Goal: Information Seeking & Learning: Find specific fact

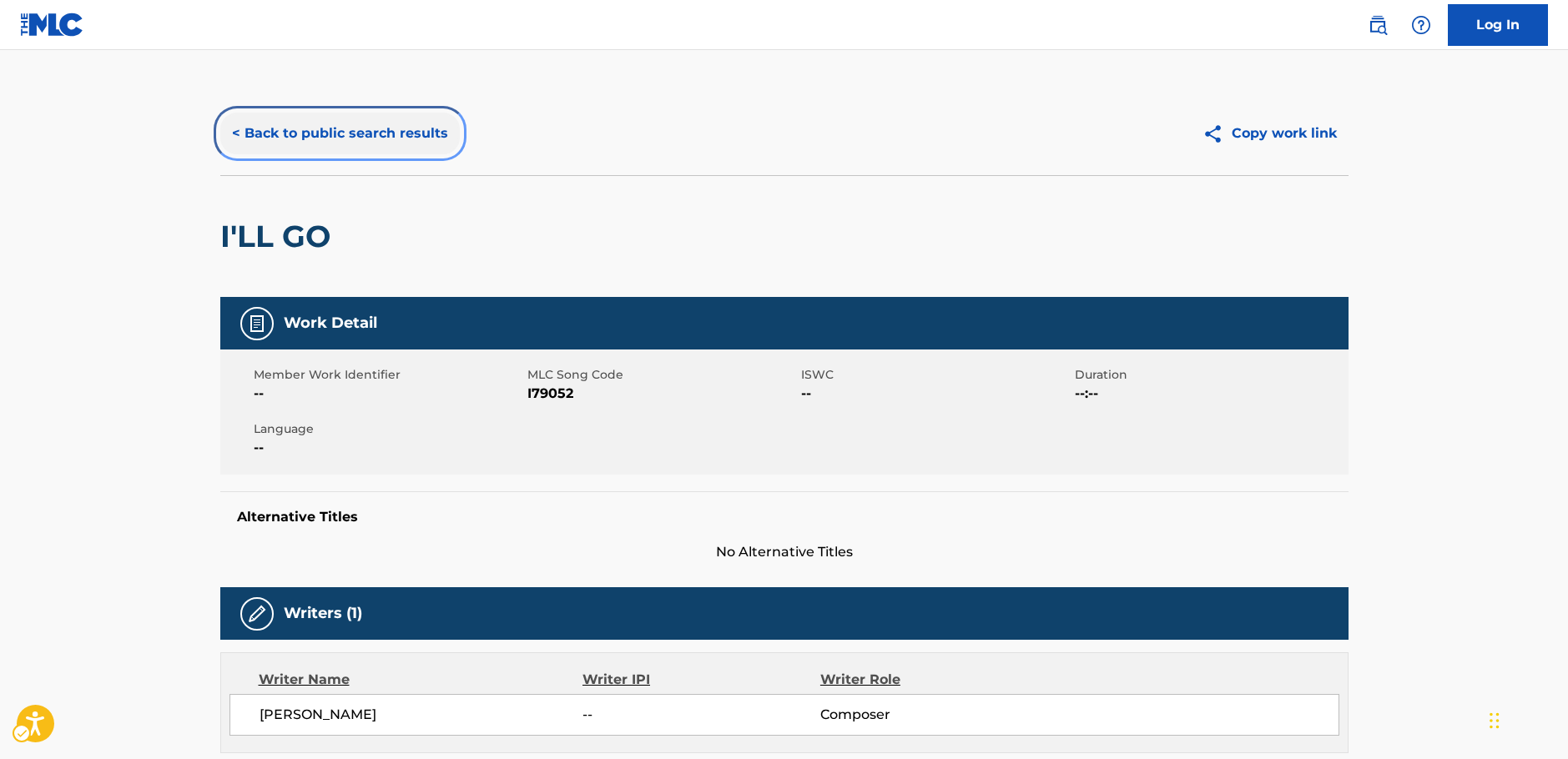
click at [303, 132] on button "< Back to public search results" at bounding box center [340, 133] width 239 height 42
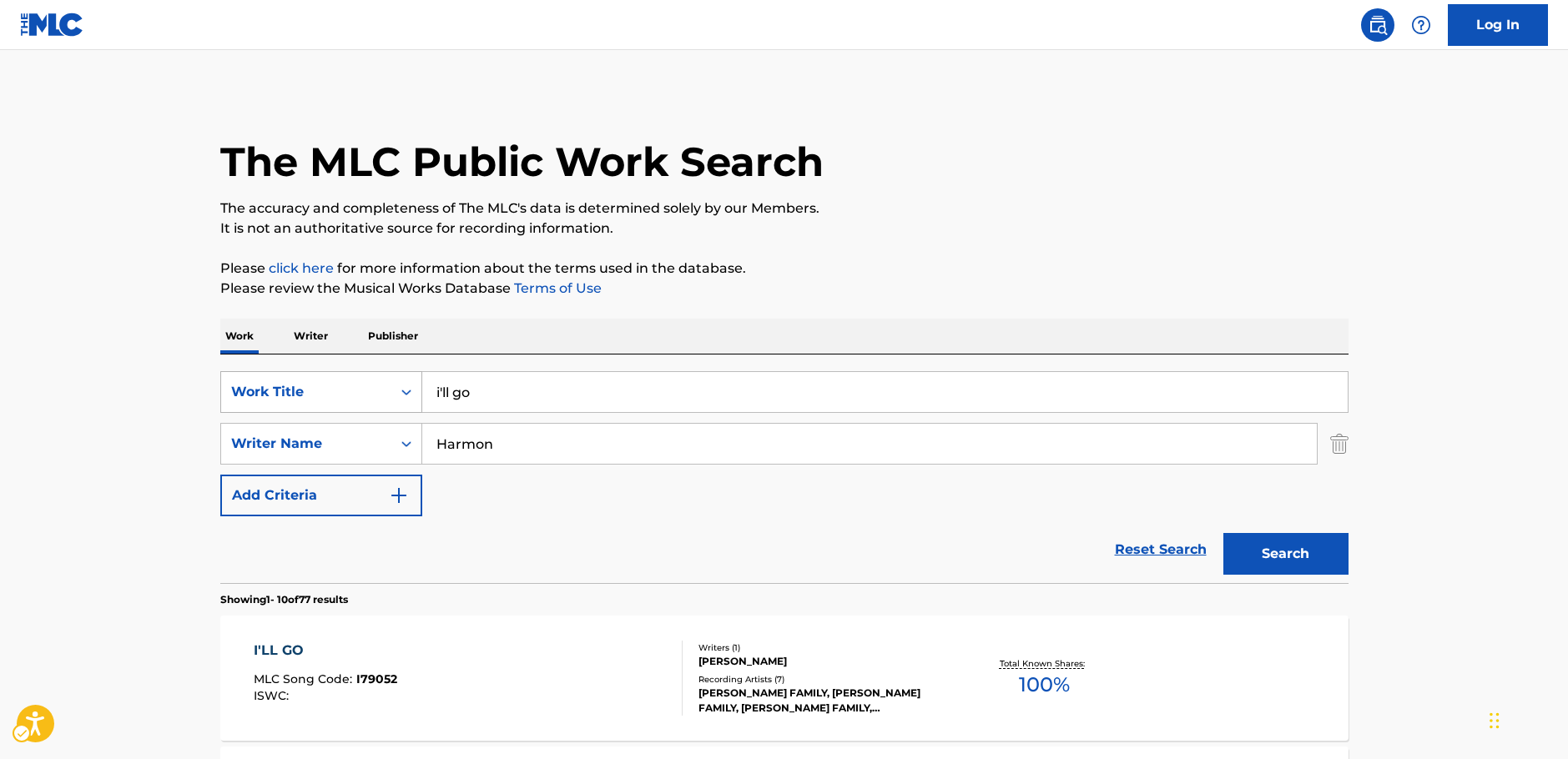
click at [407, 392] on icon "Search Form" at bounding box center [406, 392] width 16 height 16
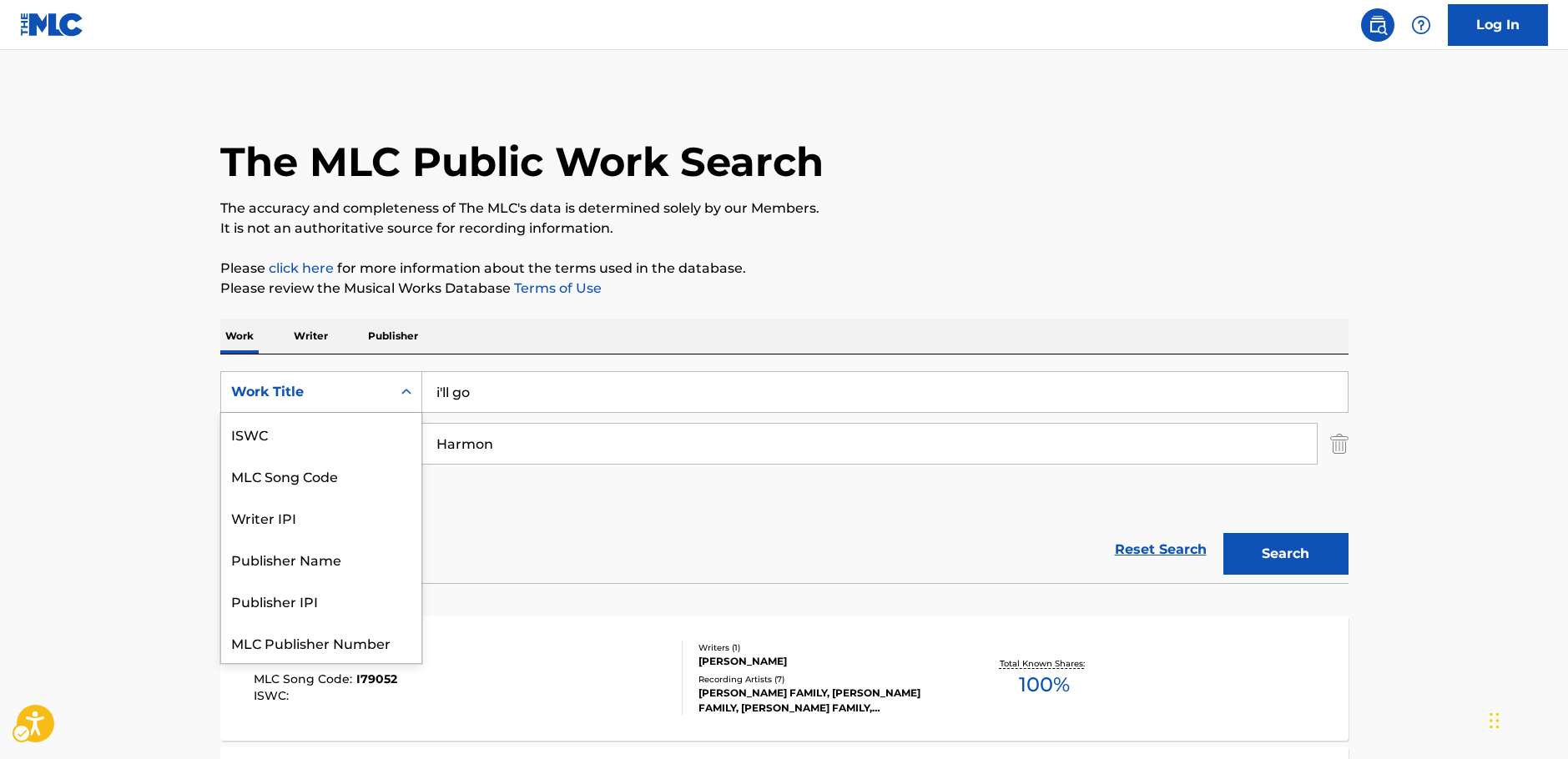
scroll to position [42, 0]
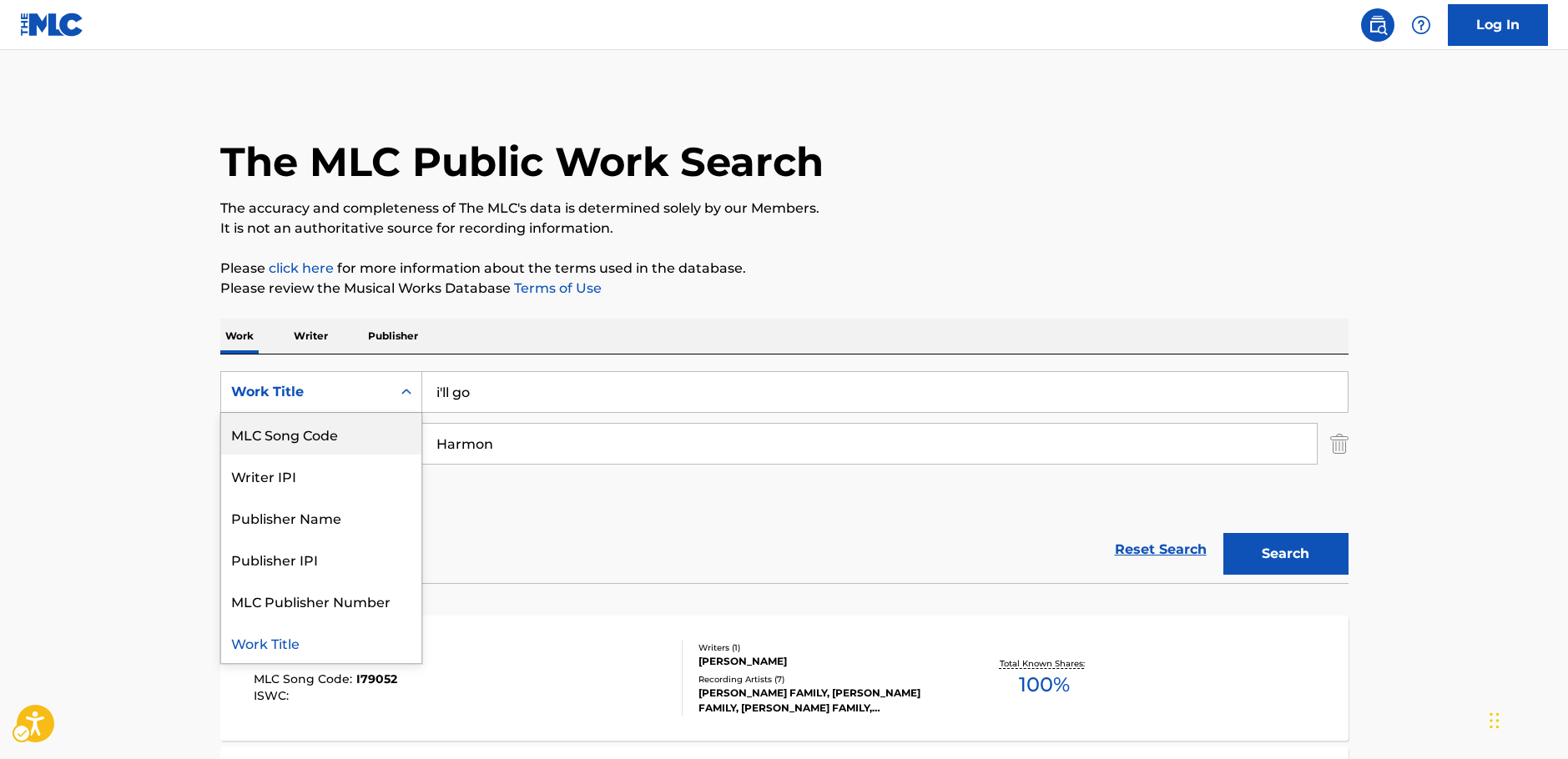
click at [313, 433] on div "MLC Song Code" at bounding box center [321, 434] width 200 height 42
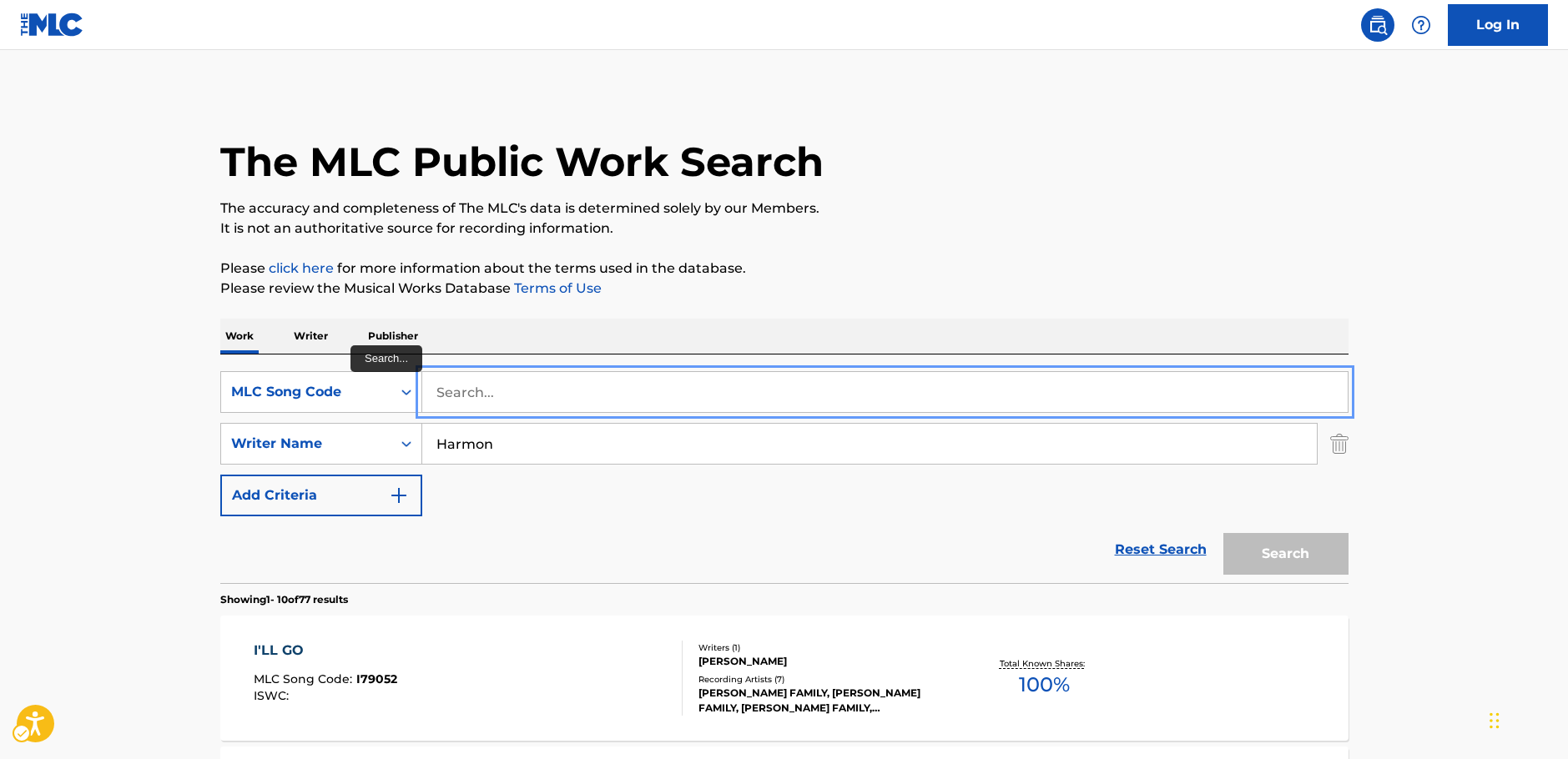
click at [467, 378] on input "Search..." at bounding box center [885, 392] width 926 height 40
paste input "AB81OK"
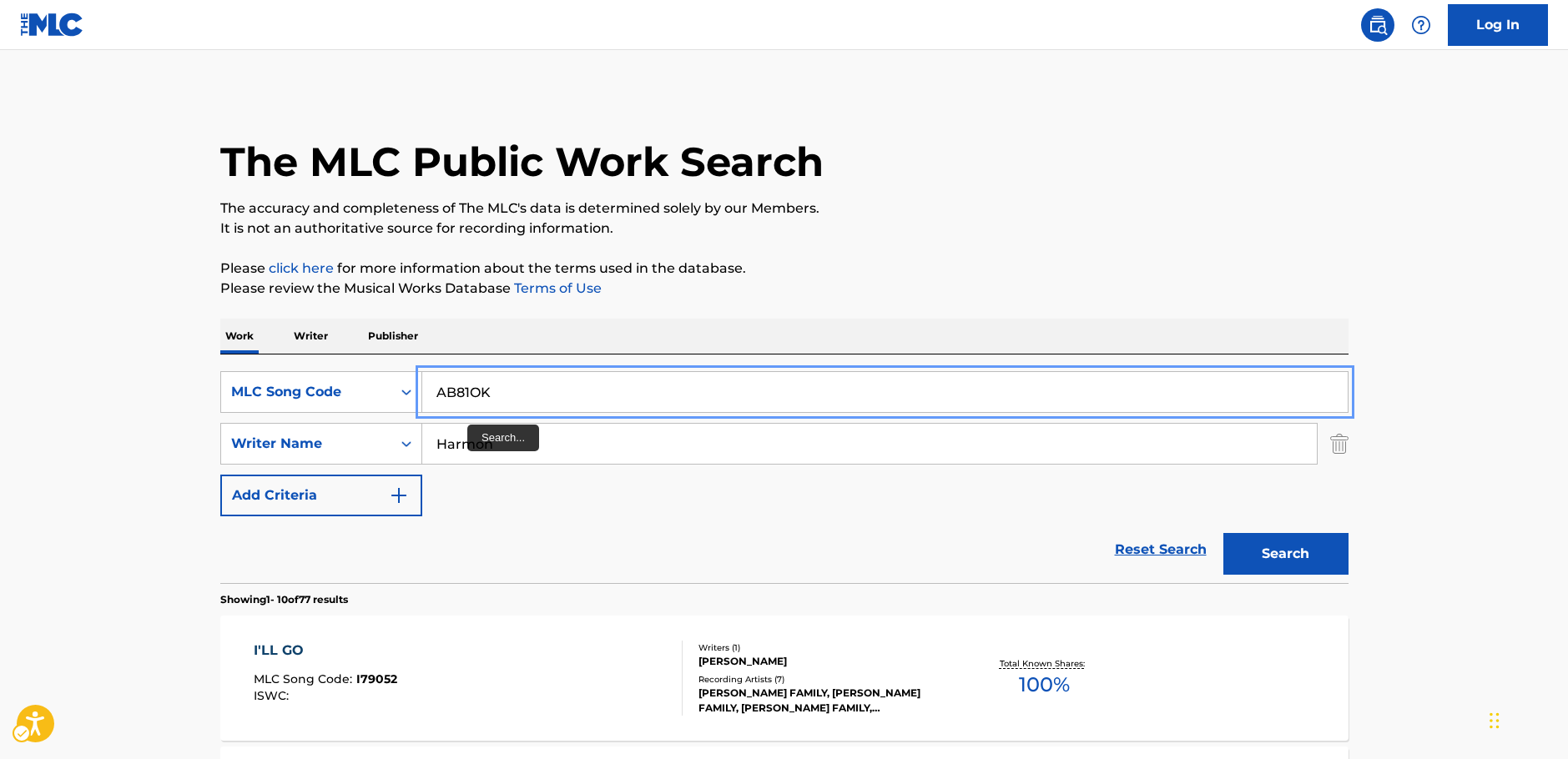
type input "AB81OK"
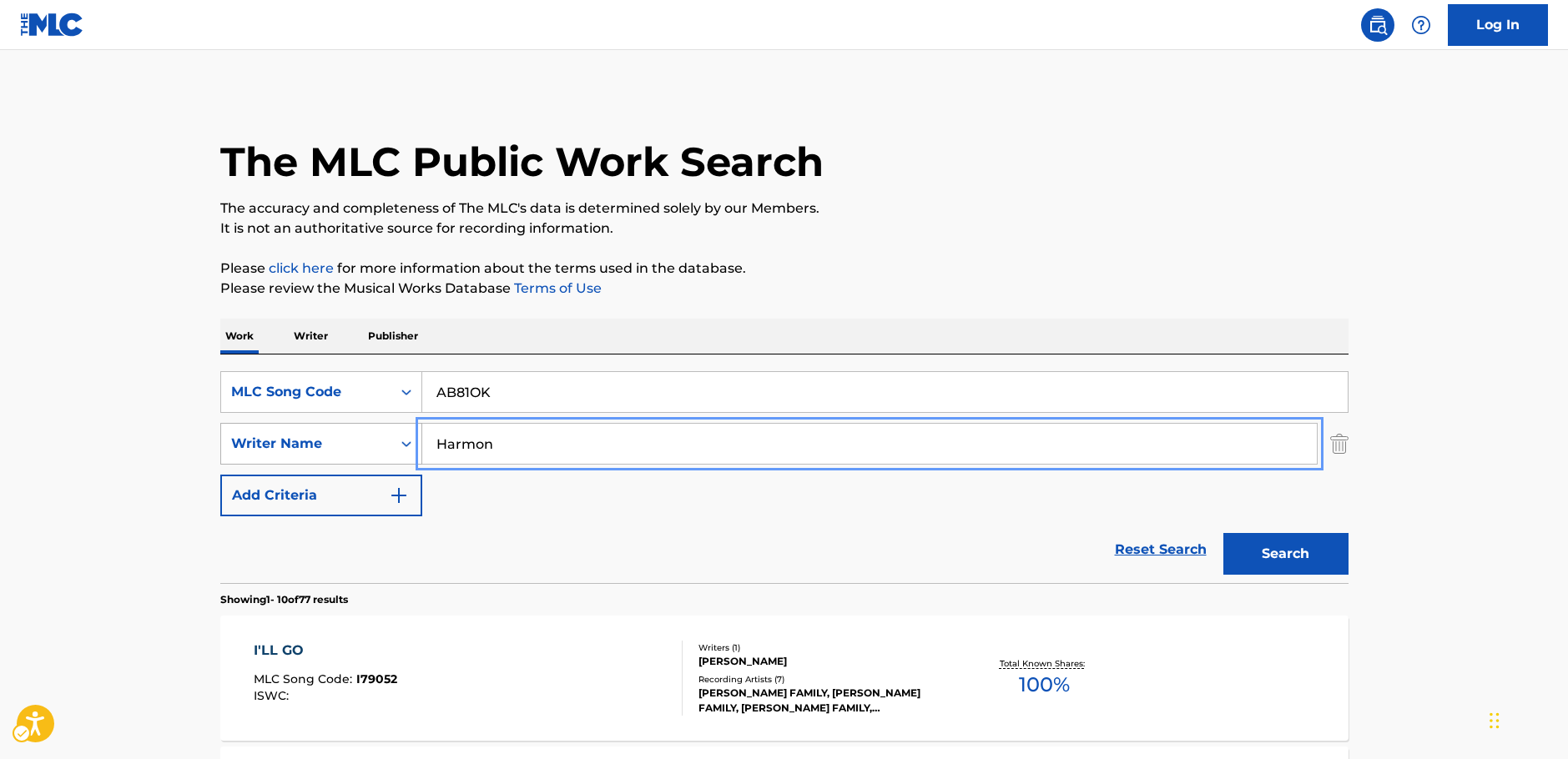
drag, startPoint x: 516, startPoint y: 443, endPoint x: 366, endPoint y: 440, distance: 150.0
click at [366, 440] on div "SearchWithCriteria92bb6508-15c6-4ecb-ac52-8c7f5a9267be Writer Name [PERSON_NAME]" at bounding box center [784, 444] width 1129 height 42
click at [1223, 533] on button "Search" at bounding box center [1285, 554] width 125 height 42
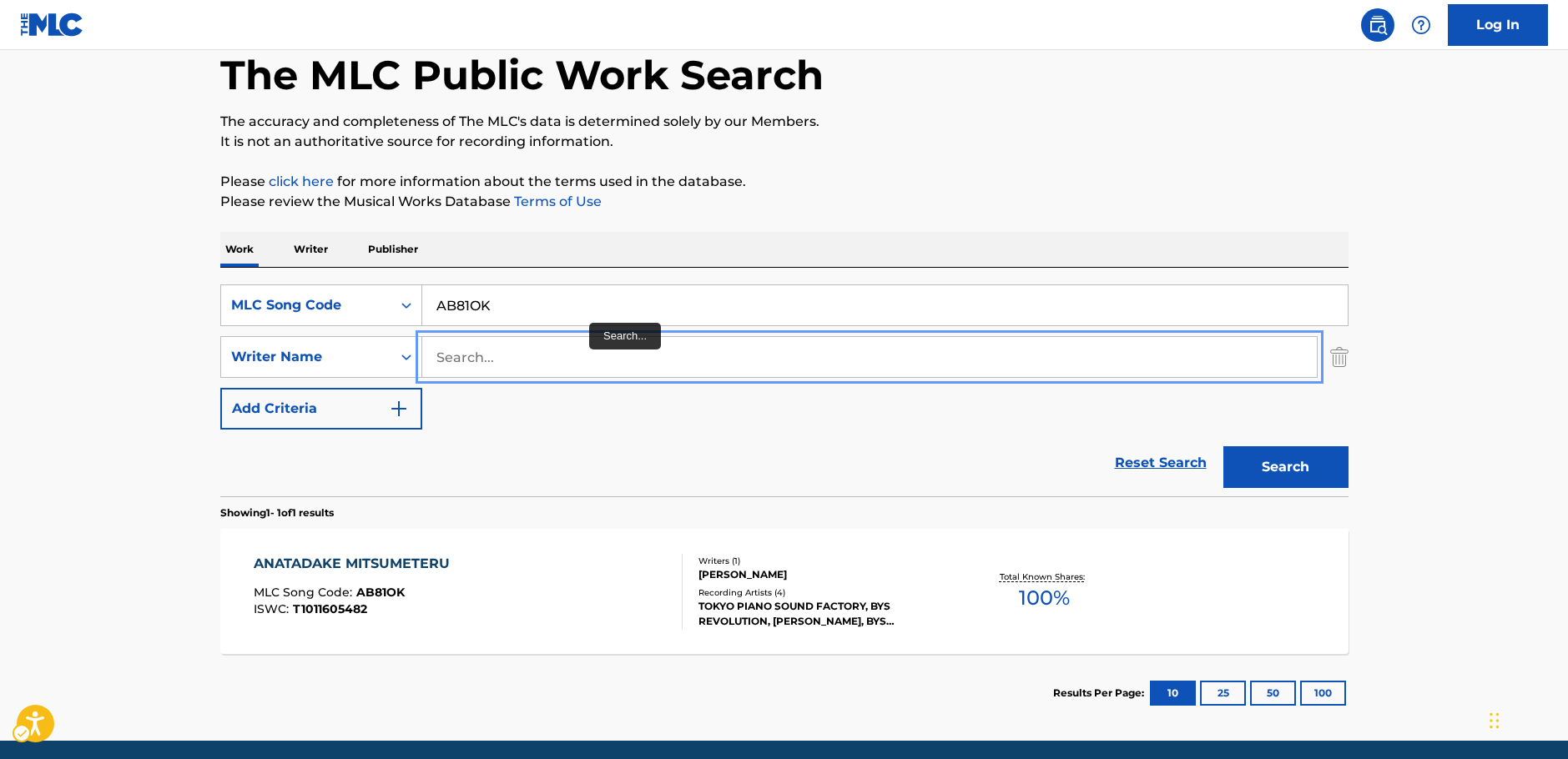
scroll to position [148, 0]
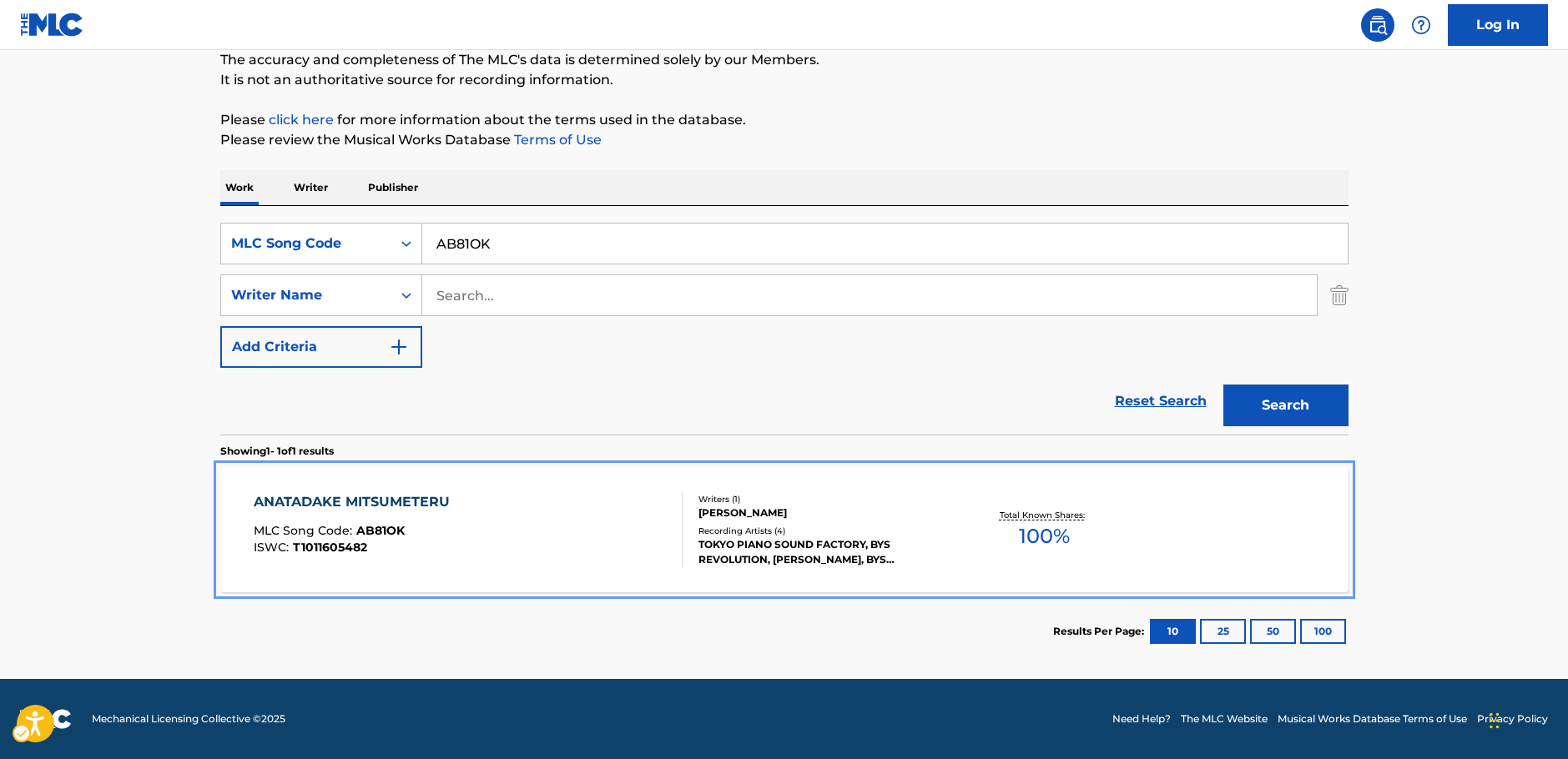
click at [511, 522] on div "ANATADAKE MITSUMETERU MLC Song Code : AB81OK ISWC : T1011605482" at bounding box center [468, 529] width 429 height 75
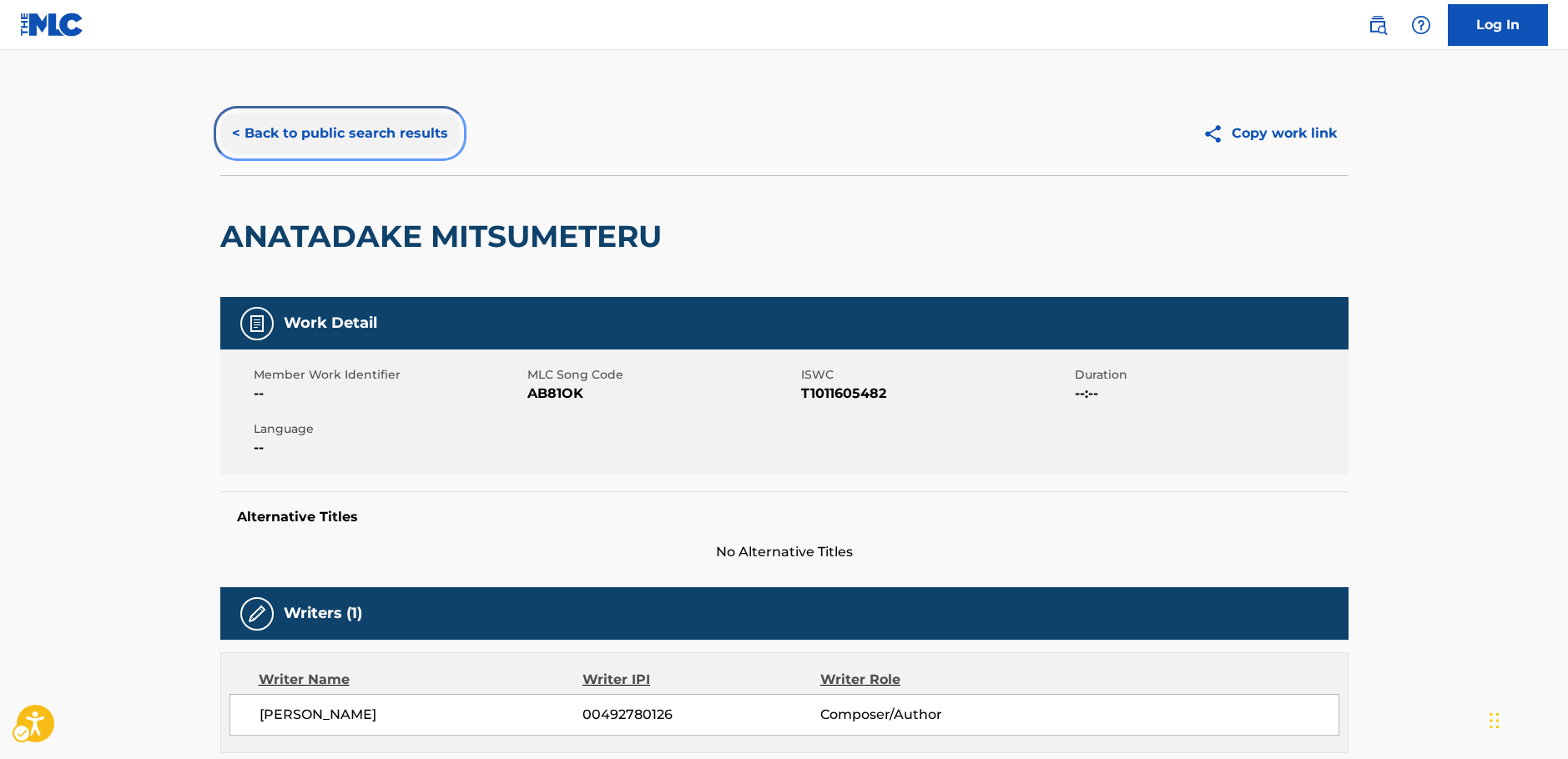
drag, startPoint x: 333, startPoint y: 120, endPoint x: 221, endPoint y: 10, distance: 157.0
click at [333, 120] on button "< Back to public search results" at bounding box center [340, 133] width 239 height 42
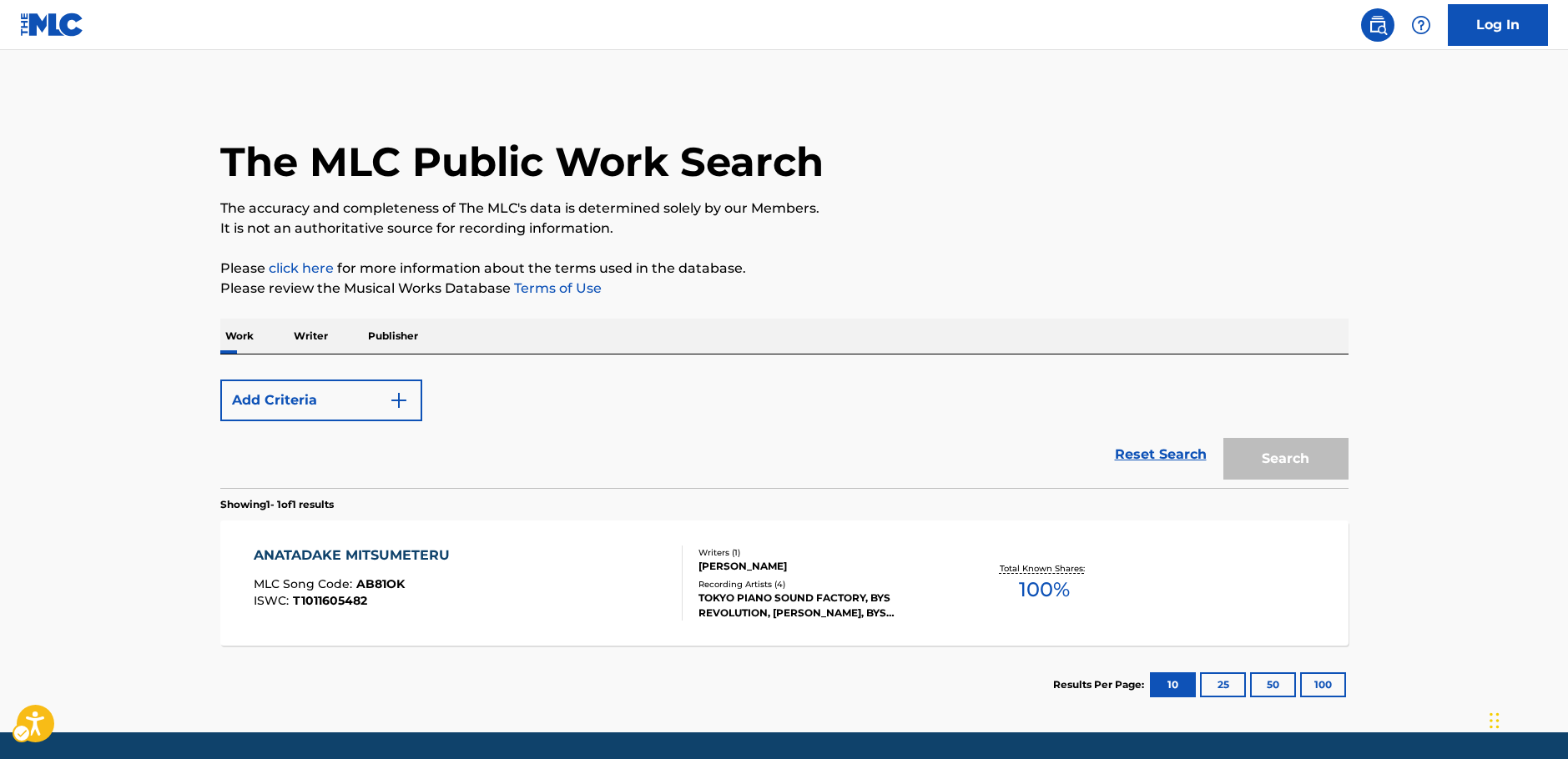
scroll to position [54, 0]
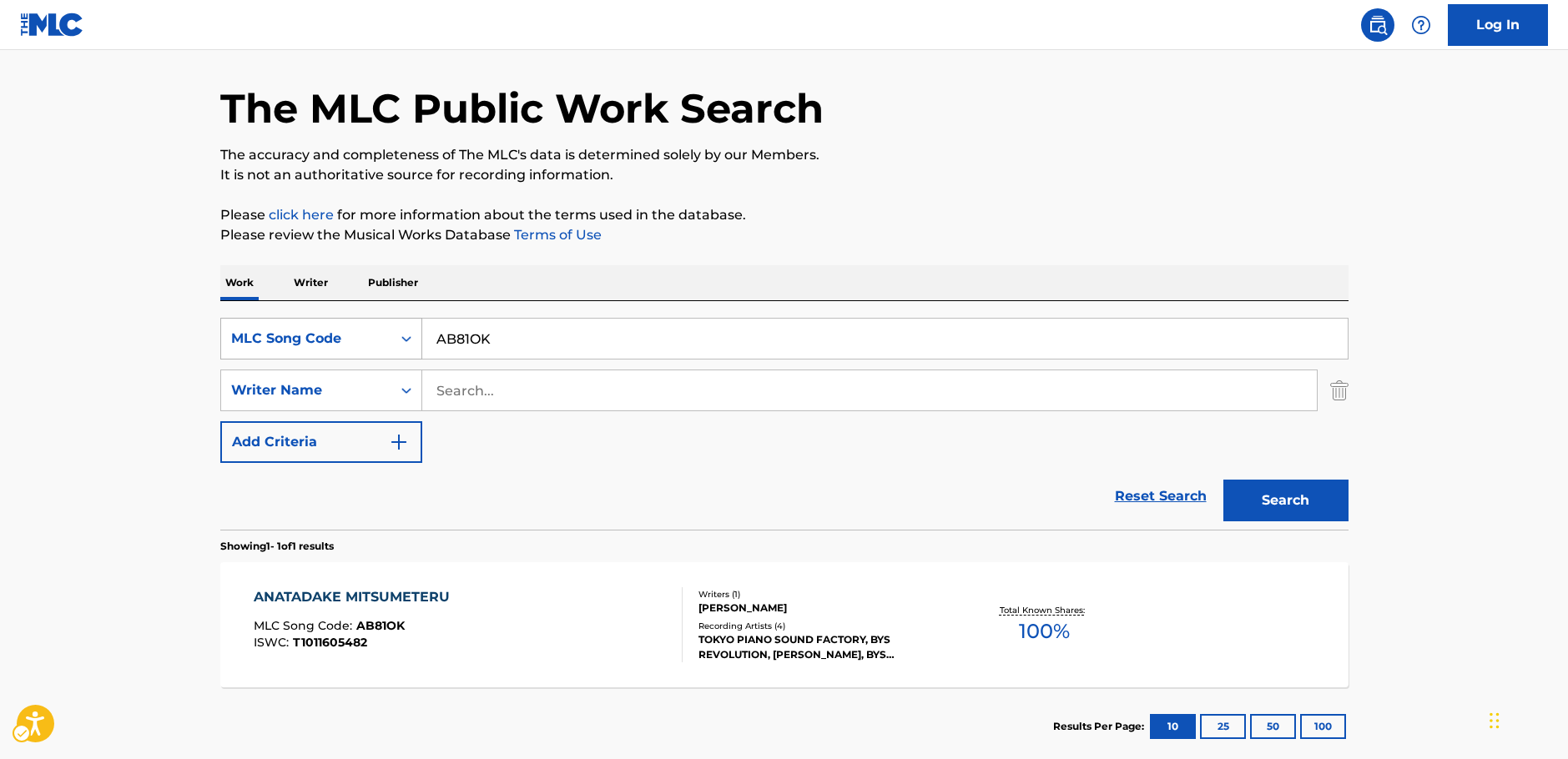
click at [362, 345] on div "MLC Song Code" at bounding box center [306, 338] width 150 height 20
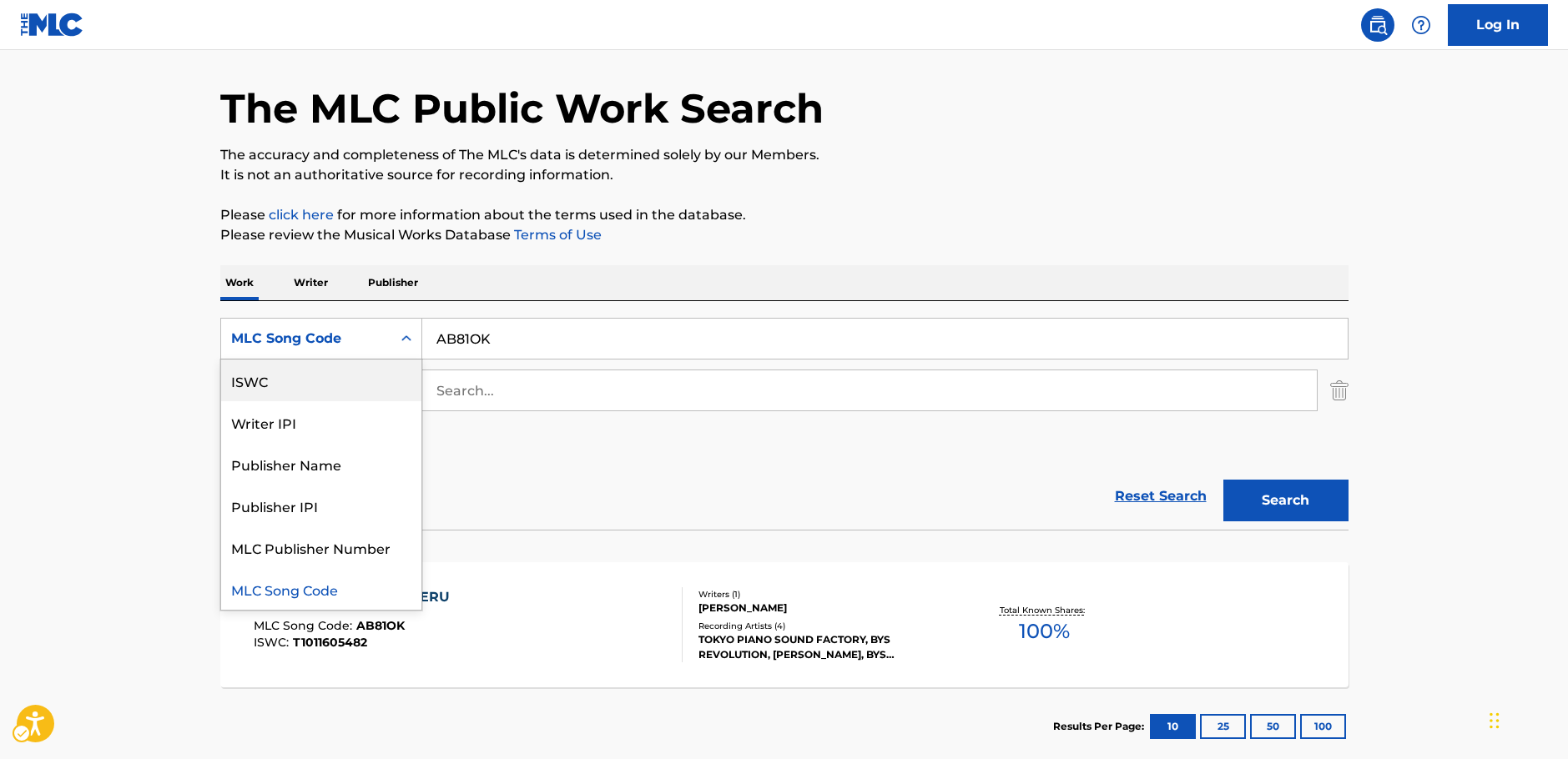
scroll to position [0, 0]
click at [314, 380] on div "Work Title" at bounding box center [321, 380] width 200 height 42
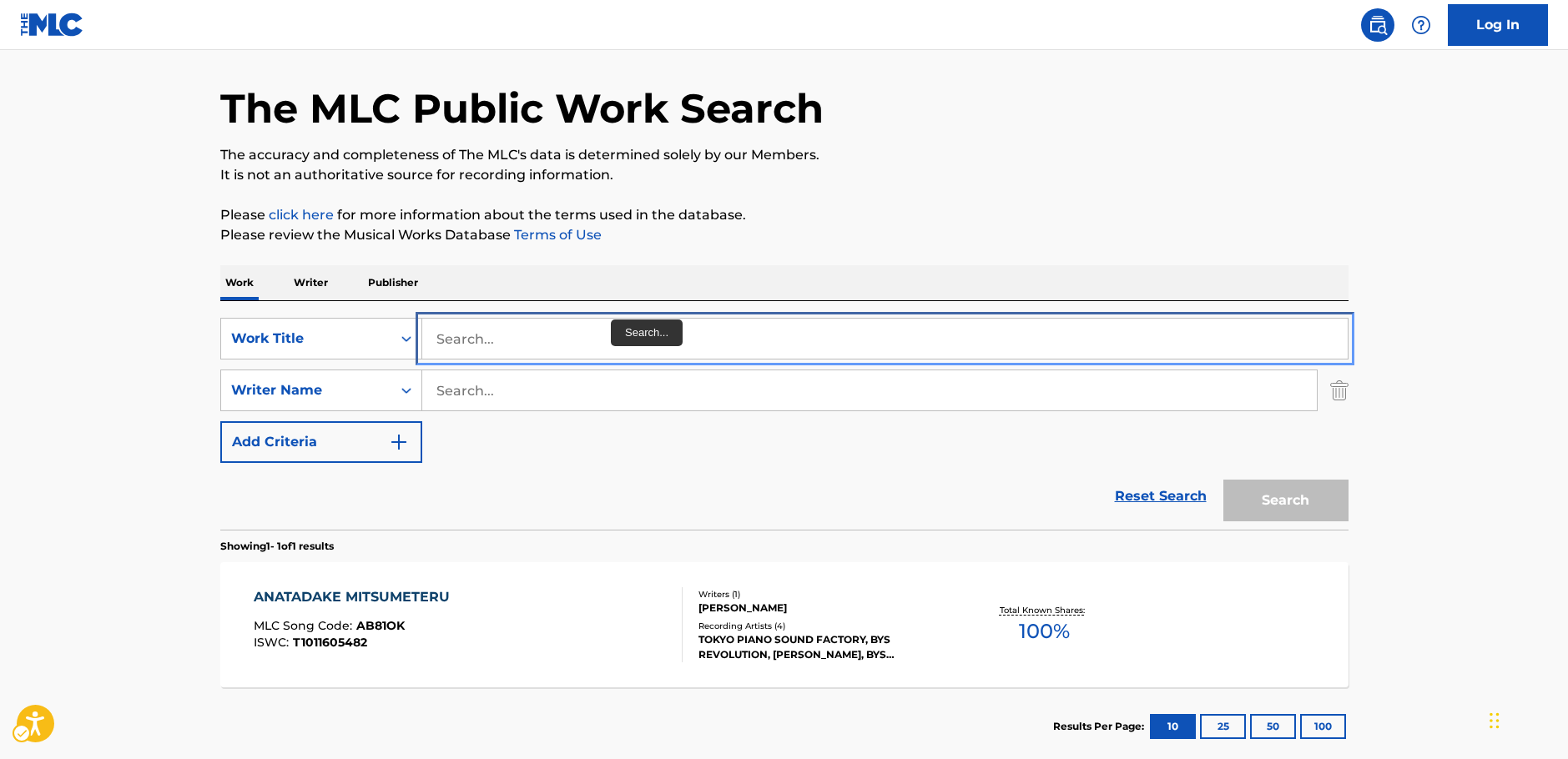
click at [534, 340] on input "Search..." at bounding box center [885, 339] width 926 height 40
paste input "He Ain't Heavy He's My Brother"
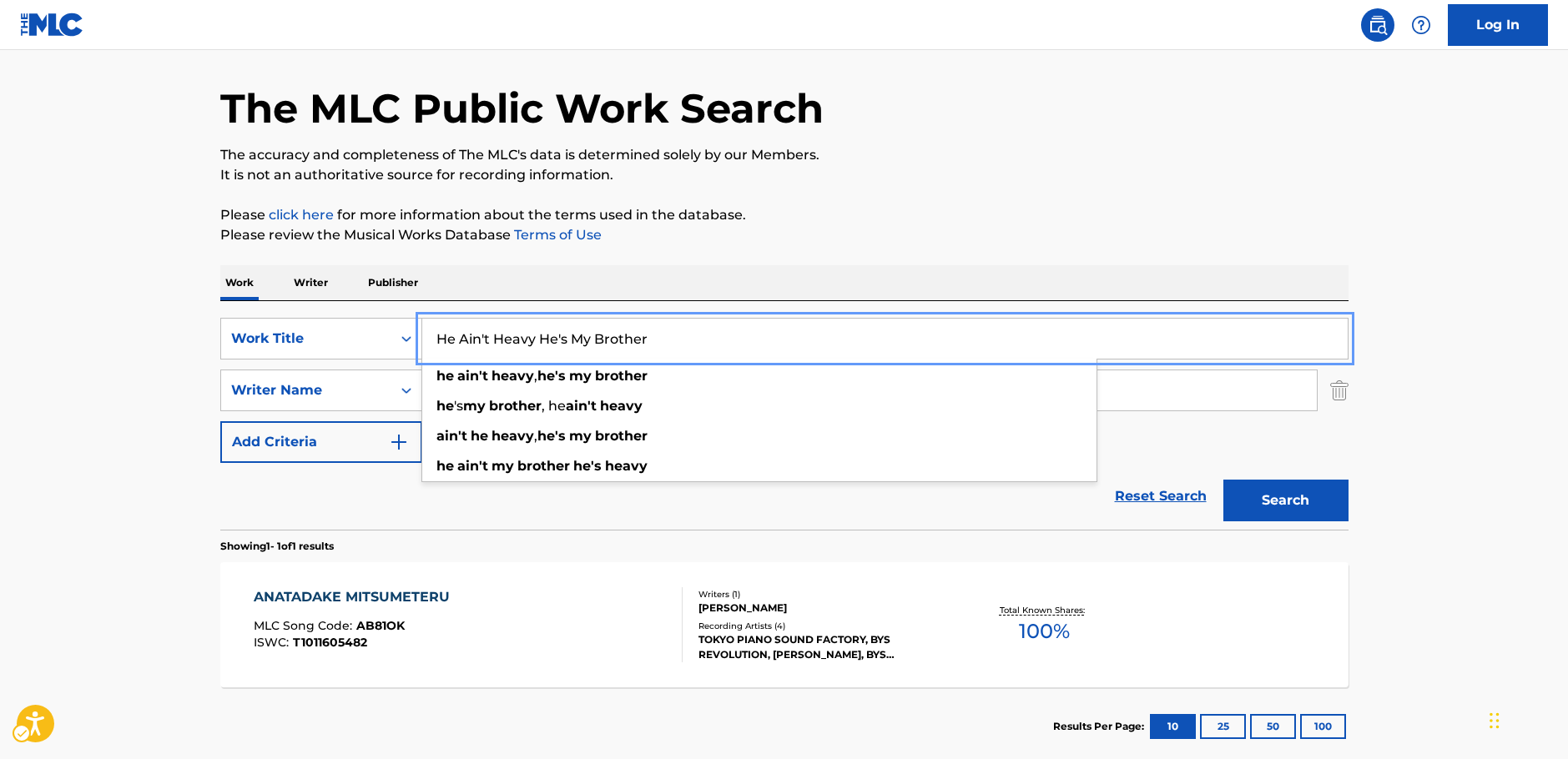
type input "He Ain't Heavy He's My Brother"
click at [1308, 502] on button "Search" at bounding box center [1285, 501] width 125 height 42
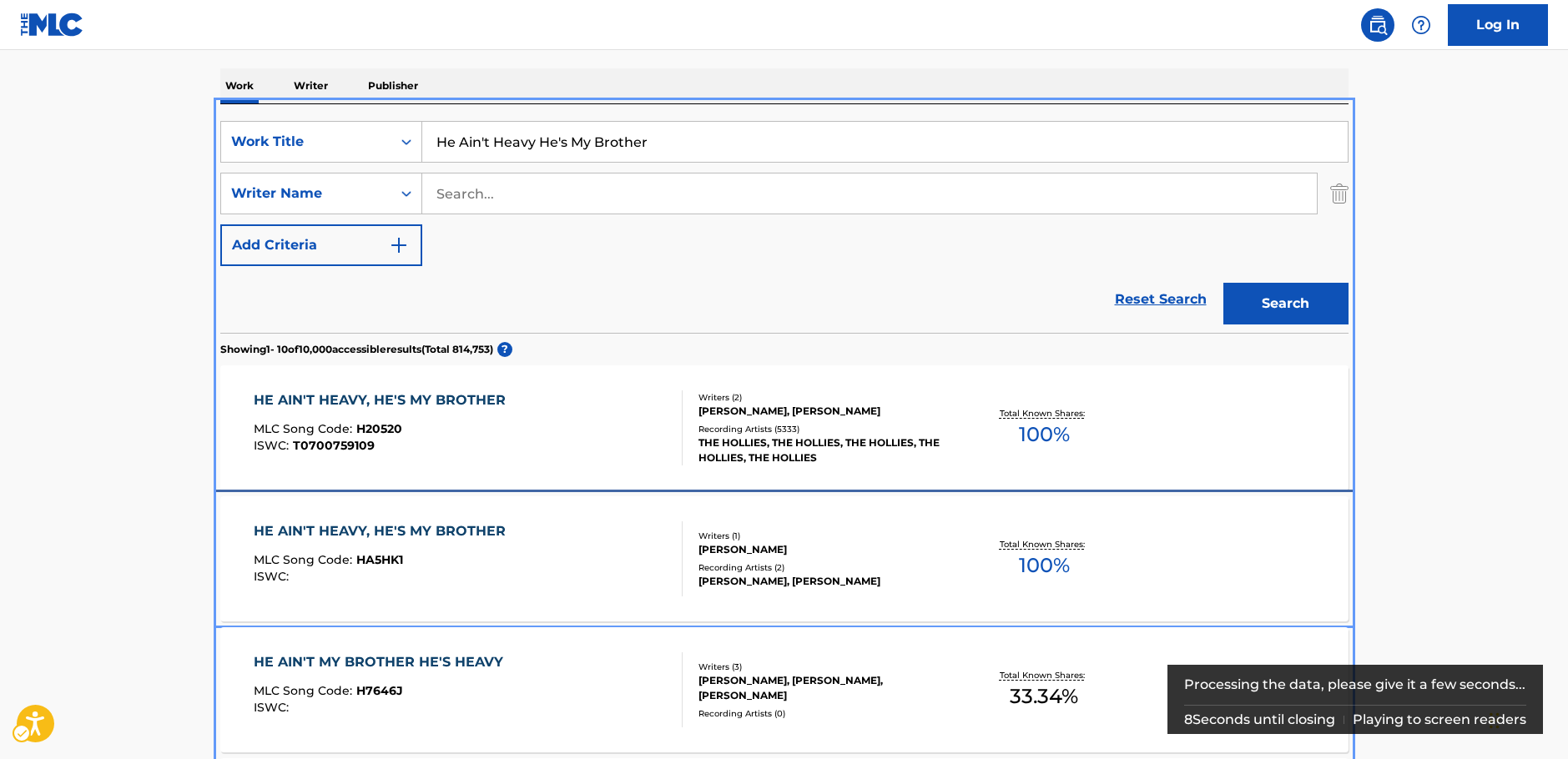
scroll to position [354, 0]
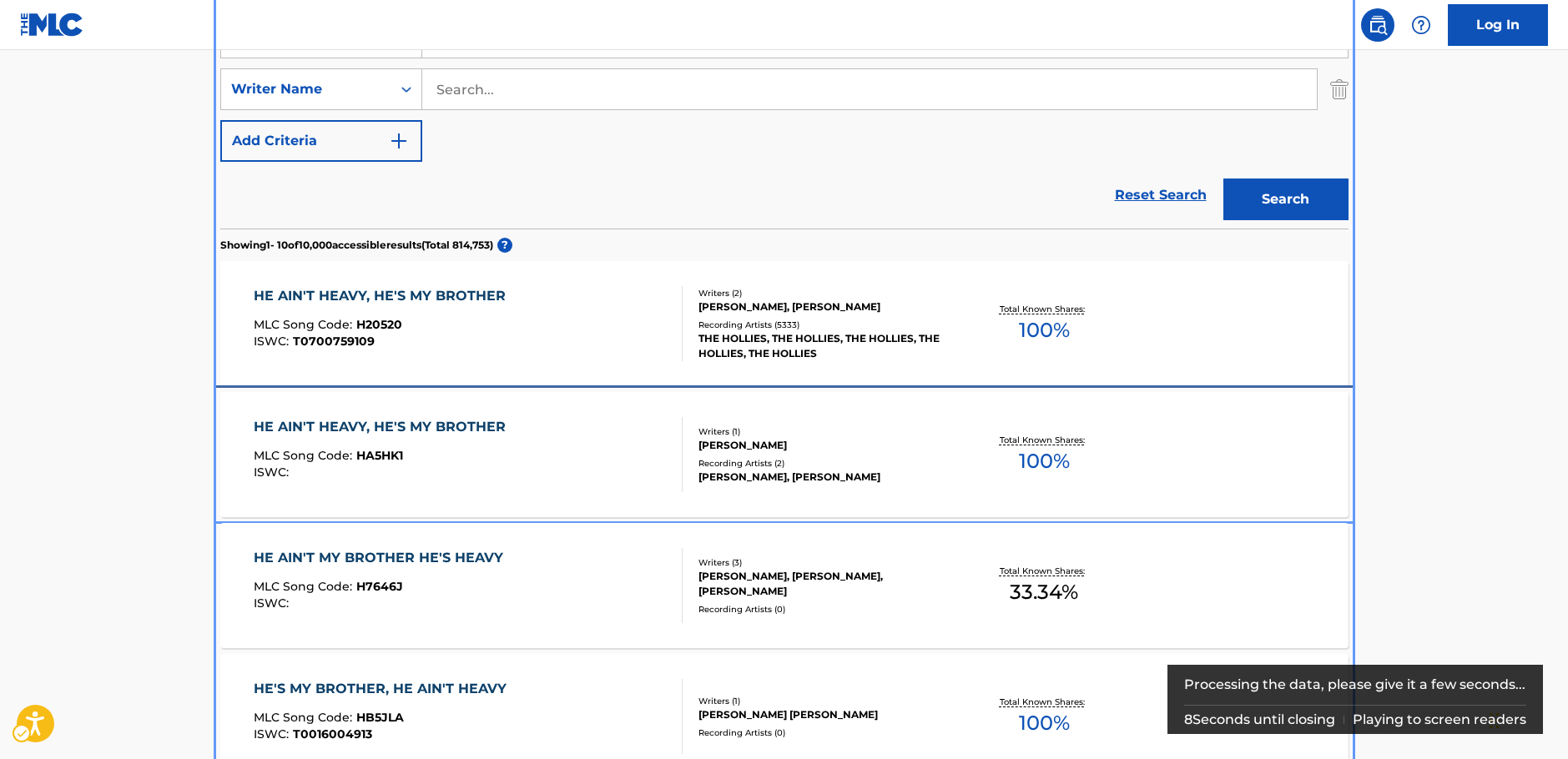
click at [577, 441] on div "HE AIN'T HEAVY, HE'S MY BROTHER MLC Song Code : HA5HK1 ISWC :" at bounding box center [468, 454] width 429 height 75
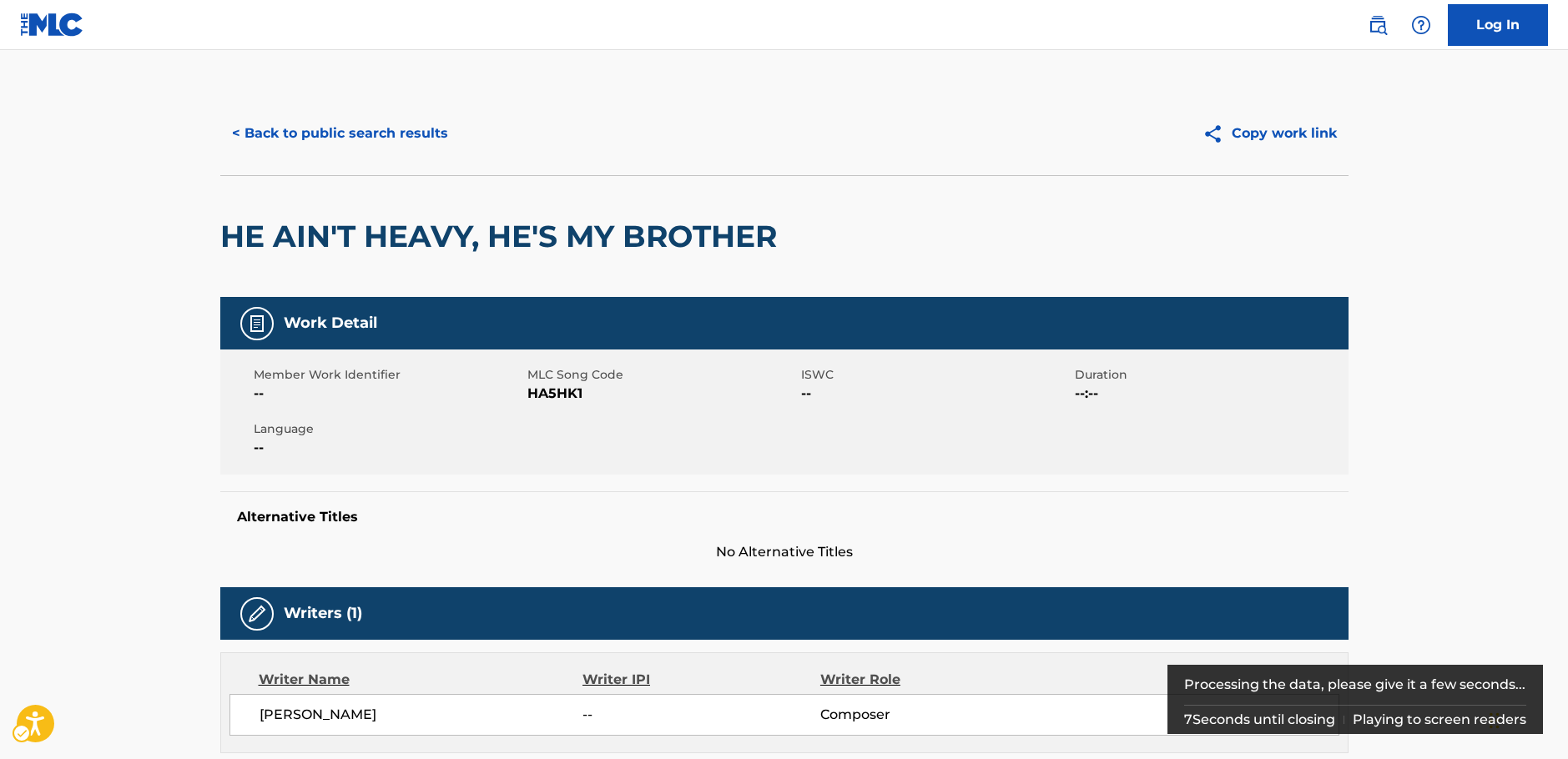
click at [559, 393] on span "MLC Song Code - HA5HK1" at bounding box center [661, 393] width 270 height 20
click at [327, 132] on button "< Back to public search results" at bounding box center [340, 133] width 239 height 42
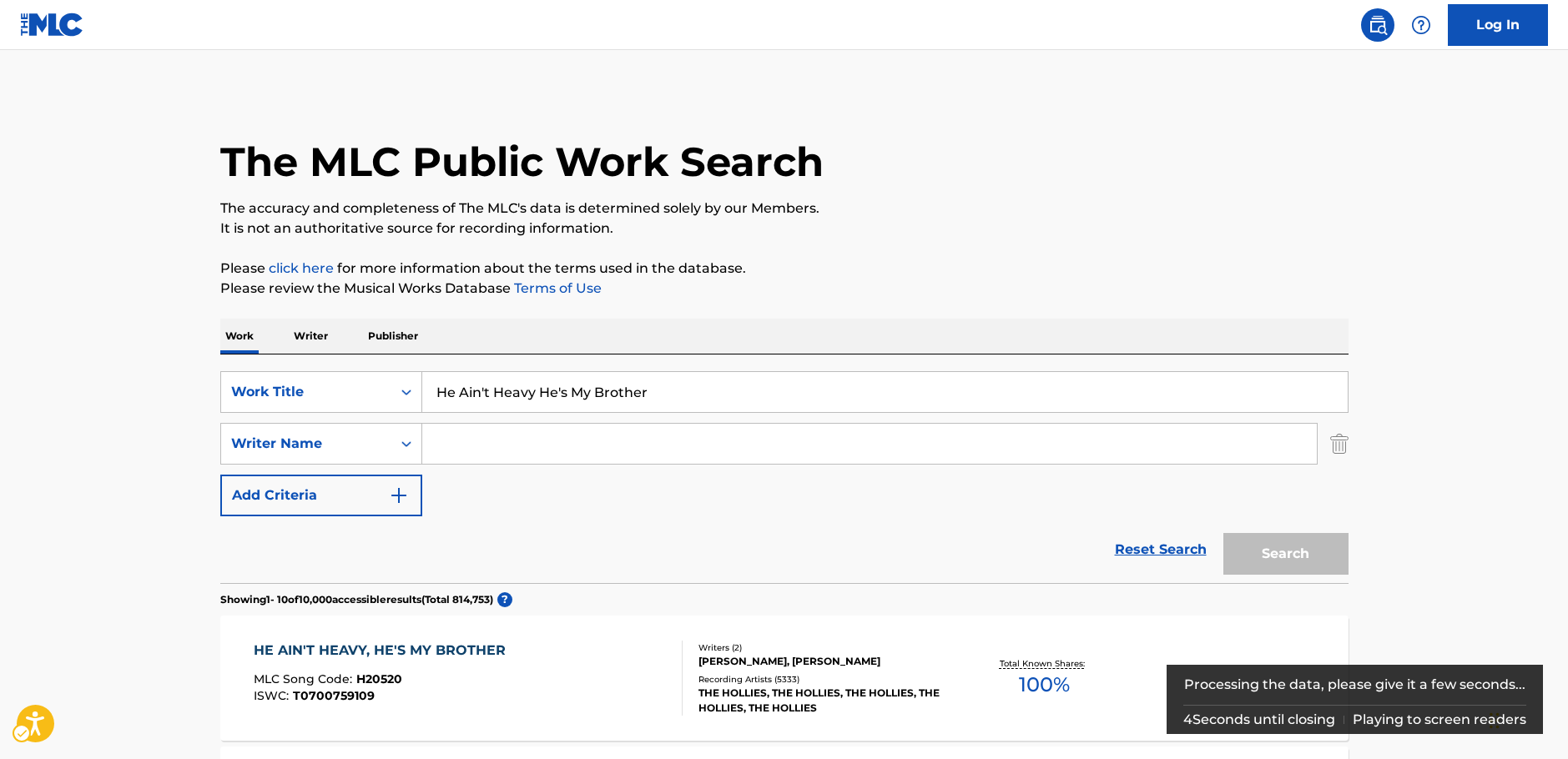
scroll to position [354, 0]
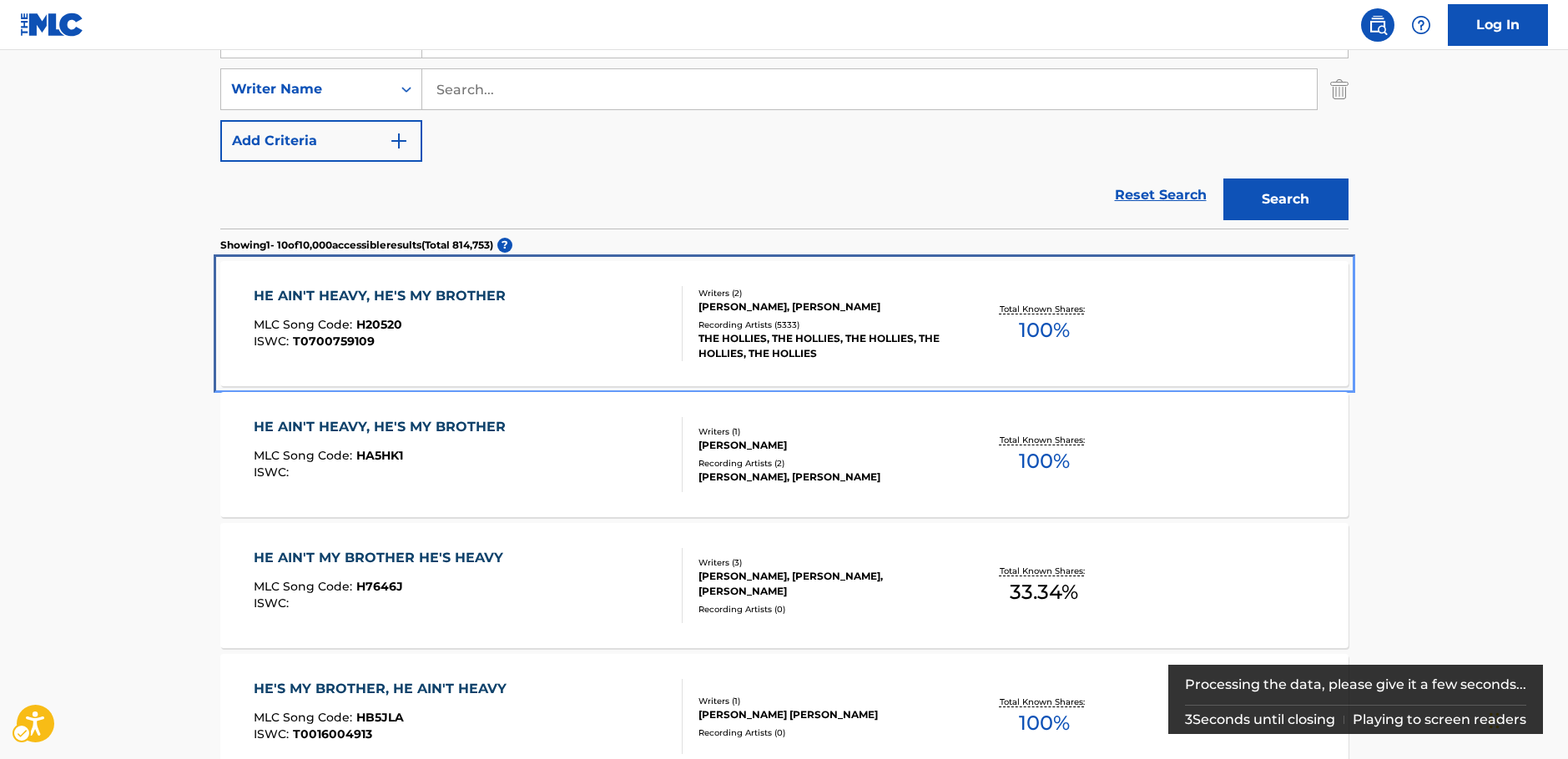
click at [466, 329] on div "MLC Song Code : H20520" at bounding box center [384, 327] width 260 height 16
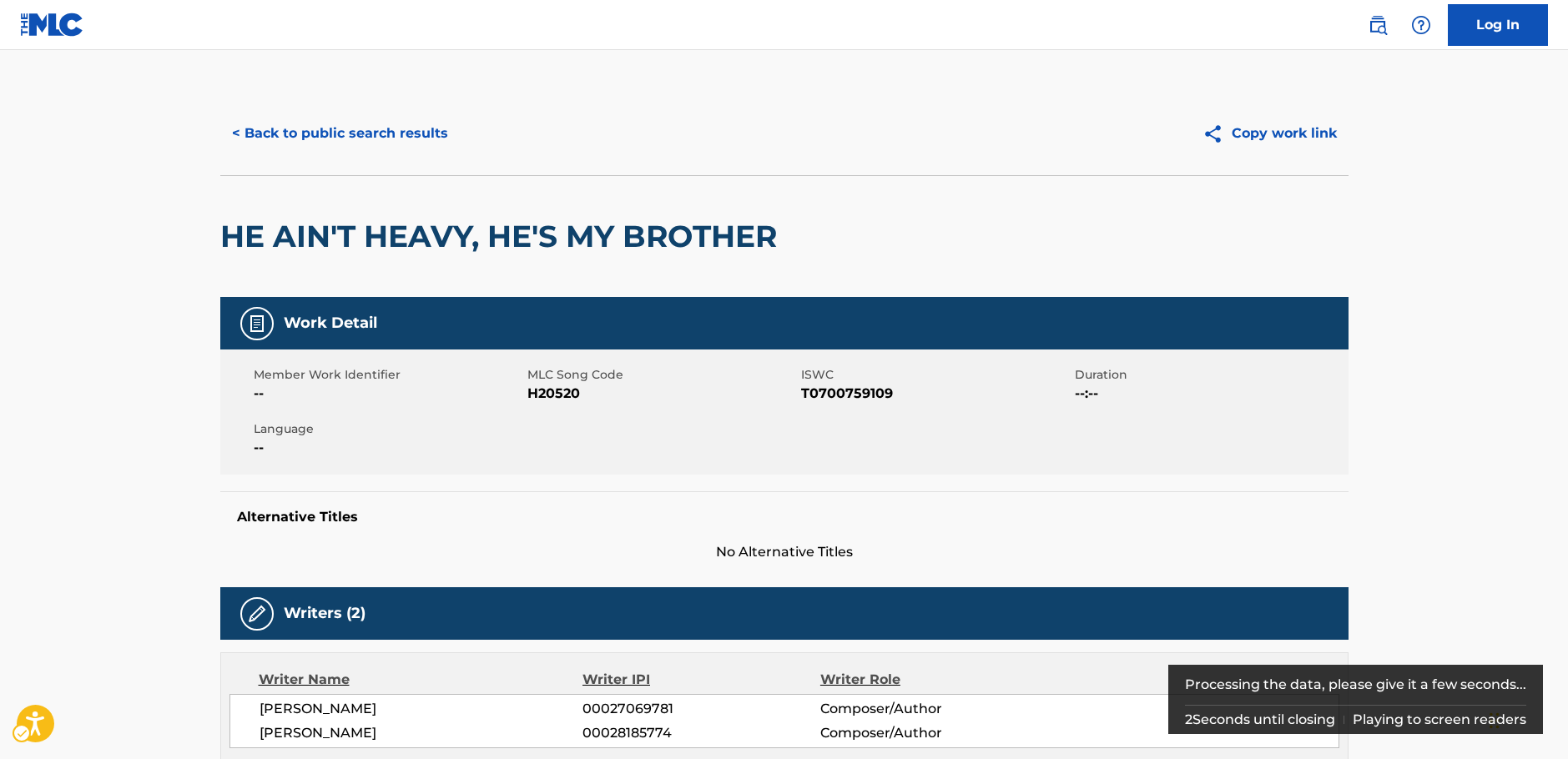
click at [550, 399] on span "MLC Song Code - H20520" at bounding box center [661, 393] width 270 height 20
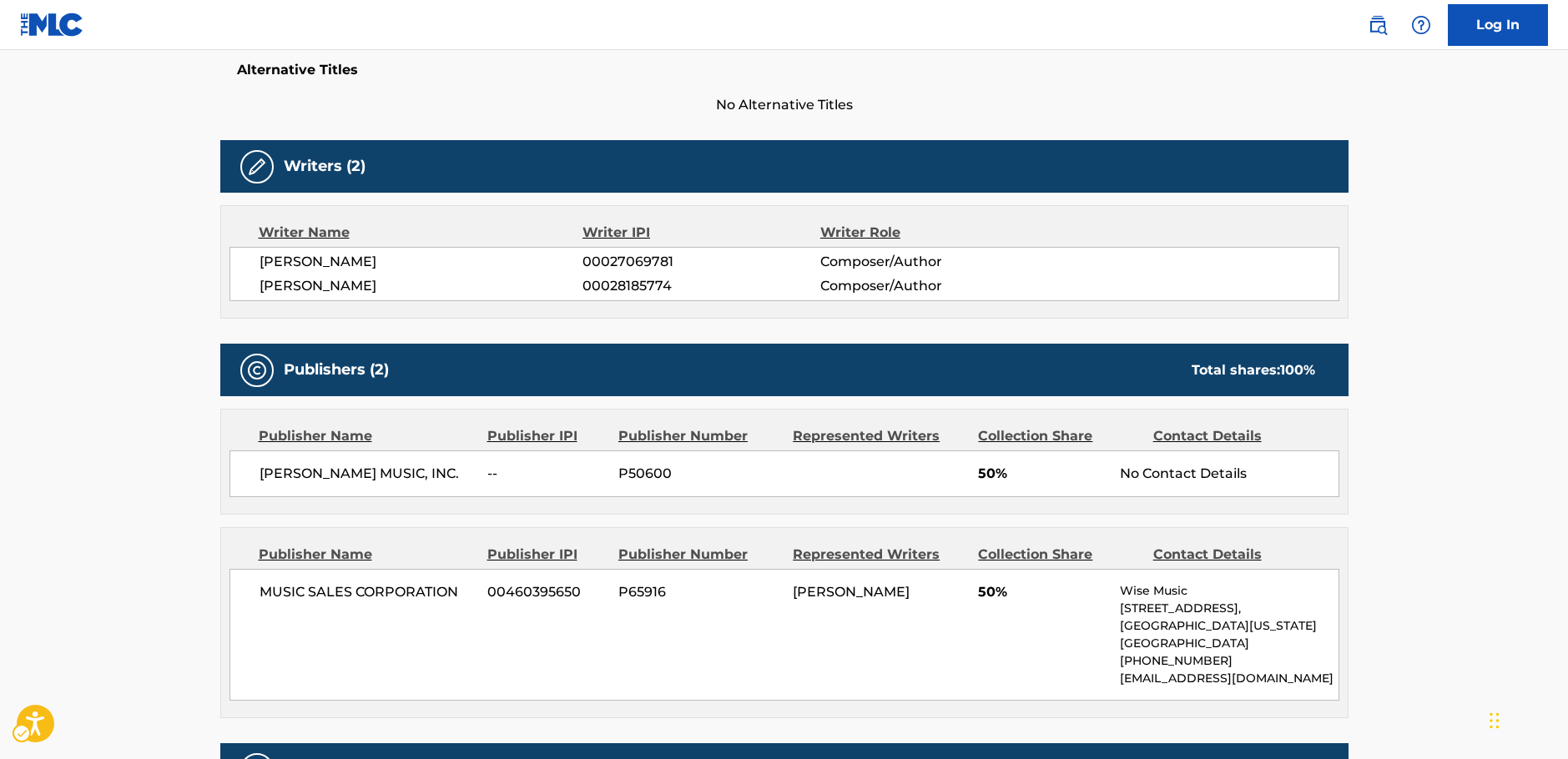
scroll to position [501, 0]
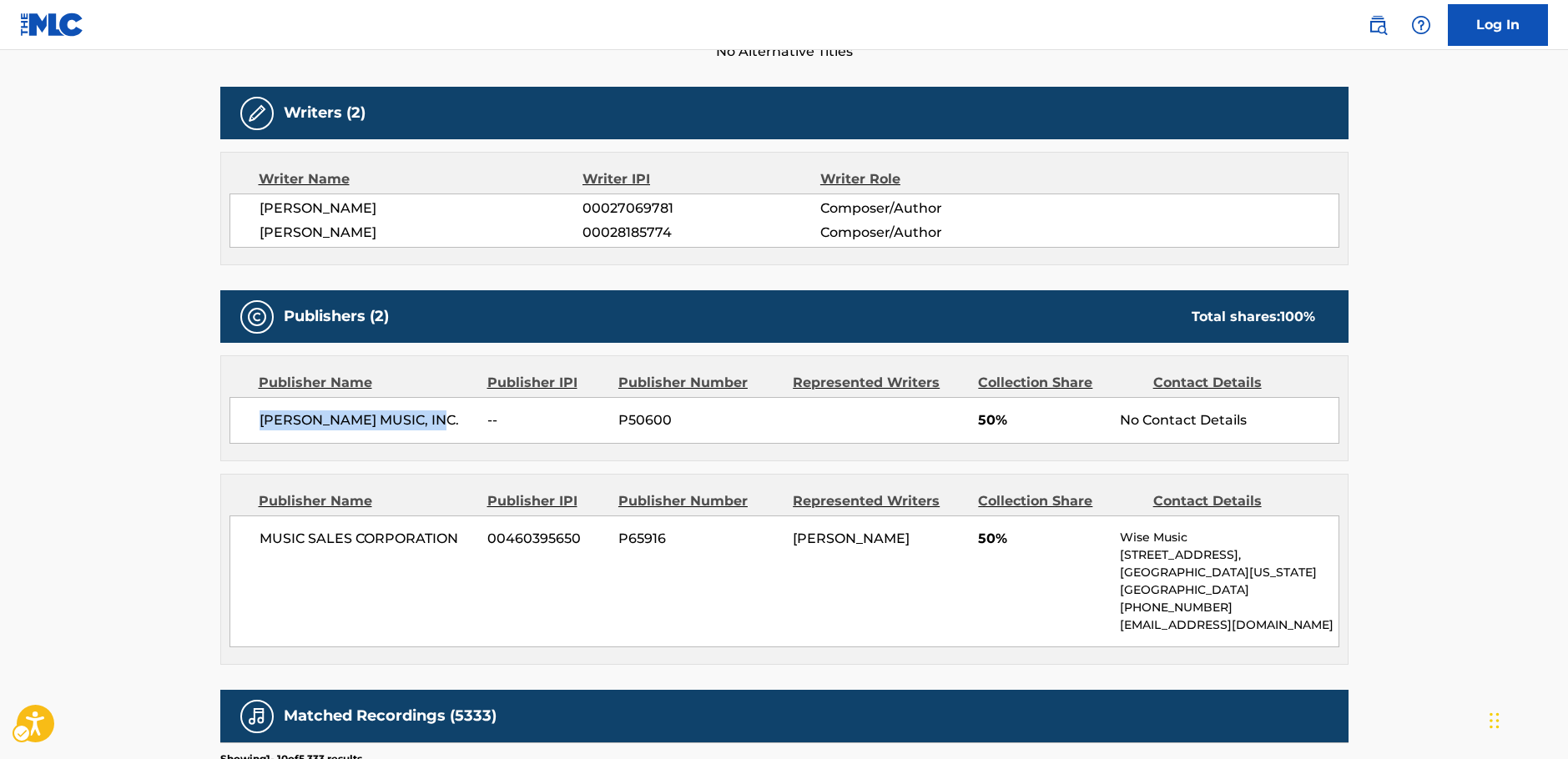
drag, startPoint x: 461, startPoint y: 419, endPoint x: 266, endPoint y: 424, distance: 195.1
click at [254, 429] on div "[PERSON_NAME] MUSIC, INC. -- P50600 50% No Contact Details" at bounding box center [784, 420] width 1109 height 47
copy span "[PERSON_NAME] MUSIC, INC."
drag, startPoint x: 471, startPoint y: 546, endPoint x: 184, endPoint y: 538, distance: 287.1
click at [184, 538] on main "< Back to public search results Copy work link HE AIN'T HEAVY, HE'S MY BROTHER …" at bounding box center [784, 450] width 1568 height 1801
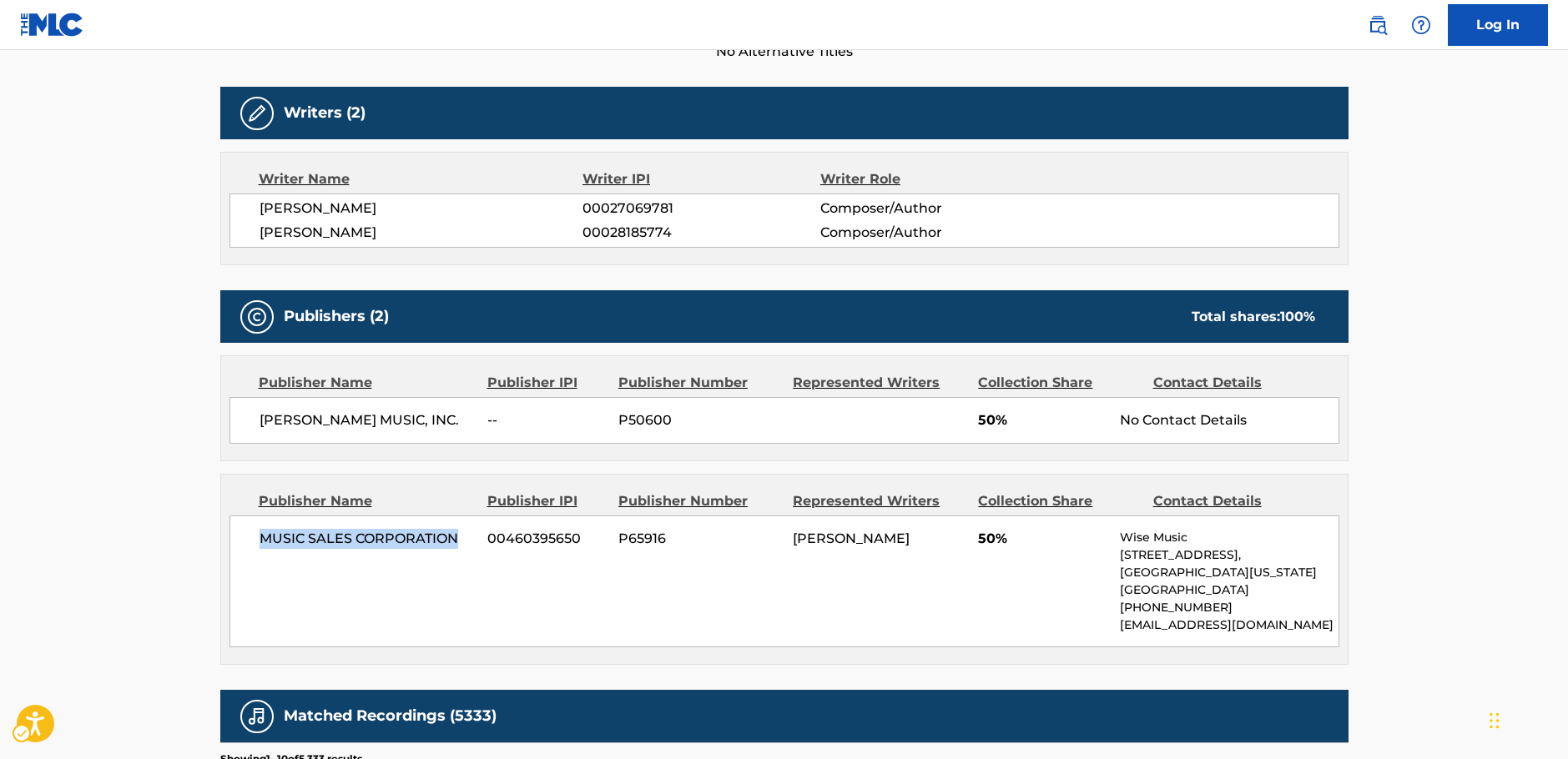
copy span "MUSIC SALES CORPORATION"
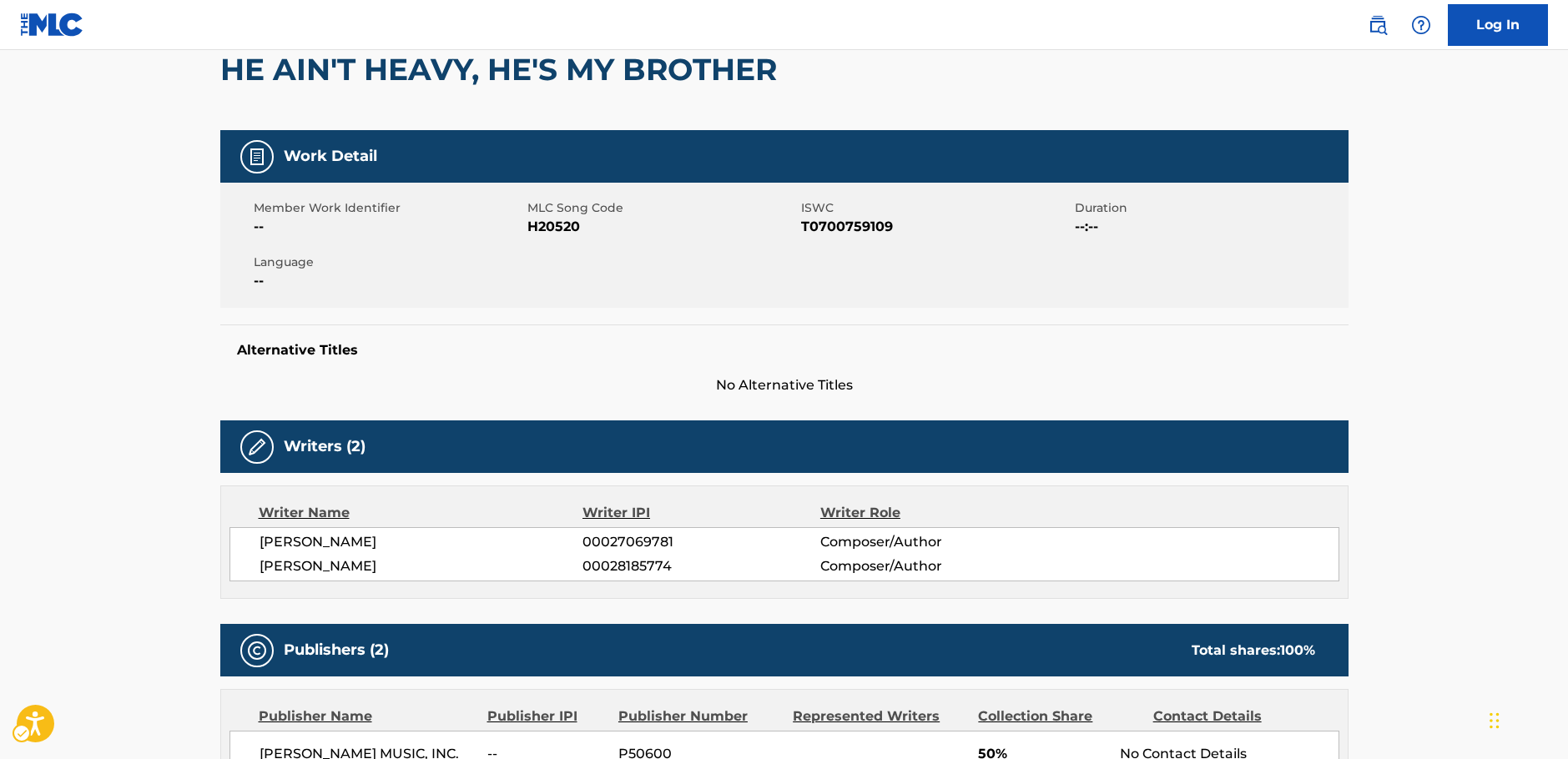
scroll to position [0, 0]
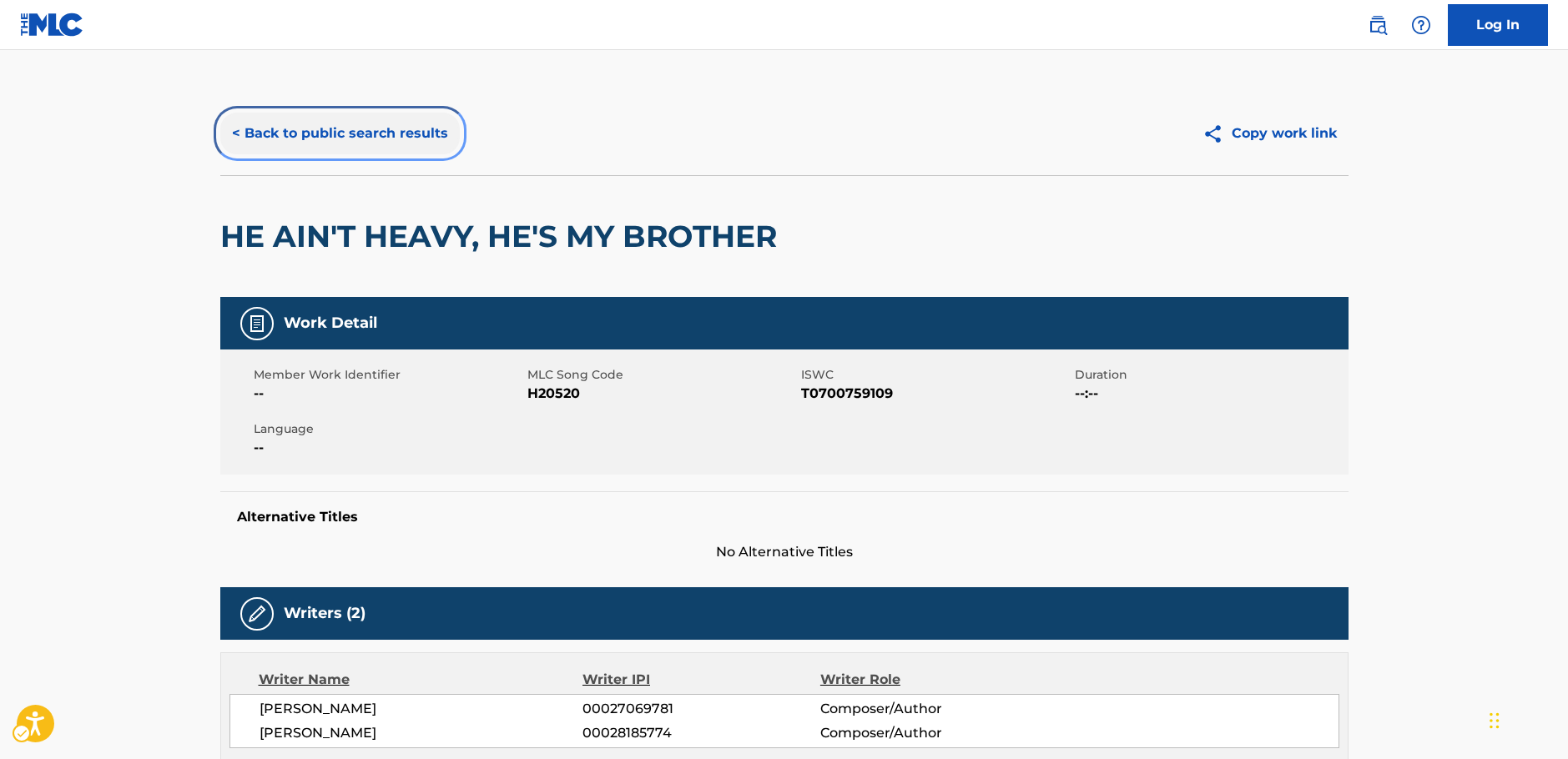
drag, startPoint x: 360, startPoint y: 145, endPoint x: 347, endPoint y: 146, distance: 13.0
click at [360, 144] on button "< Back to public search results" at bounding box center [340, 133] width 239 height 42
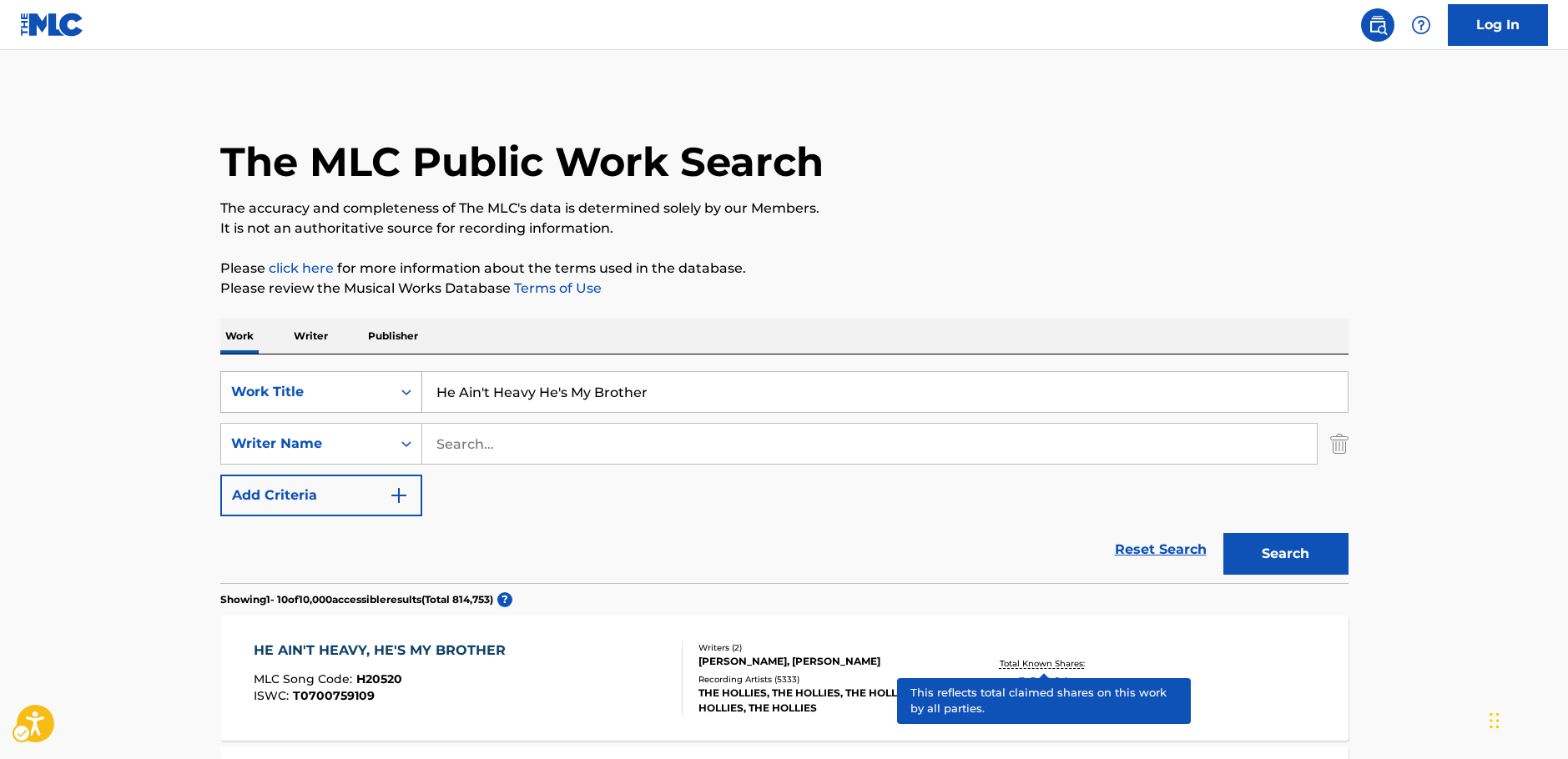
click at [413, 390] on icon "Search Form" at bounding box center [406, 392] width 16 height 16
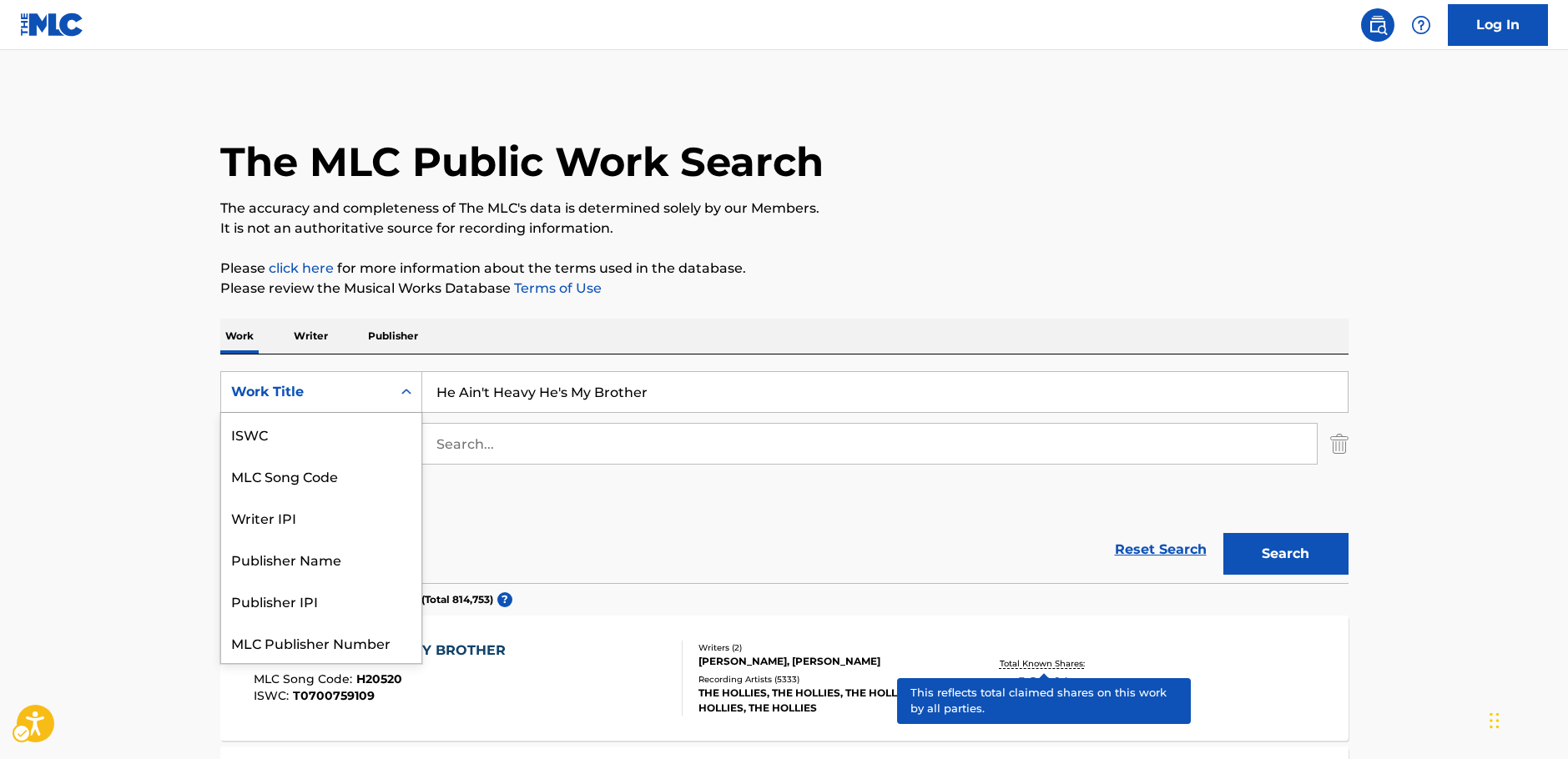
scroll to position [42, 0]
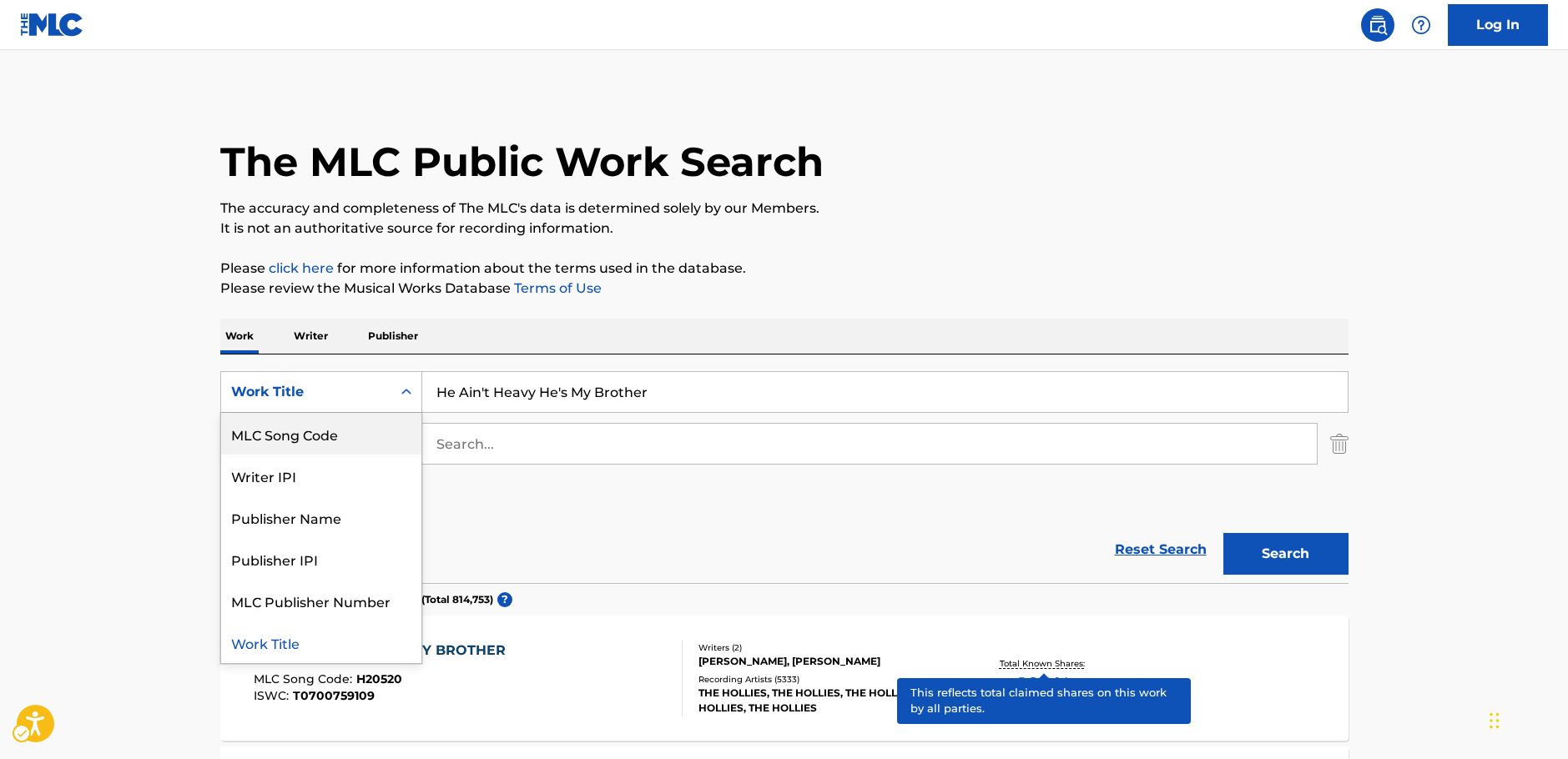
click at [357, 426] on div "MLC Song Code" at bounding box center [321, 434] width 200 height 42
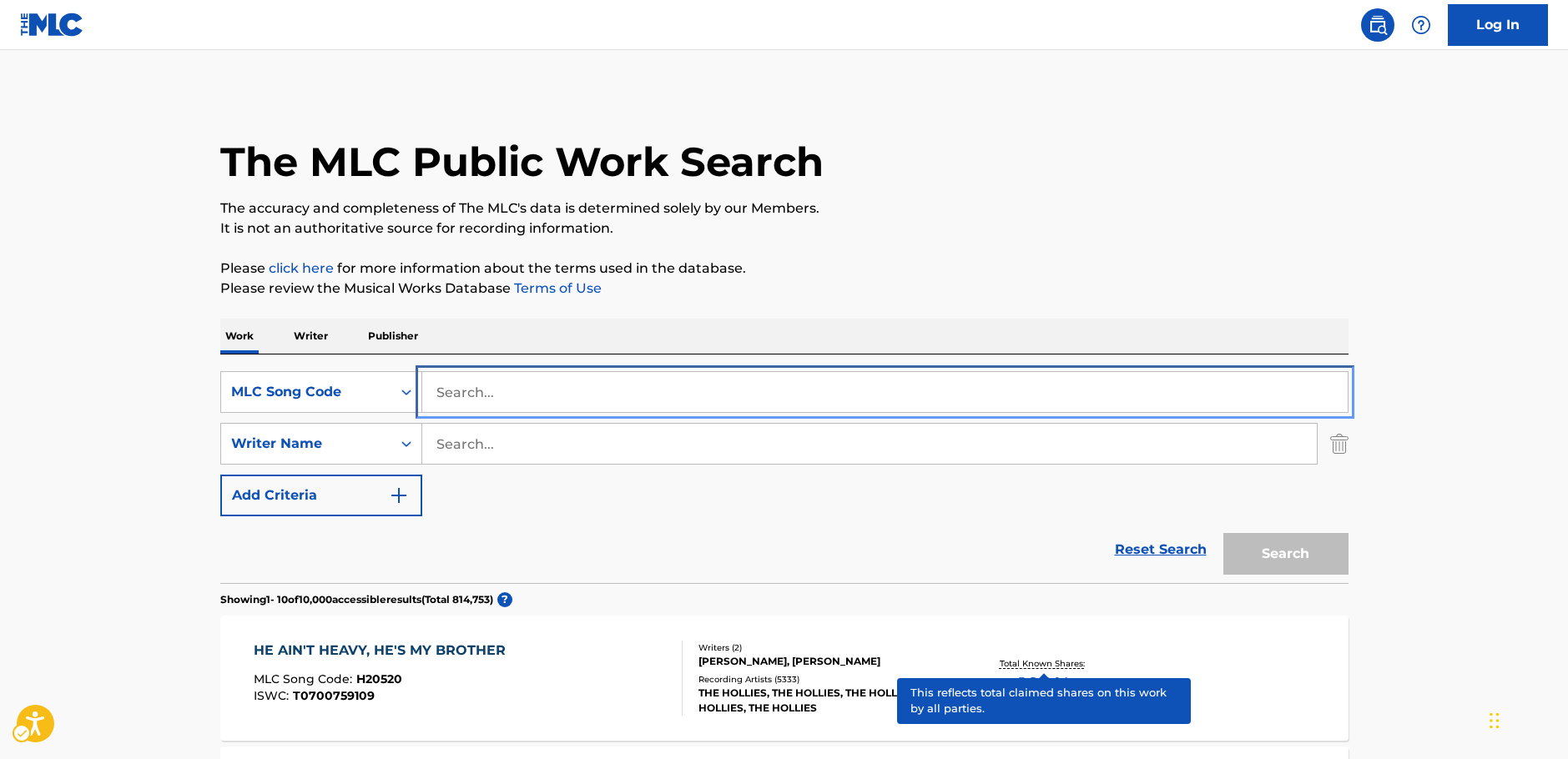
click at [560, 388] on input "Search..." at bounding box center [885, 392] width 926 height 40
paste input "S14716"
type input "S14716"
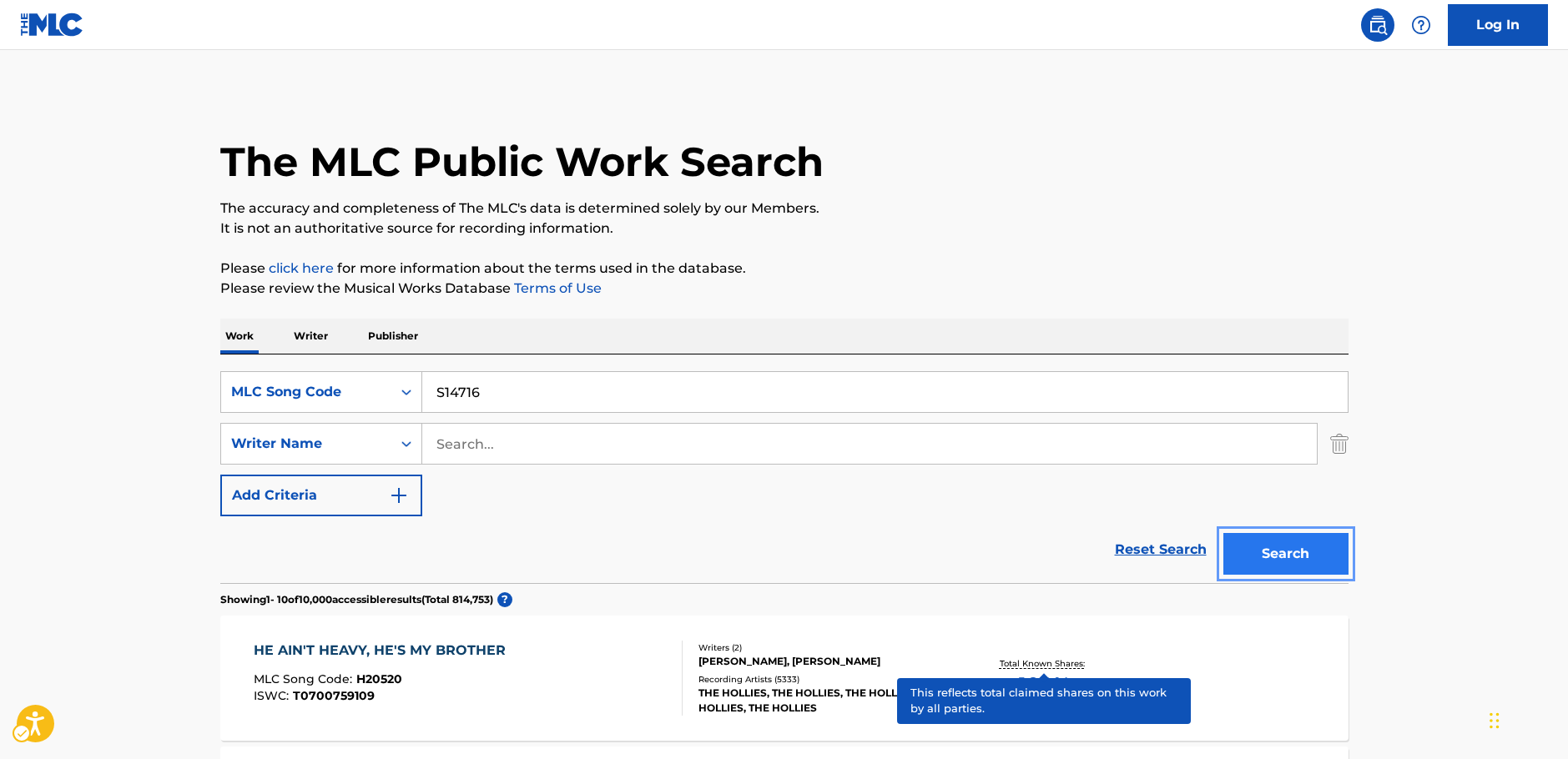
click at [1332, 550] on button "Search" at bounding box center [1285, 554] width 125 height 42
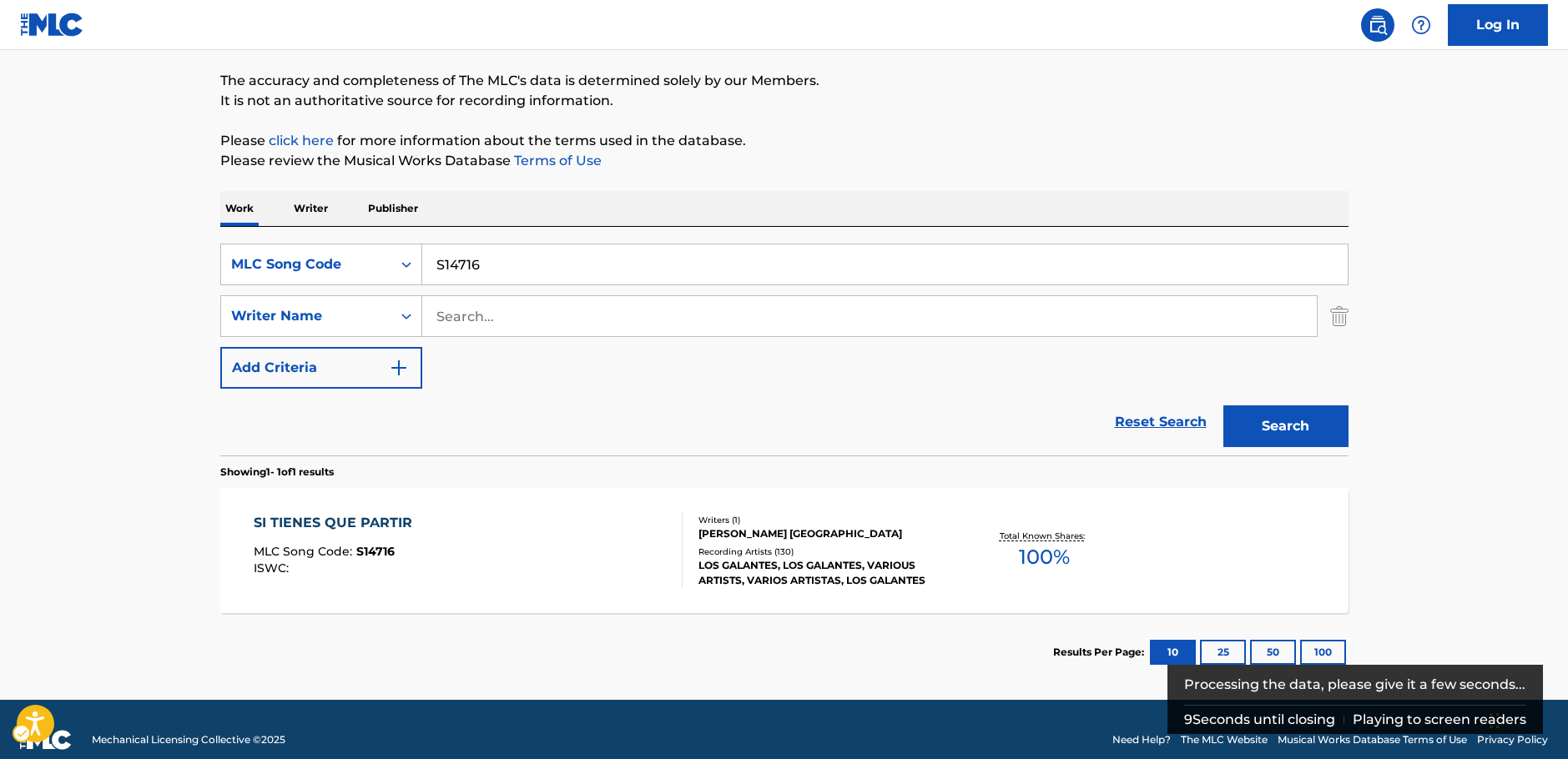
scroll to position [148, 0]
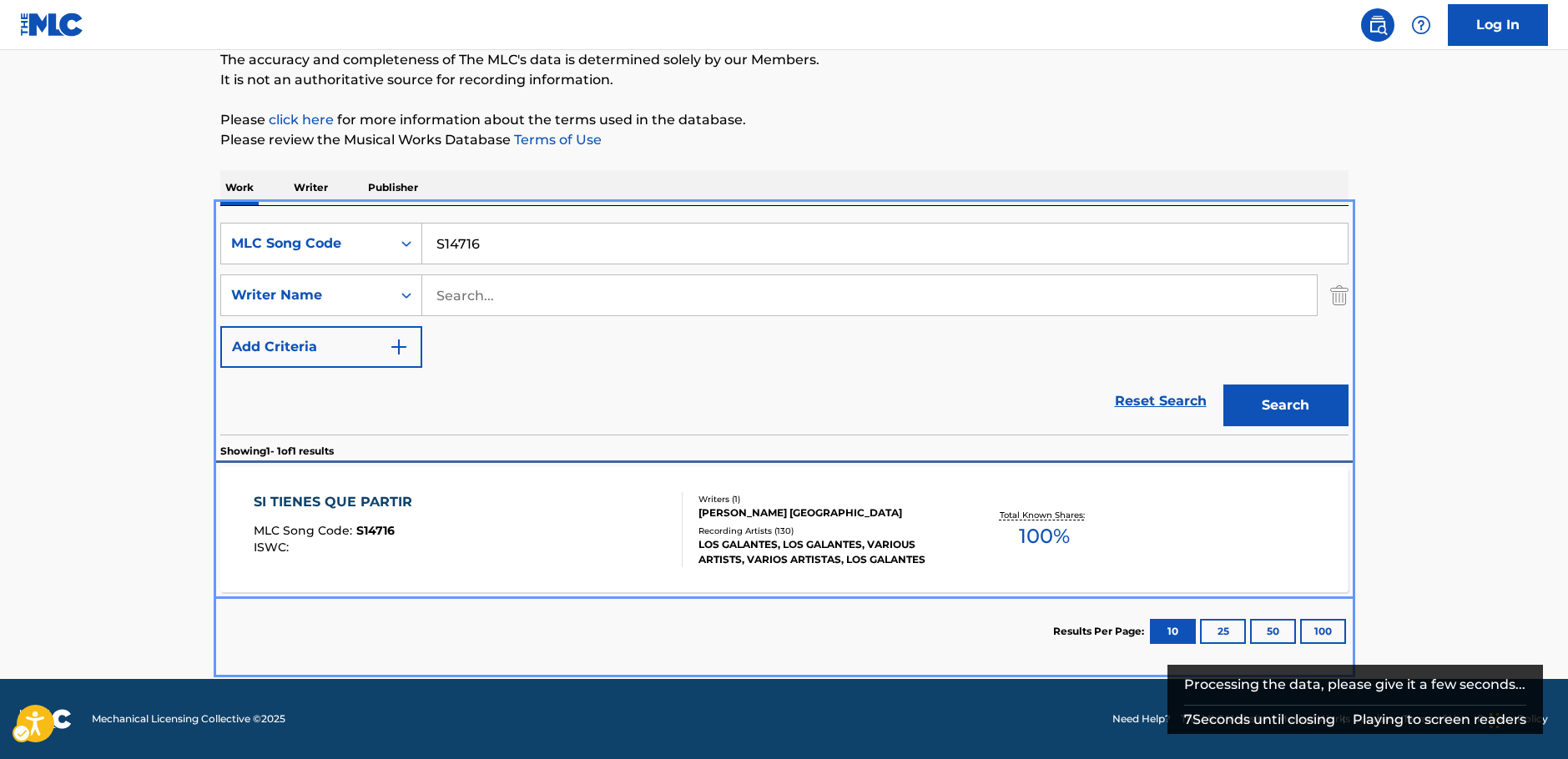
click at [506, 560] on div "SI TIENES QUE PARTIR MLC Song Code : S14716 ISWC :" at bounding box center [468, 529] width 429 height 75
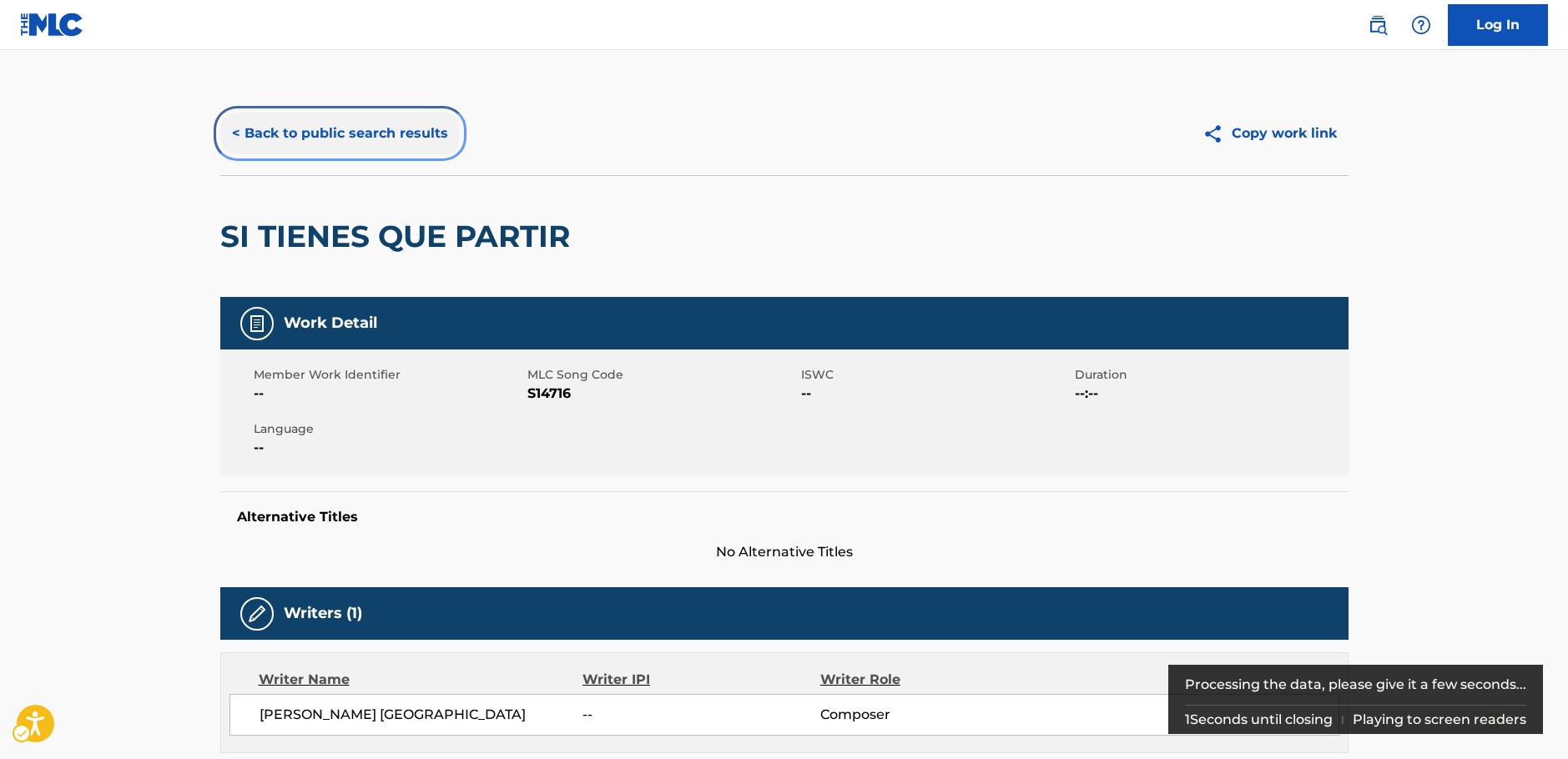
click at [298, 120] on button "< Back to public search results" at bounding box center [340, 133] width 239 height 42
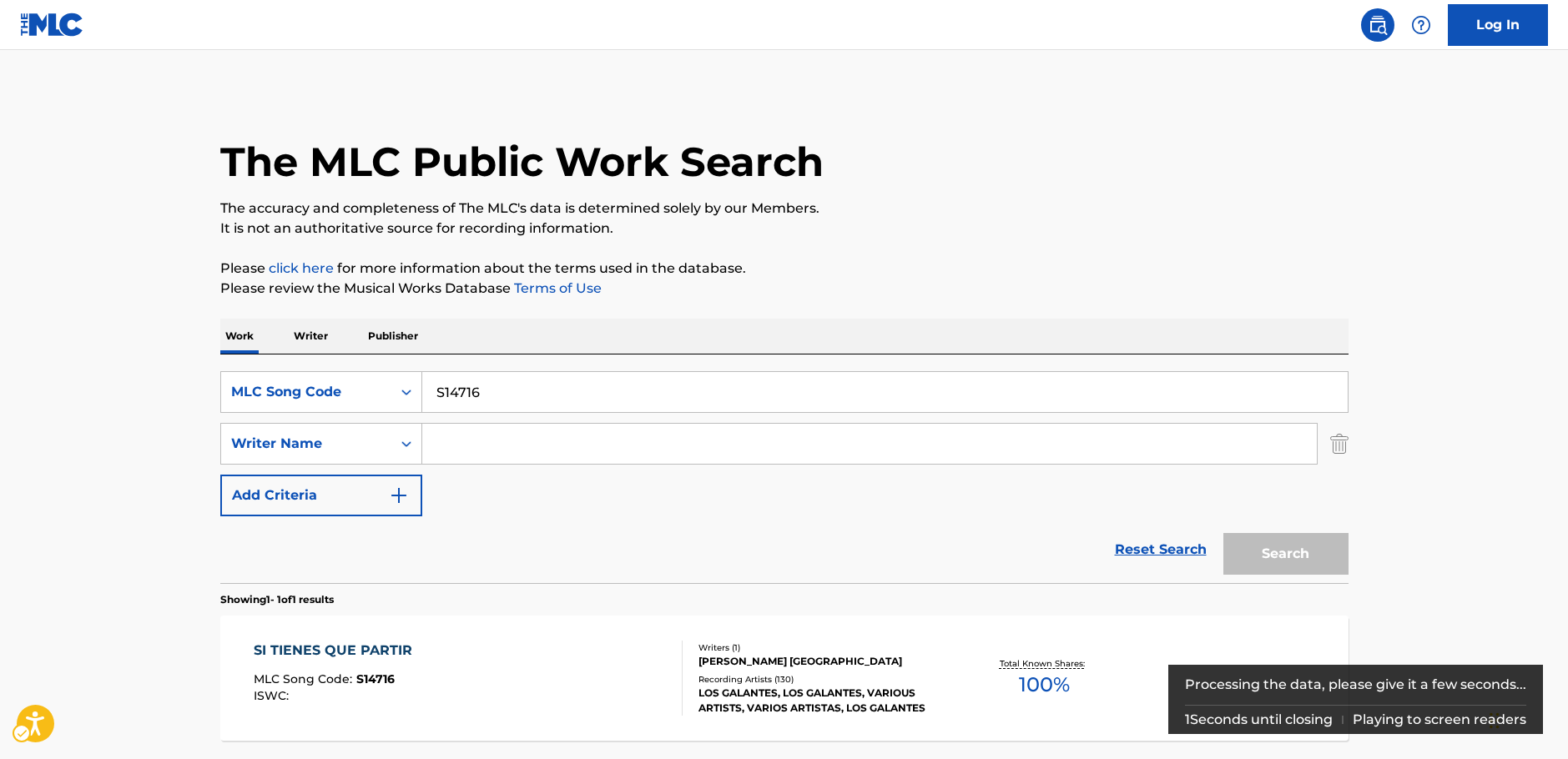
scroll to position [54, 0]
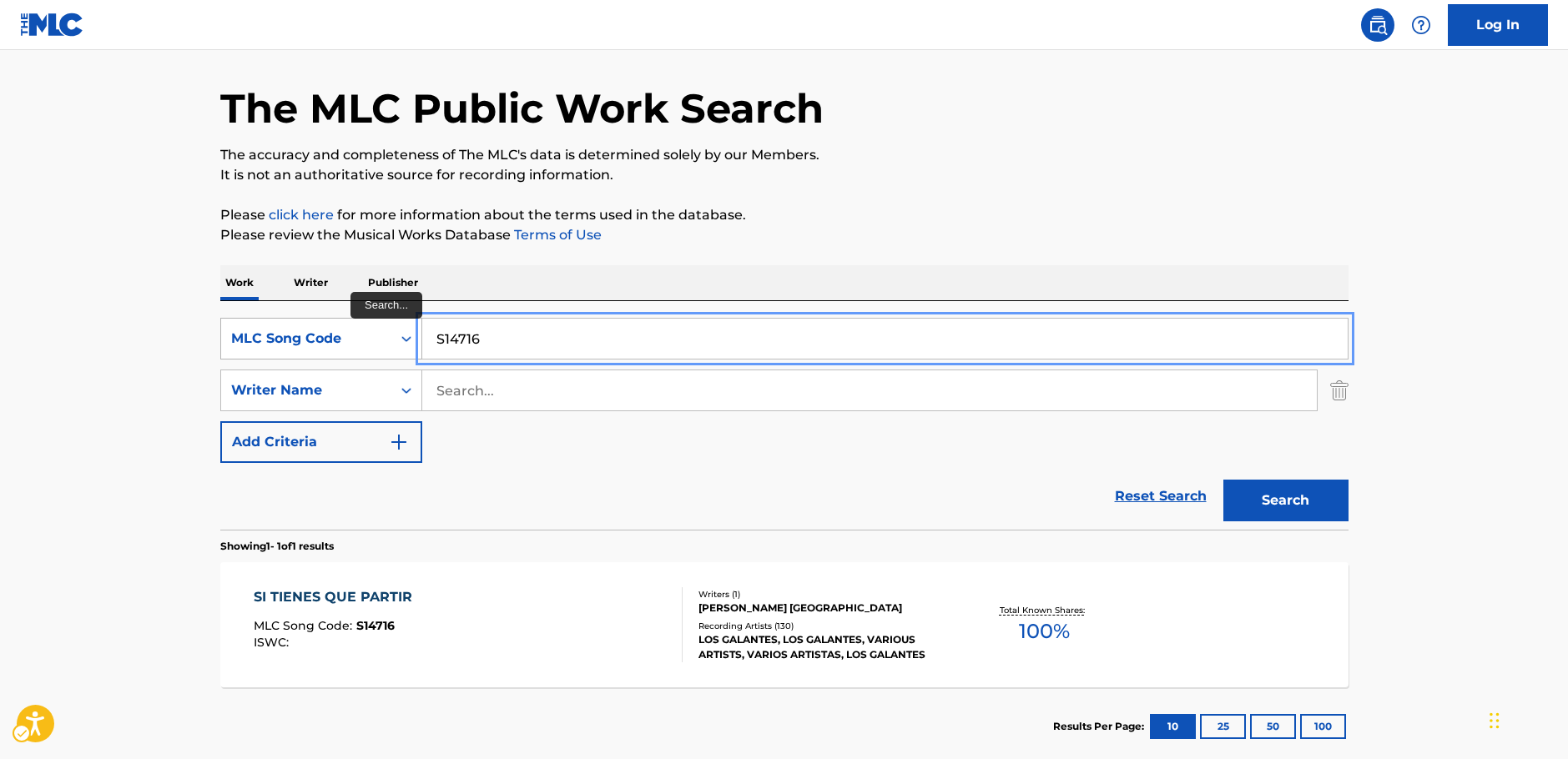
drag, startPoint x: 457, startPoint y: 341, endPoint x: 380, endPoint y: 339, distance: 77.0
click at [380, 339] on div "SearchWithCriteria22b6e275-a142-403f-be19-980b8eed1026 MLC Song Code S14716" at bounding box center [784, 339] width 1129 height 42
paste input "901838"
type input "901838"
click at [1330, 499] on button "Search" at bounding box center [1285, 501] width 125 height 42
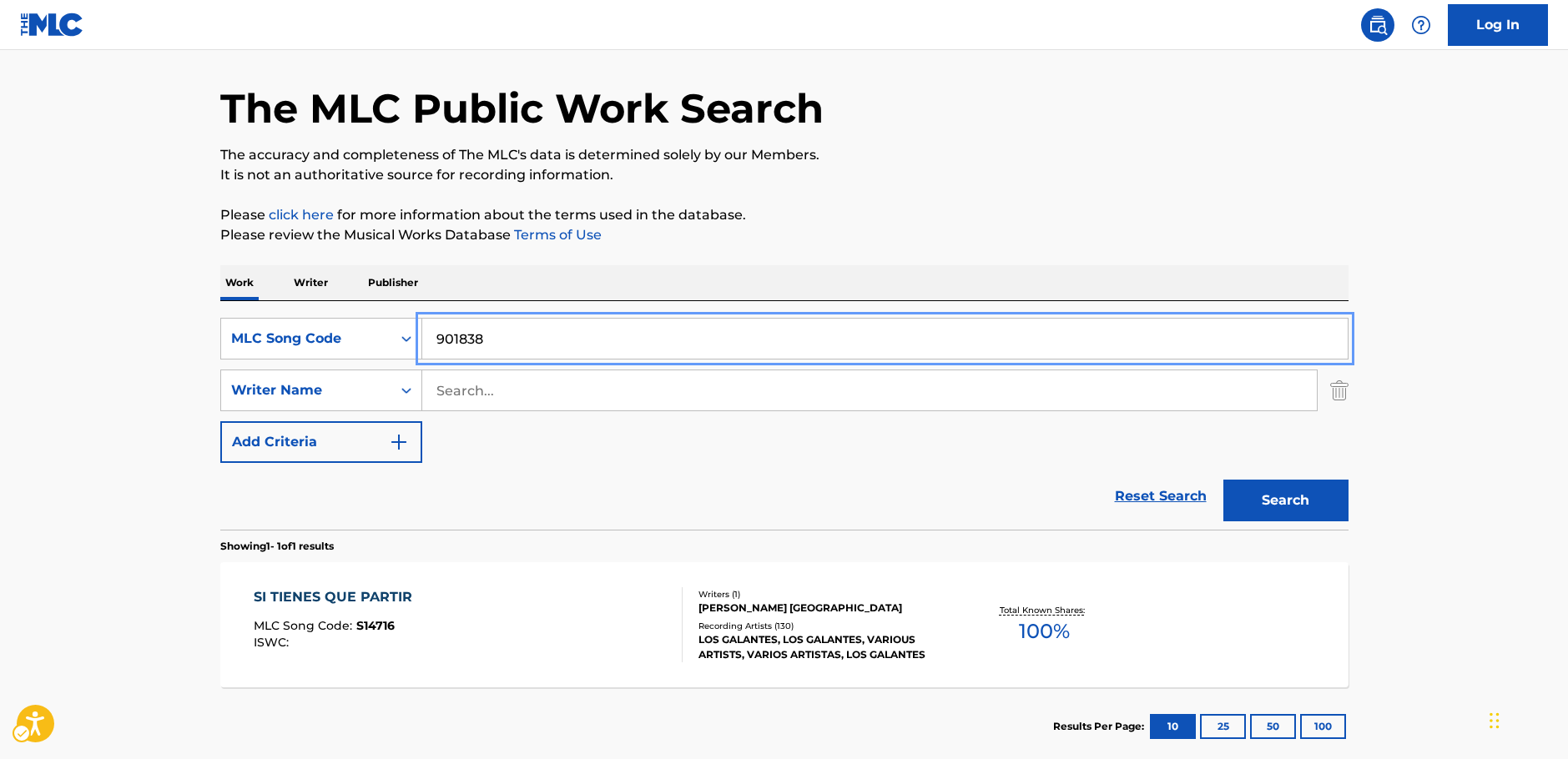
scroll to position [0, 0]
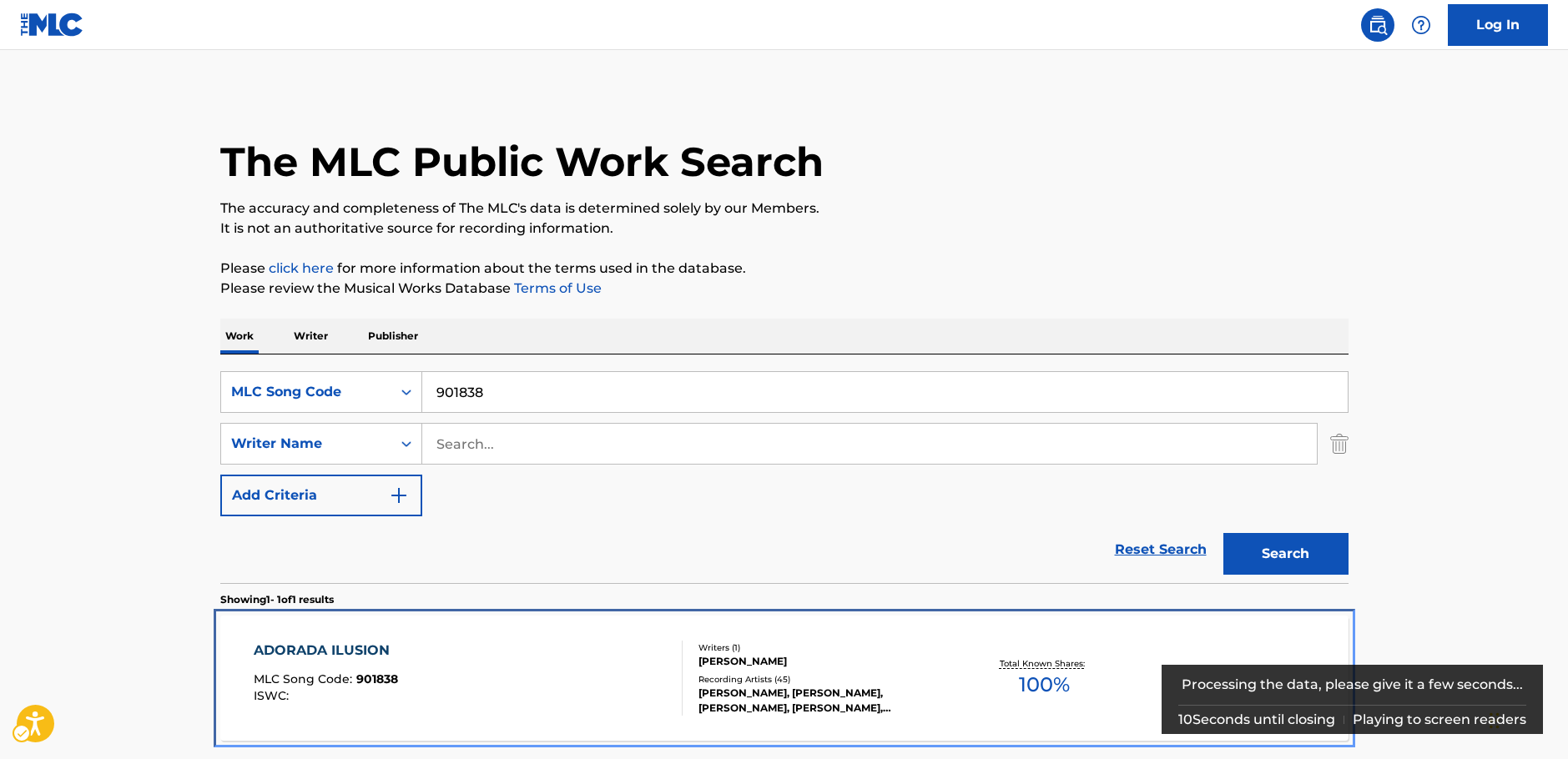
click at [549, 664] on div "ADORADA ILUSION MLC Song Code : 901838 ISWC :" at bounding box center [468, 678] width 429 height 75
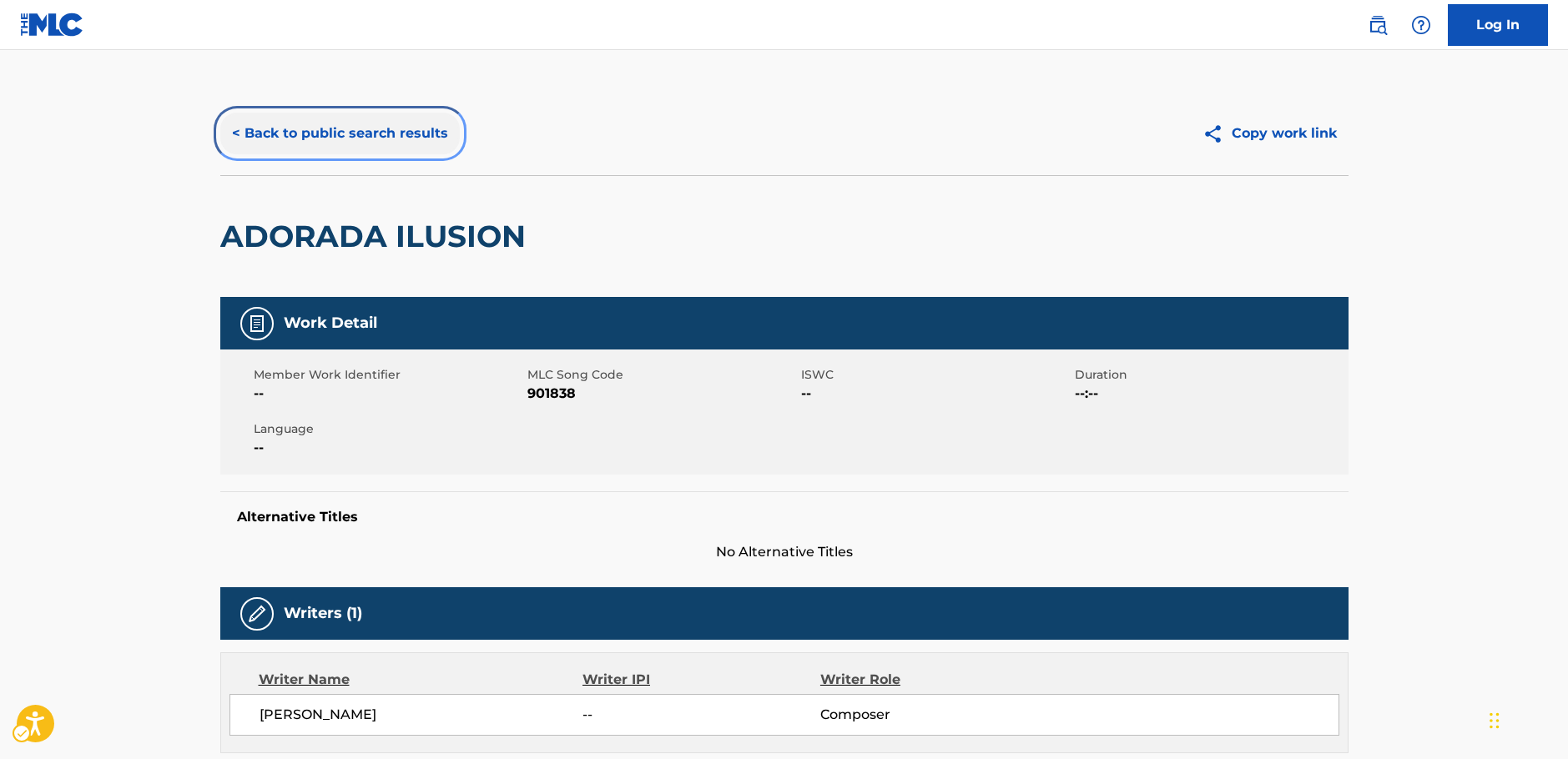
click at [302, 133] on button "< Back to public search results" at bounding box center [340, 133] width 239 height 42
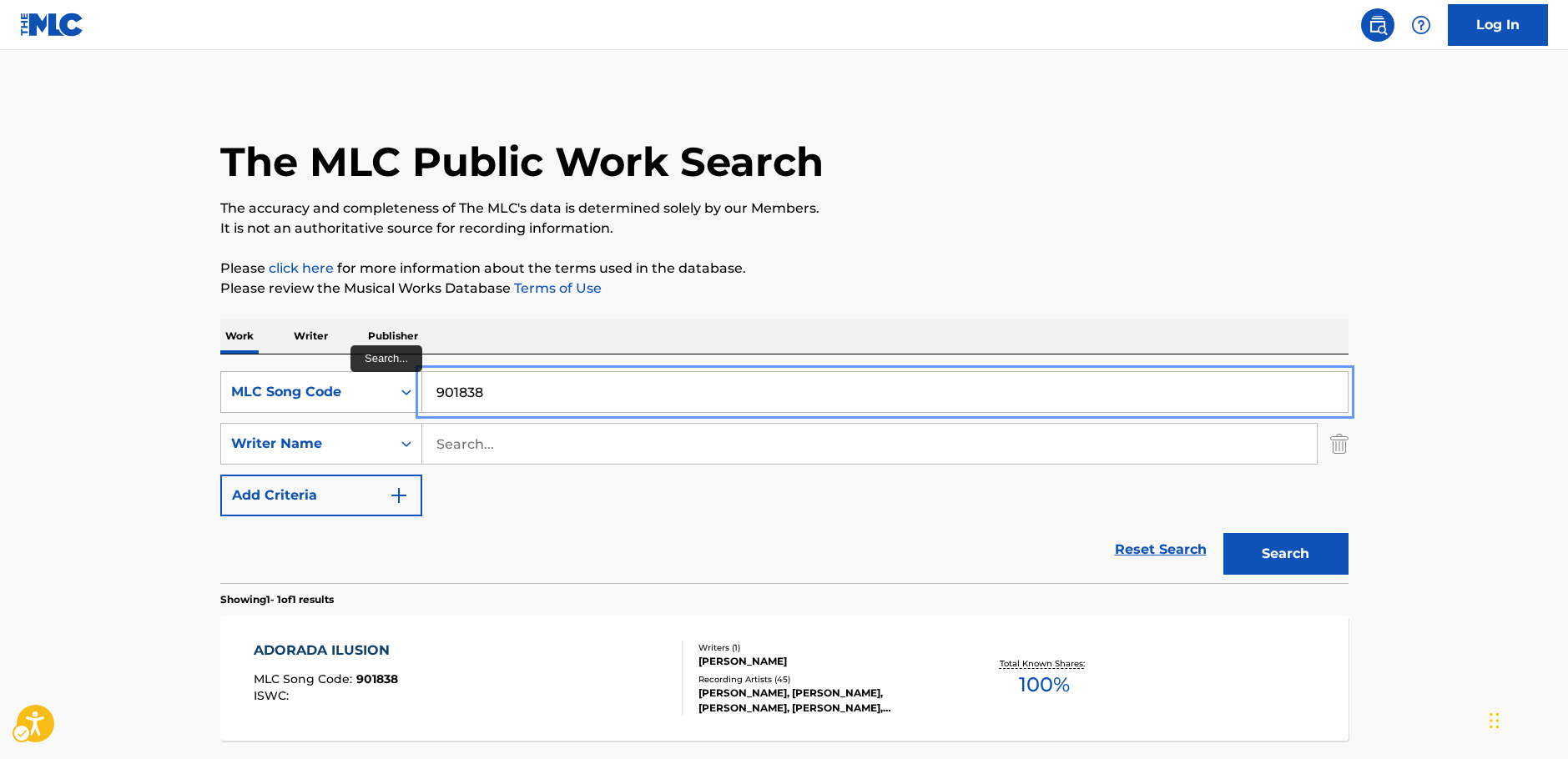
drag, startPoint x: 459, startPoint y: 393, endPoint x: 225, endPoint y: 393, distance: 234.0
click at [225, 393] on div "SearchWithCriteria22b6e275-a142-403f-be19-980b8eed1026 MLC Song Code 901838" at bounding box center [784, 392] width 1129 height 42
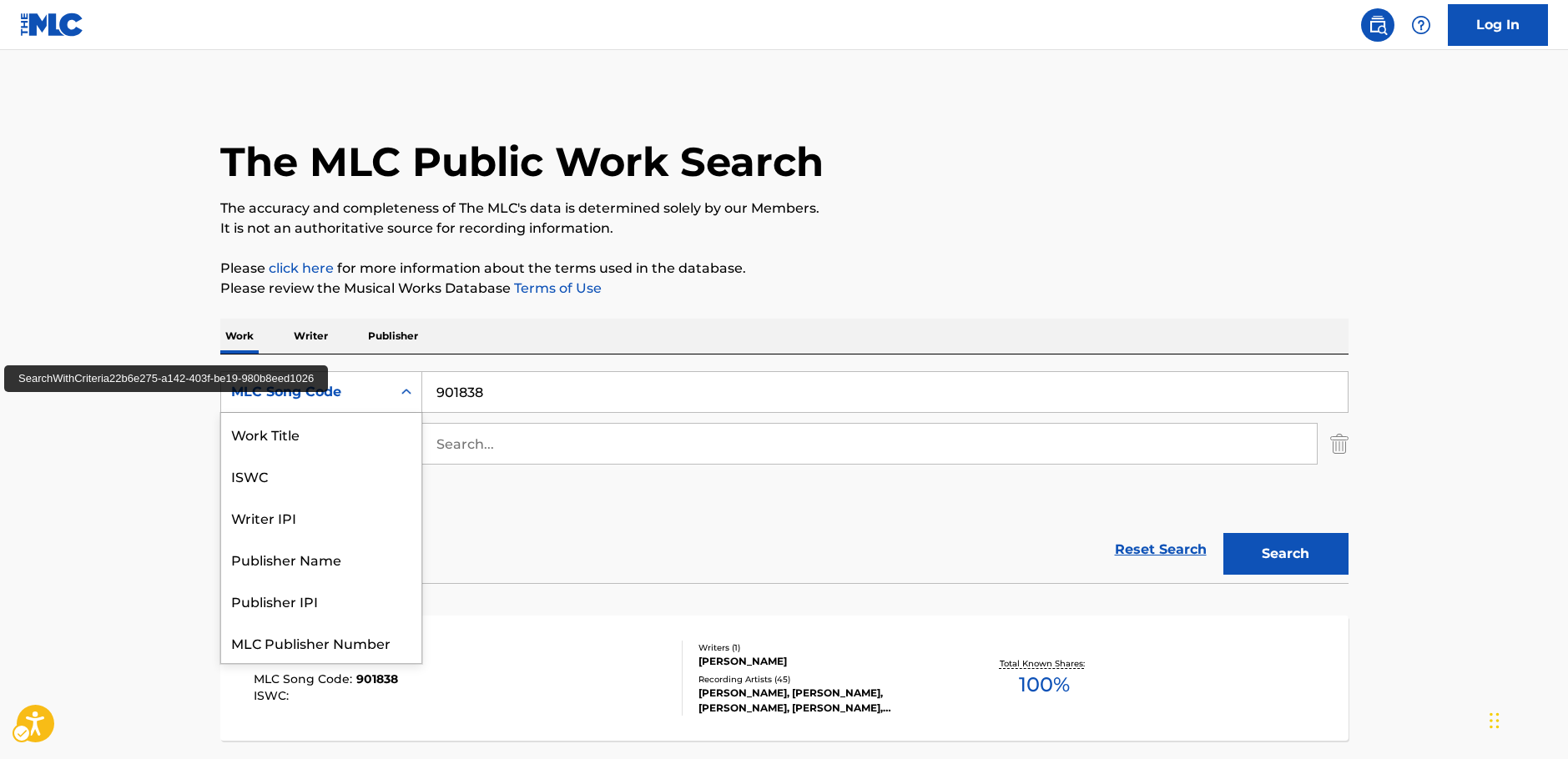
click at [376, 391] on div "MLC Song Code" at bounding box center [306, 392] width 150 height 20
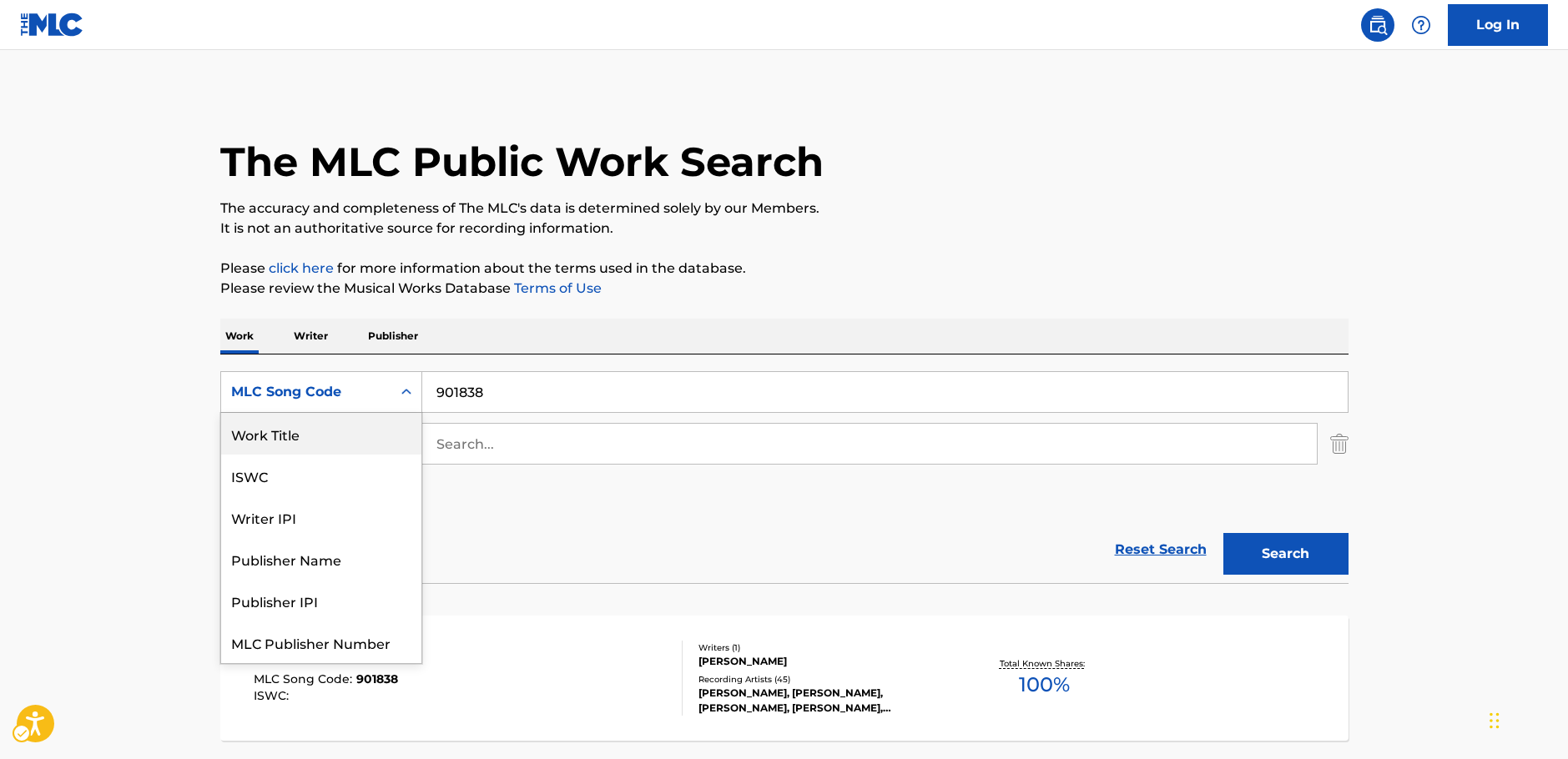
drag, startPoint x: 319, startPoint y: 438, endPoint x: 390, endPoint y: 413, distance: 75.3
click at [318, 438] on div "Work Title" at bounding box center [321, 434] width 200 height 42
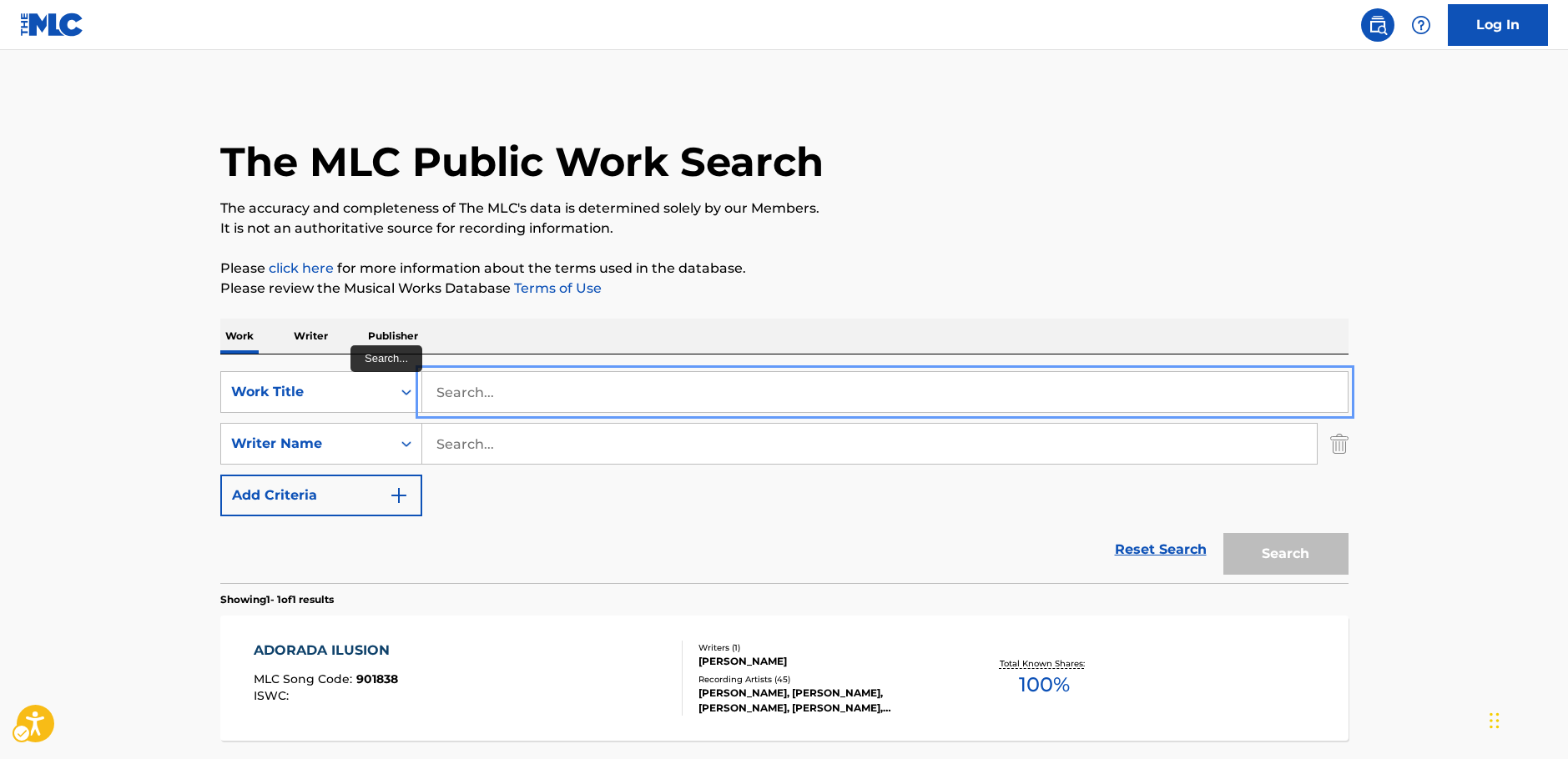
click at [463, 387] on input "Search..." at bounding box center [885, 392] width 926 height 40
paste input "Fantasia Sideral"
type input "Fantasia Sideral"
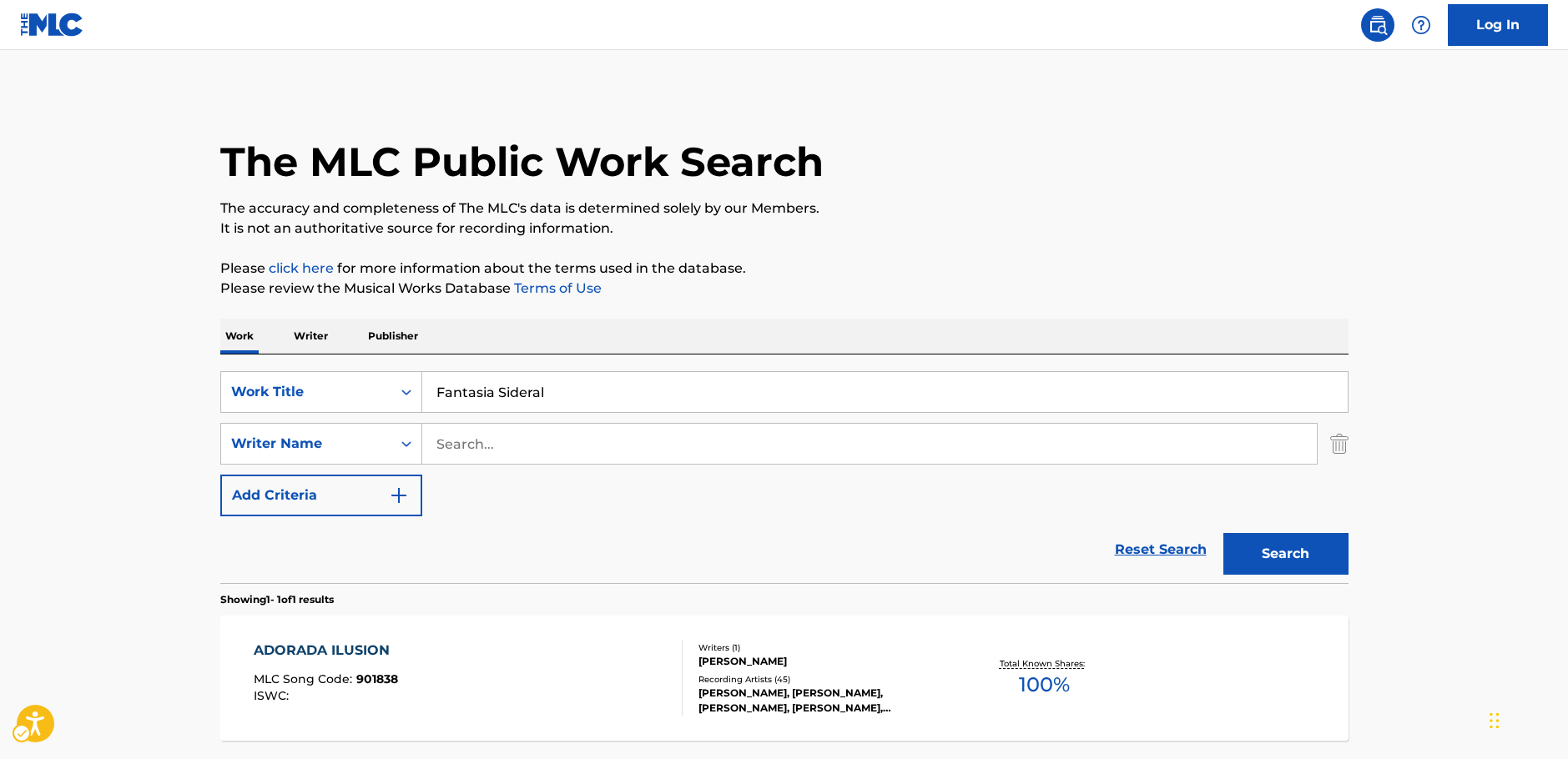
click at [114, 394] on main "The MLC Public Work Search The accuracy and completeness of The MLC's data is d…" at bounding box center [784, 438] width 1568 height 777
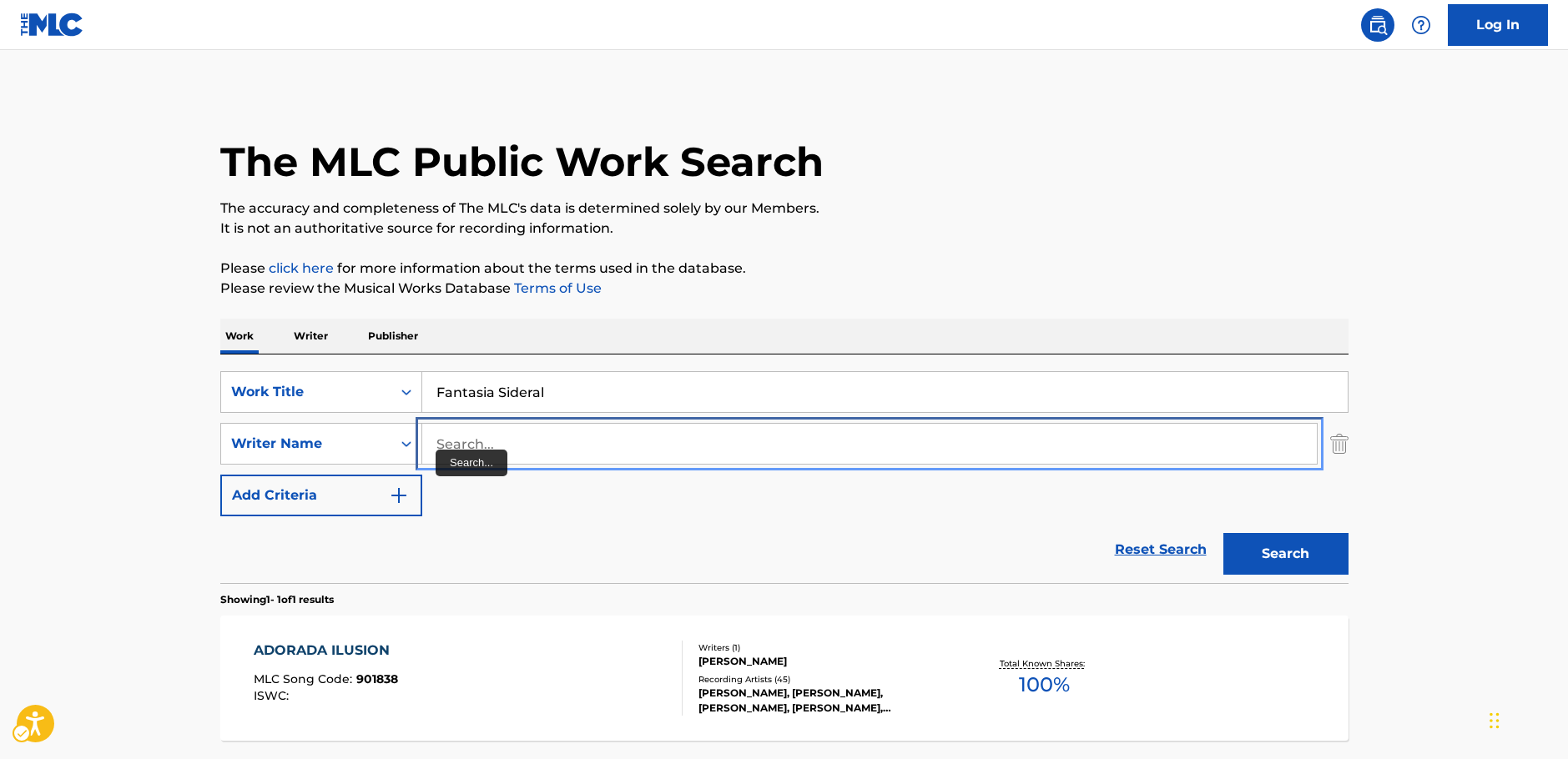
click at [472, 445] on input "Search..." at bounding box center [869, 444] width 895 height 40
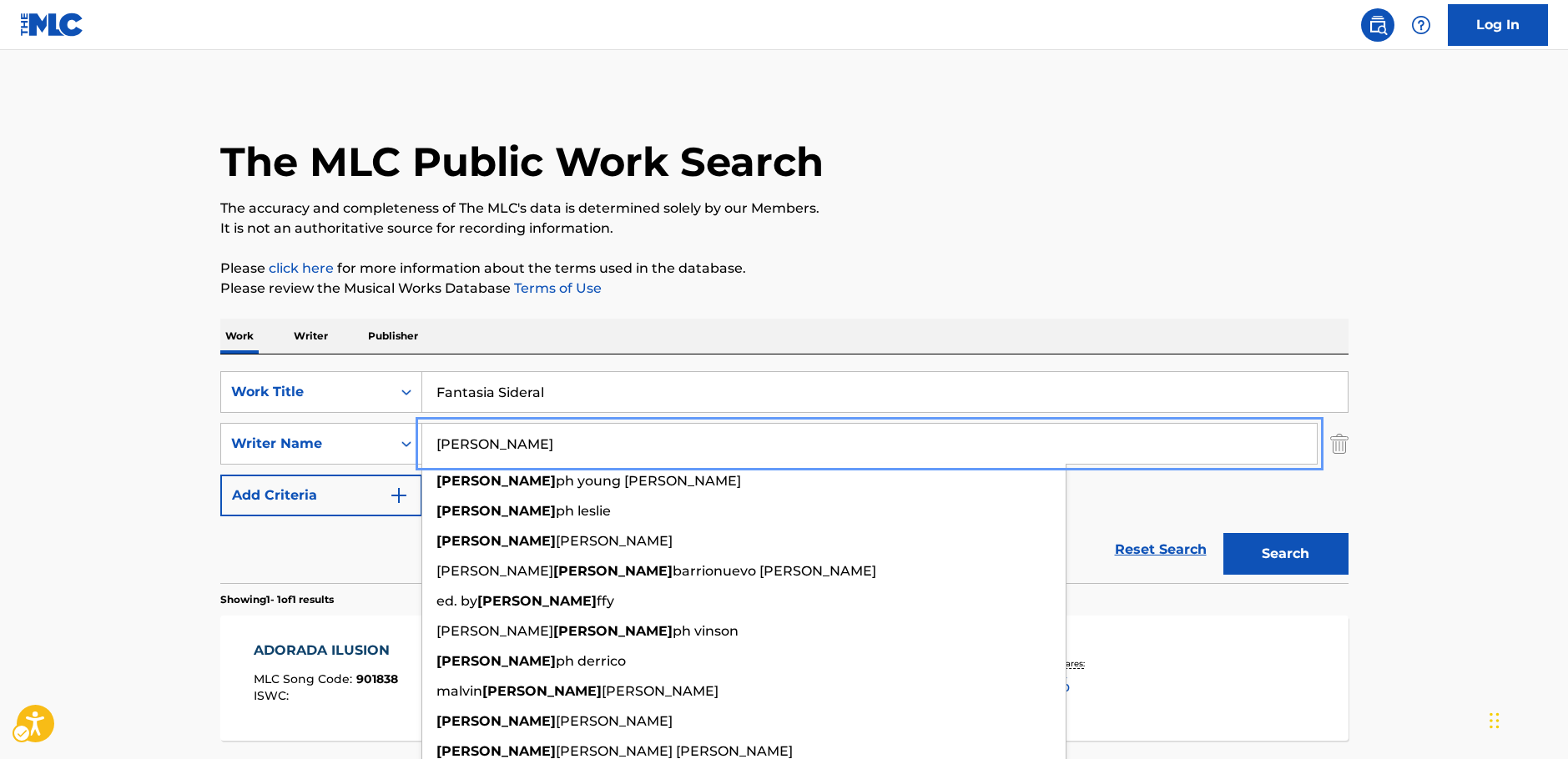
type input "[PERSON_NAME]"
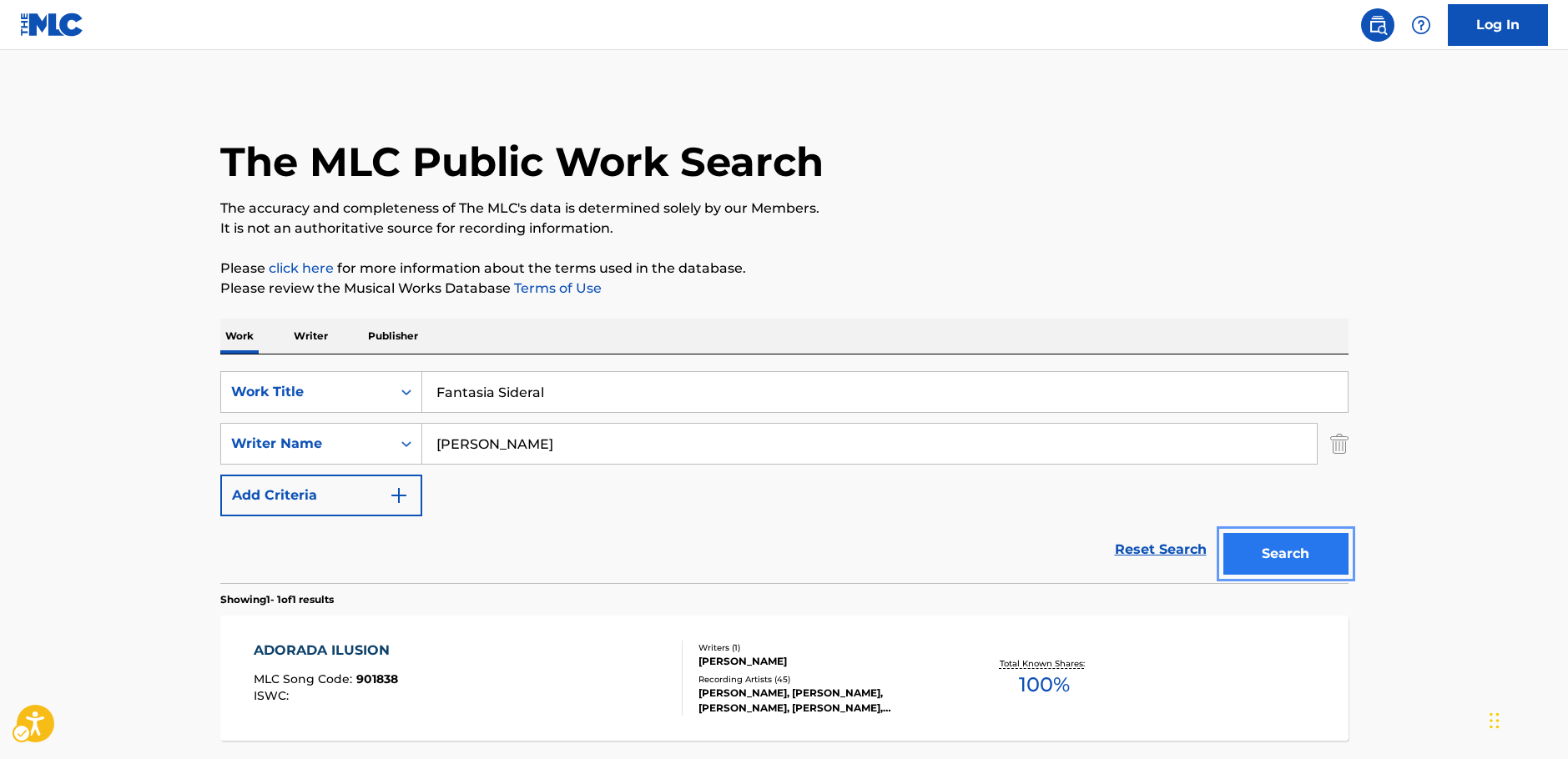
click at [1284, 560] on button "Search" at bounding box center [1285, 554] width 125 height 42
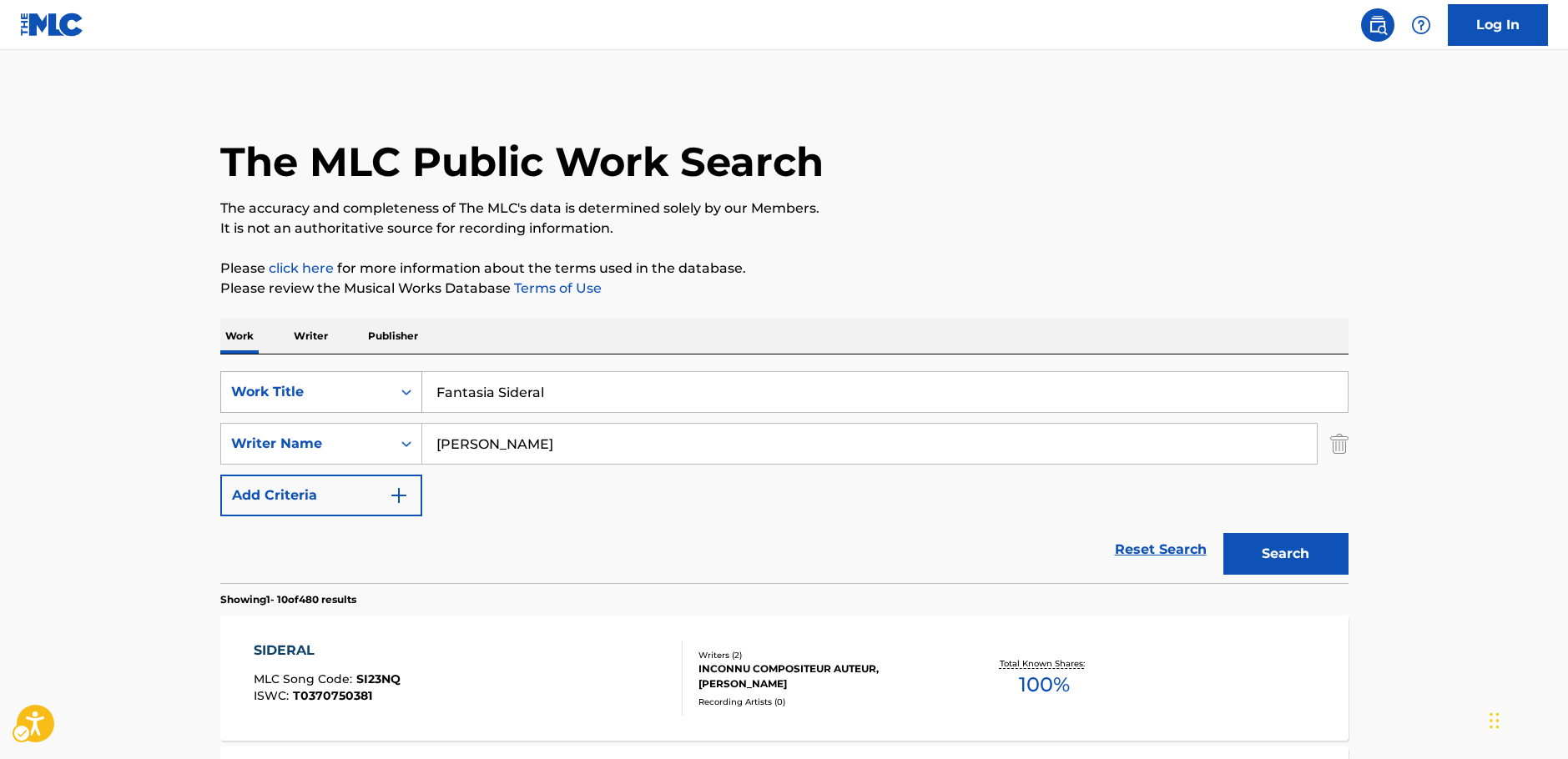
click at [406, 385] on div "Search Form" at bounding box center [407, 392] width 30 height 30
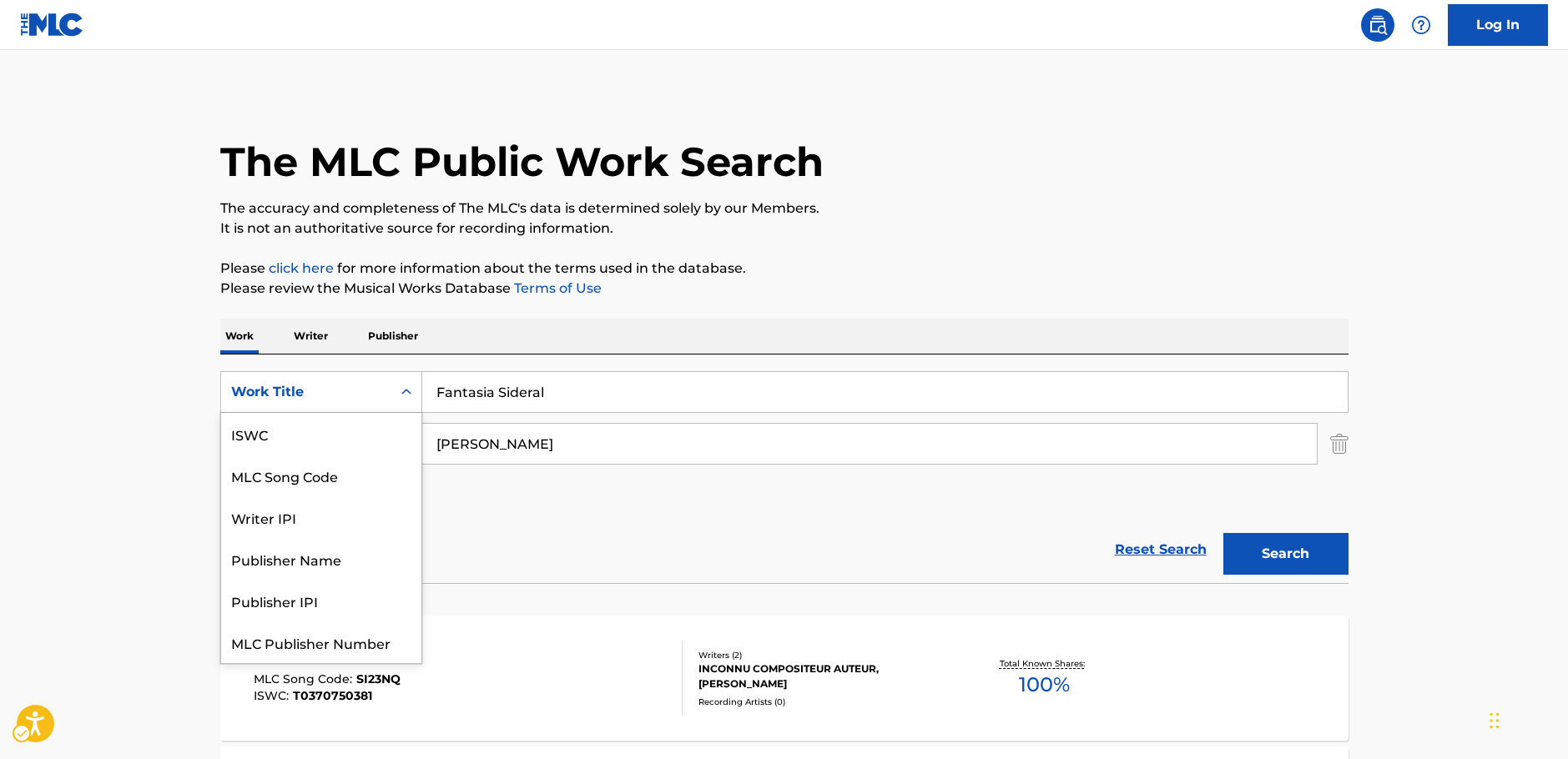
scroll to position [42, 0]
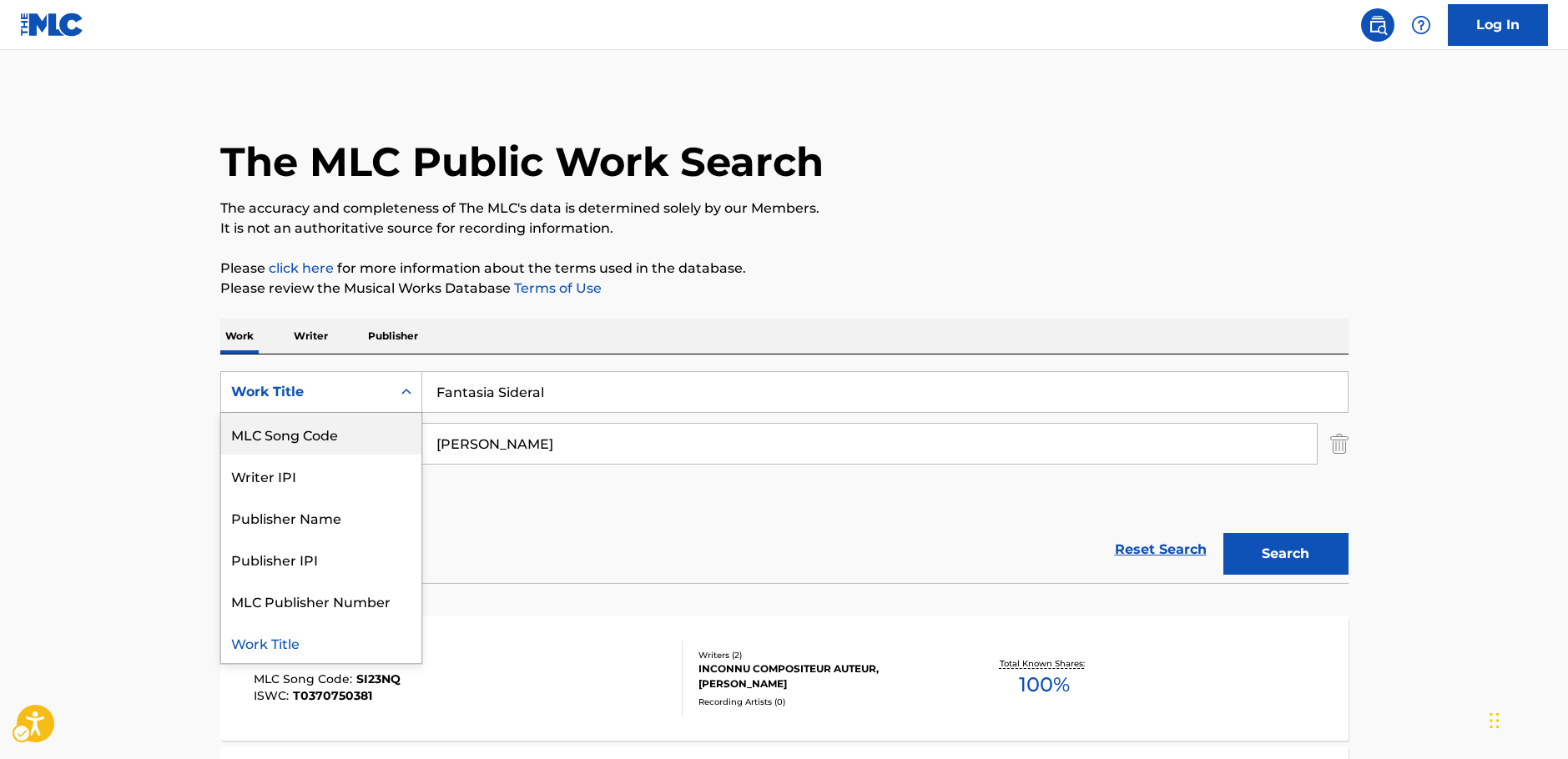
click at [311, 438] on div "MLC Song Code" at bounding box center [321, 434] width 200 height 42
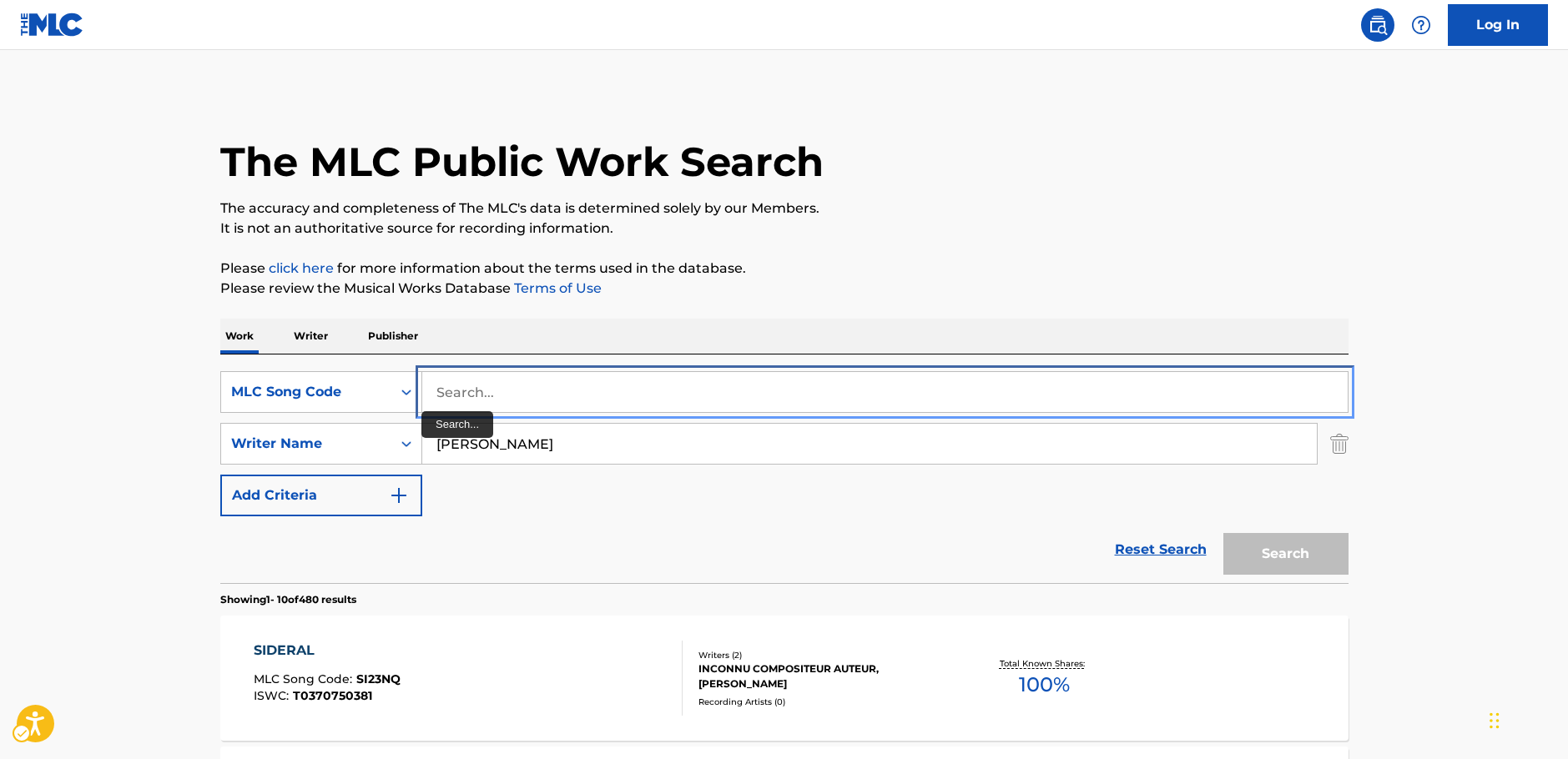
click at [463, 399] on input "Search..." at bounding box center [885, 392] width 926 height 40
paste input "E45369"
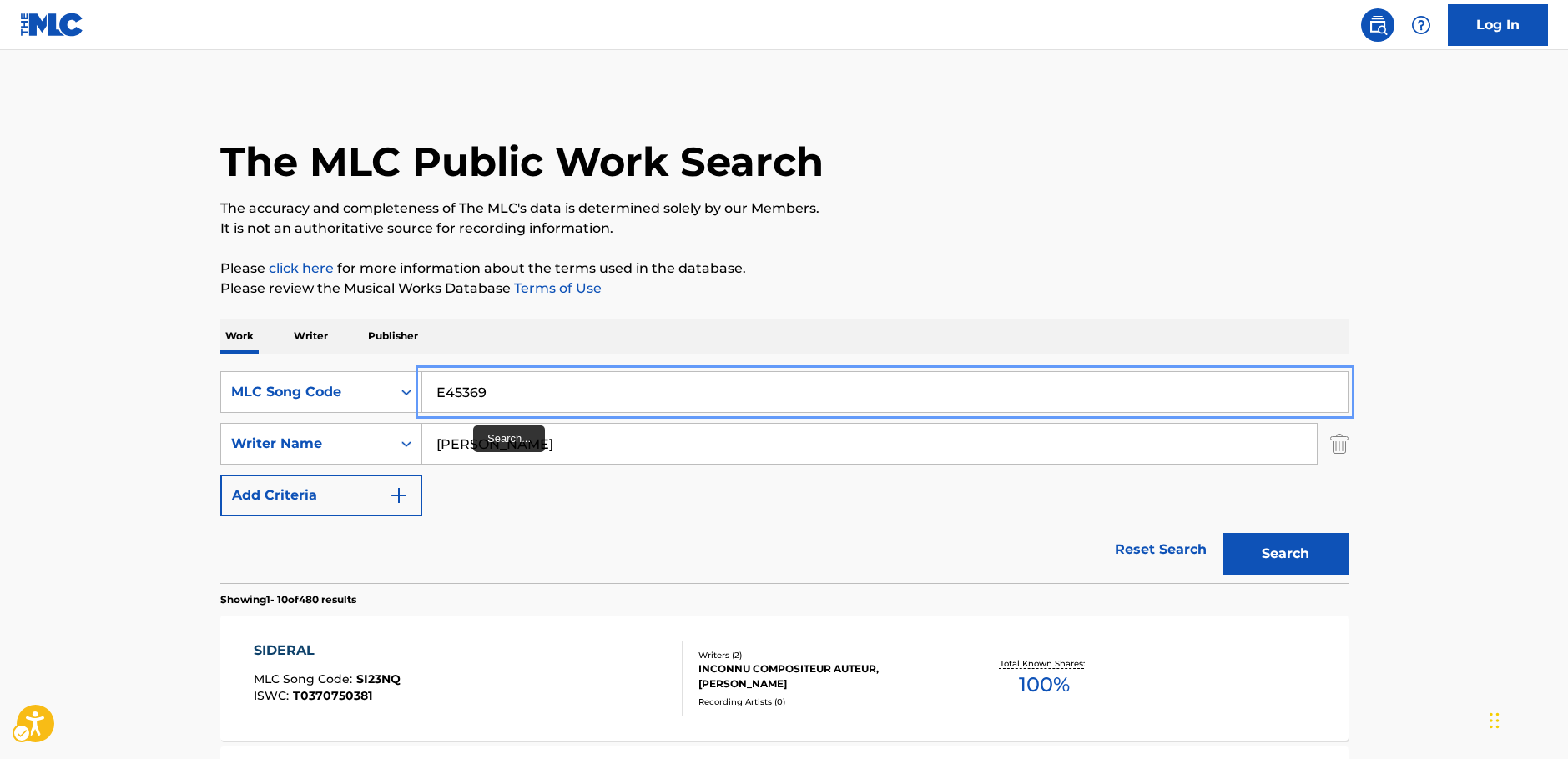
type input "E45369"
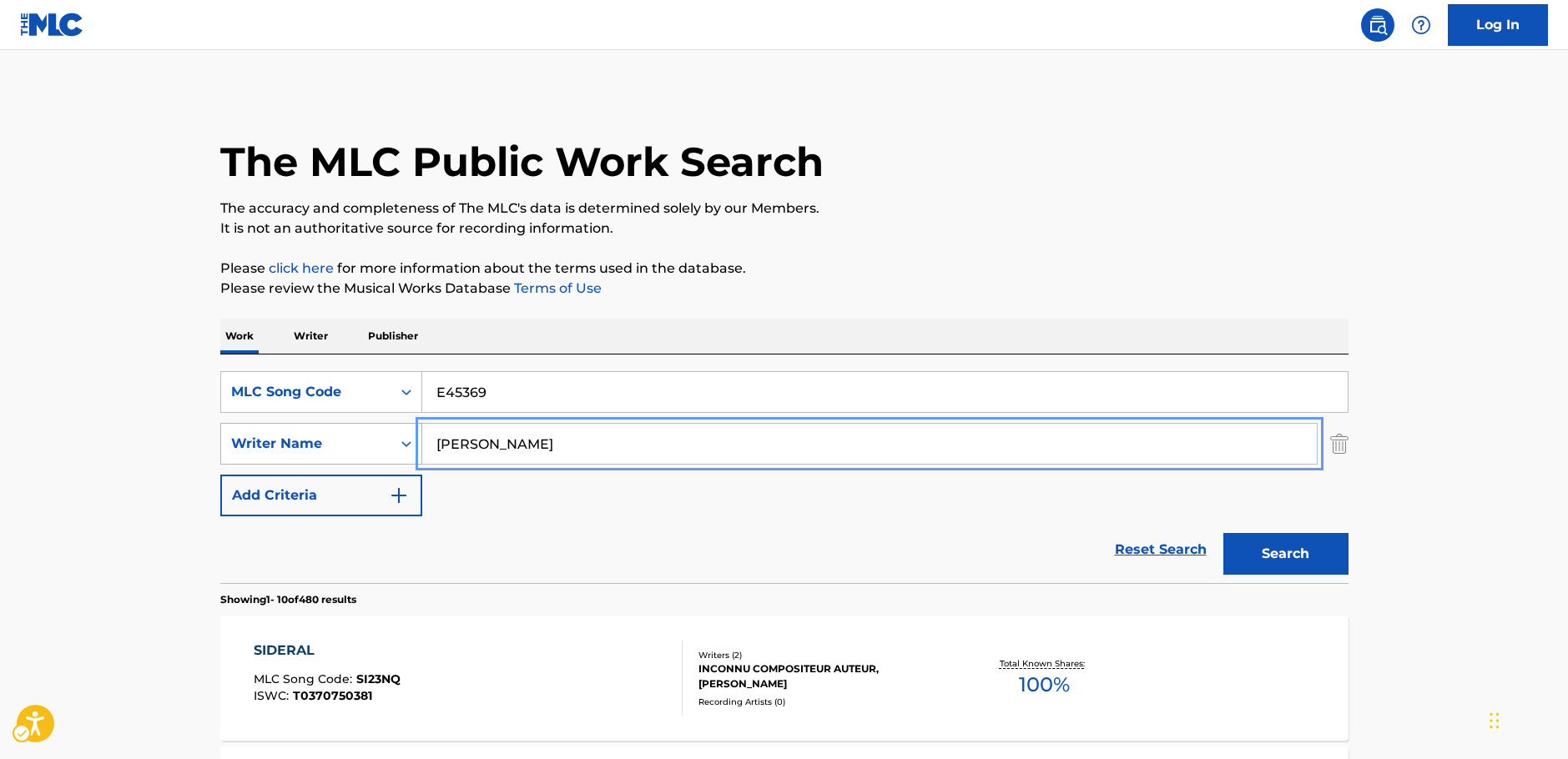
drag, startPoint x: 428, startPoint y: 446, endPoint x: 400, endPoint y: 446, distance: 28.0
click at [400, 446] on div "SearchWithCriteria92bb6508-15c6-4ecb-ac52-8c7f5a9267be Writer Name [PERSON_NAME]" at bounding box center [784, 444] width 1129 height 42
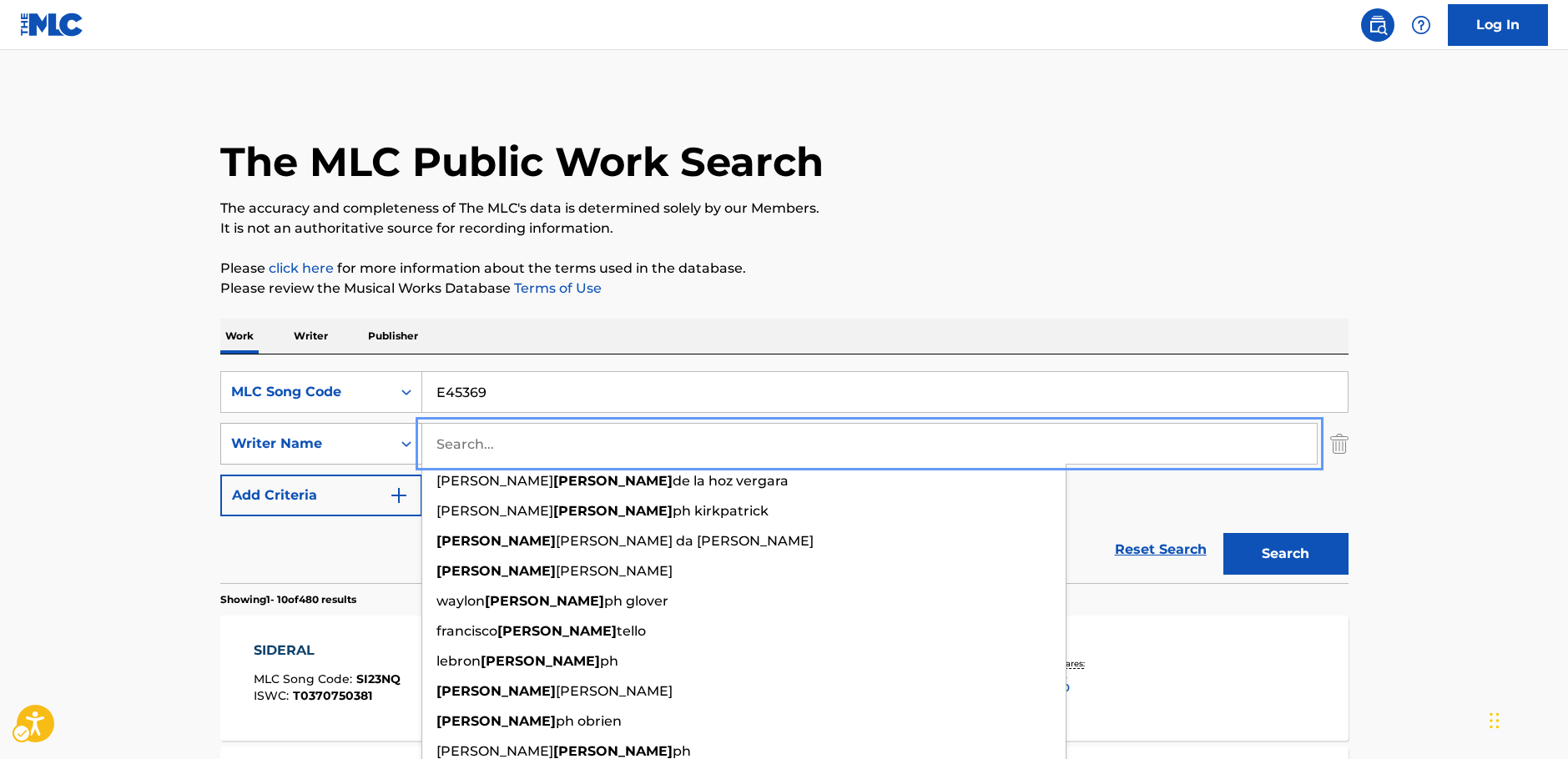
click at [1223, 533] on button "Search" at bounding box center [1285, 554] width 125 height 42
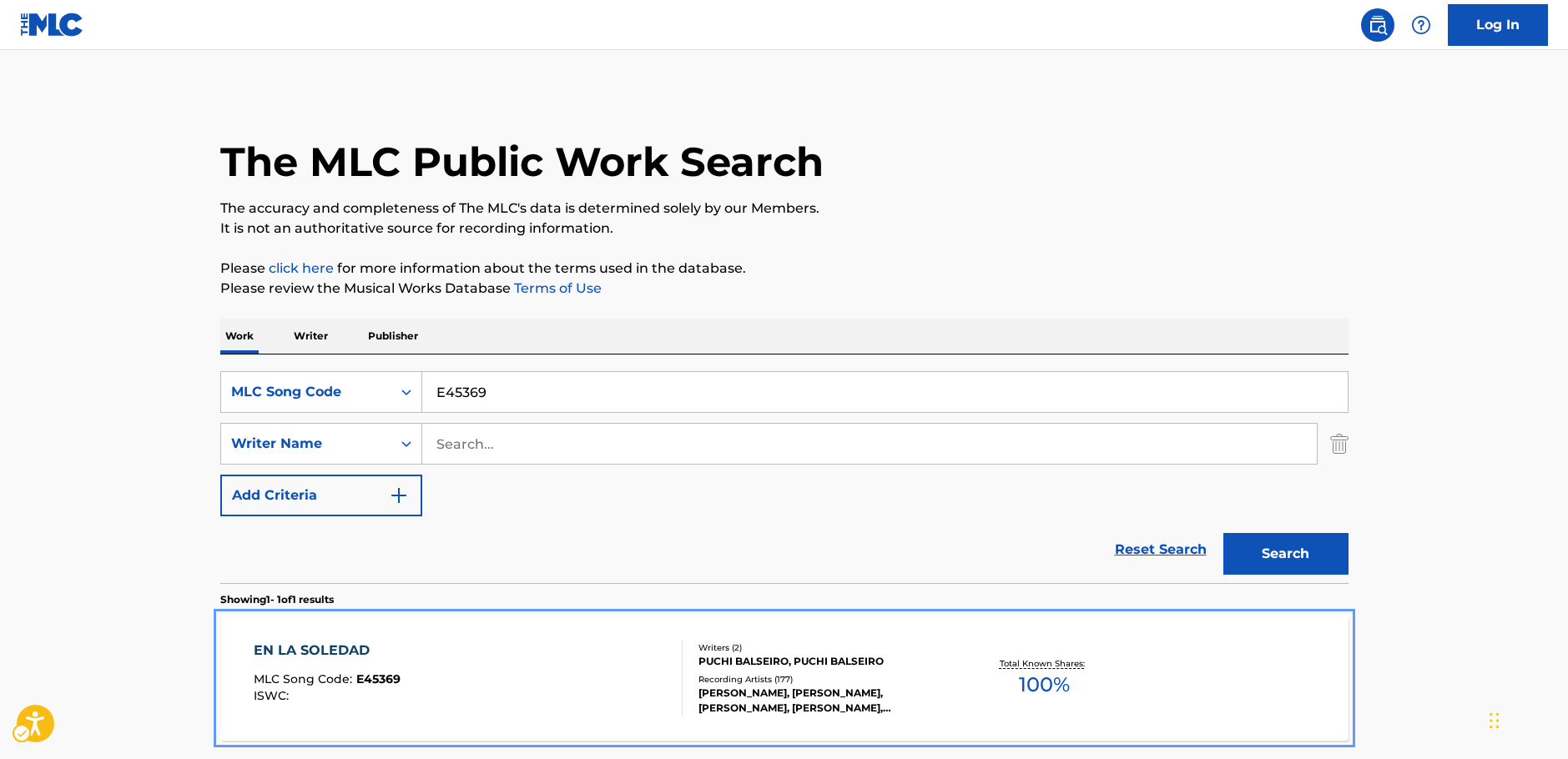
click at [499, 683] on div "EN LA SOLEDAD MLC Song Code : E45369 ISWC :" at bounding box center [468, 678] width 429 height 75
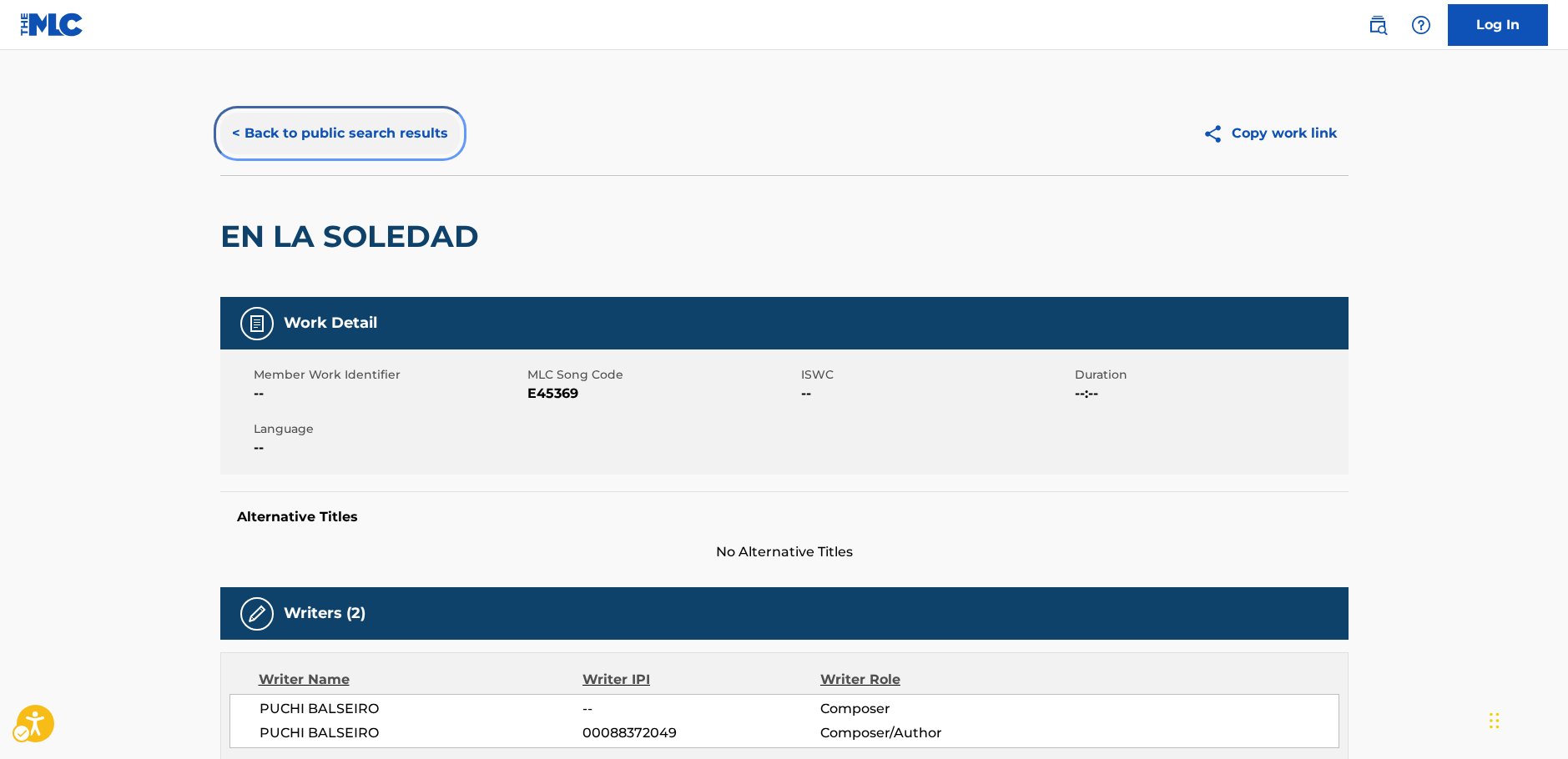
click at [409, 127] on button "< Back to public search results" at bounding box center [340, 133] width 239 height 42
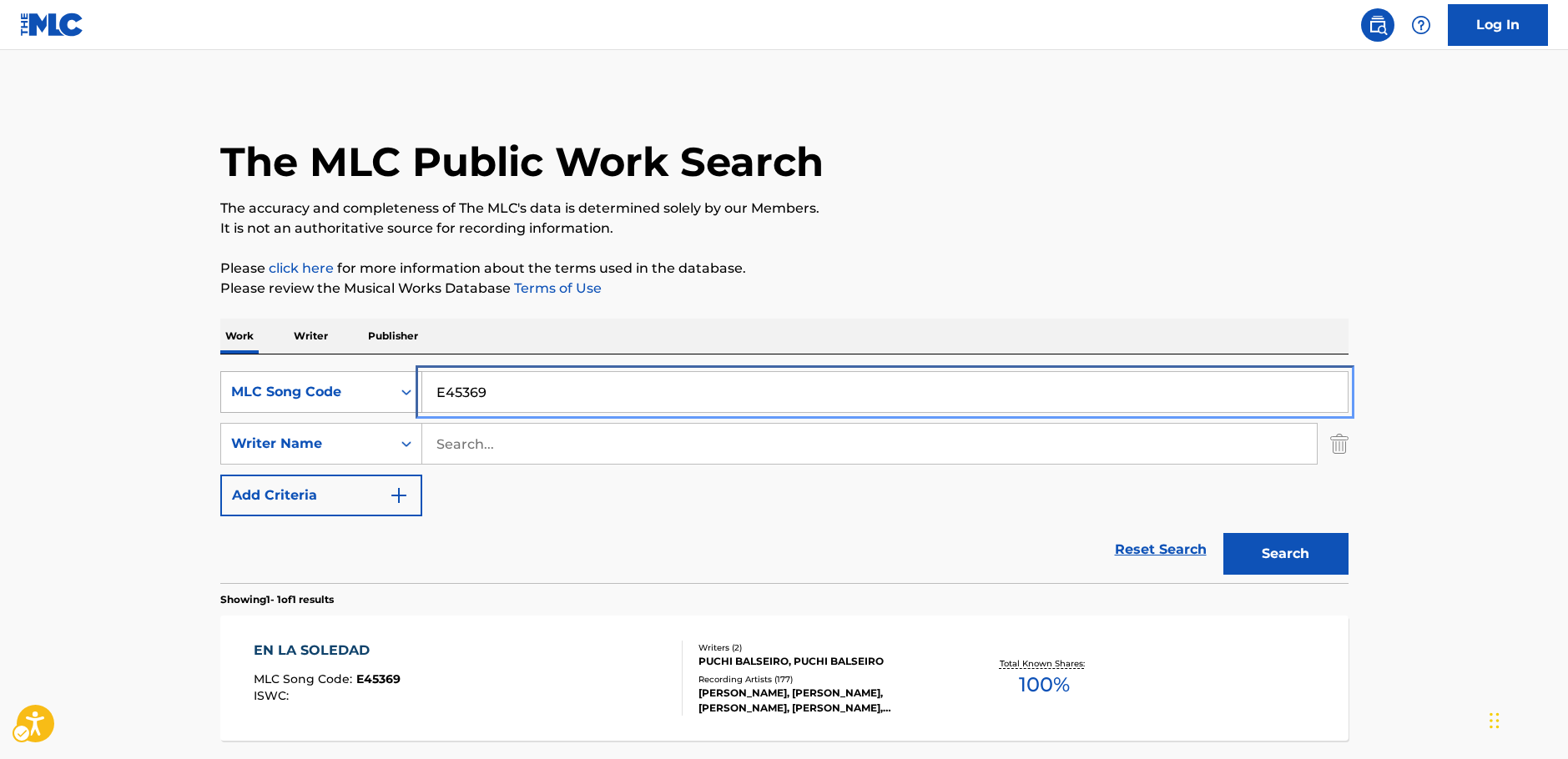
click at [368, 383] on div "SearchWithCriteriaf042bafc-918a-44df-80a2-5d1ff919dc64 MLC Song Code E45369" at bounding box center [784, 392] width 1129 height 42
paste input "6493"
type input "E46493"
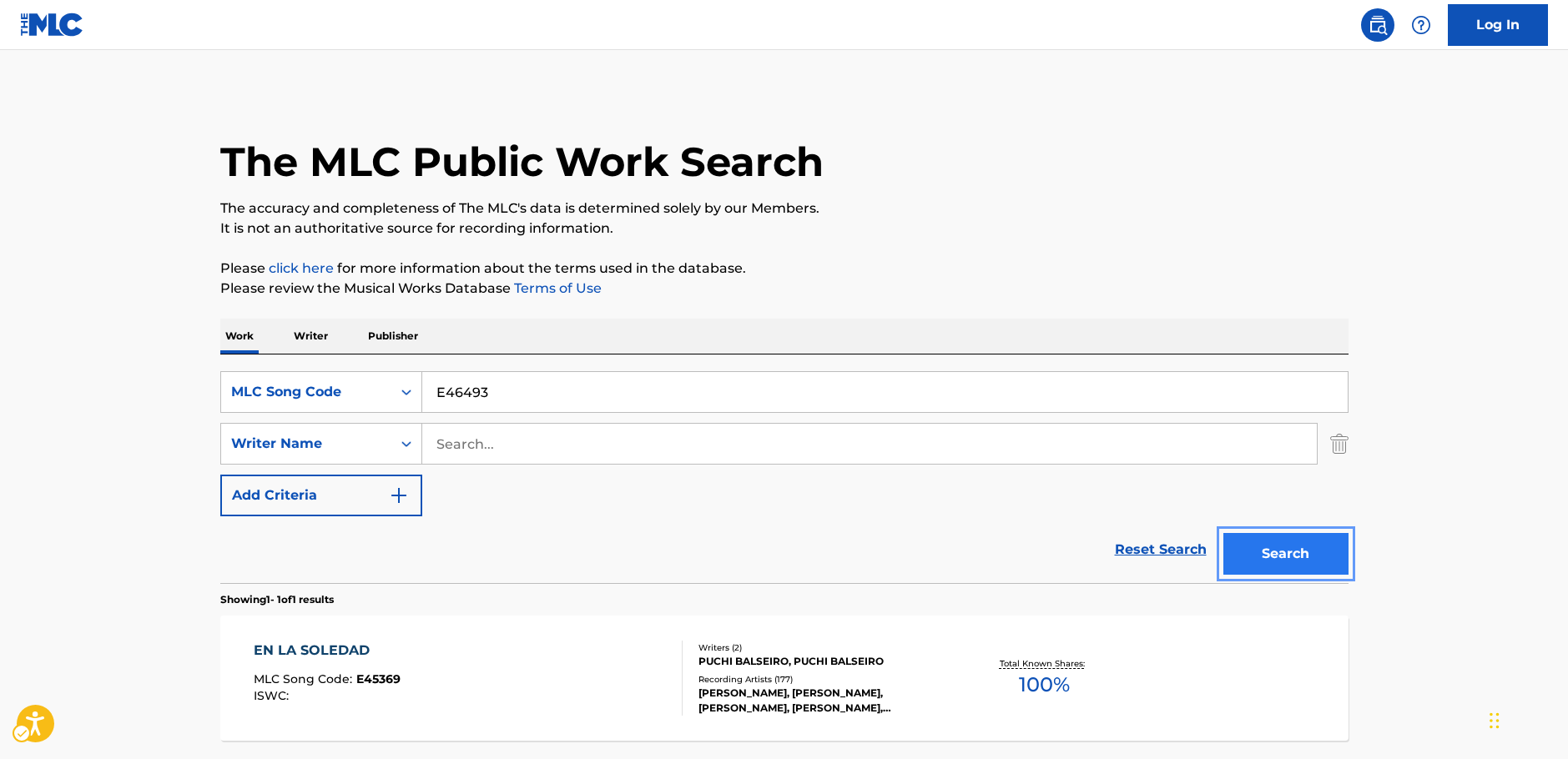
click at [1240, 559] on button "Search" at bounding box center [1285, 554] width 125 height 42
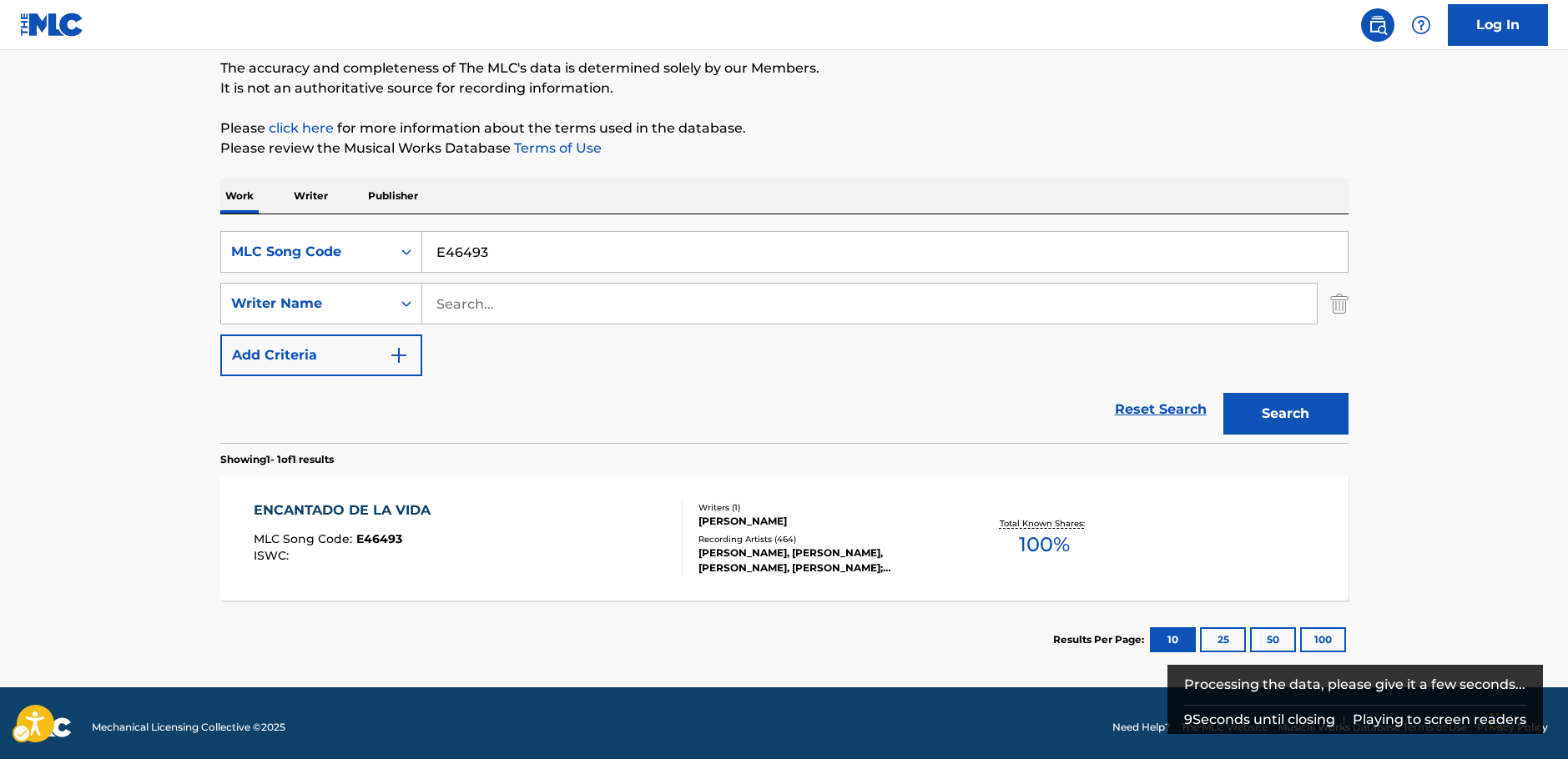
scroll to position [148, 0]
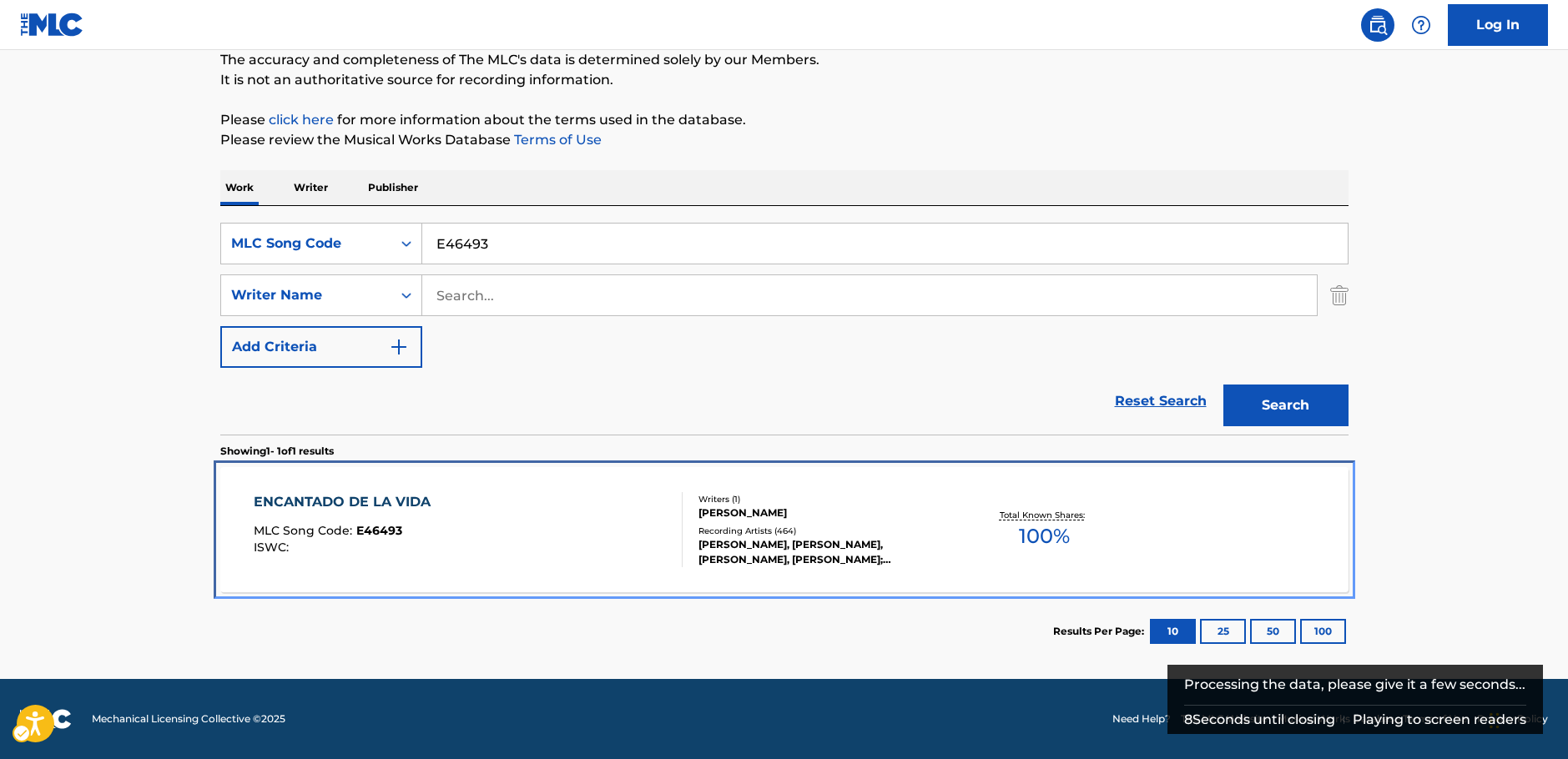
click at [491, 548] on div "ENCANTADO DE LA VIDA MLC Song Code : E46493 ISWC :" at bounding box center [468, 529] width 429 height 75
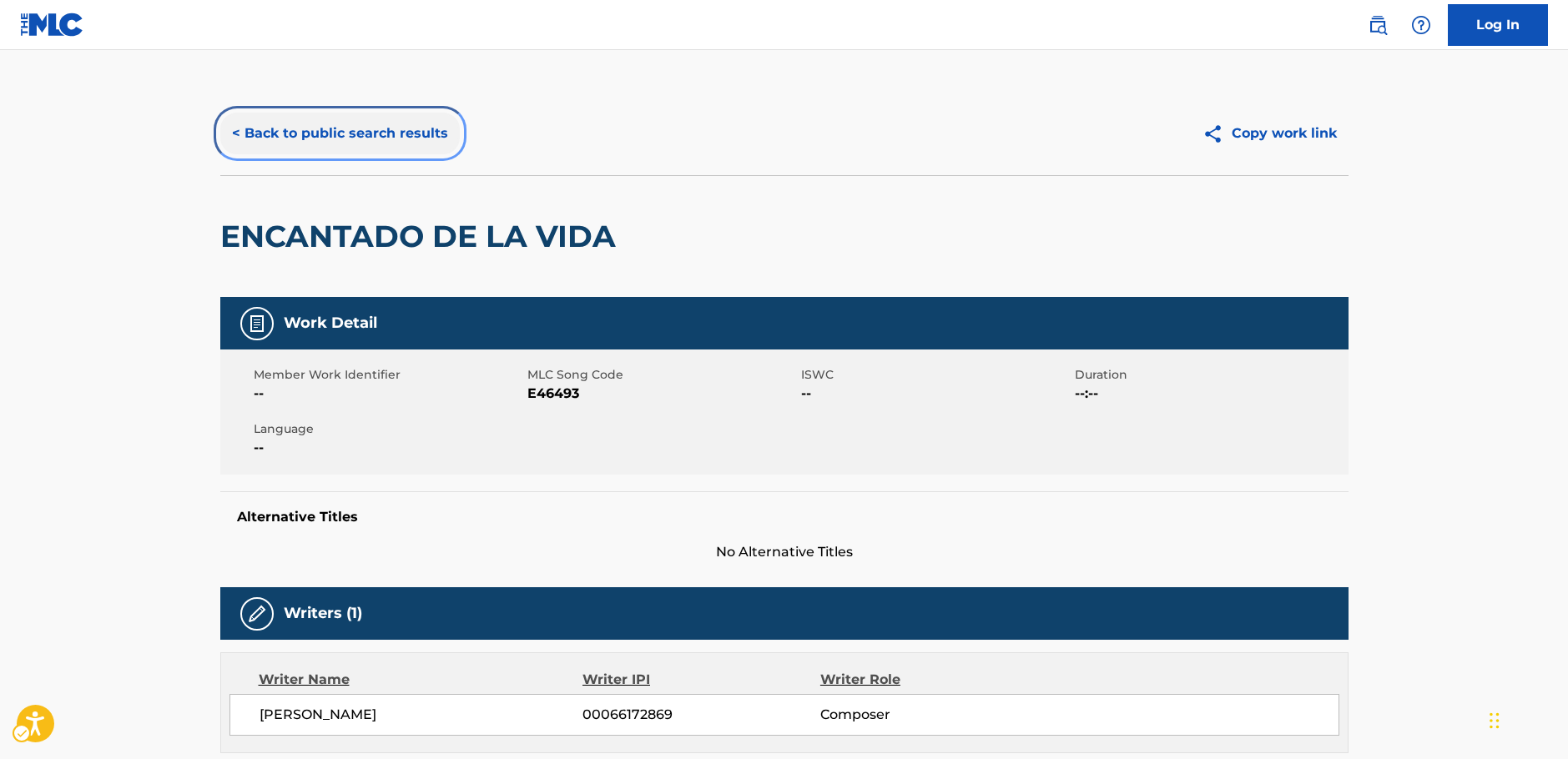
click at [291, 121] on button "< Back to public search results" at bounding box center [340, 133] width 239 height 42
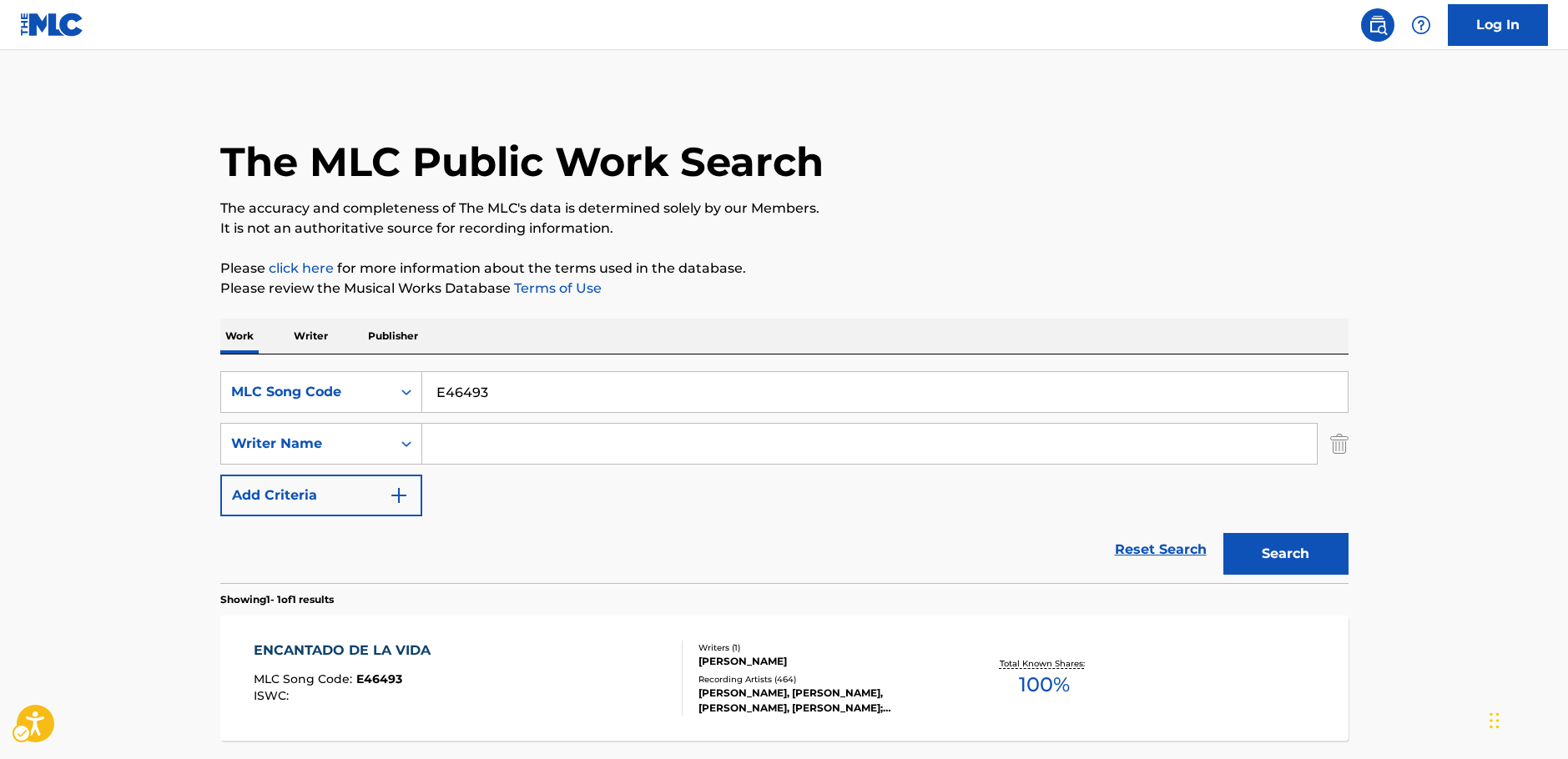
scroll to position [54, 0]
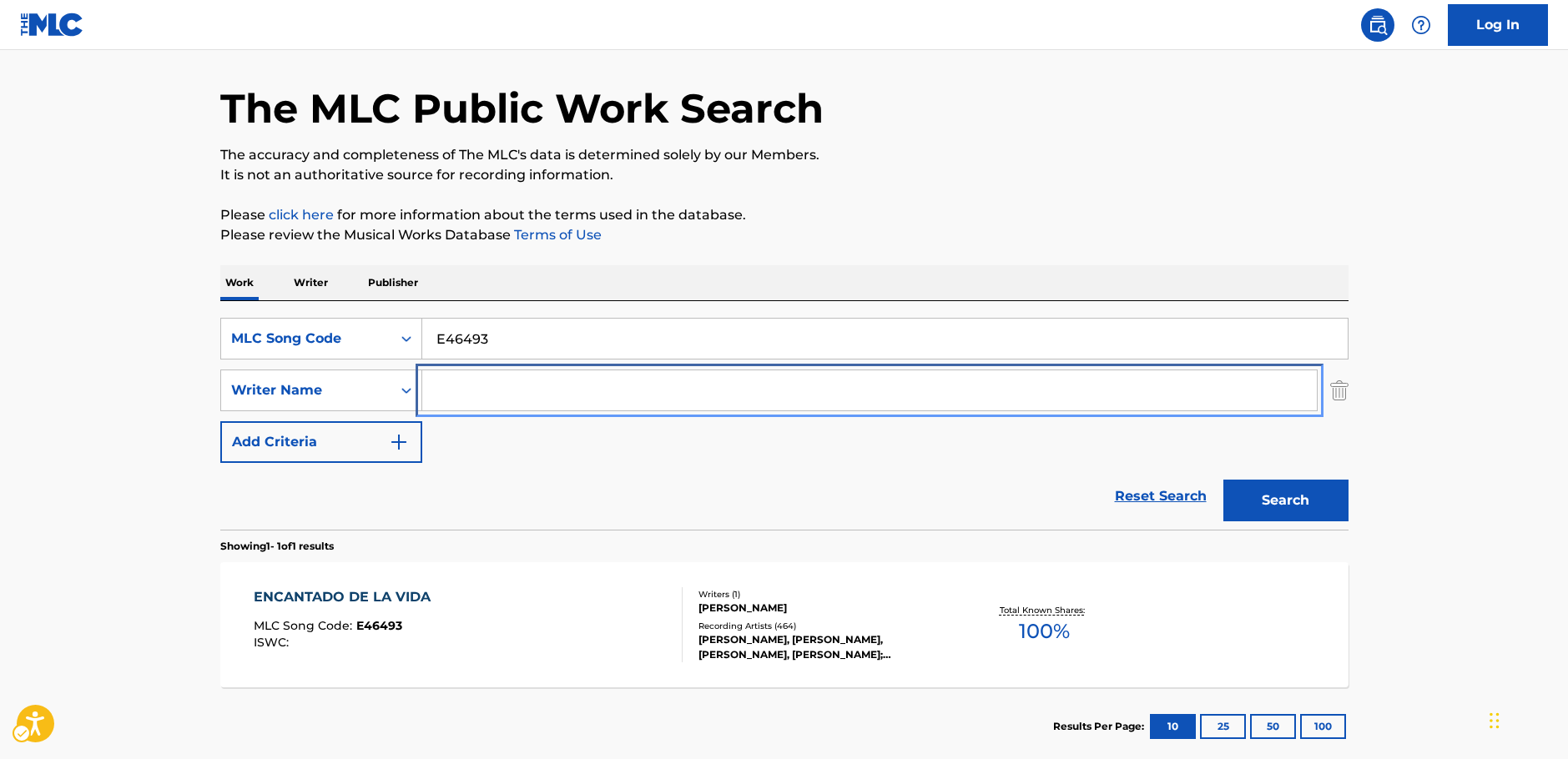
click at [480, 391] on input "Search Form" at bounding box center [869, 390] width 895 height 40
paste input "Marvezzi"
type input "Marvezzi"
click at [400, 342] on icon "Search Form" at bounding box center [406, 338] width 16 height 16
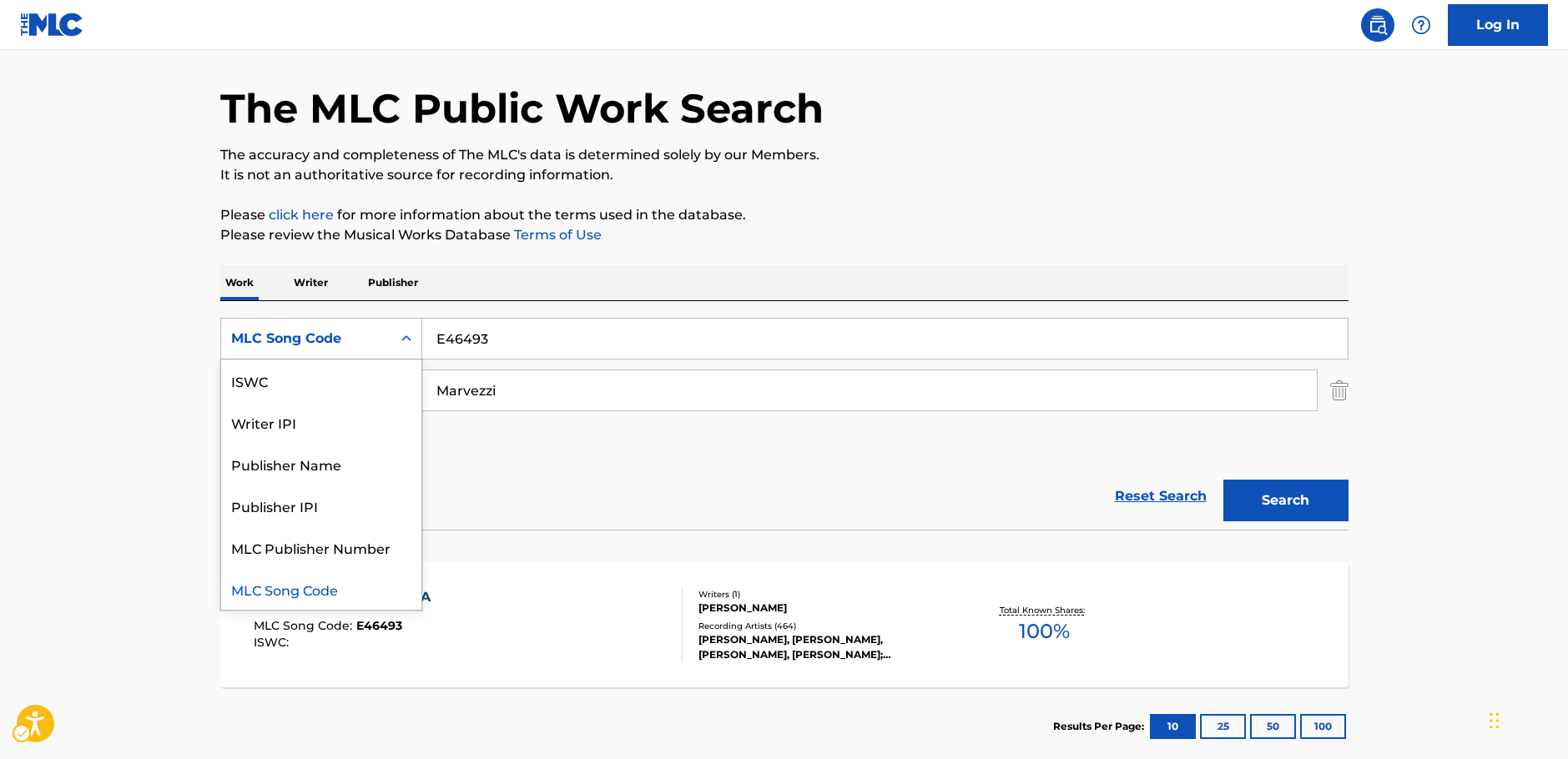
scroll to position [0, 0]
click at [316, 374] on div "Work Title" at bounding box center [321, 380] width 200 height 42
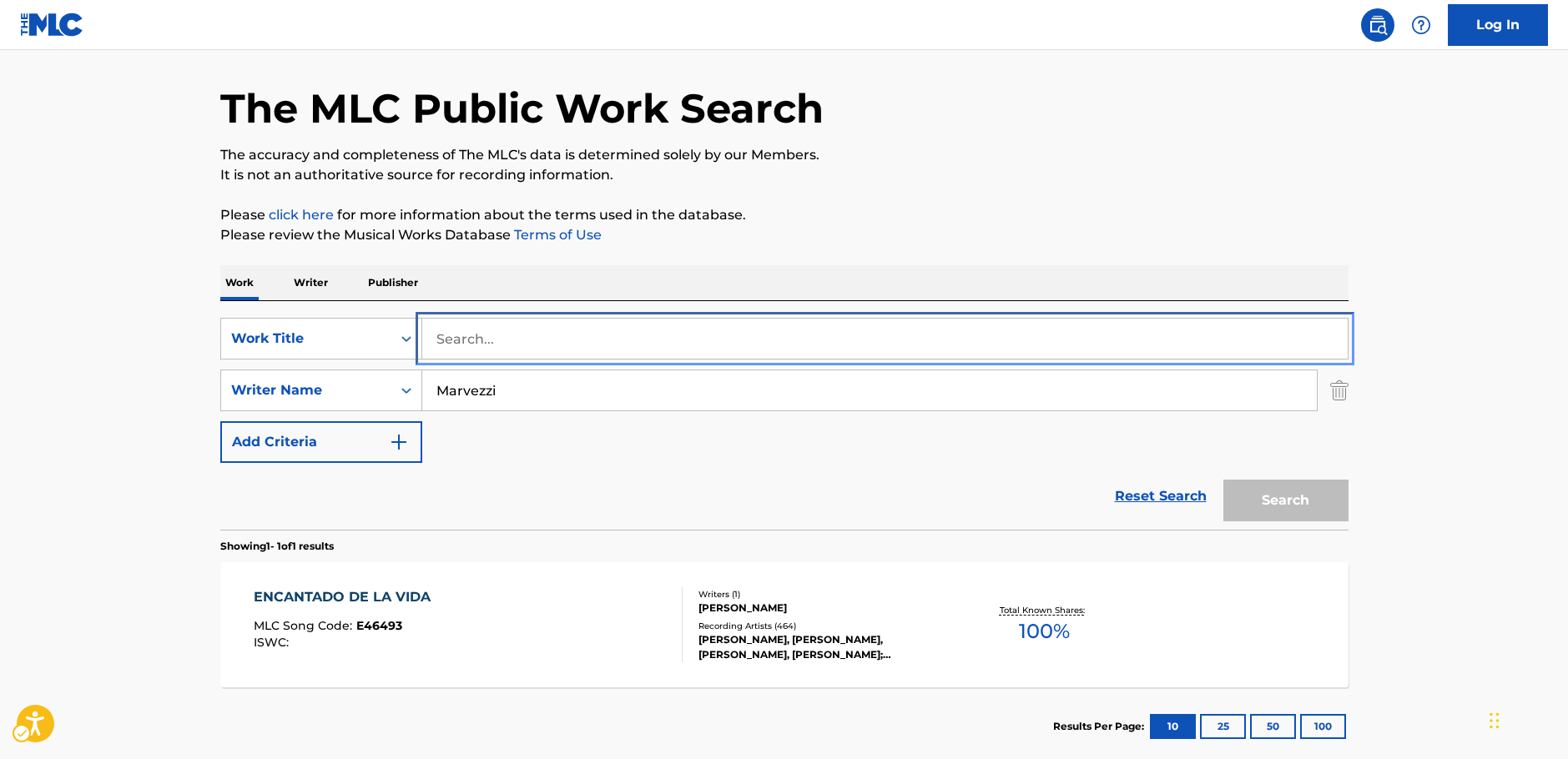
click at [486, 338] on input "Search..." at bounding box center [885, 339] width 926 height 40
paste input "Antiguo reloj de cobre"
type input "Antiguo reloj de cobre"
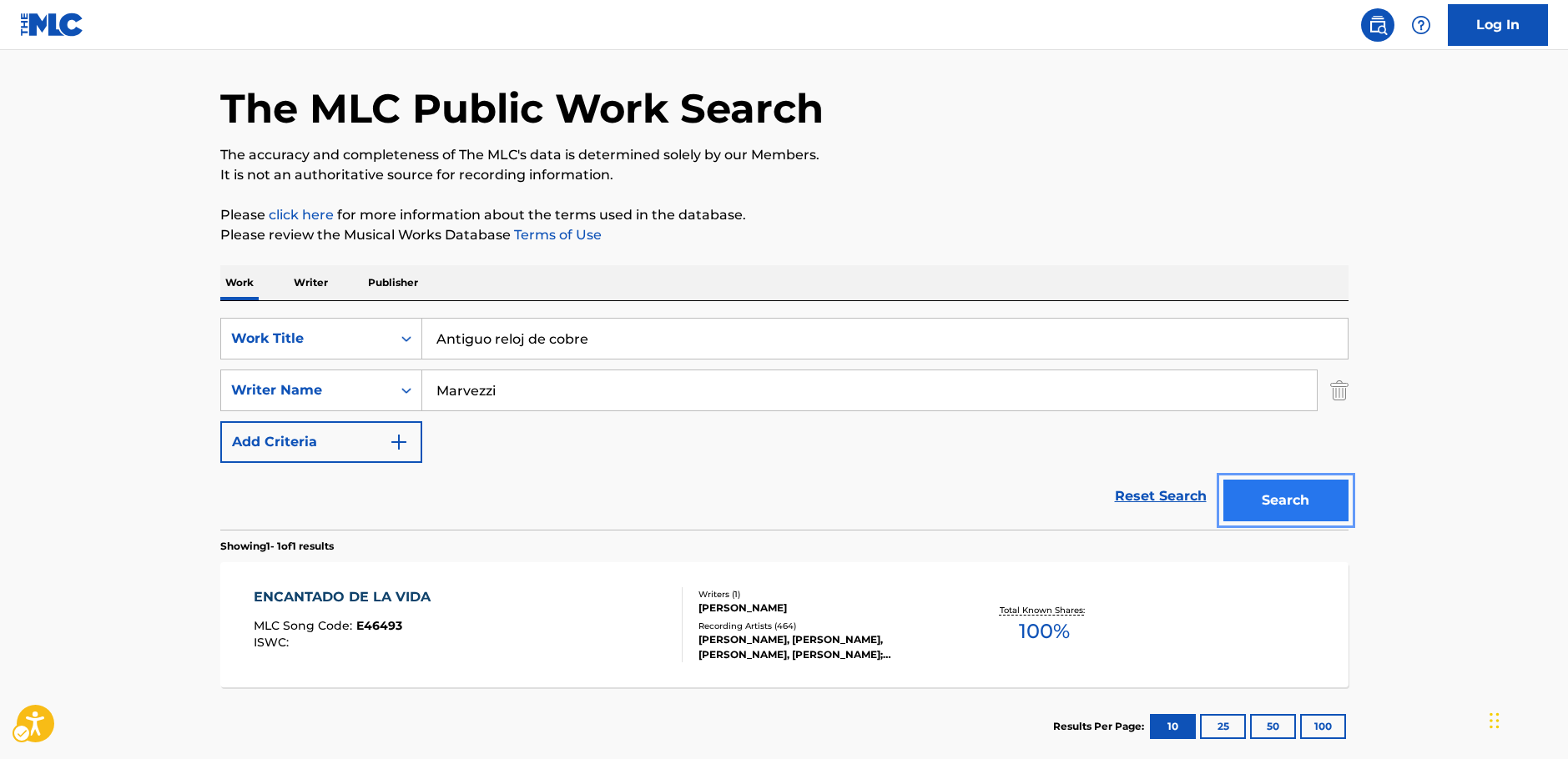
click at [1337, 502] on button "Search" at bounding box center [1285, 501] width 125 height 42
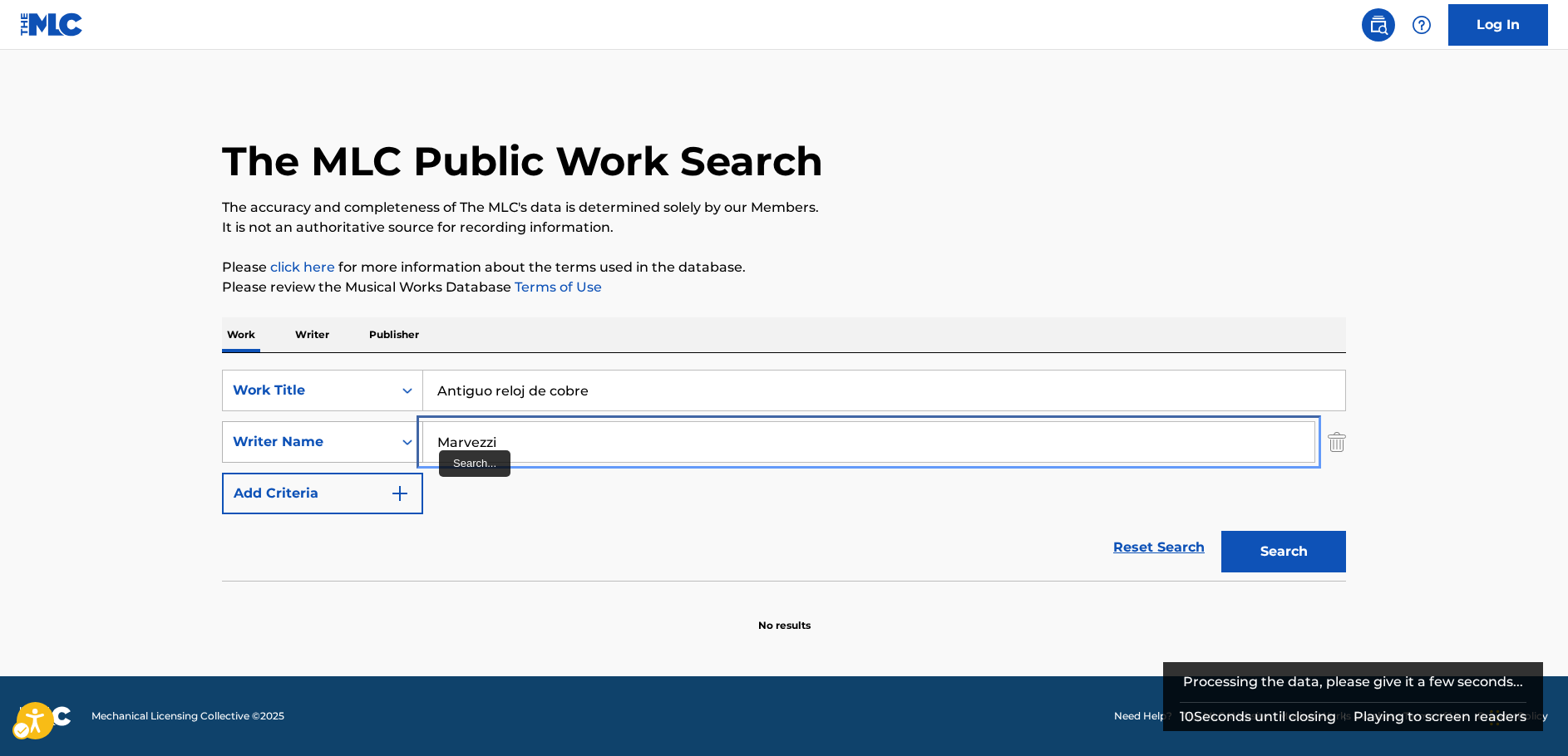
click at [262, 448] on div "SearchWithCriteria92bb6508-15c6-4ecb-ac52-8c7f5a9267be Writer Name [PERSON_NAME]" at bounding box center [784, 442] width 1124 height 41
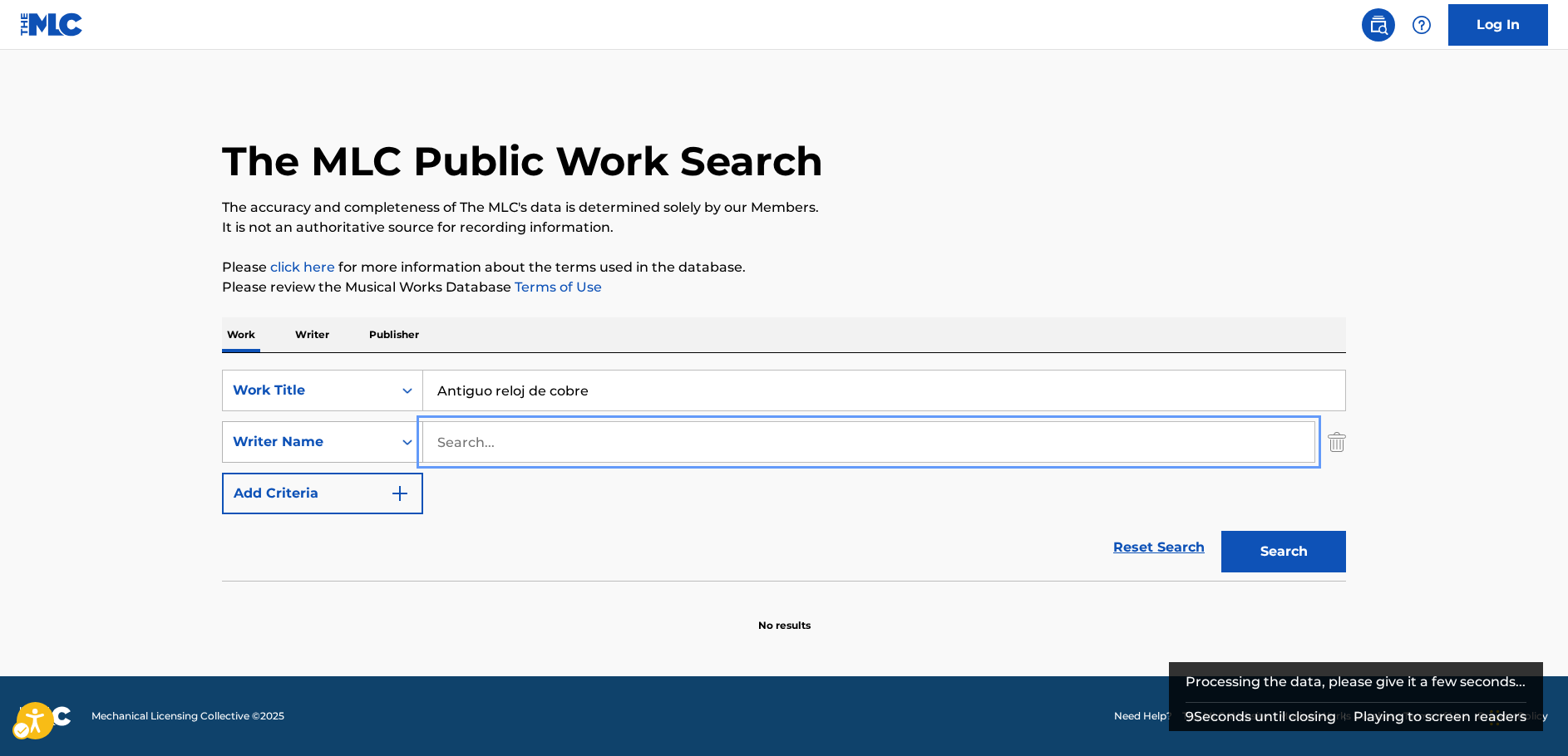
click at [1221, 531] on button "Search" at bounding box center [1283, 551] width 124 height 41
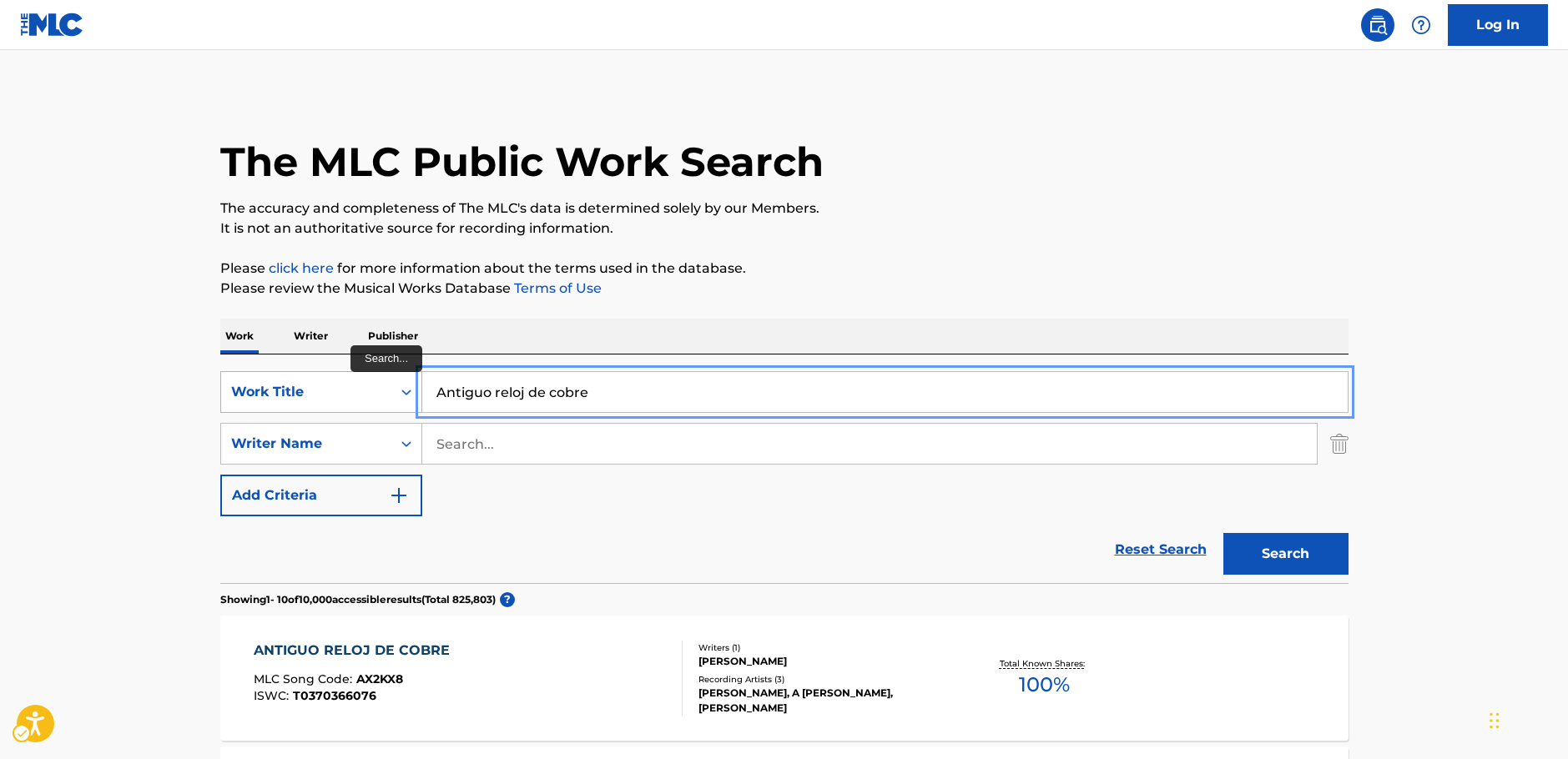
drag, startPoint x: 514, startPoint y: 394, endPoint x: 289, endPoint y: 412, distance: 225.7
click at [284, 409] on div "SearchWithCriteriae4d6fa11-7aae-4aa4-9046-ec03ddab2e32 Work Title Antiguo reloj…" at bounding box center [784, 392] width 1129 height 42
paste input "Hengaillaan"
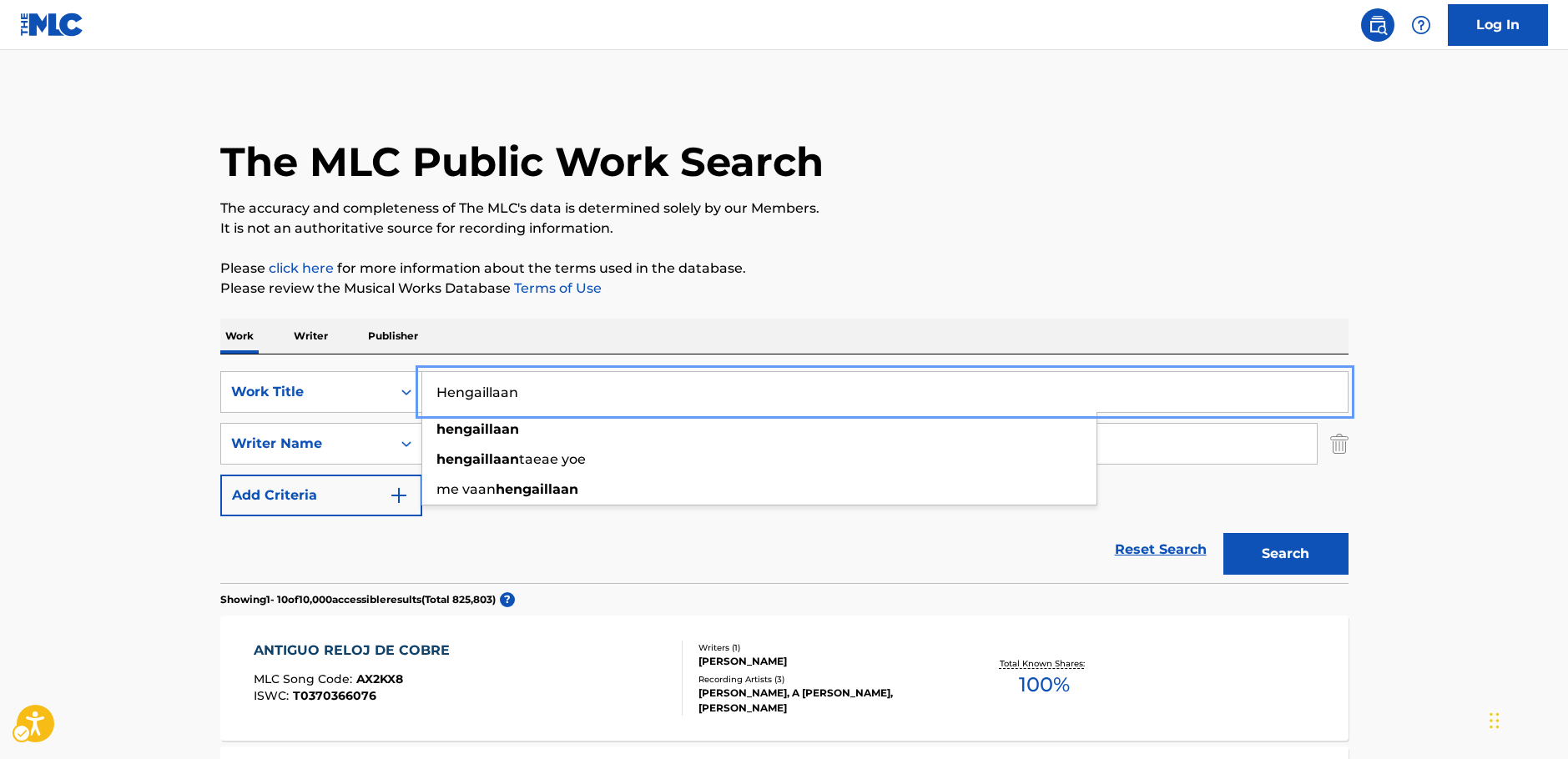
type input "Hengaillaan"
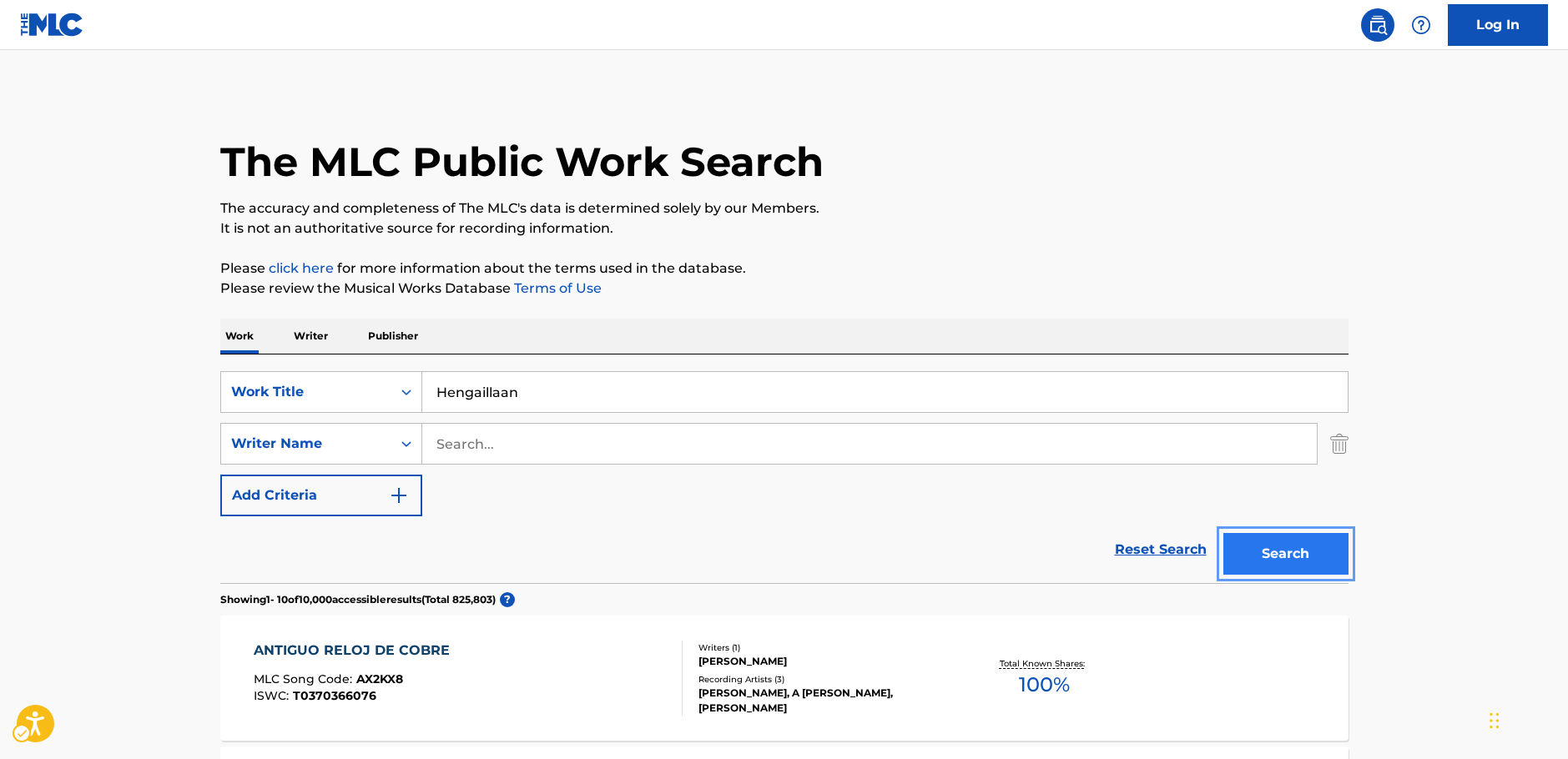
click at [1320, 565] on button "Search" at bounding box center [1285, 554] width 125 height 42
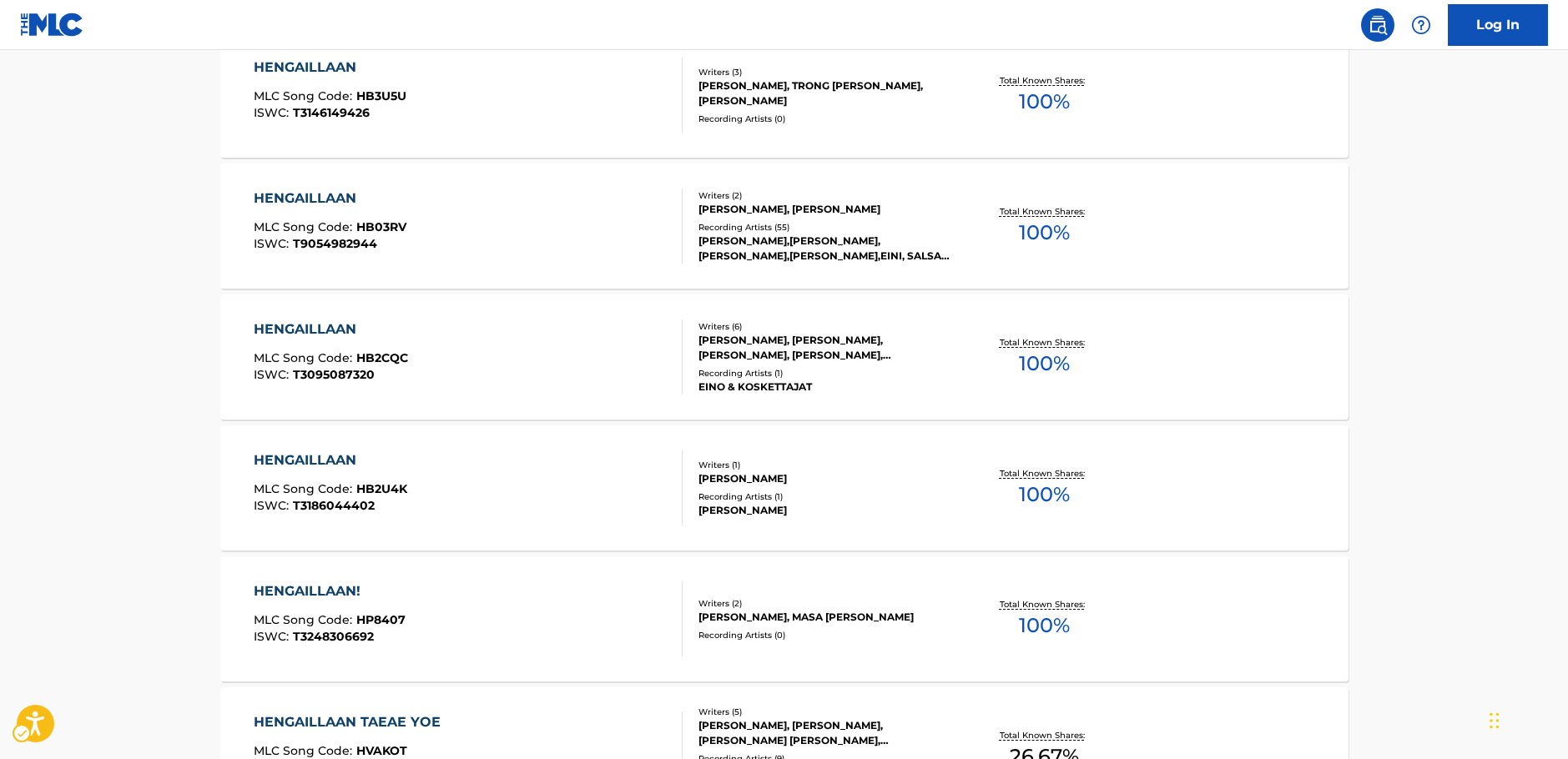
scroll to position [166, 0]
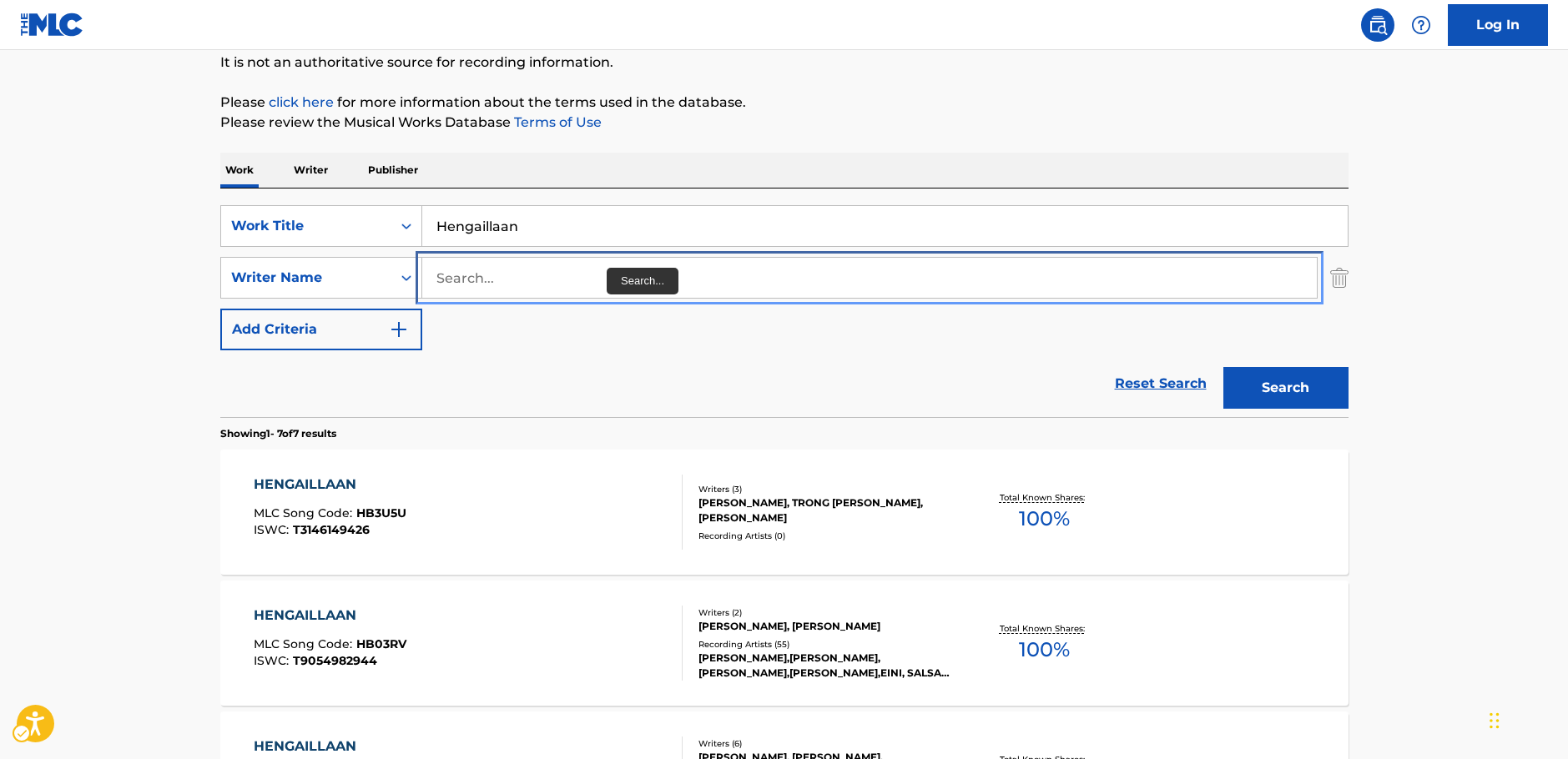
click at [518, 285] on input "Search..." at bounding box center [869, 277] width 895 height 40
paste input "[PERSON_NAME]"
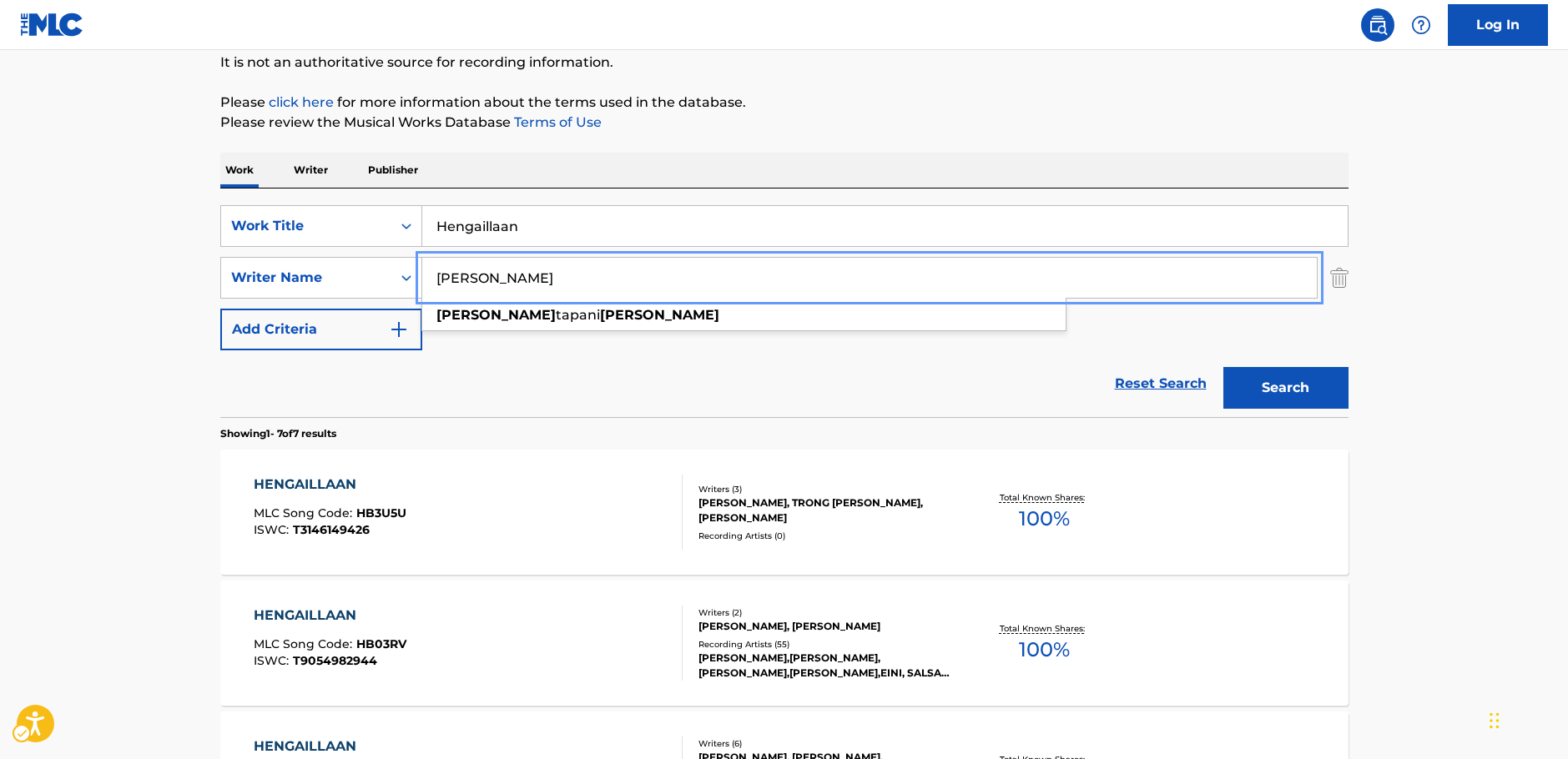
type input "[PERSON_NAME]"
click at [1319, 386] on button "Search" at bounding box center [1285, 388] width 125 height 42
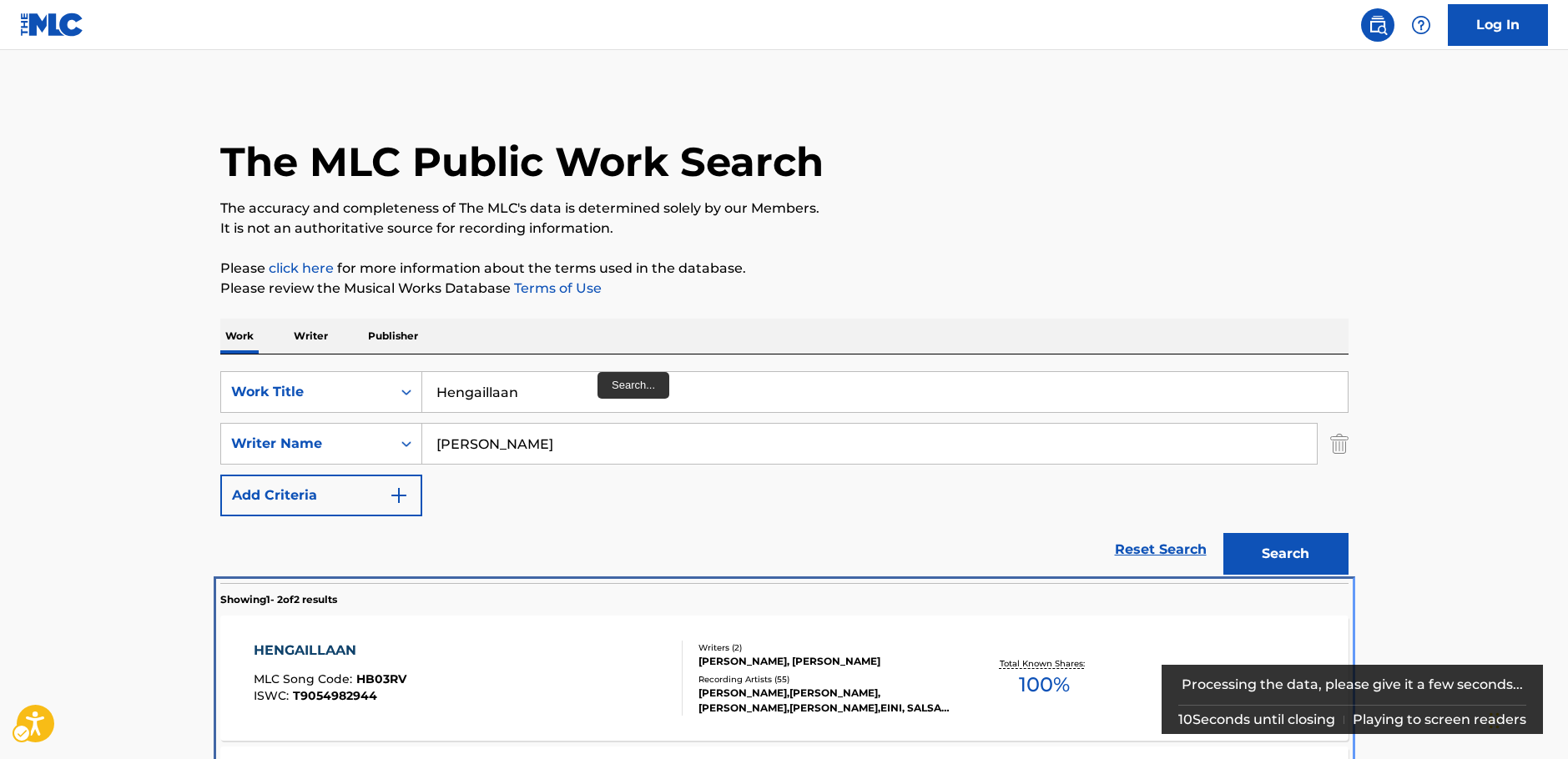
scroll to position [191, 0]
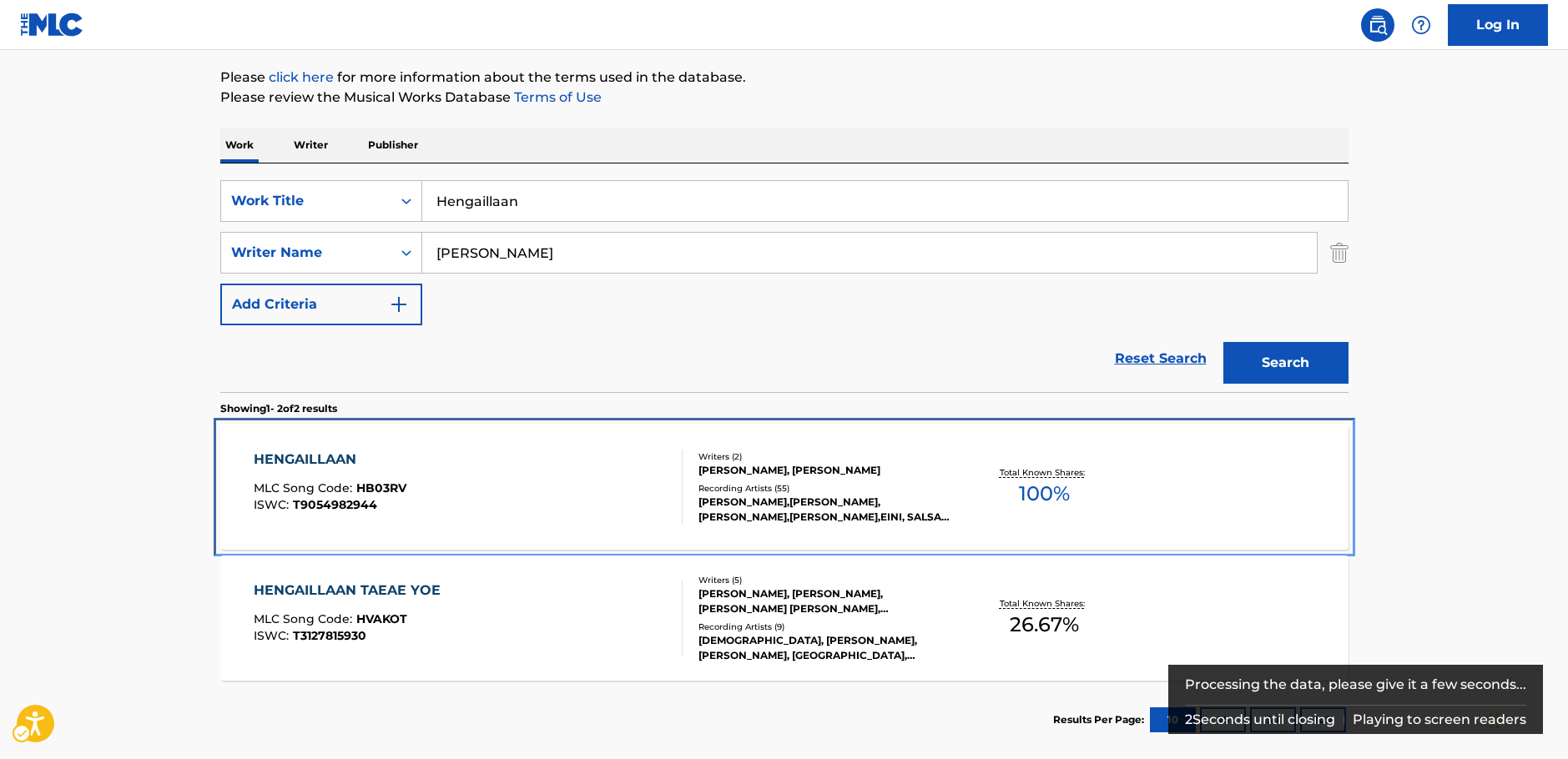
click at [563, 480] on div "HENGAILLAAN MLC Song Code : HB03RV ISWC : T9054982944" at bounding box center [468, 487] width 429 height 75
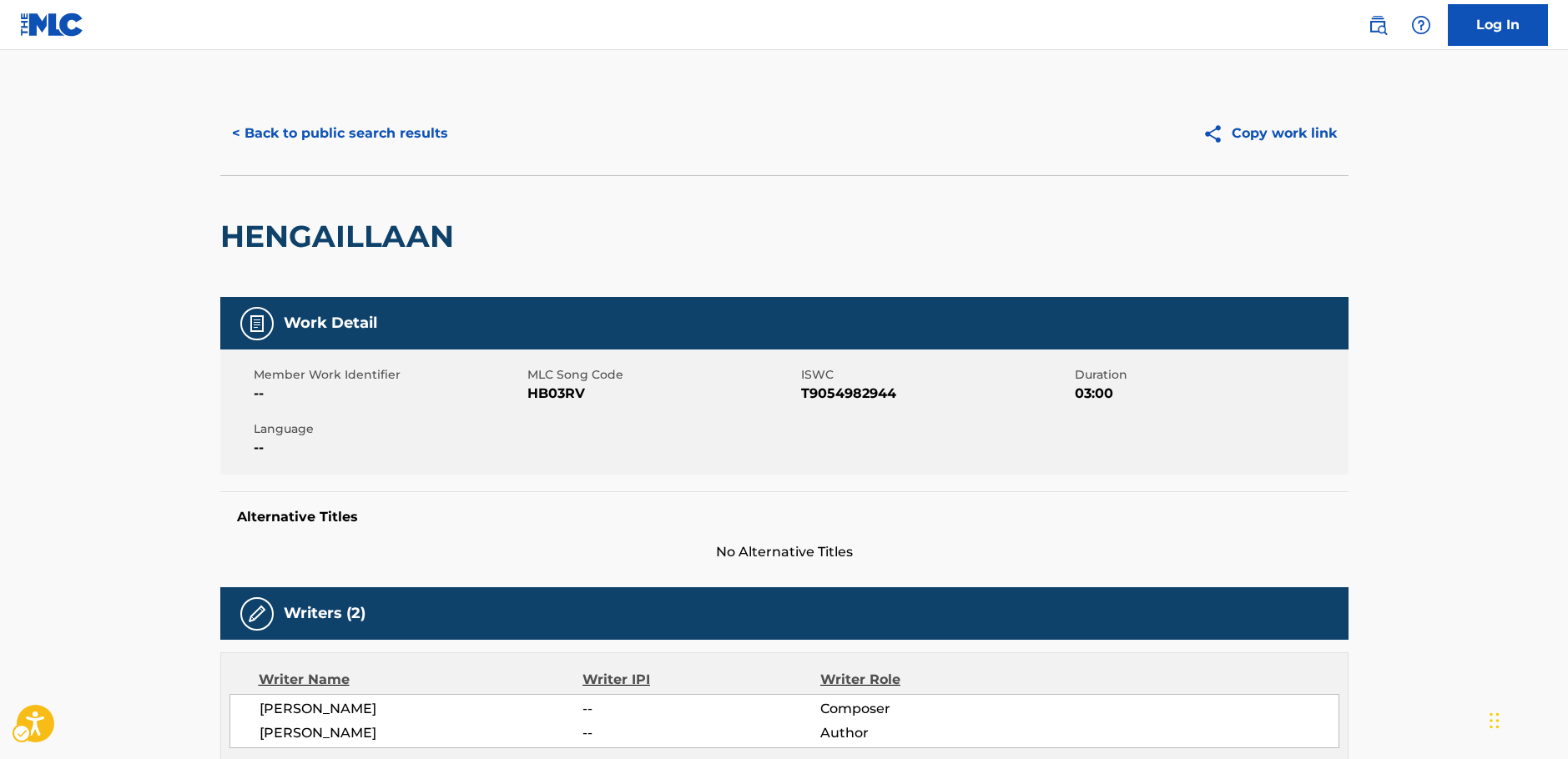
click at [563, 389] on span "MLC Song Code - HB03RV" at bounding box center [661, 393] width 270 height 20
copy span "HB03RV"
click at [828, 394] on span "ISWC - T9054982944" at bounding box center [935, 393] width 270 height 20
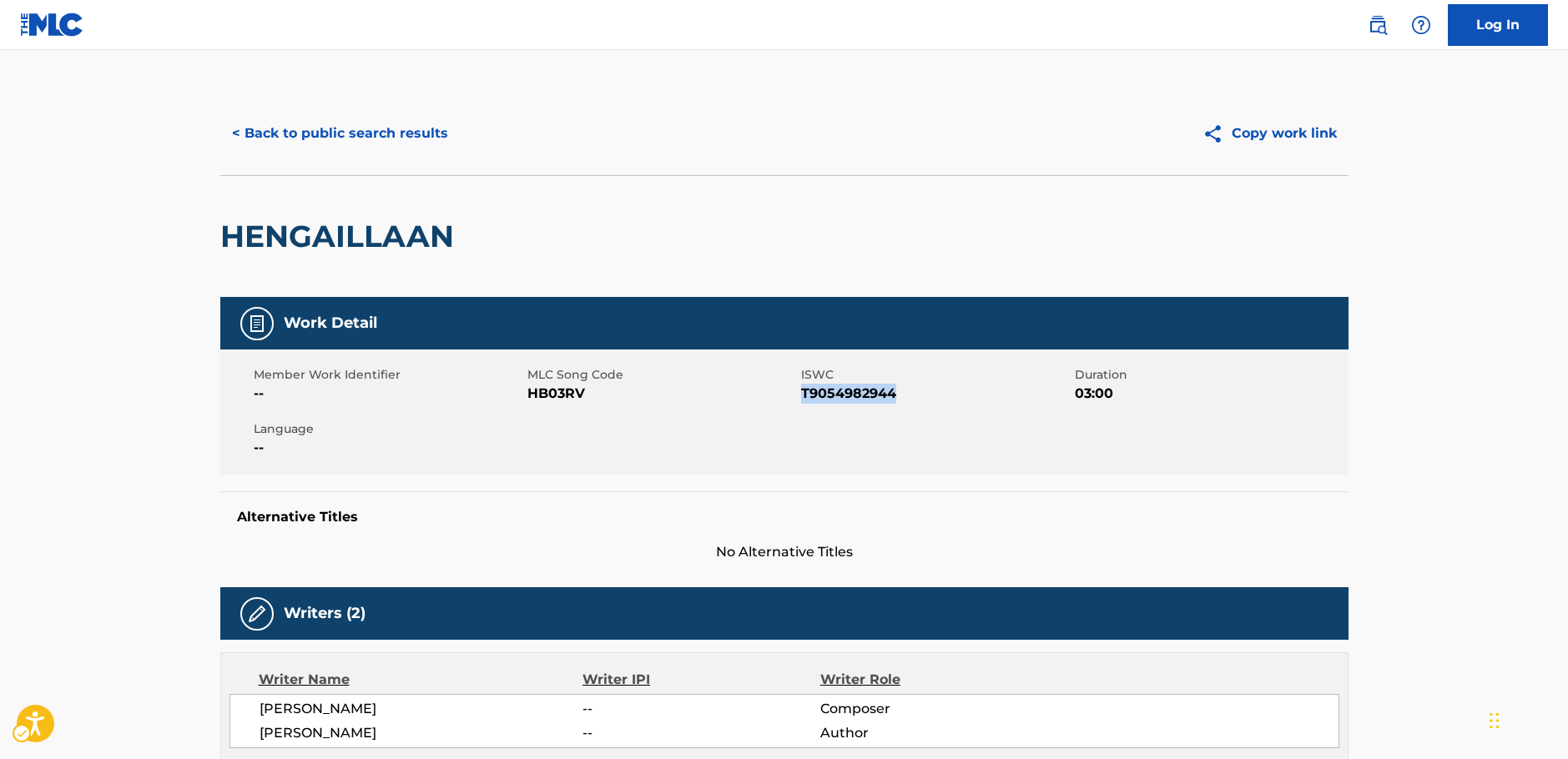
copy span "T9054982944"
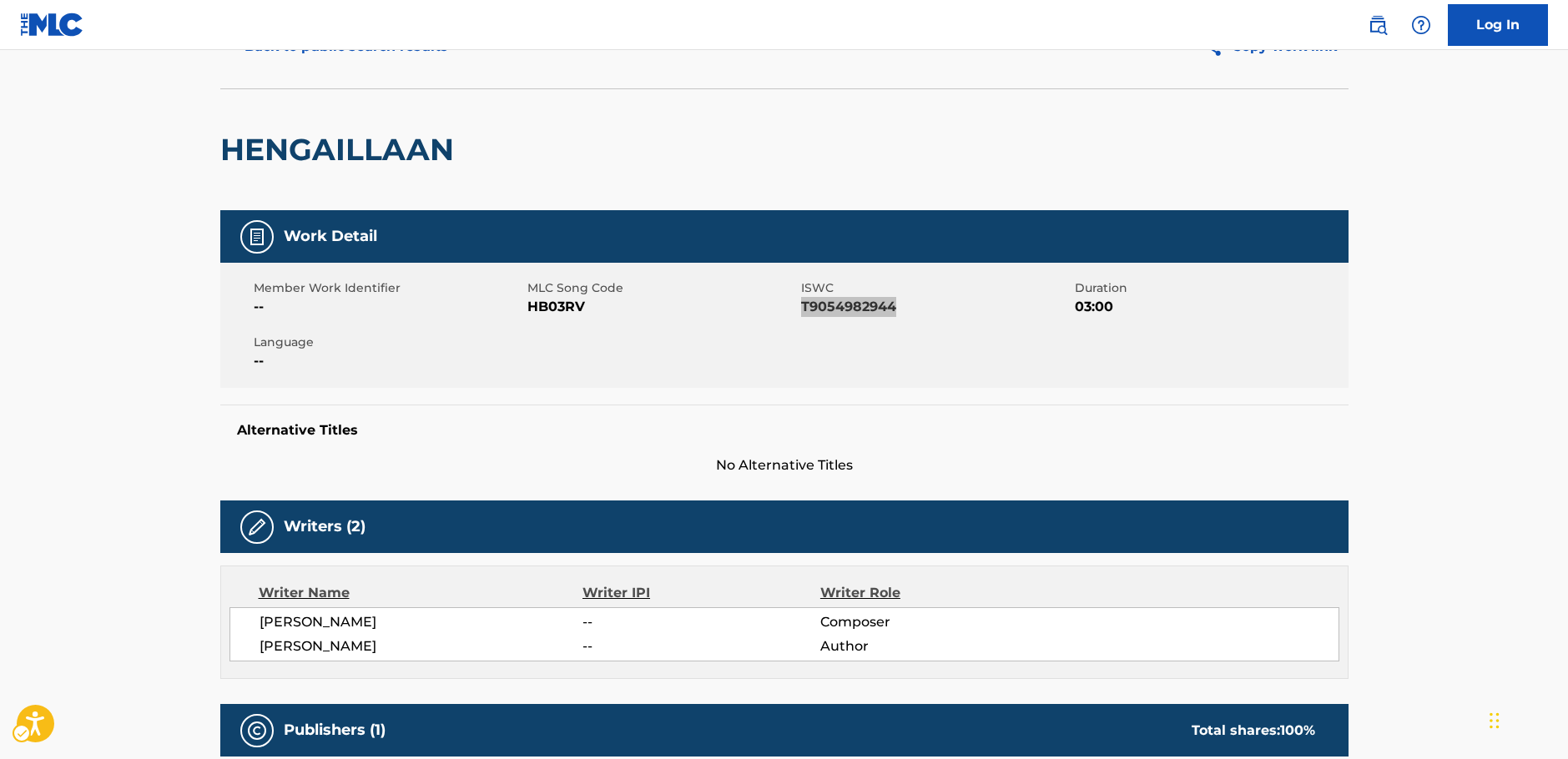
scroll to position [167, 0]
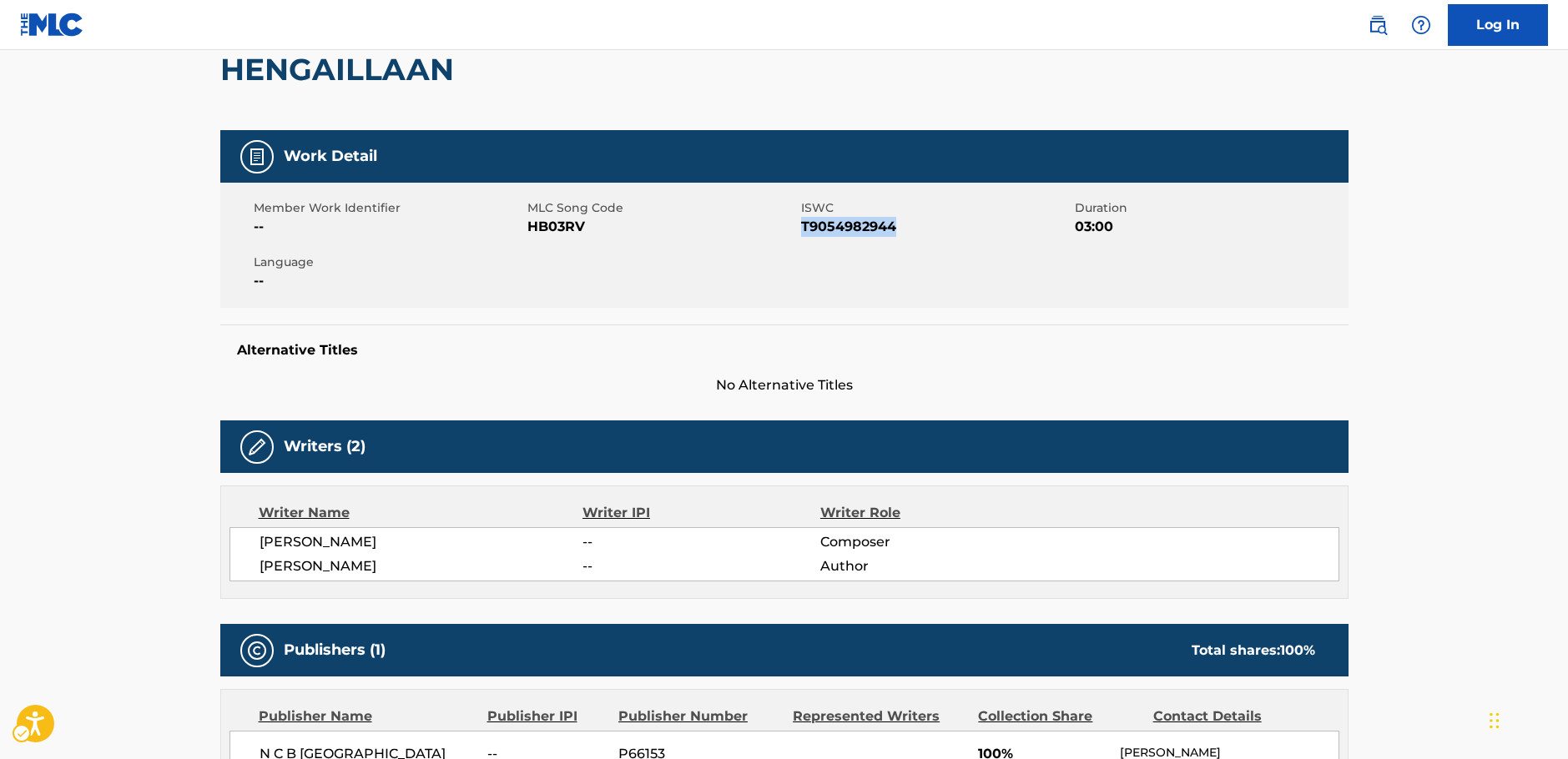
drag, startPoint x: 395, startPoint y: 555, endPoint x: 260, endPoint y: 538, distance: 136.1
click at [260, 538] on div "[PERSON_NAME] -- Composer [PERSON_NAME] -- Author" at bounding box center [784, 554] width 1109 height 55
copy div "[PERSON_NAME] -- Composer [PERSON_NAME]"
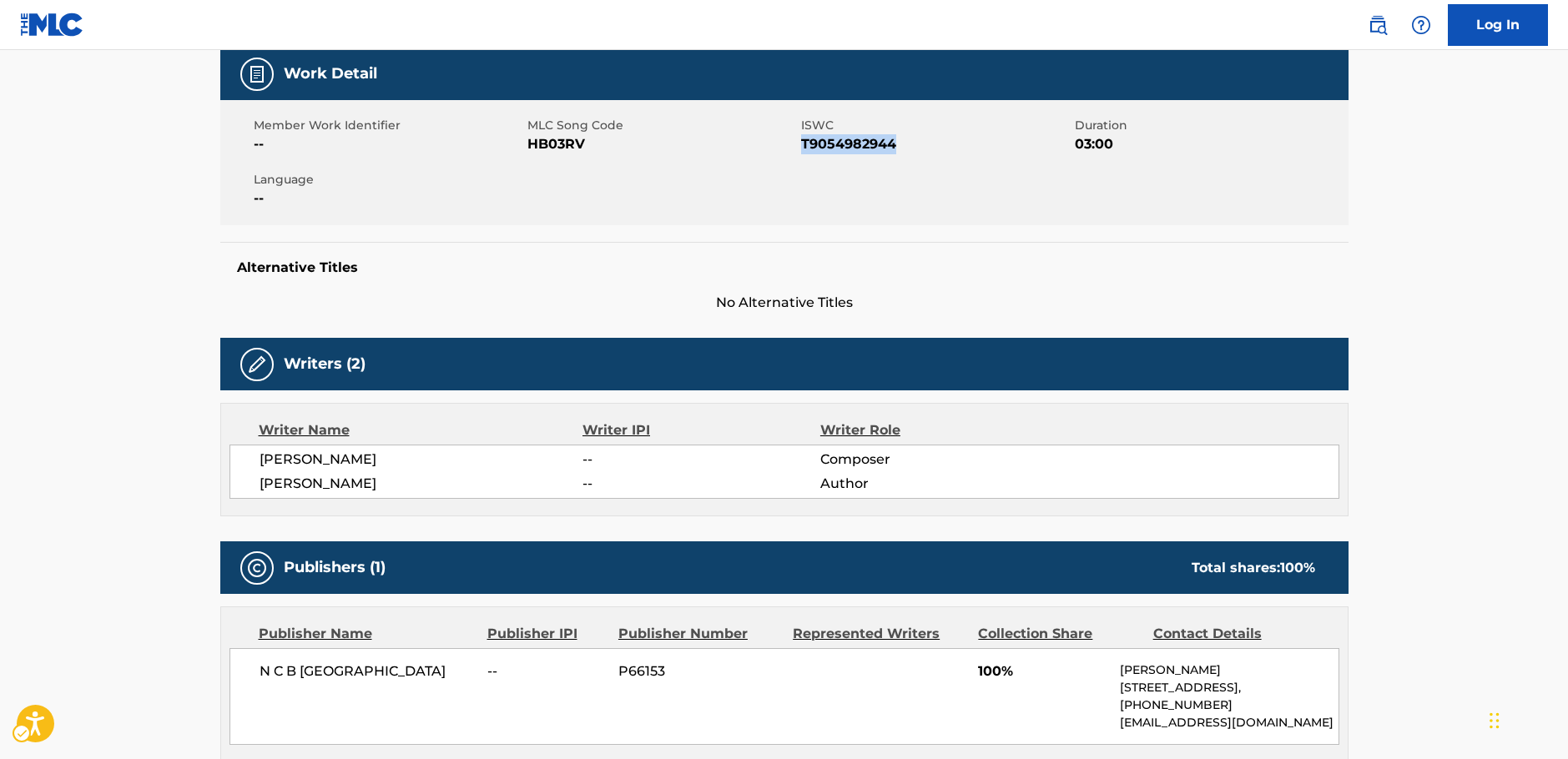
scroll to position [501, 0]
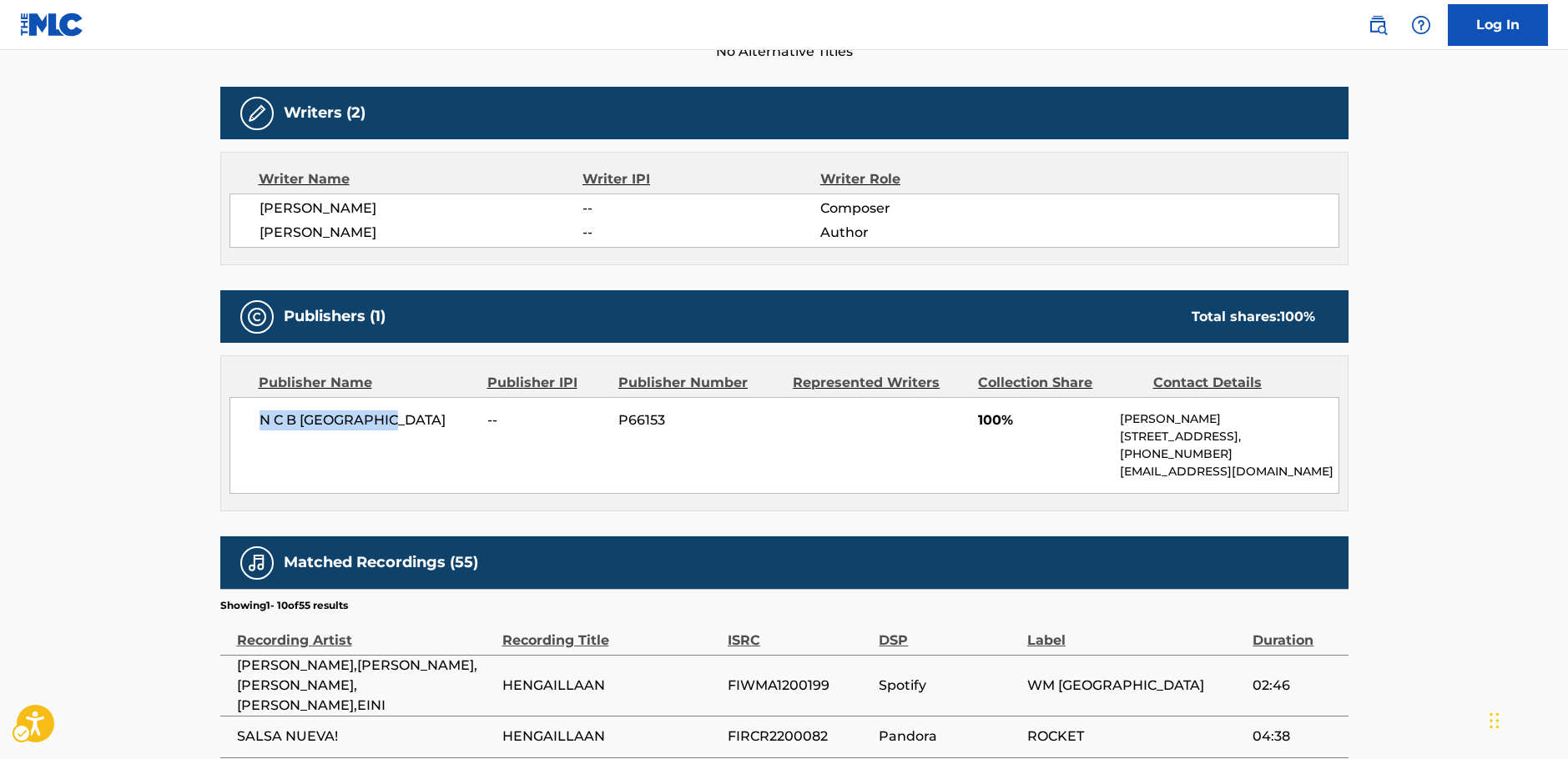
drag, startPoint x: 369, startPoint y: 419, endPoint x: 48, endPoint y: 488, distance: 328.3
click at [259, 424] on span "N C B [GEOGRAPHIC_DATA]" at bounding box center [367, 420] width 216 height 20
copy span "N C B [GEOGRAPHIC_DATA]"
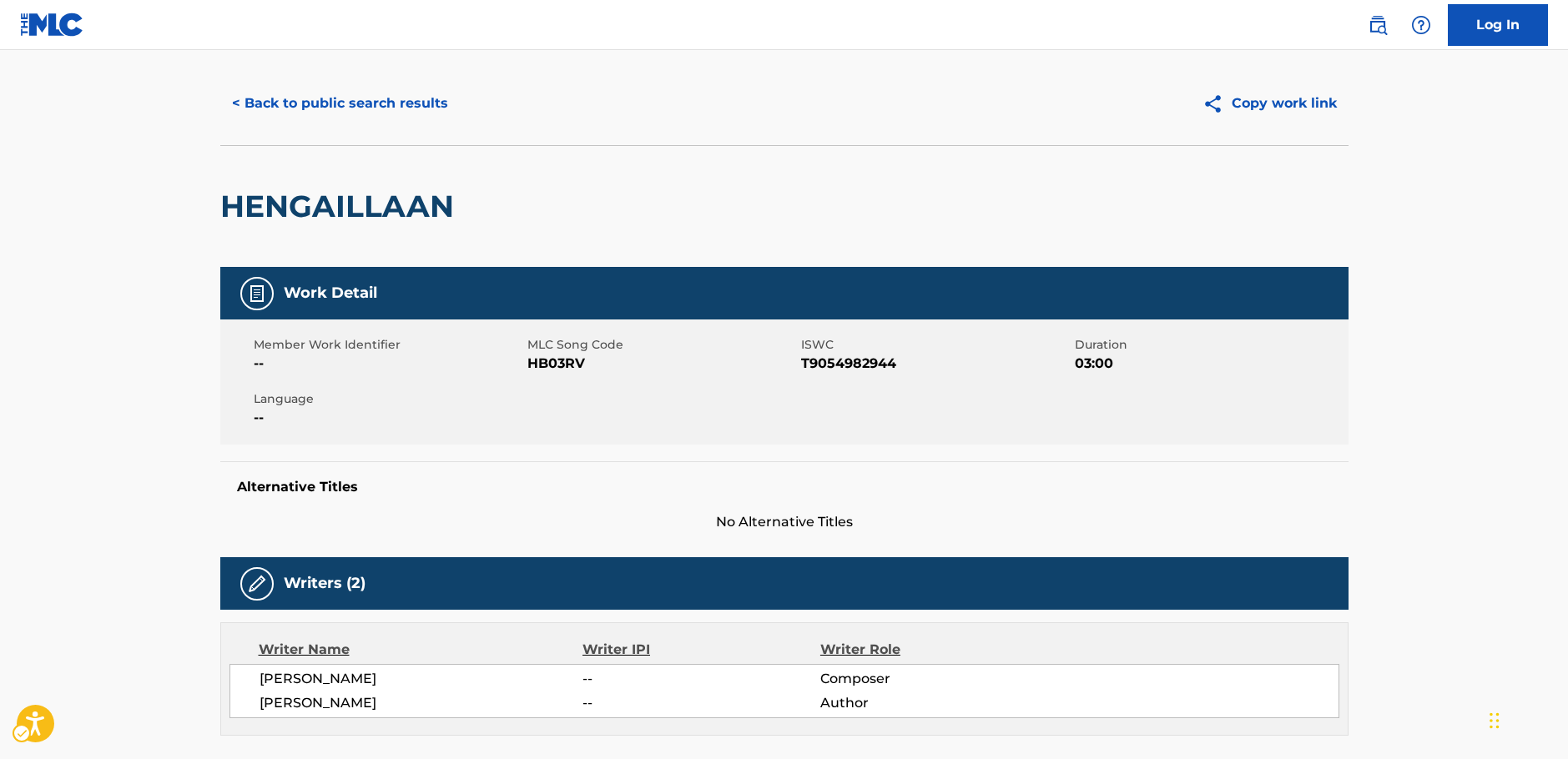
scroll to position [0, 0]
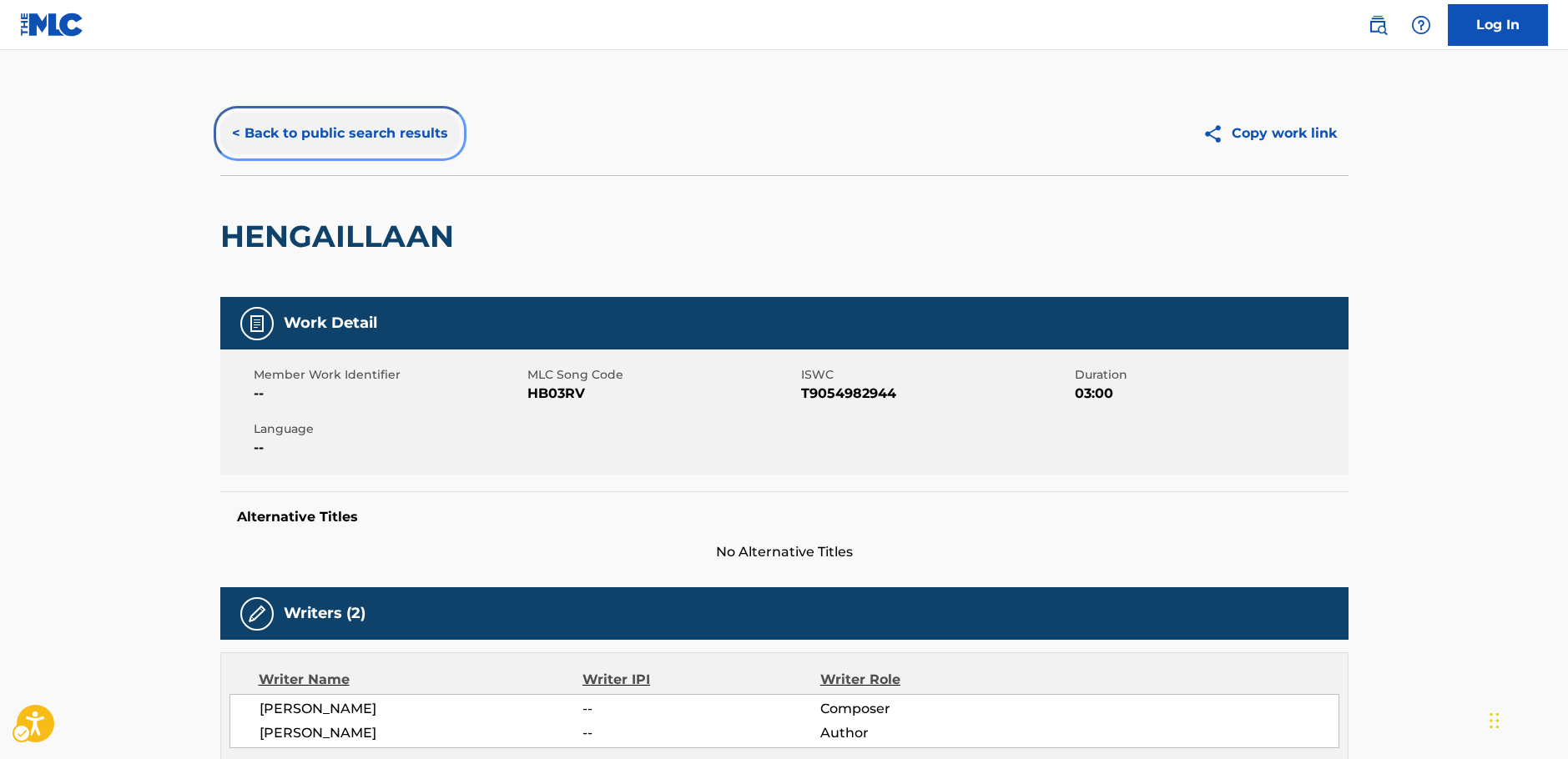
click at [345, 131] on button "< Back to public search results" at bounding box center [340, 133] width 239 height 42
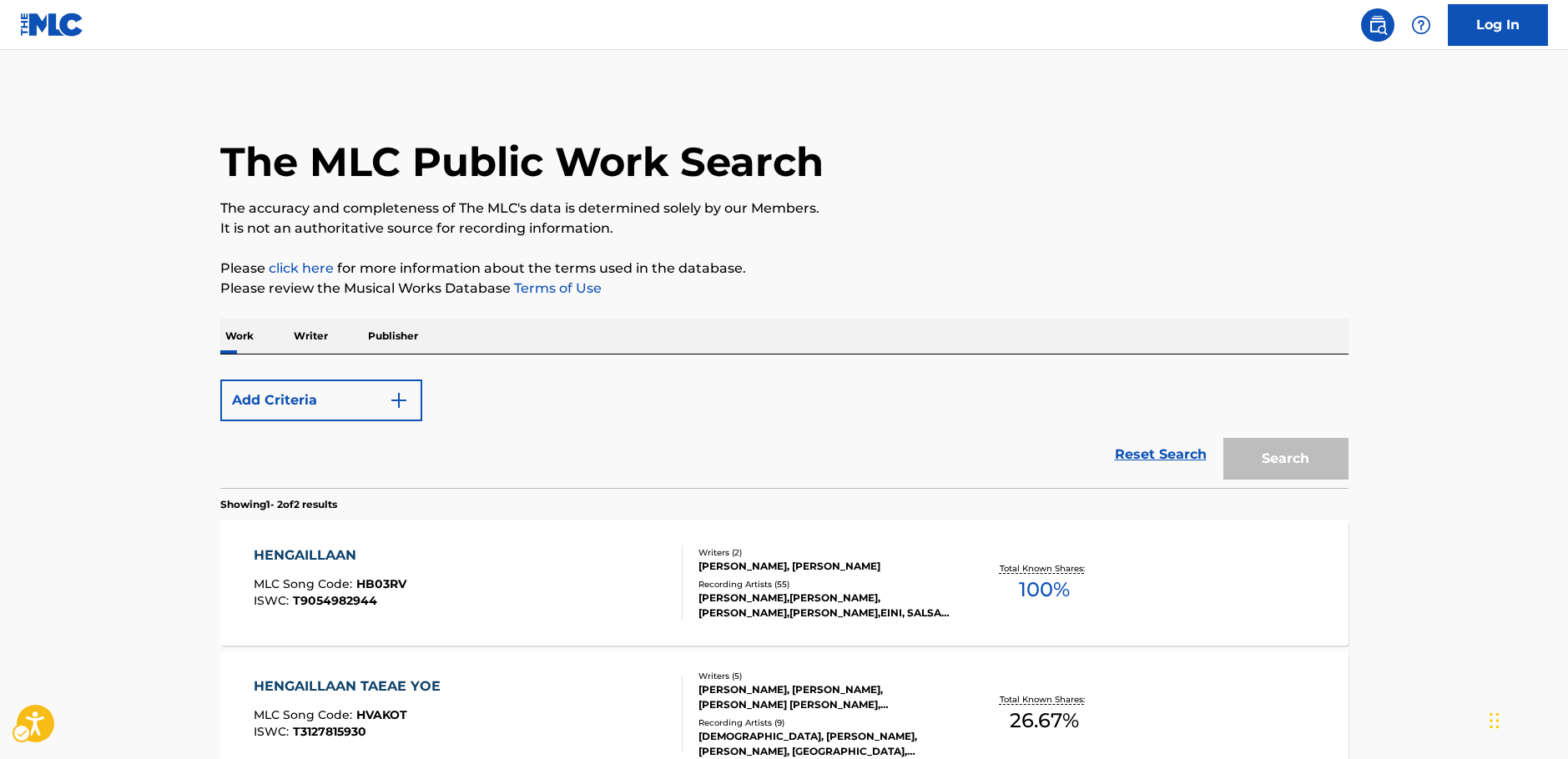
scroll to position [185, 0]
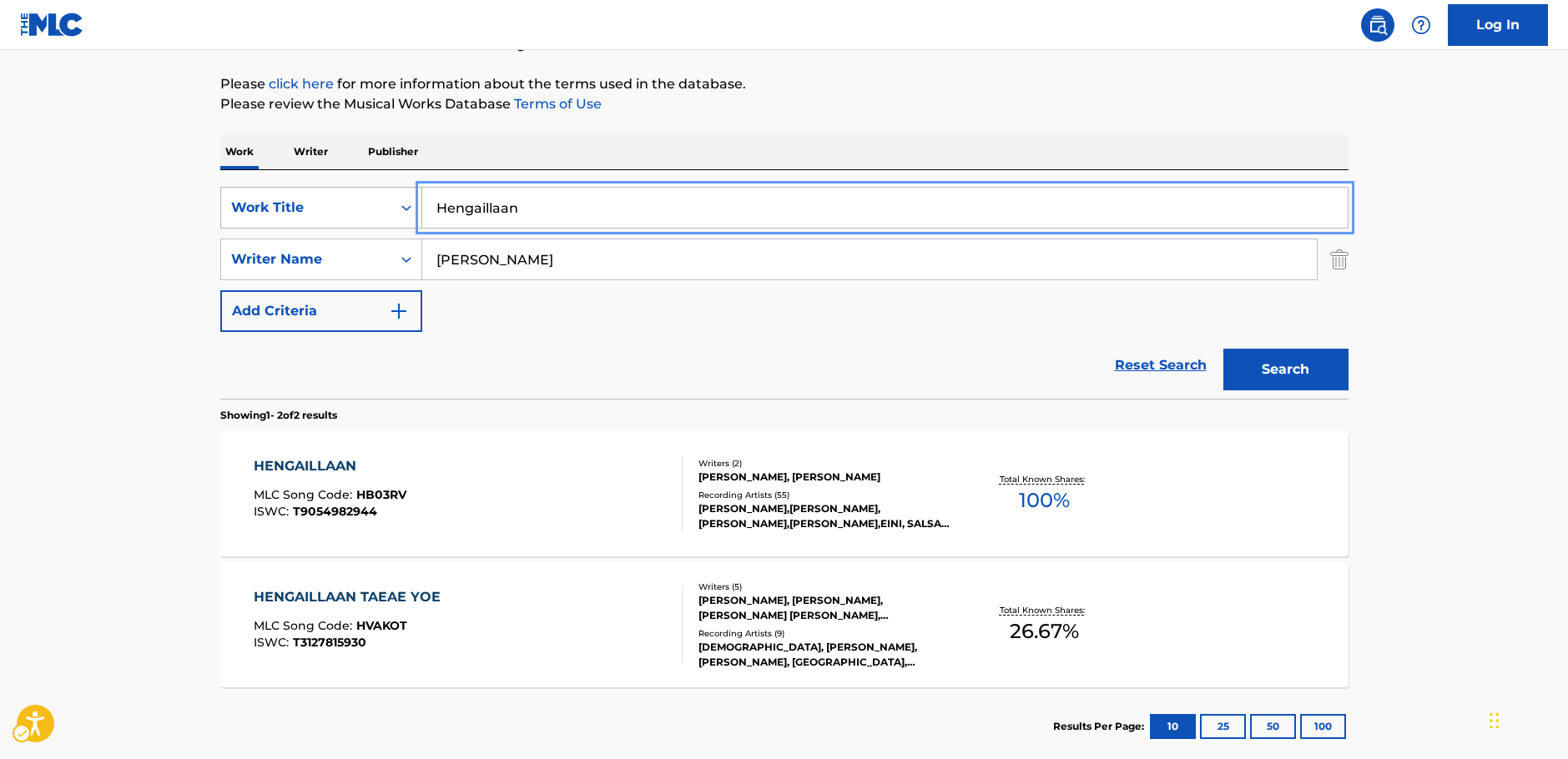
drag, startPoint x: 458, startPoint y: 204, endPoint x: 303, endPoint y: 204, distance: 155.0
click at [308, 205] on div "SearchWithCriteriae4d6fa11-7aae-4aa4-9046-ec03ddab2e32 Work Title Hengaillaan" at bounding box center [784, 208] width 1129 height 42
paste input "Fukutsu no Vivi to Carue"
type input "Fukutsu no Vivi to Carue"
click at [109, 205] on main "The MLC Public Work Search The accuracy and completeness of The MLC's data is d…" at bounding box center [784, 320] width 1568 height 908
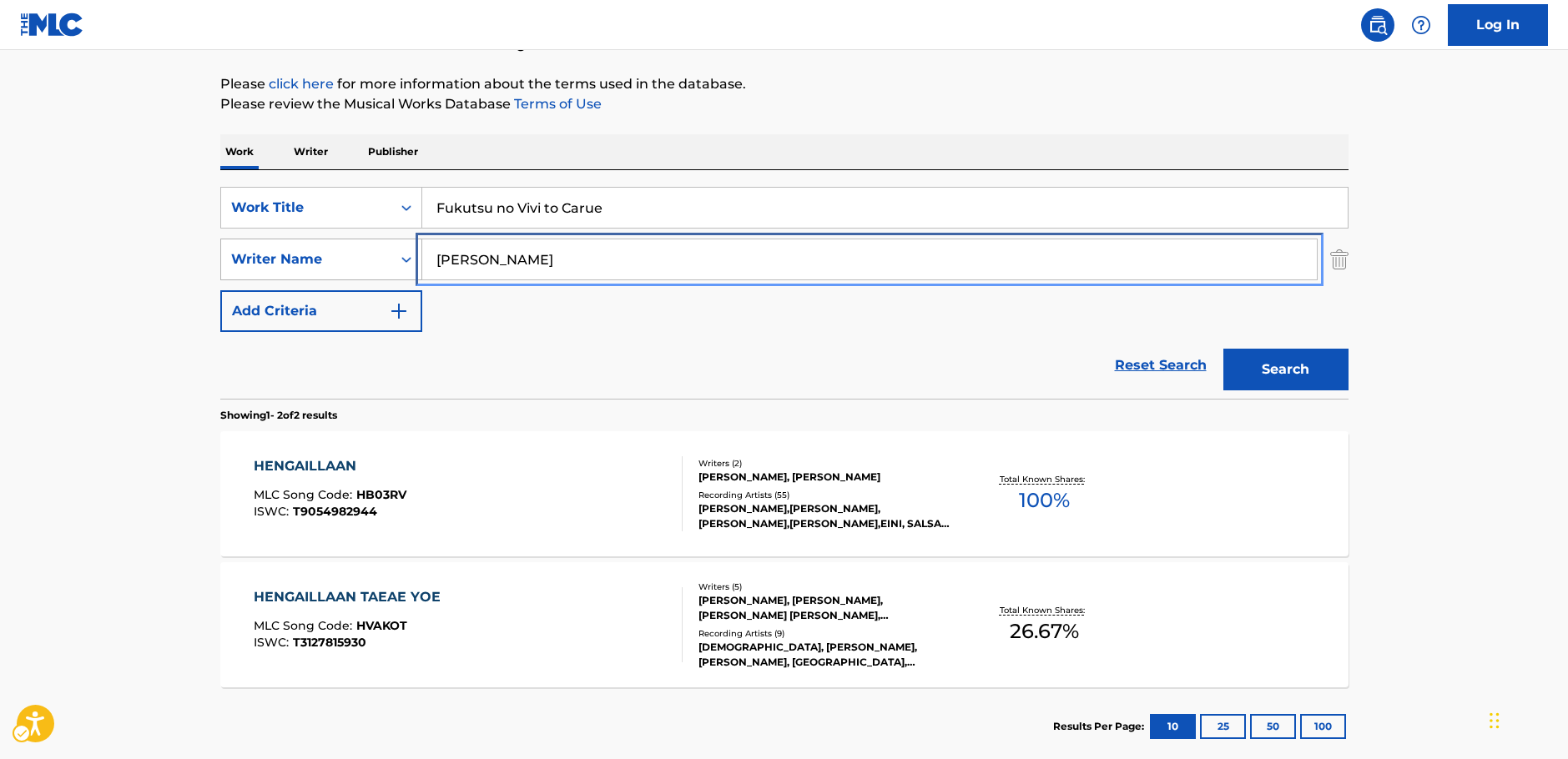
click at [297, 269] on div "SearchWithCriteria92bb6508-15c6-4ecb-ac52-8c7f5a9267be Writer Name [PERSON_NAME]" at bounding box center [784, 259] width 1129 height 42
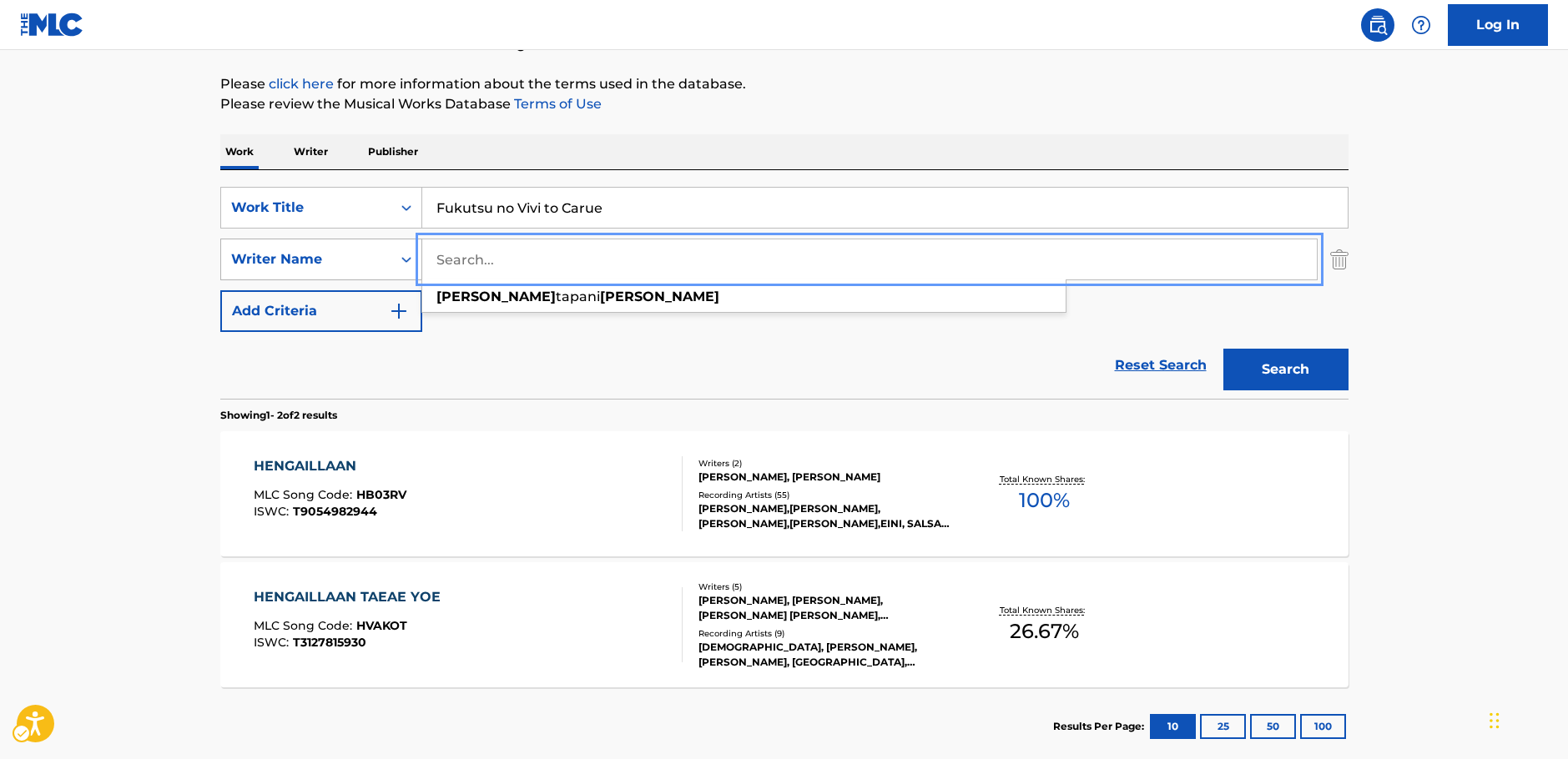
click at [1223, 348] on button "Search" at bounding box center [1285, 369] width 125 height 42
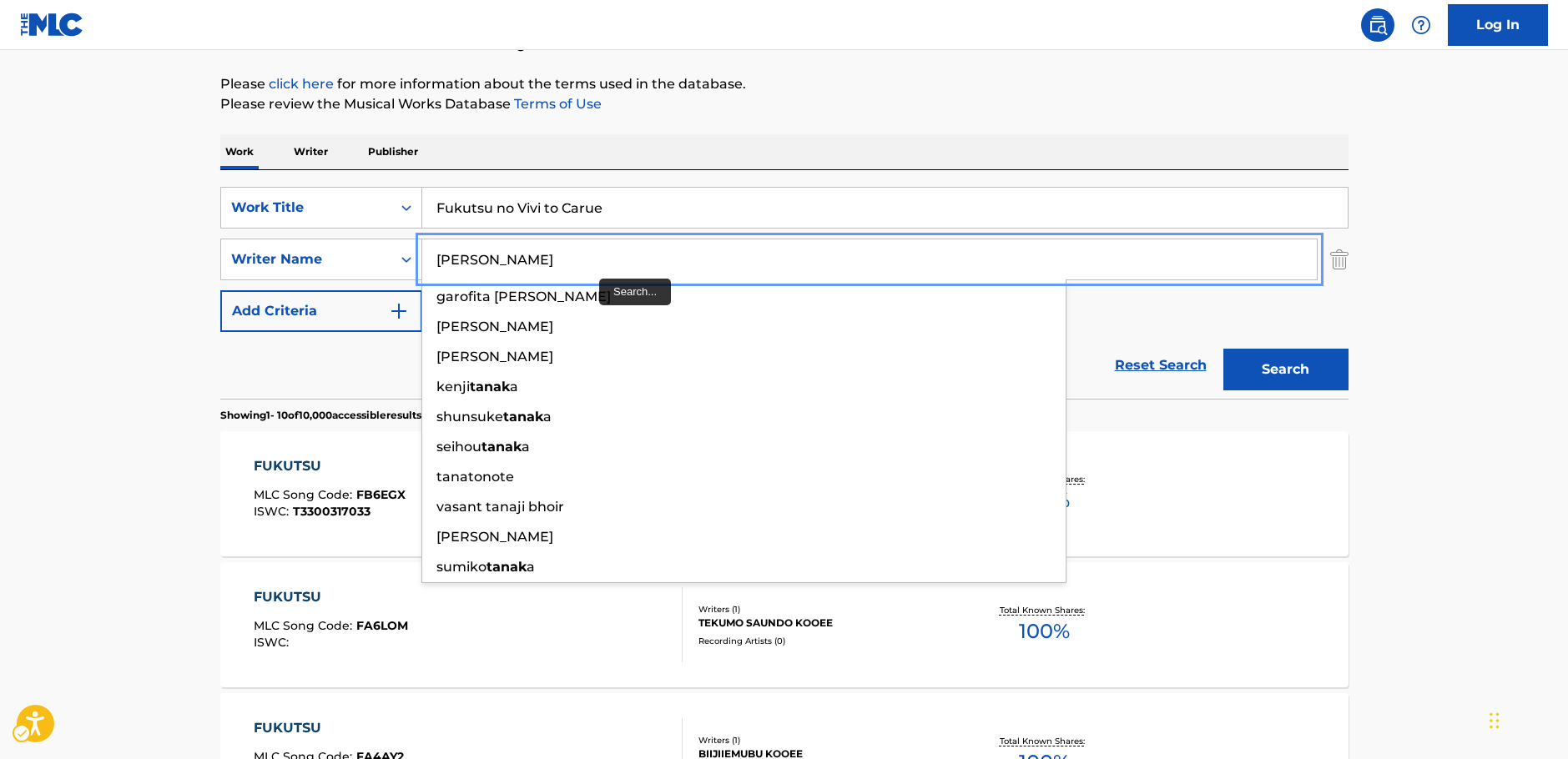
type input "[PERSON_NAME]"
click at [1223, 348] on button "Search" at bounding box center [1285, 369] width 125 height 42
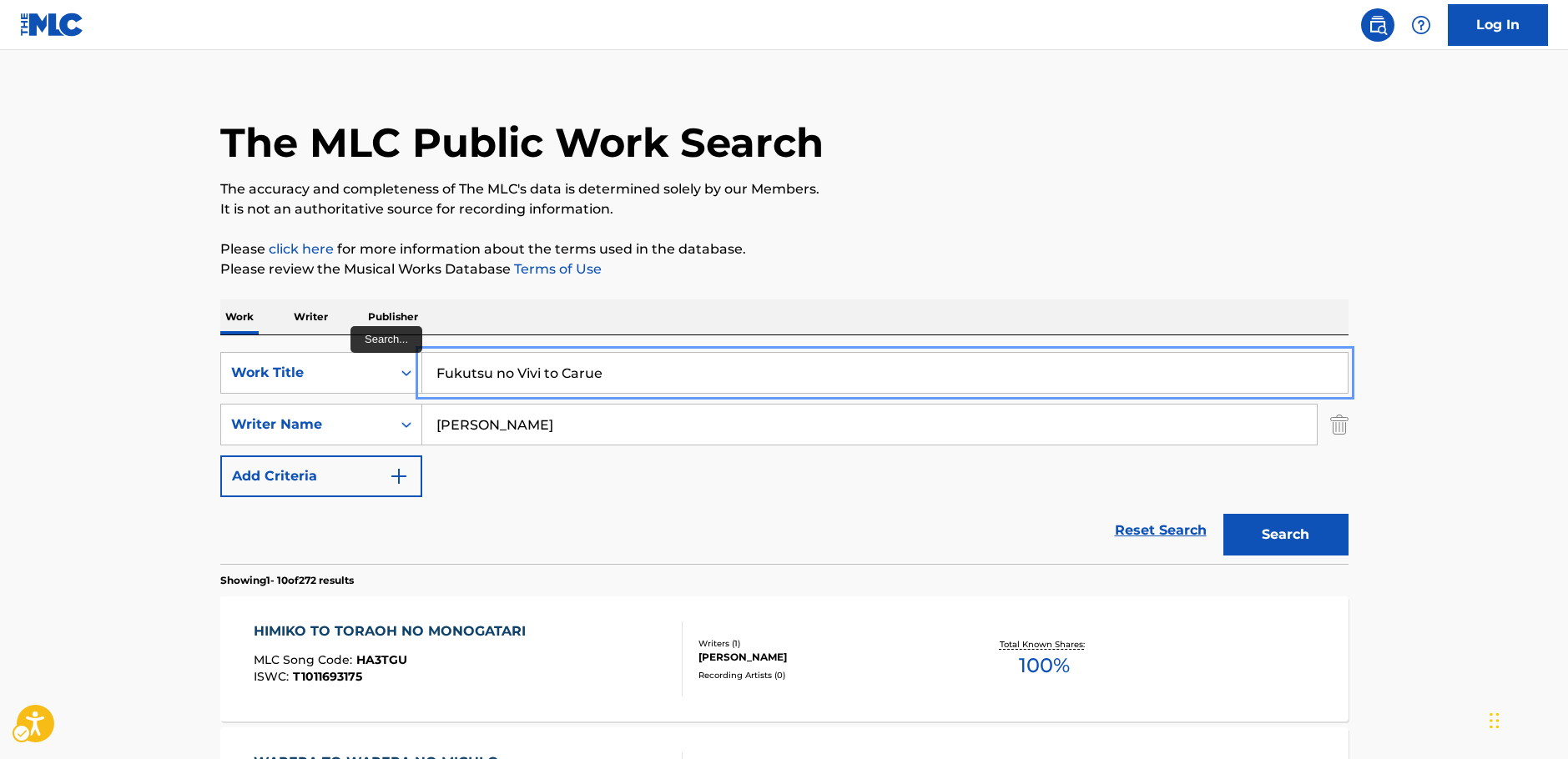
drag, startPoint x: 541, startPoint y: 370, endPoint x: 733, endPoint y: 374, distance: 192.0
click at [733, 375] on input "Fukutsu no Vivi to Carue" at bounding box center [885, 373] width 926 height 40
click at [1259, 533] on button "Search" at bounding box center [1285, 535] width 125 height 42
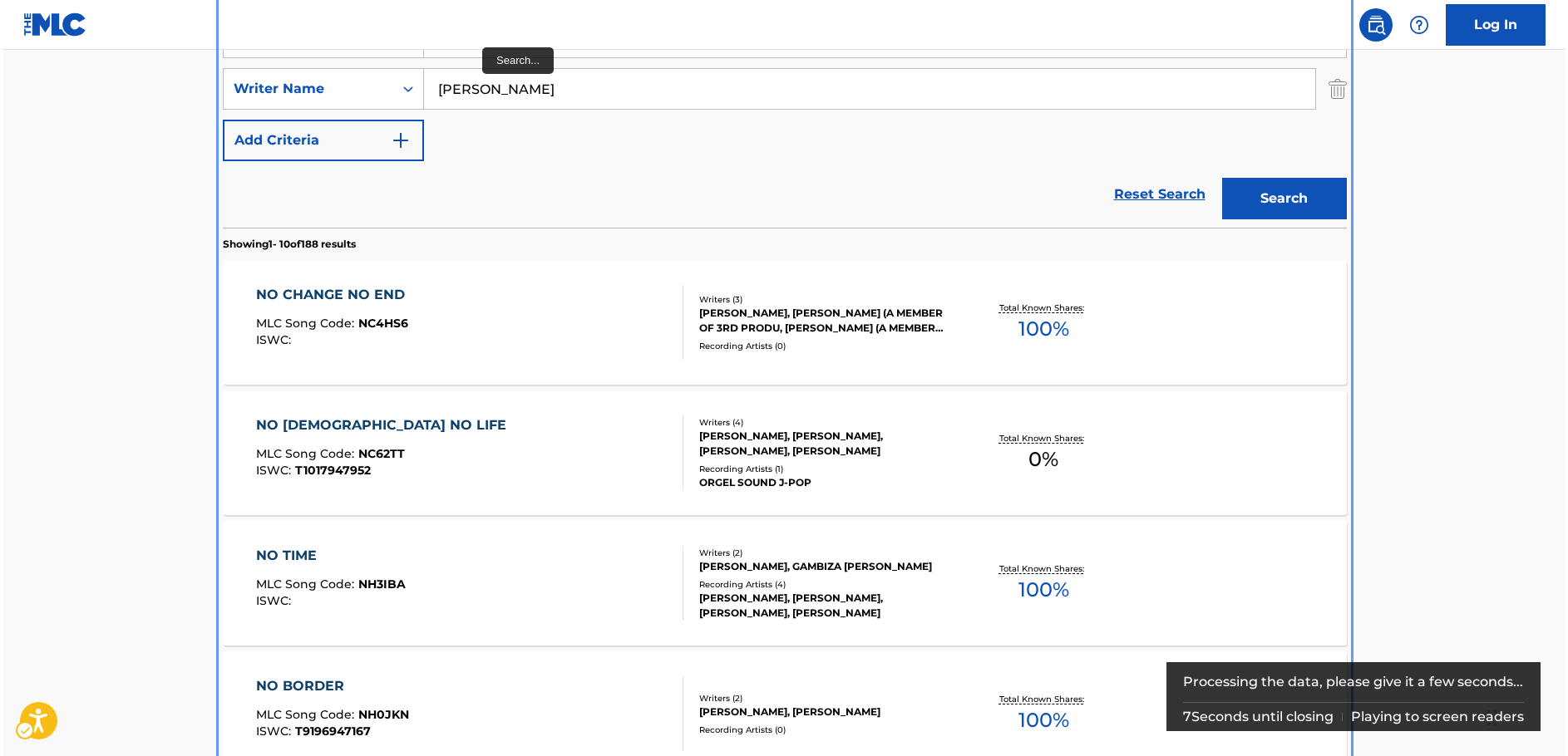
scroll to position [0, 0]
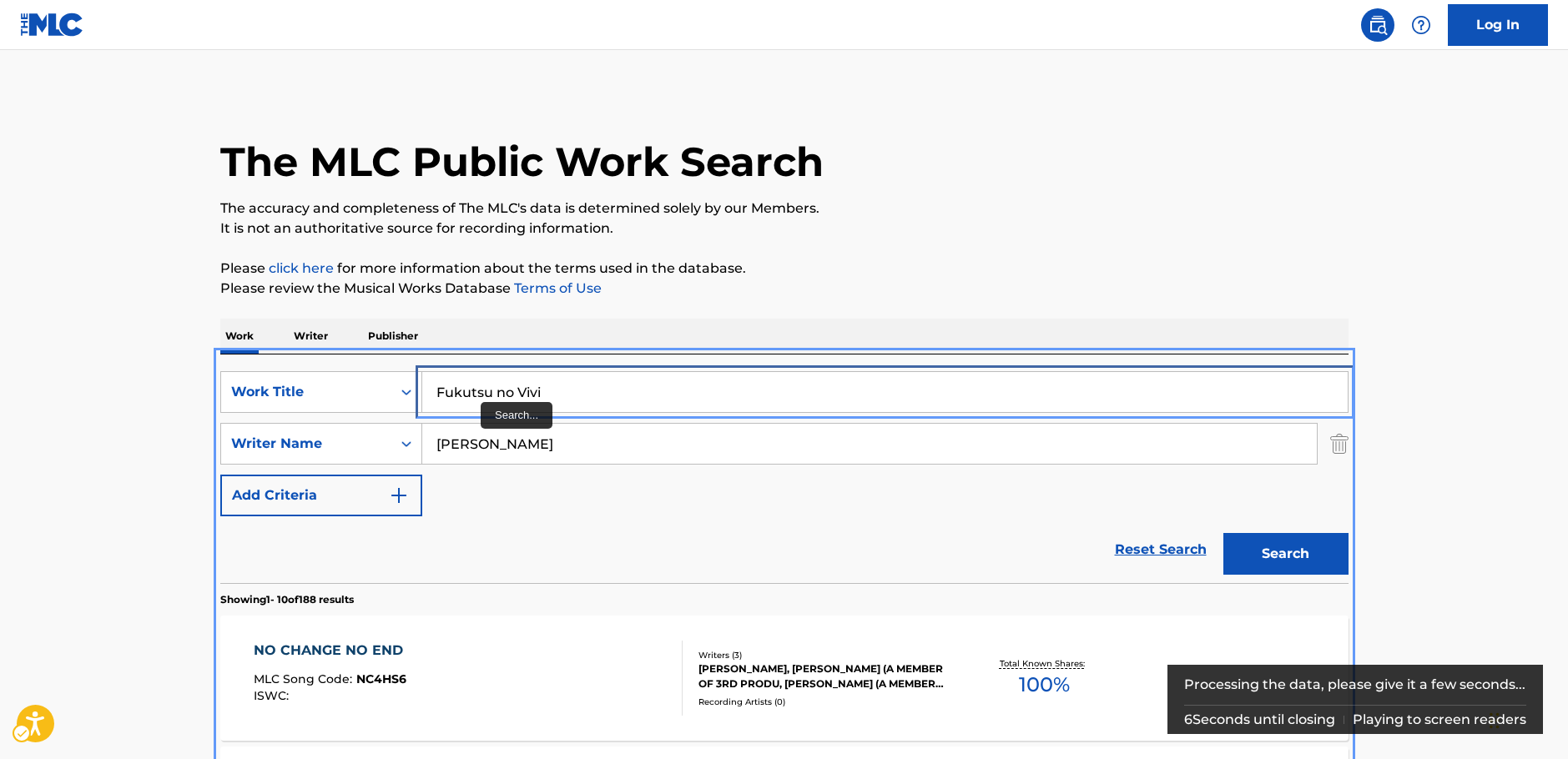
click at [497, 391] on input "Fukutsu no Vivi" at bounding box center [885, 392] width 926 height 40
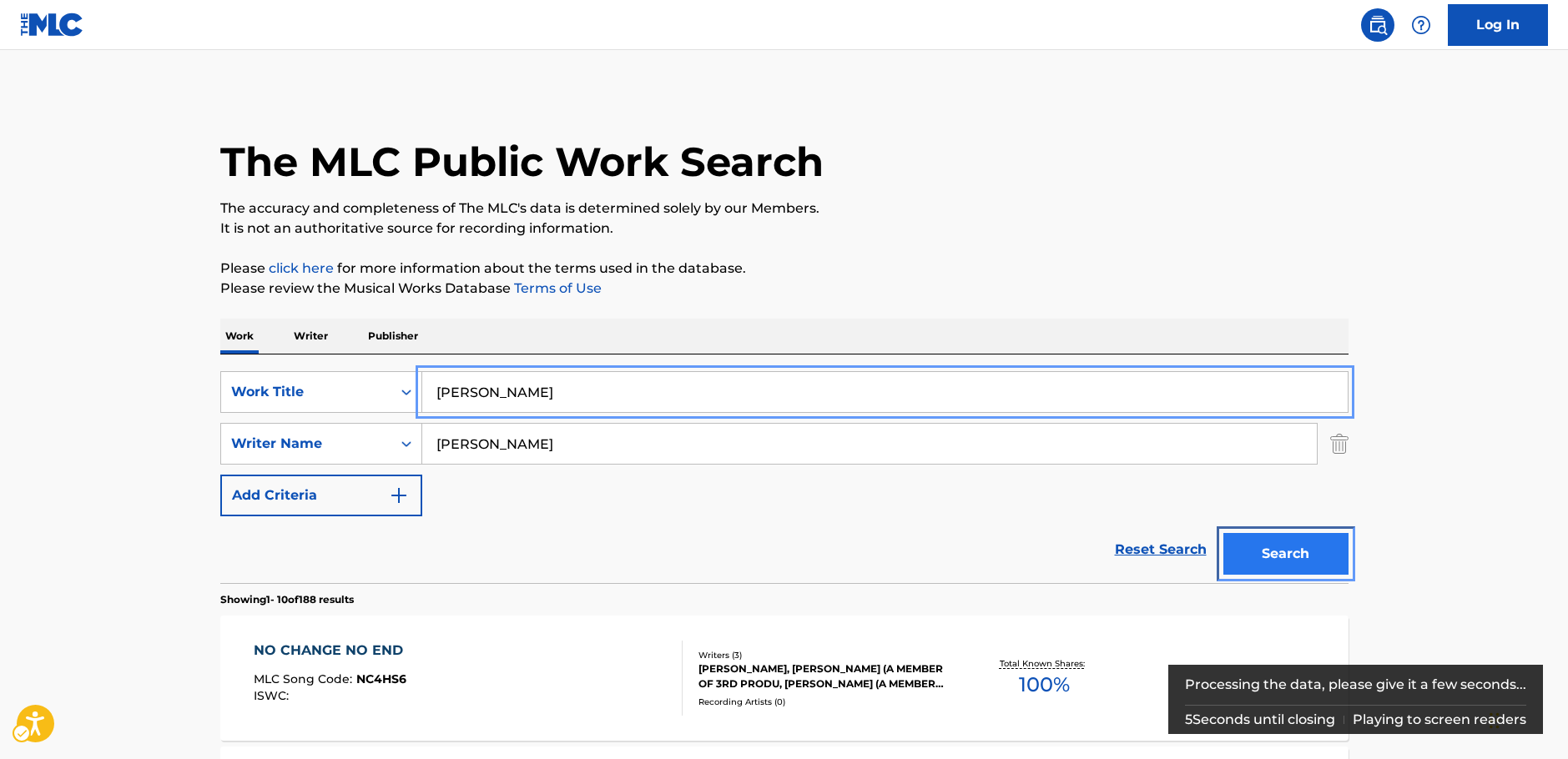
click at [1317, 542] on button "Search" at bounding box center [1285, 554] width 125 height 42
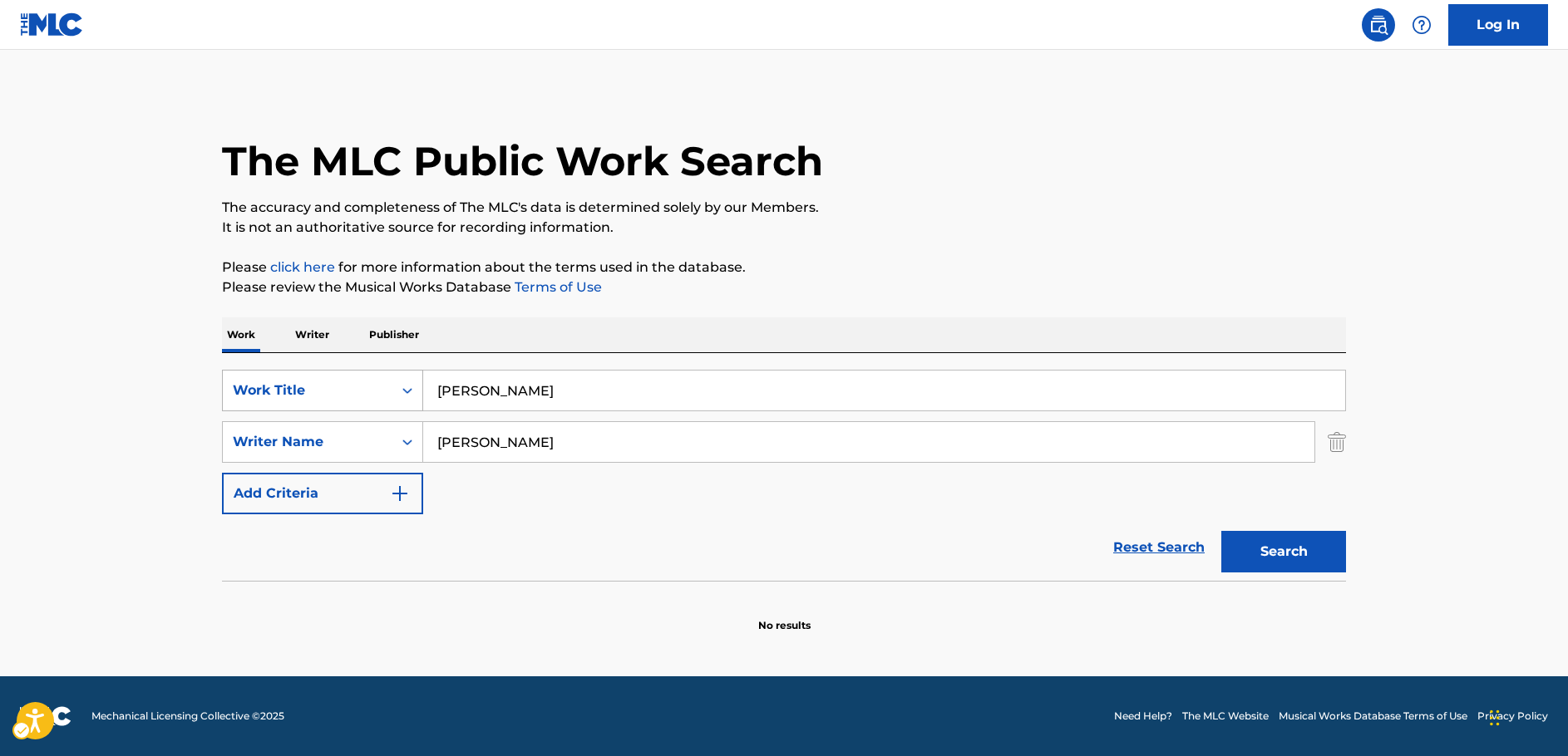
click at [398, 386] on div "Search Form" at bounding box center [407, 390] width 30 height 30
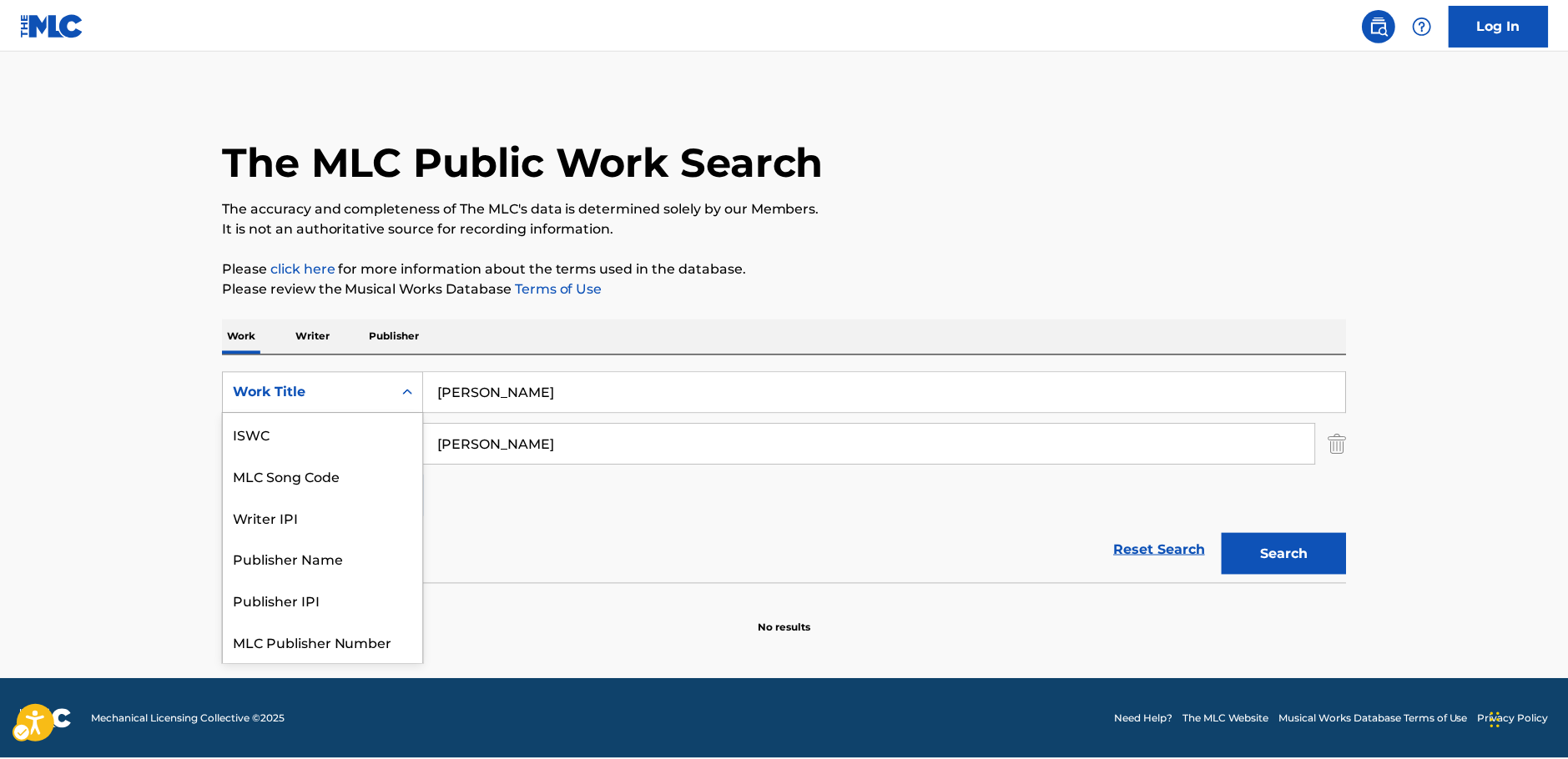
scroll to position [42, 0]
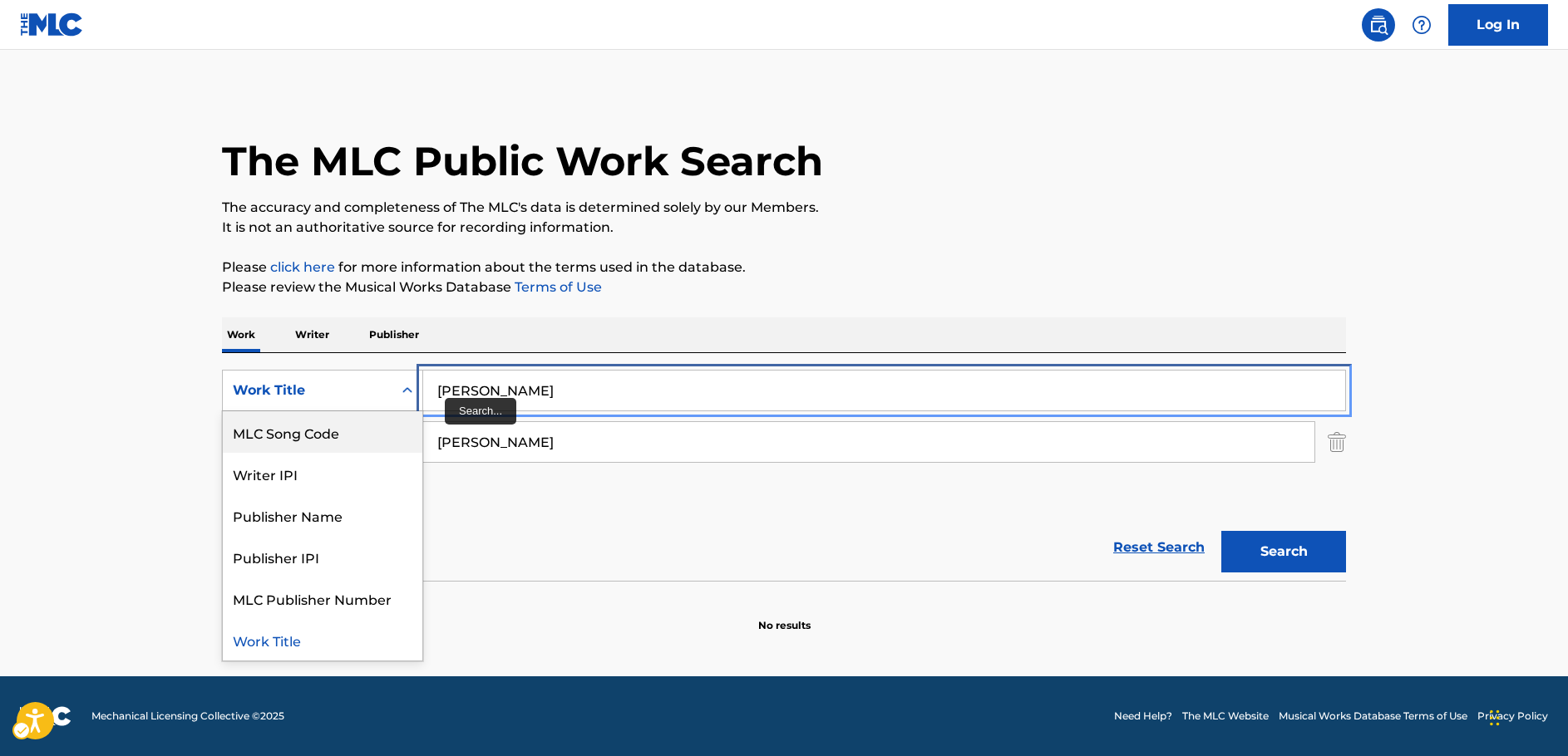
click at [572, 392] on input "[PERSON_NAME]" at bounding box center [884, 390] width 922 height 40
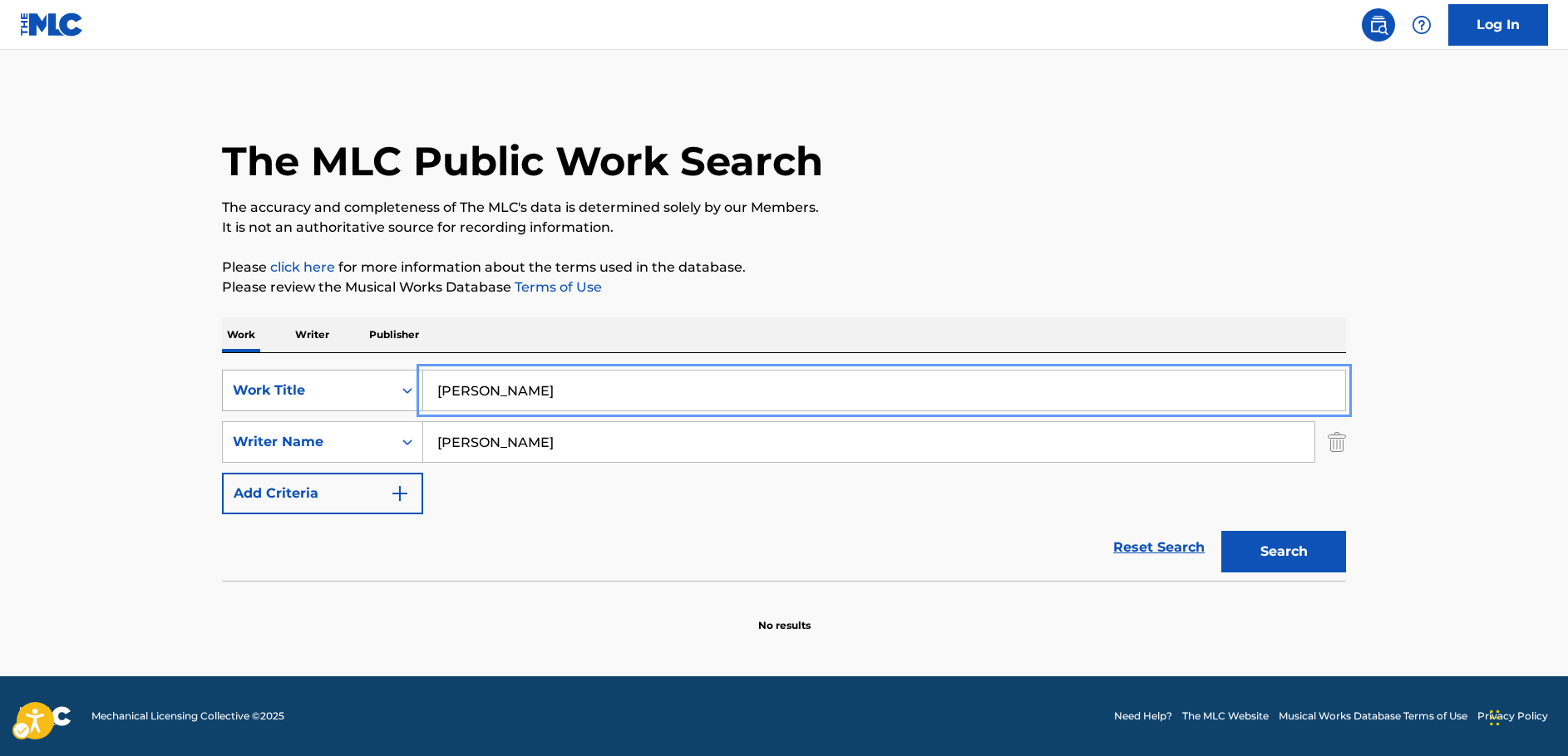
click at [357, 389] on div "SearchWithCriteriae4d6fa11-7aae-4aa4-9046-ec03ddab2e32 Work Title Fukutsuno Vivi" at bounding box center [784, 390] width 1124 height 41
paste input "IKITEIREBAKOSO"
type input "IKITEIREBAKOSO"
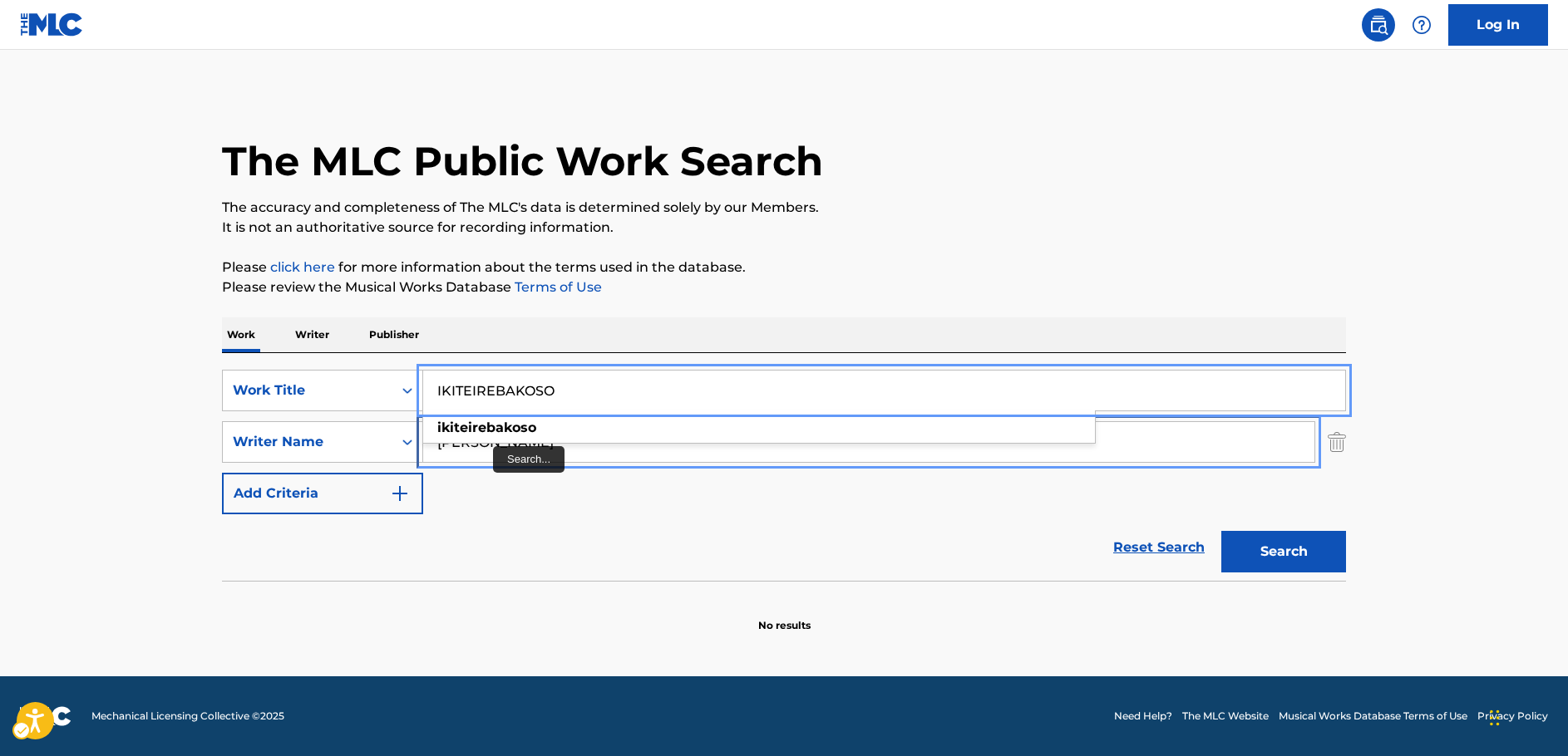
click at [508, 453] on input "[PERSON_NAME]" at bounding box center [869, 442] width 891 height 40
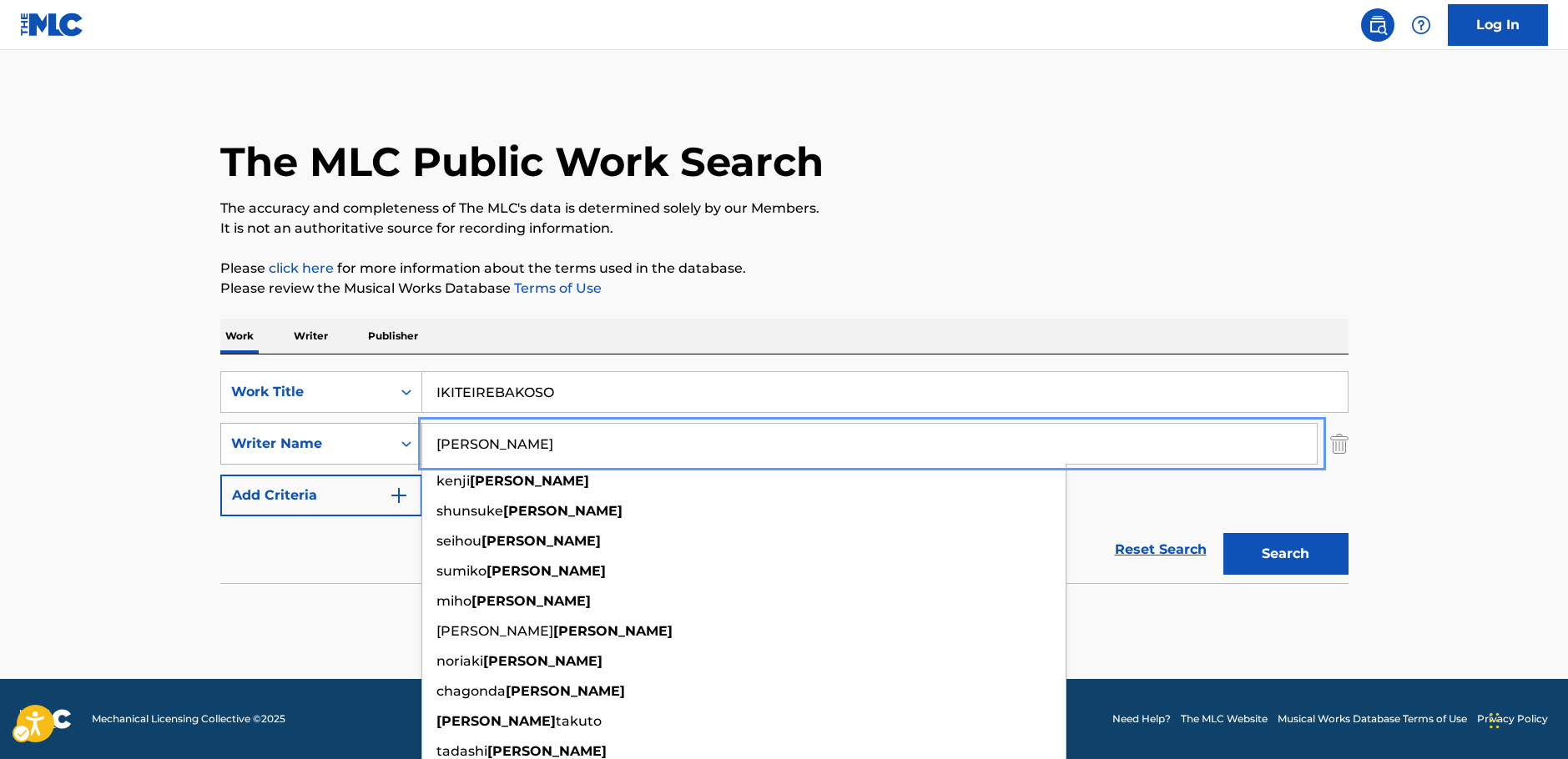
drag, startPoint x: 385, startPoint y: 445, endPoint x: 371, endPoint y: 444, distance: 14.0
click at [372, 444] on div "SearchWithCriteria92bb6508-15c6-4ecb-ac52-8c7f5a9267be Writer Name tanaka [PERS…" at bounding box center [784, 444] width 1129 height 42
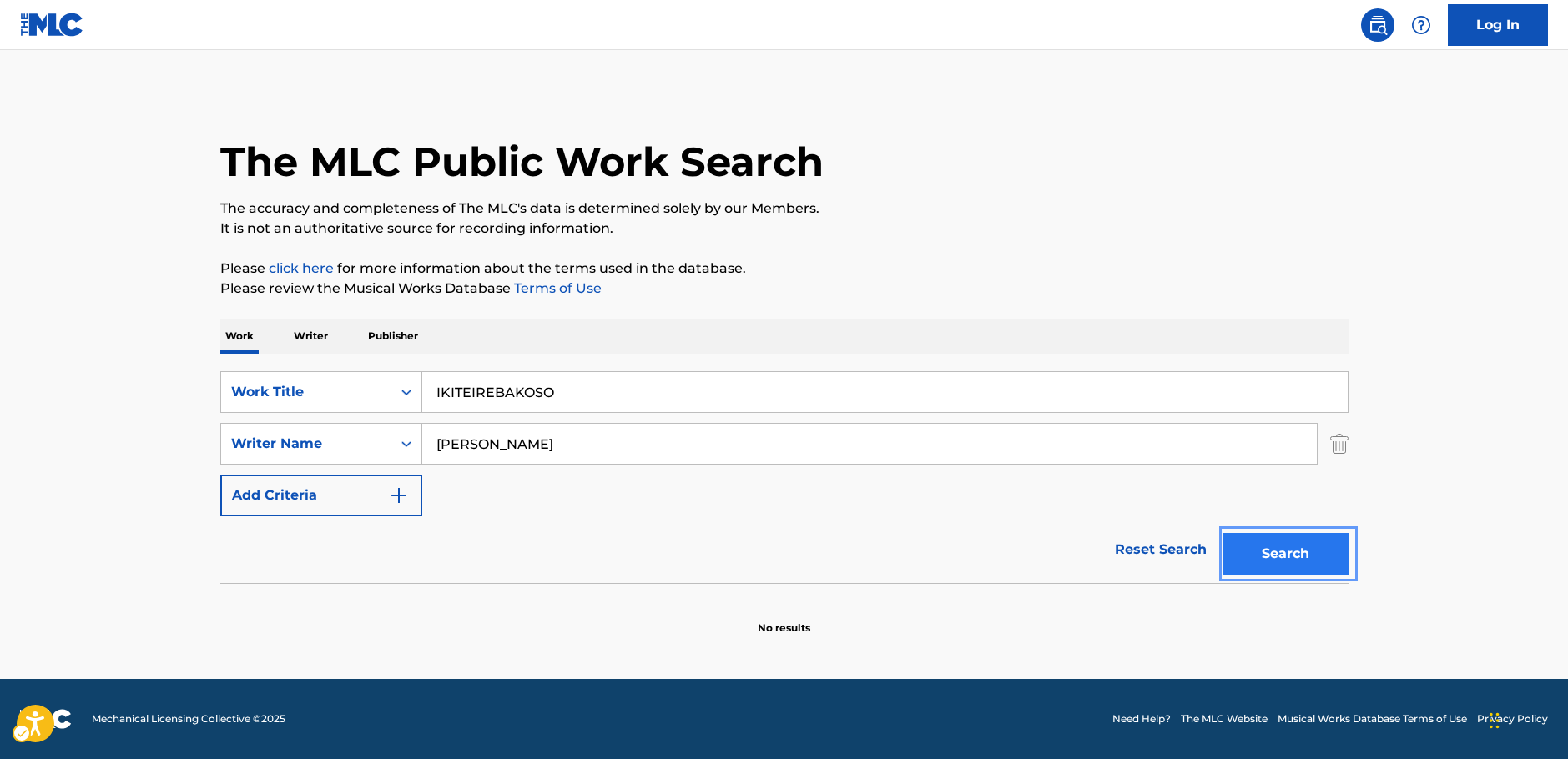
click at [1309, 551] on button "Search" at bounding box center [1285, 554] width 125 height 42
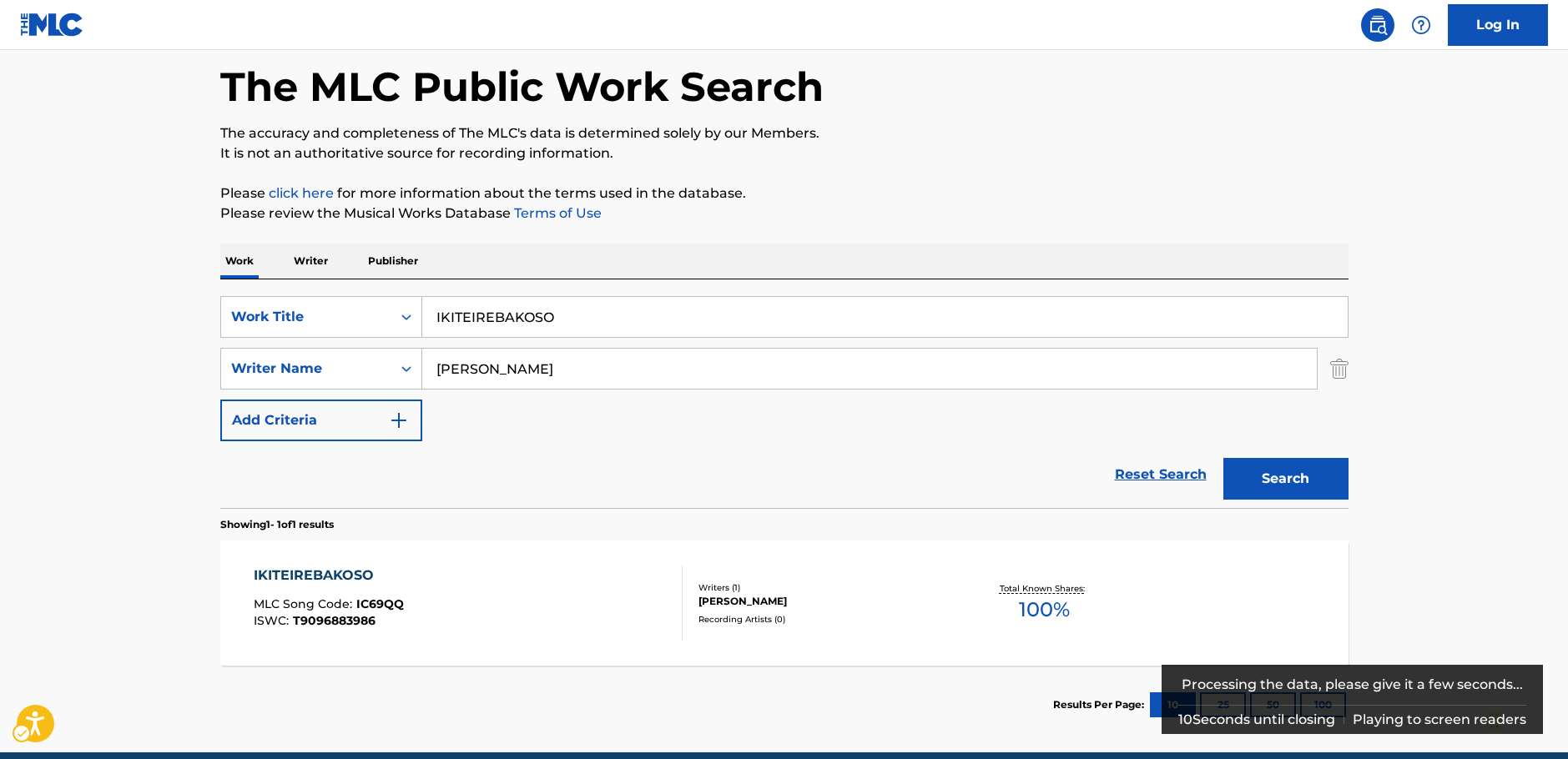
scroll to position [148, 0]
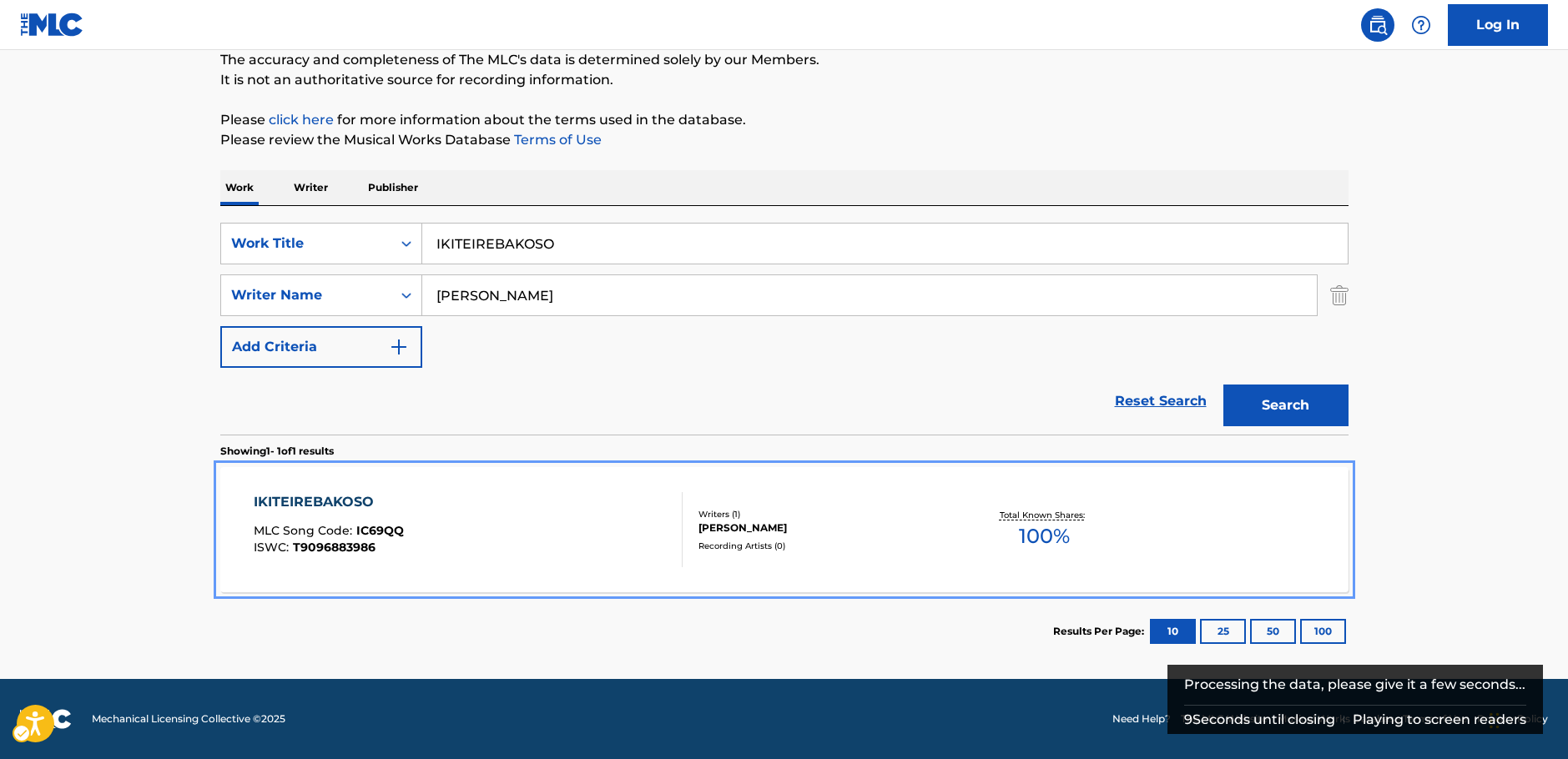
click at [607, 517] on div "IKITEIREBAKOSO MLC Song Code : IC69QQ ISWC : T9096883986" at bounding box center [468, 529] width 429 height 75
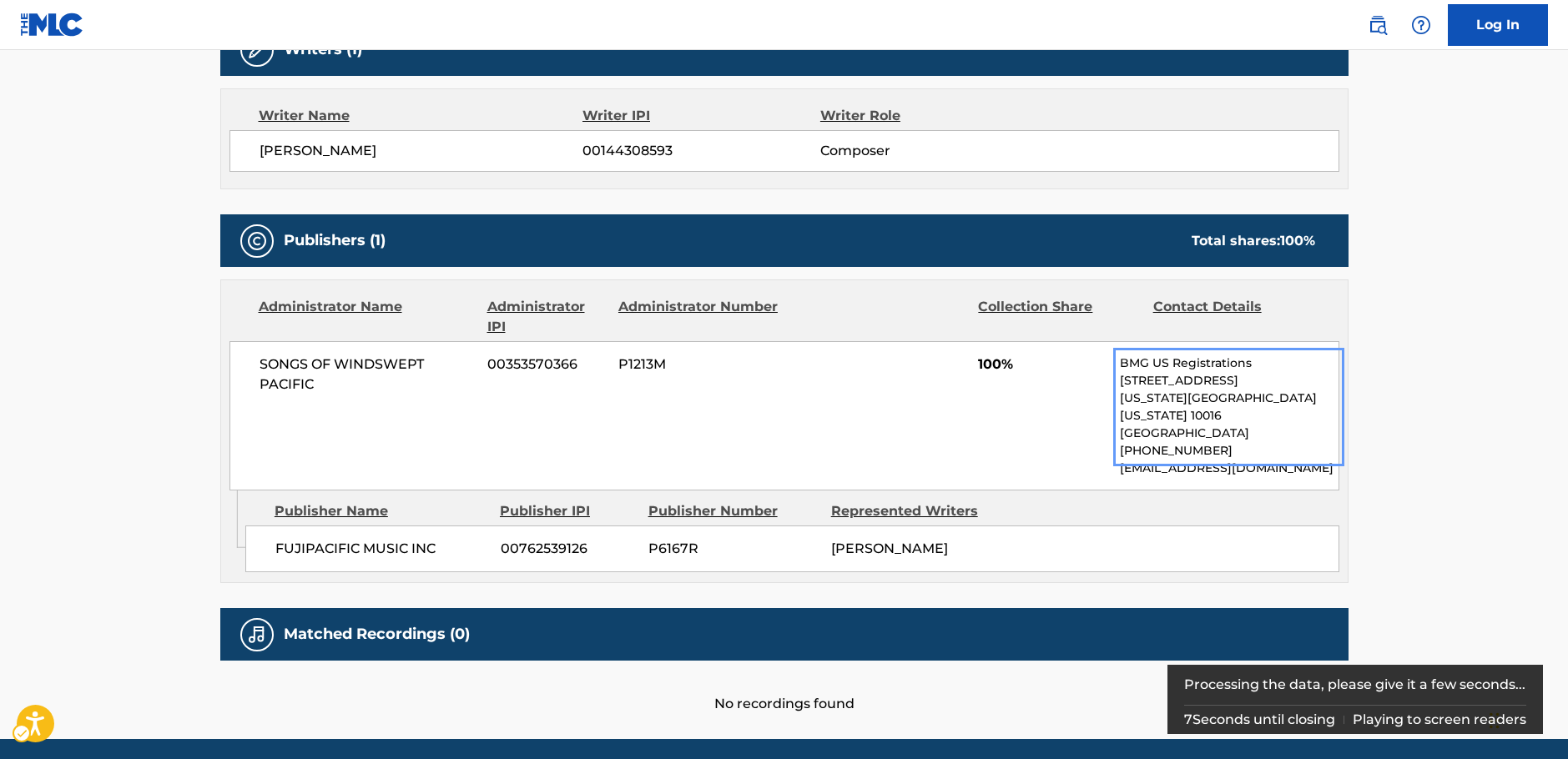
scroll to position [584, 0]
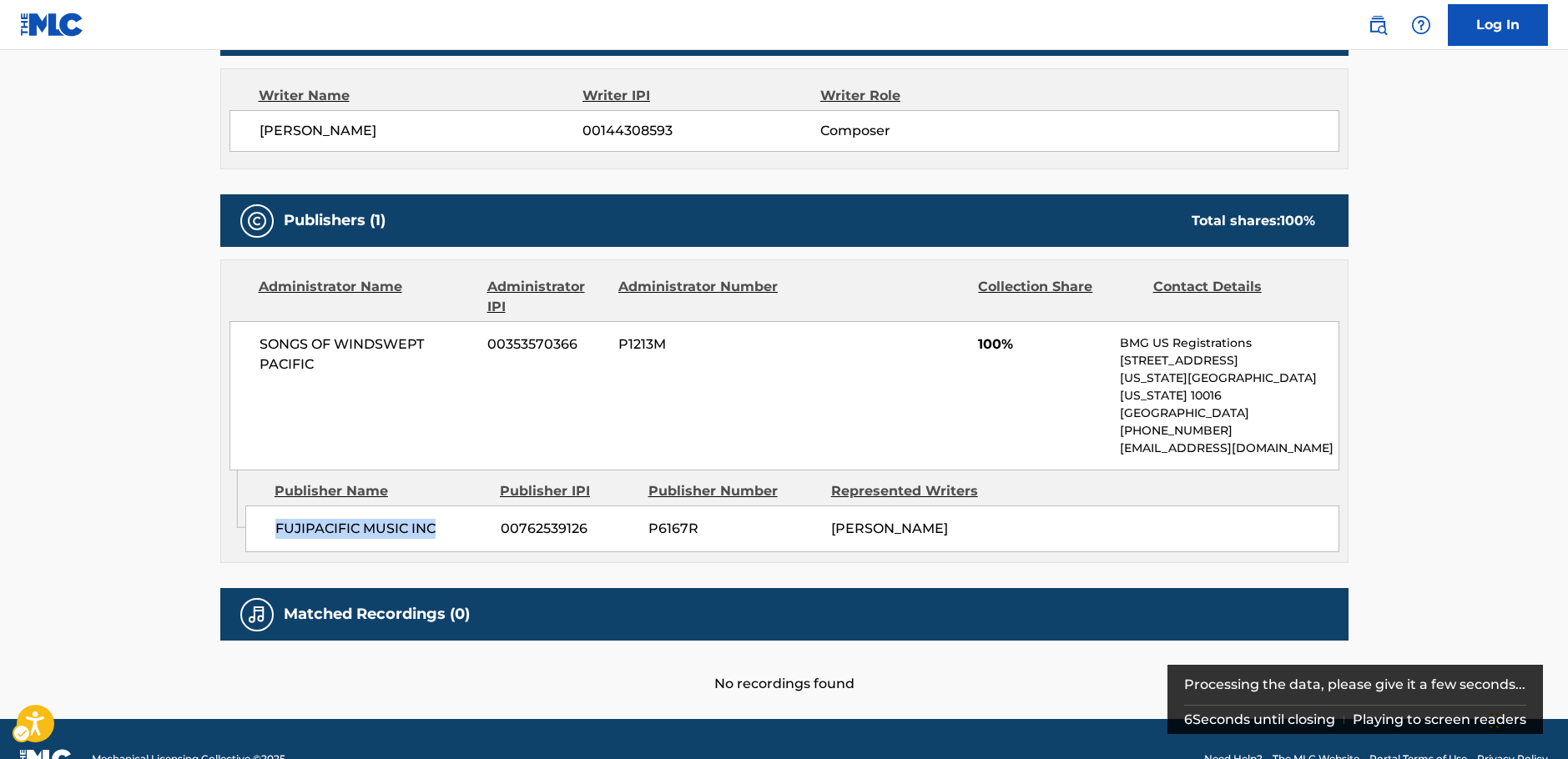
drag, startPoint x: 354, startPoint y: 513, endPoint x: 276, endPoint y: 515, distance: 78.0
click at [276, 519] on span "FUJIPACIFIC MUSIC INC" at bounding box center [381, 529] width 212 height 20
copy span "FUJIPACIFIC MUSIC INC"
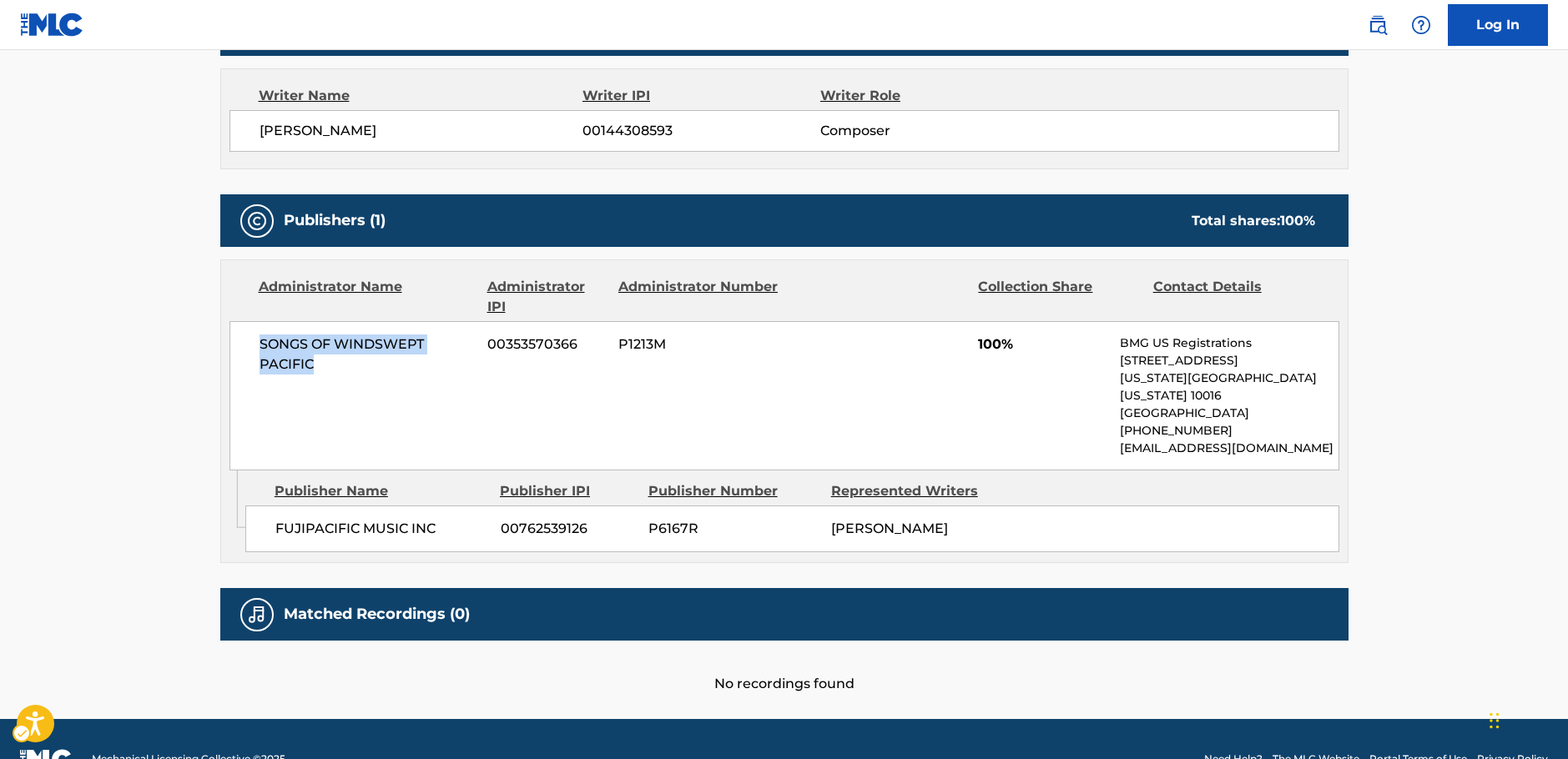
drag, startPoint x: 328, startPoint y: 366, endPoint x: 250, endPoint y: 343, distance: 81.3
click at [250, 343] on div "SONGS OF WINDSWEPT PACIFIC 00353570366 P1213M 100% BMG US Registrations [STREET…" at bounding box center [784, 396] width 1109 height 149
copy span "SONGS OF WINDSWEPT PACIFIC"
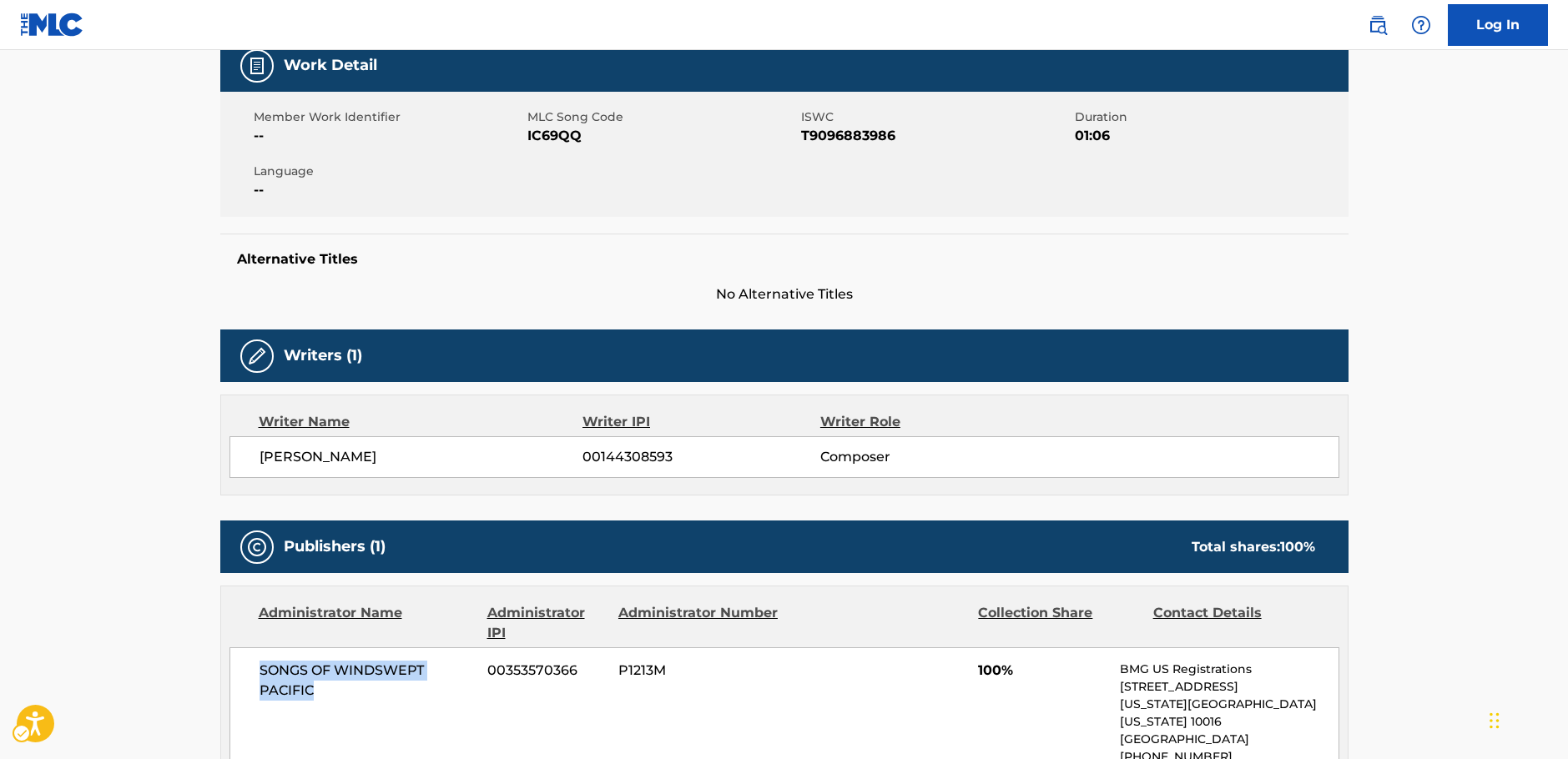
scroll to position [0, 0]
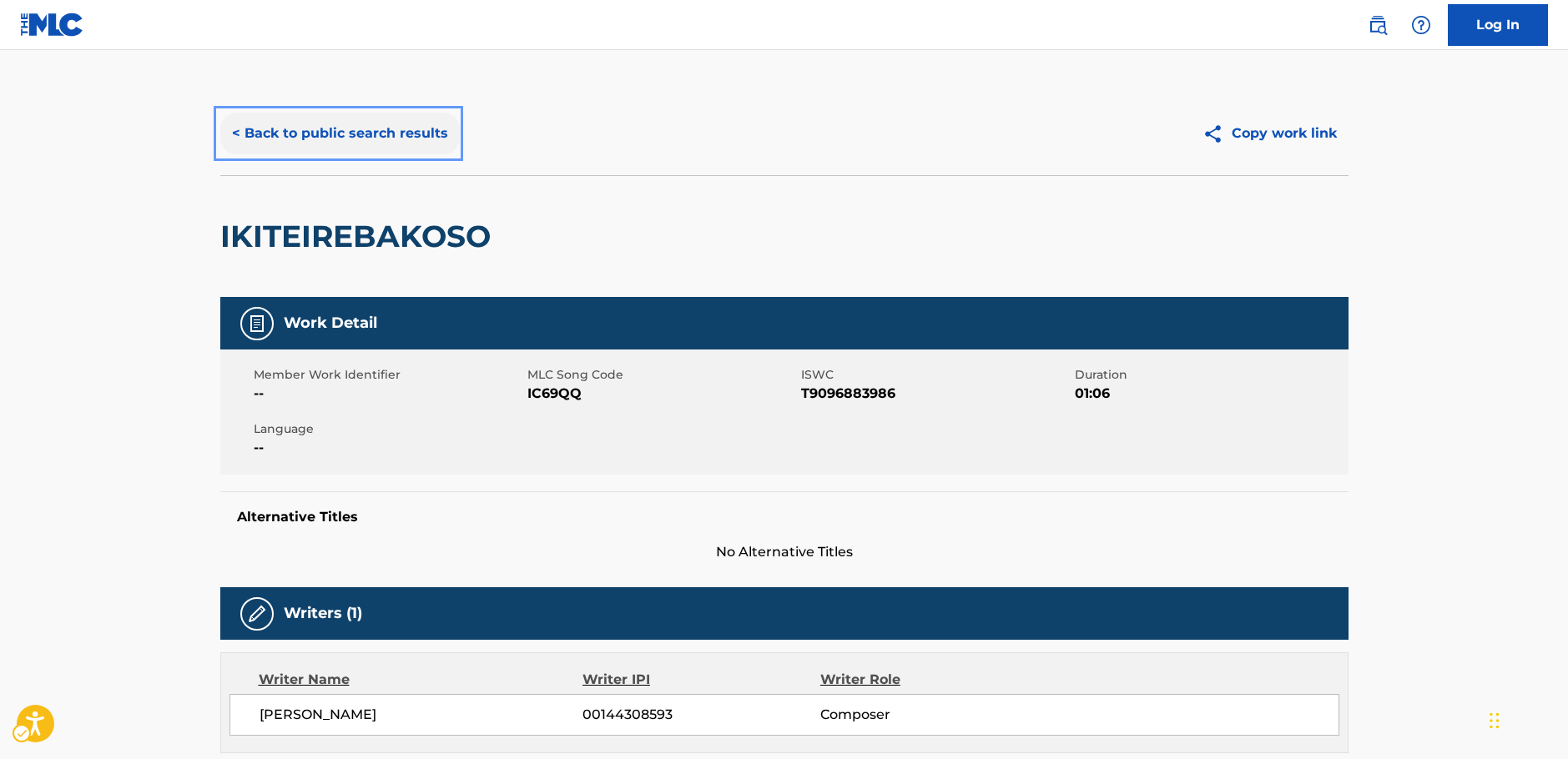
click at [319, 129] on button "< Back to public search results" at bounding box center [340, 133] width 239 height 42
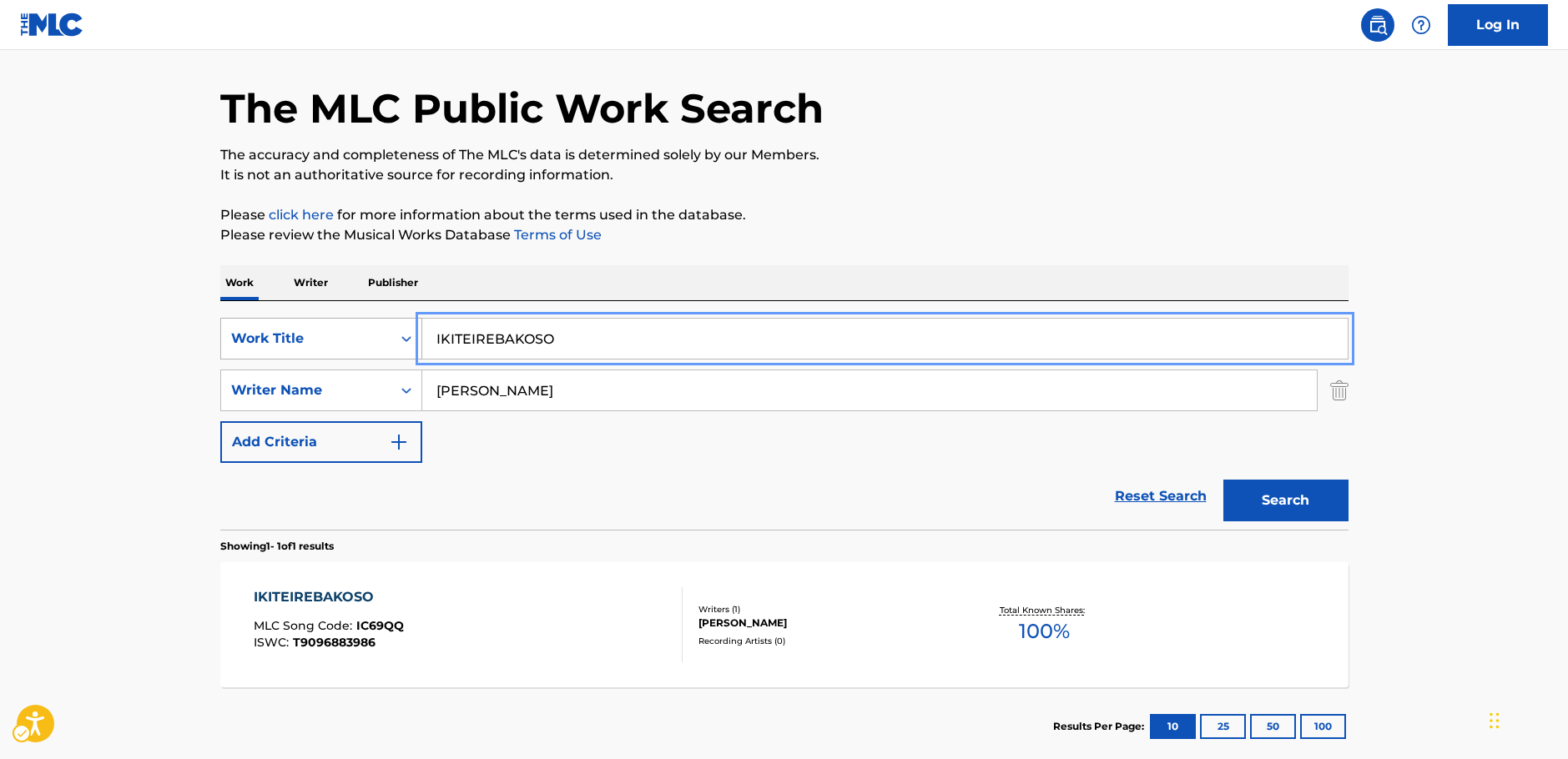
drag, startPoint x: 440, startPoint y: 326, endPoint x: 345, endPoint y: 329, distance: 95.0
click at [329, 324] on div "SearchWithCriteriae4d6fa11-7aae-4aa4-9046-ec03ddab2e32 Work Title IKITEIREBAKOSO" at bounding box center [784, 339] width 1129 height 42
paste input "Fukutsuno Bibito Karuu"
click at [1305, 510] on button "Search" at bounding box center [1285, 501] width 125 height 42
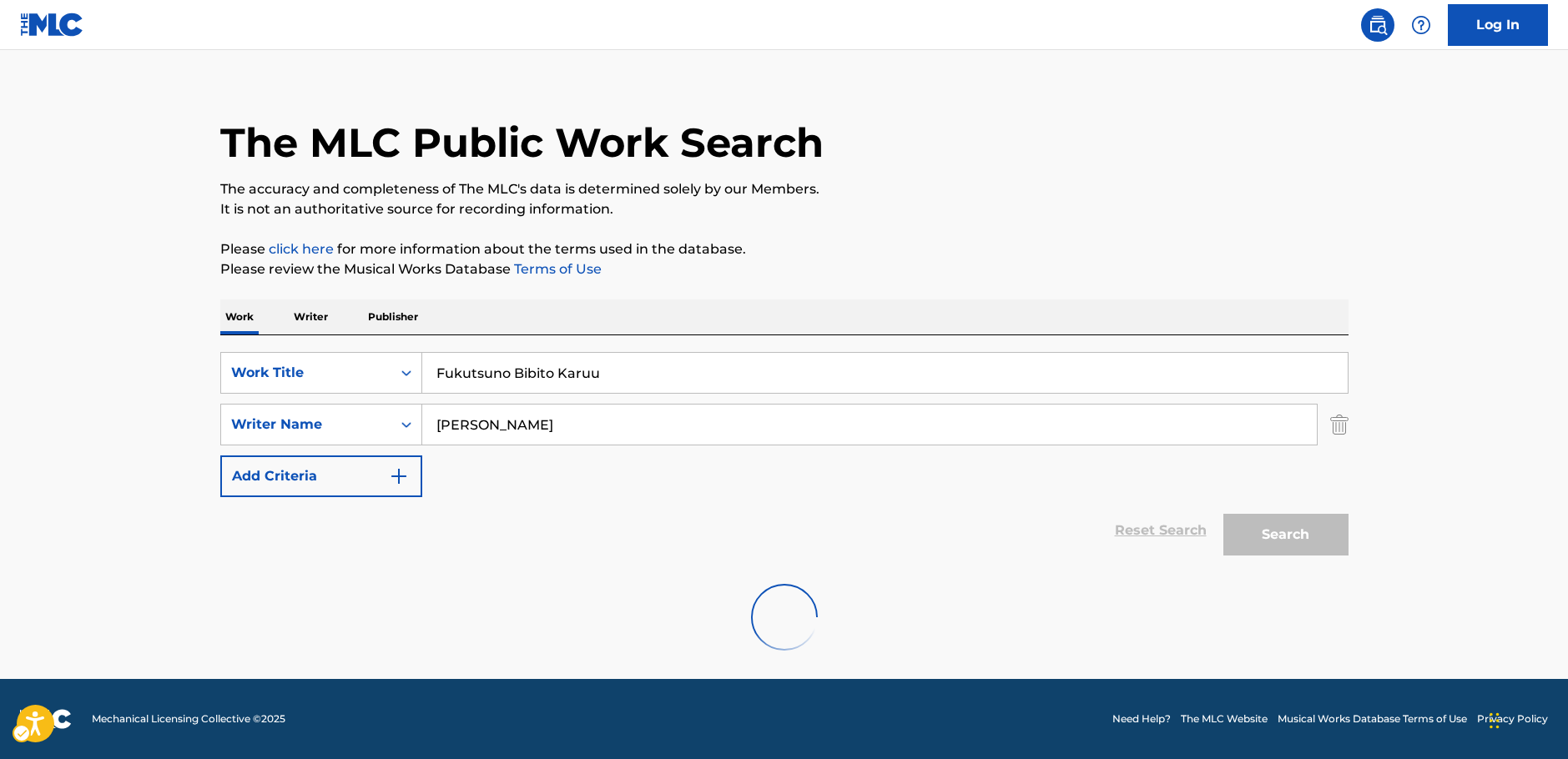
scroll to position [0, 0]
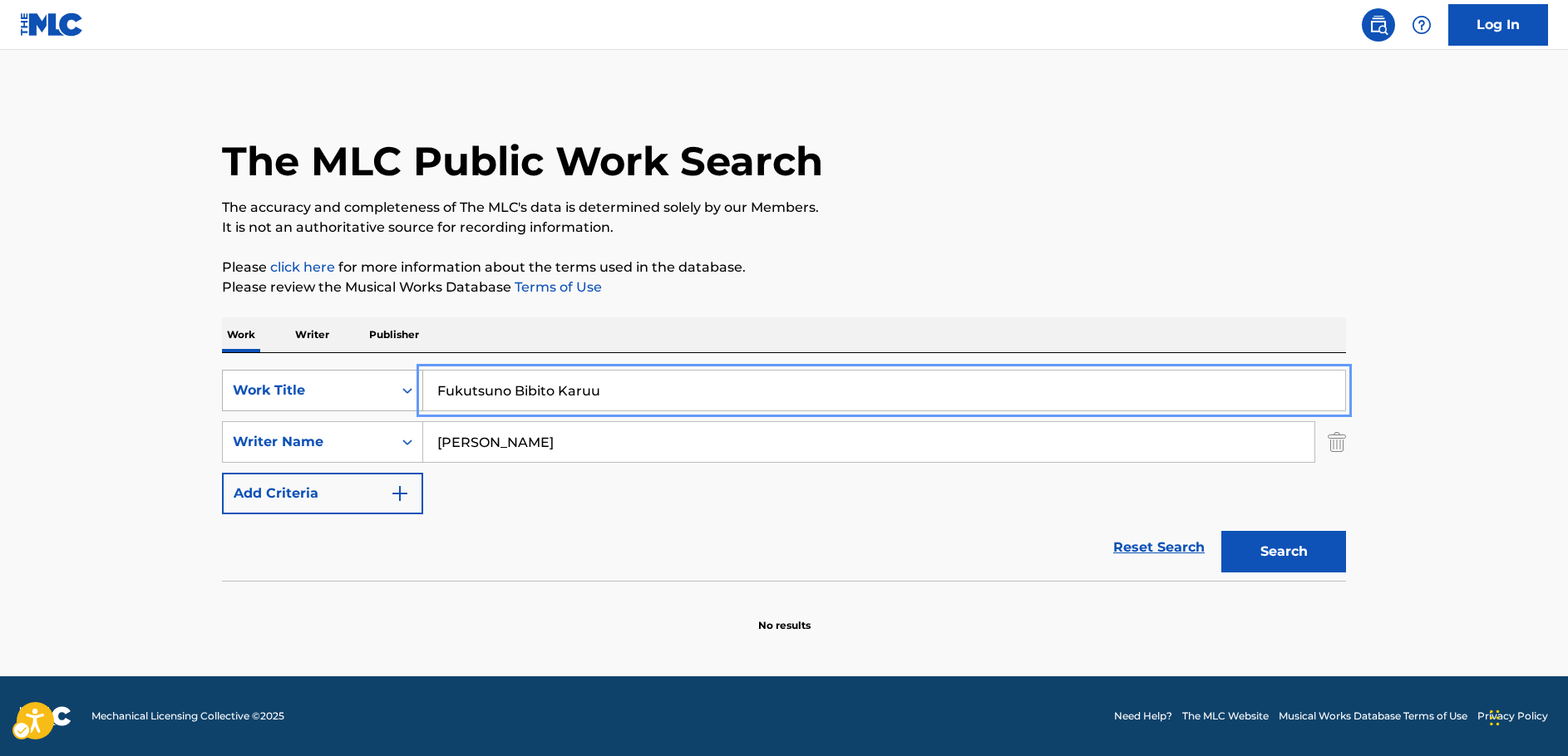
drag, startPoint x: 422, startPoint y: 386, endPoint x: 386, endPoint y: 397, distance: 37.6
click at [382, 393] on div "SearchWithCriteriae4d6fa11-7aae-4aa4-9046-ec03ddab2e32 Work Title Fukutsuno Bib…" at bounding box center [784, 390] width 1124 height 41
paste input "[PERSON_NAME] Theme"
type input "[PERSON_NAME] Theme"
click at [78, 413] on main "The MLC Public Work Search The accuracy and completeness of The MLC's data is d…" at bounding box center [784, 363] width 1568 height 627
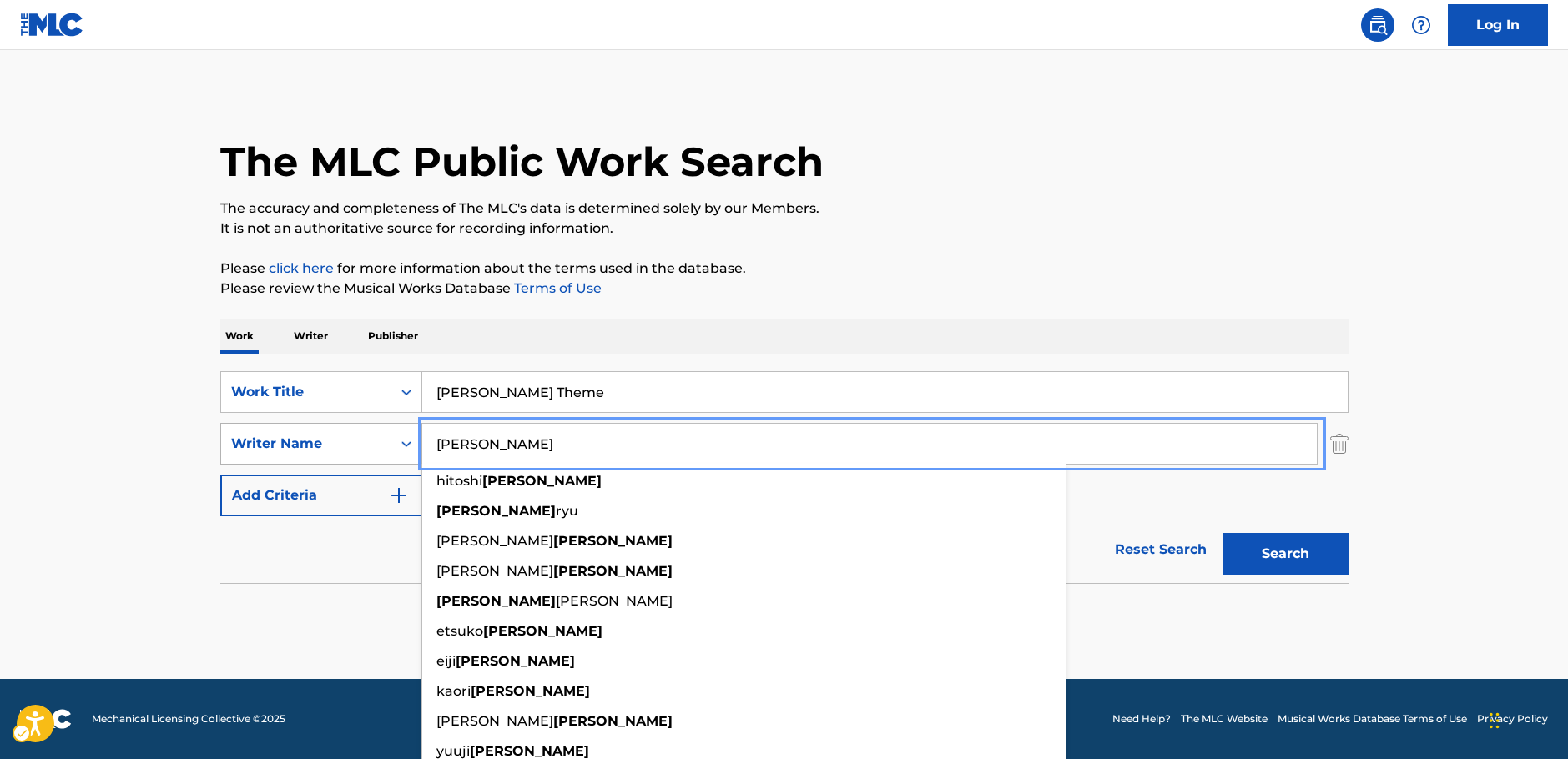
drag, startPoint x: 543, startPoint y: 451, endPoint x: 280, endPoint y: 437, distance: 263.4
click at [281, 438] on div "SearchWithCriteria92bb6508-15c6-4ecb-ac52-8c7f5a9267be Writer Name [PERSON_NAME…" at bounding box center [784, 444] width 1129 height 42
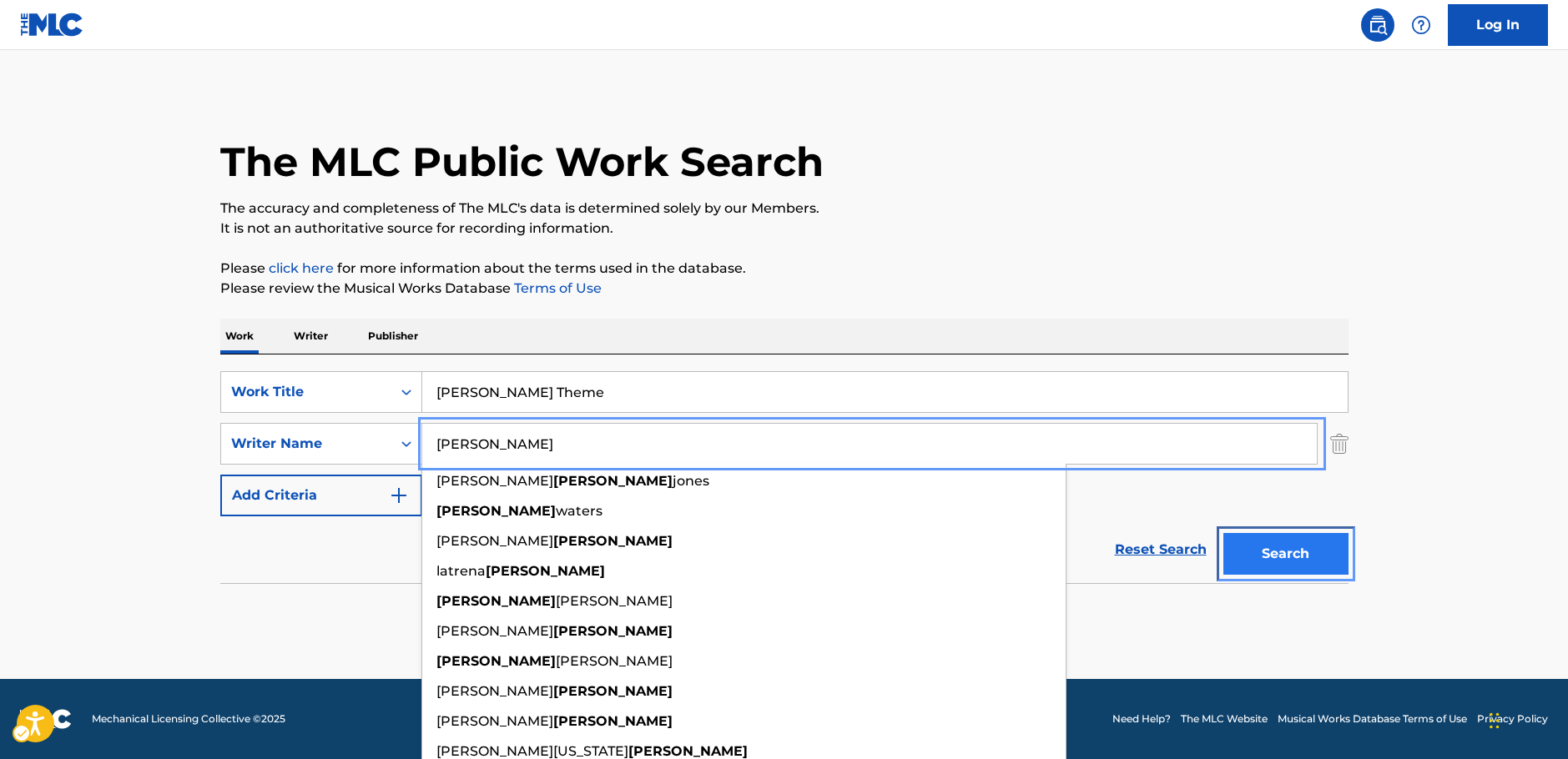
click at [1305, 562] on button "Search" at bounding box center [1285, 554] width 125 height 42
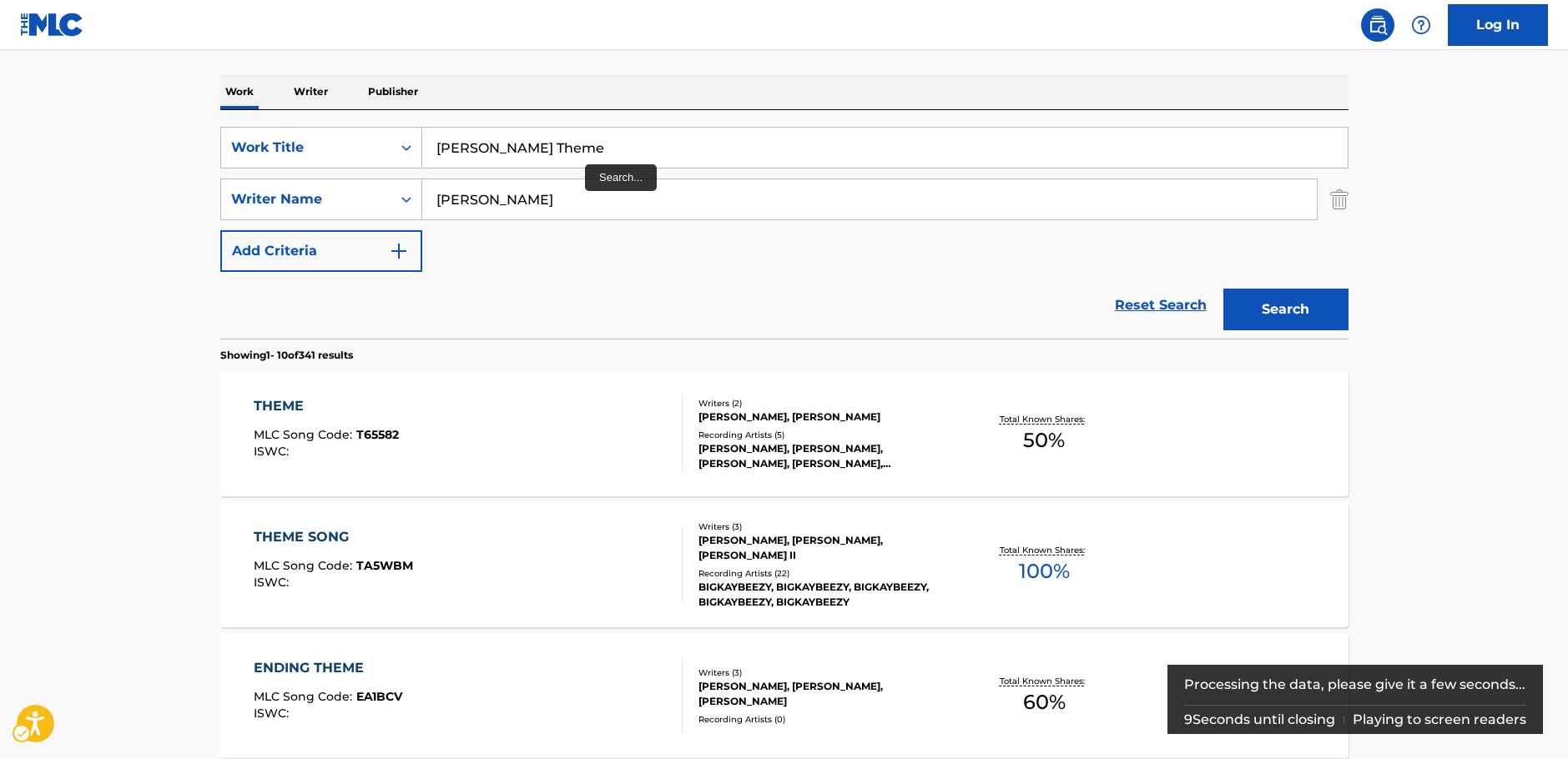
scroll to position [167, 0]
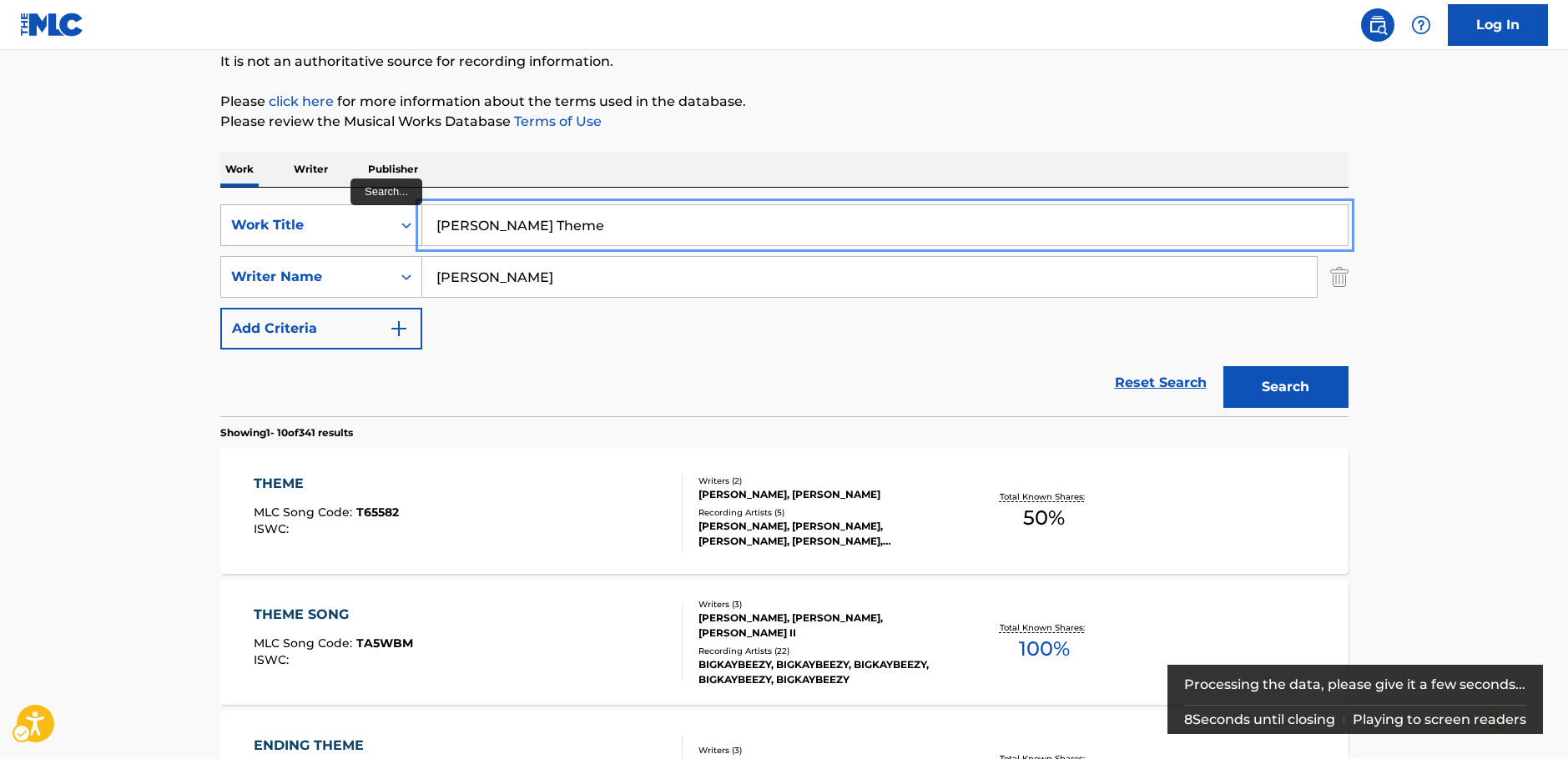
drag, startPoint x: 460, startPoint y: 228, endPoint x: 413, endPoint y: 225, distance: 47.1
click at [413, 225] on div "SearchWithCriteriae4d6fa11-7aae-4aa4-9046-ec03ddab2e32 Work Title Klaymen's The…" at bounding box center [784, 225] width 1129 height 42
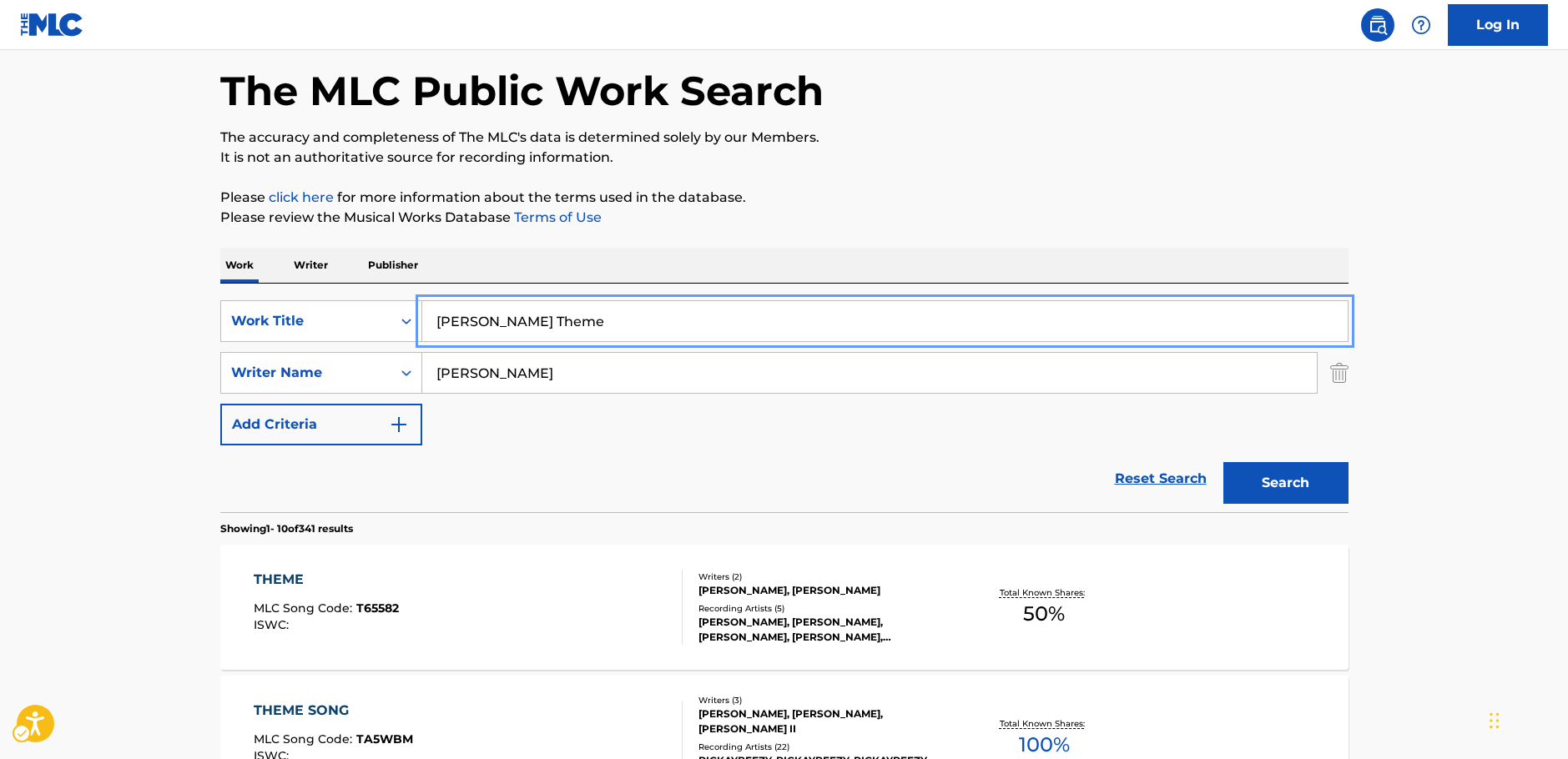
scroll to position [0, 0]
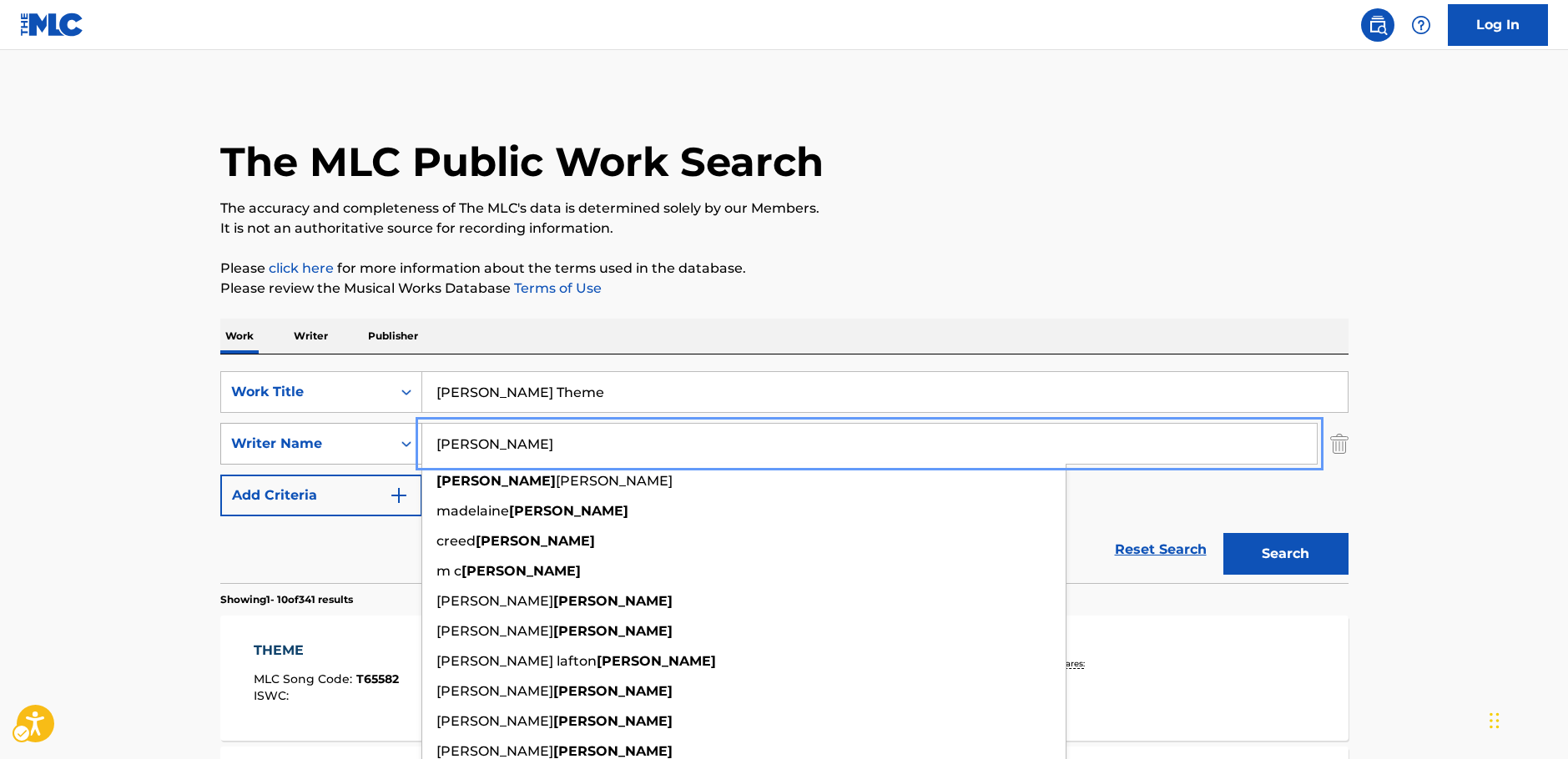
drag, startPoint x: 406, startPoint y: 449, endPoint x: 361, endPoint y: 445, distance: 45.2
click at [368, 447] on div "SearchWithCriteria92bb6508-15c6-4ecb-ac52-8c7f5a9267be Writer Name [PERSON_NAME…" at bounding box center [784, 444] width 1129 height 42
paste input "Rea"
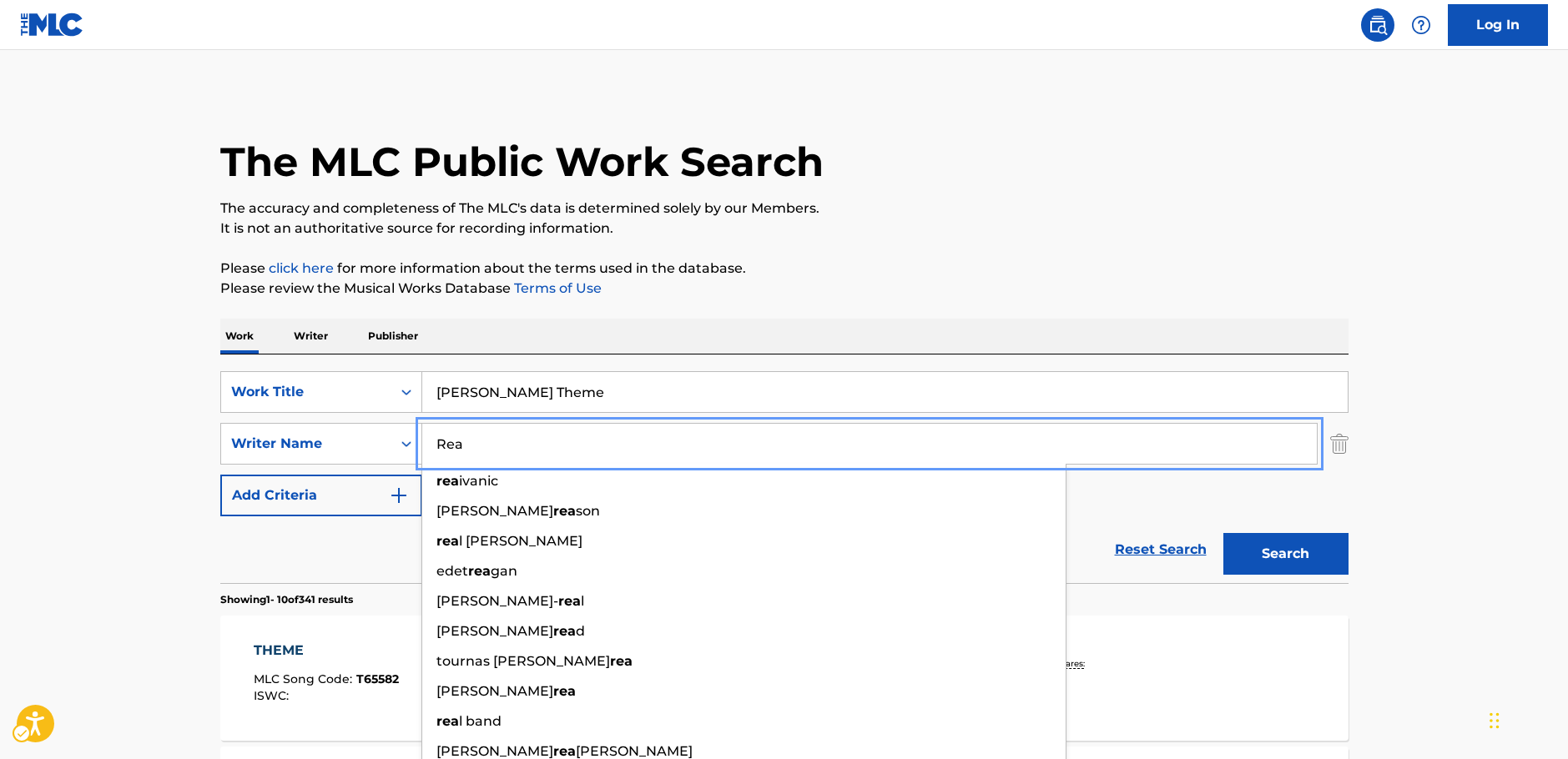
type input "Rea"
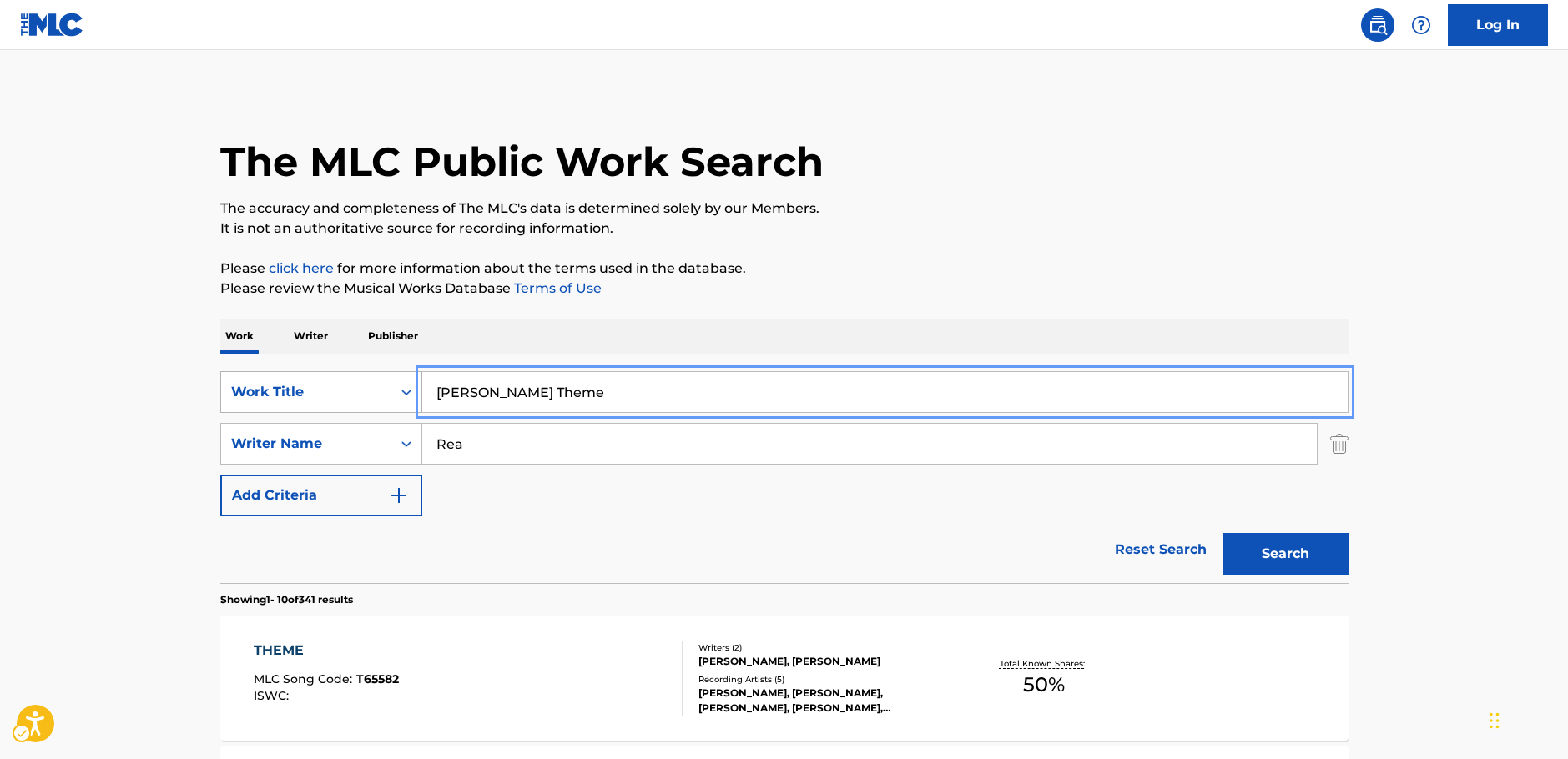
drag, startPoint x: 339, startPoint y: 393, endPoint x: 287, endPoint y: 392, distance: 52.0
click at [287, 392] on div "SearchWithCriteriae4d6fa11-7aae-4aa4-9046-ec03ddab2e32 Work Title Klaymen's The…" at bounding box center [784, 392] width 1129 height 42
paste input "It's All Gon"
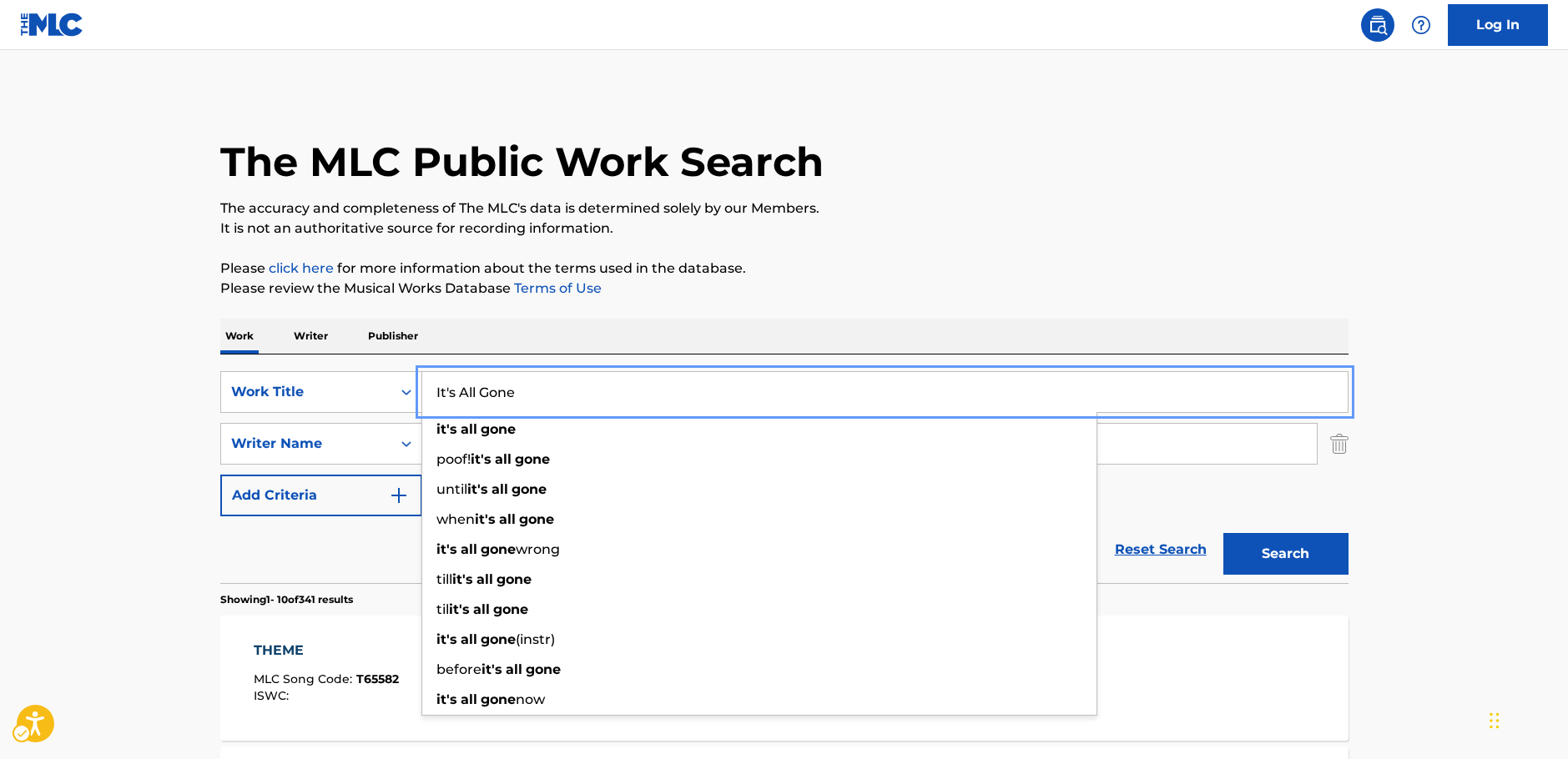
type input "It's All Gone"
click at [1291, 561] on button "Search" at bounding box center [1285, 554] width 125 height 42
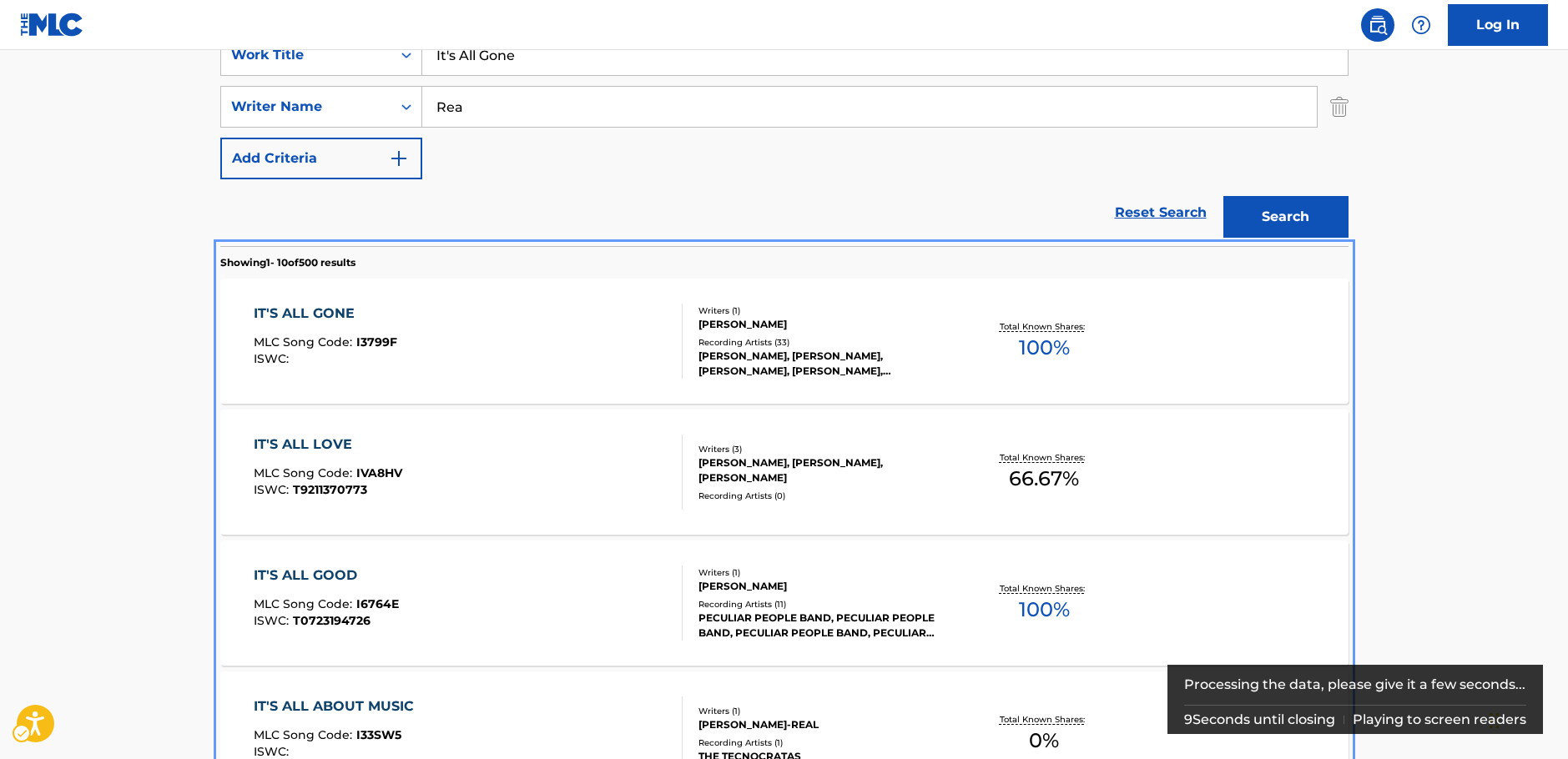
scroll to position [82, 0]
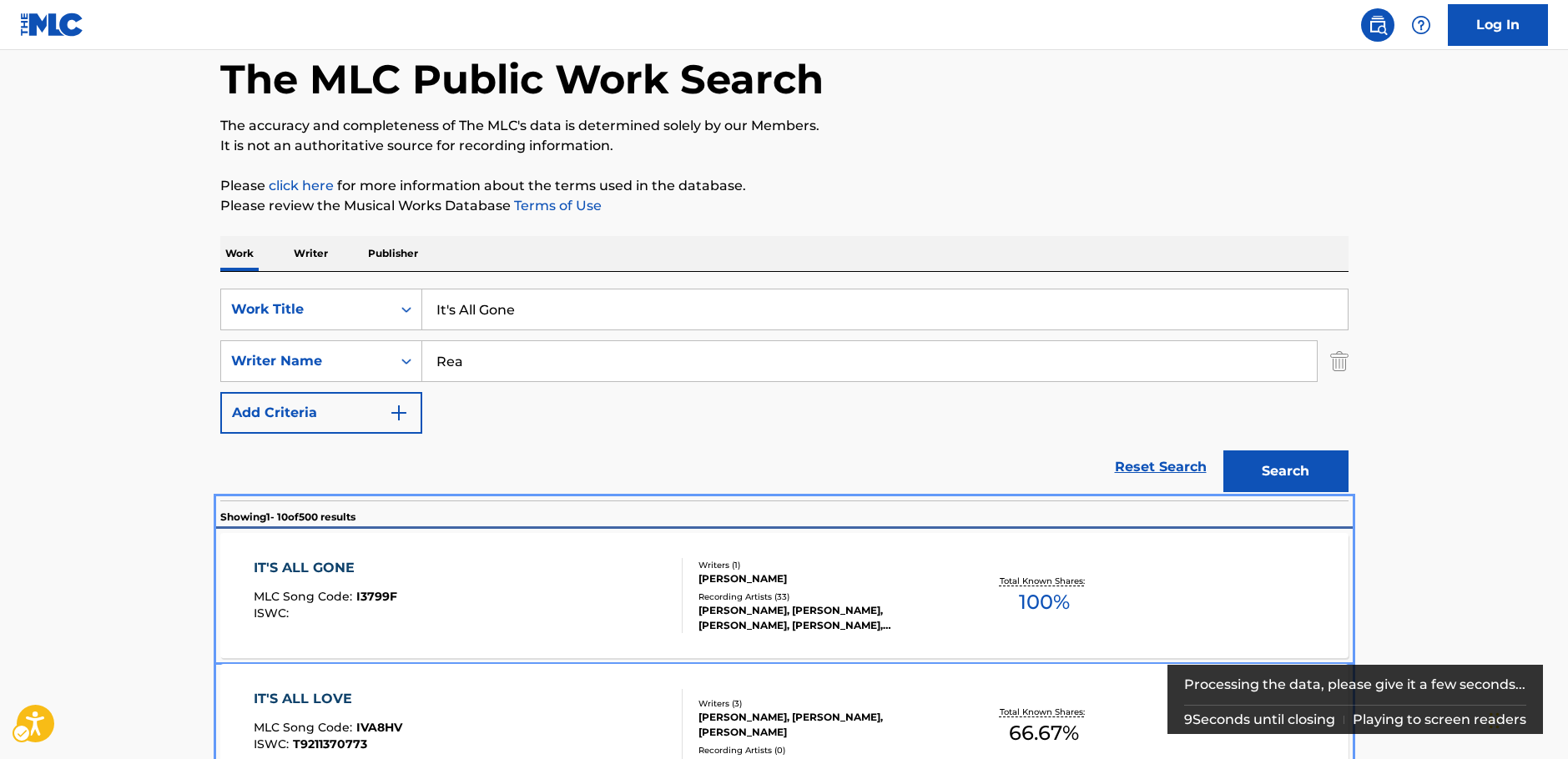
click at [548, 588] on div "IT'S ALL GONE MLC Song Code : I3799F ISWC :" at bounding box center [468, 595] width 429 height 75
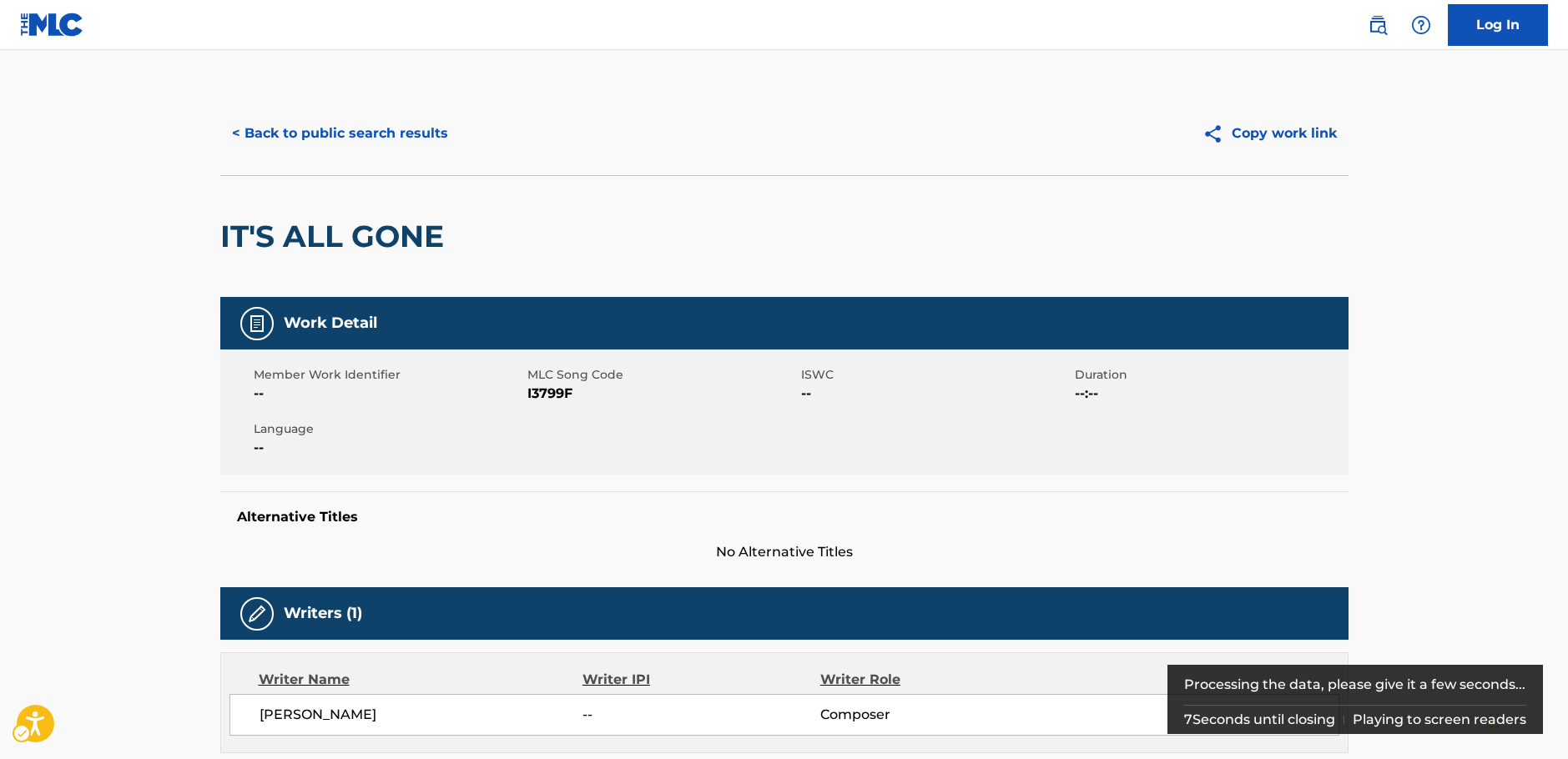
click at [547, 389] on span "MLC Song Code - I3799F" at bounding box center [661, 393] width 270 height 20
copy span "I3799F"
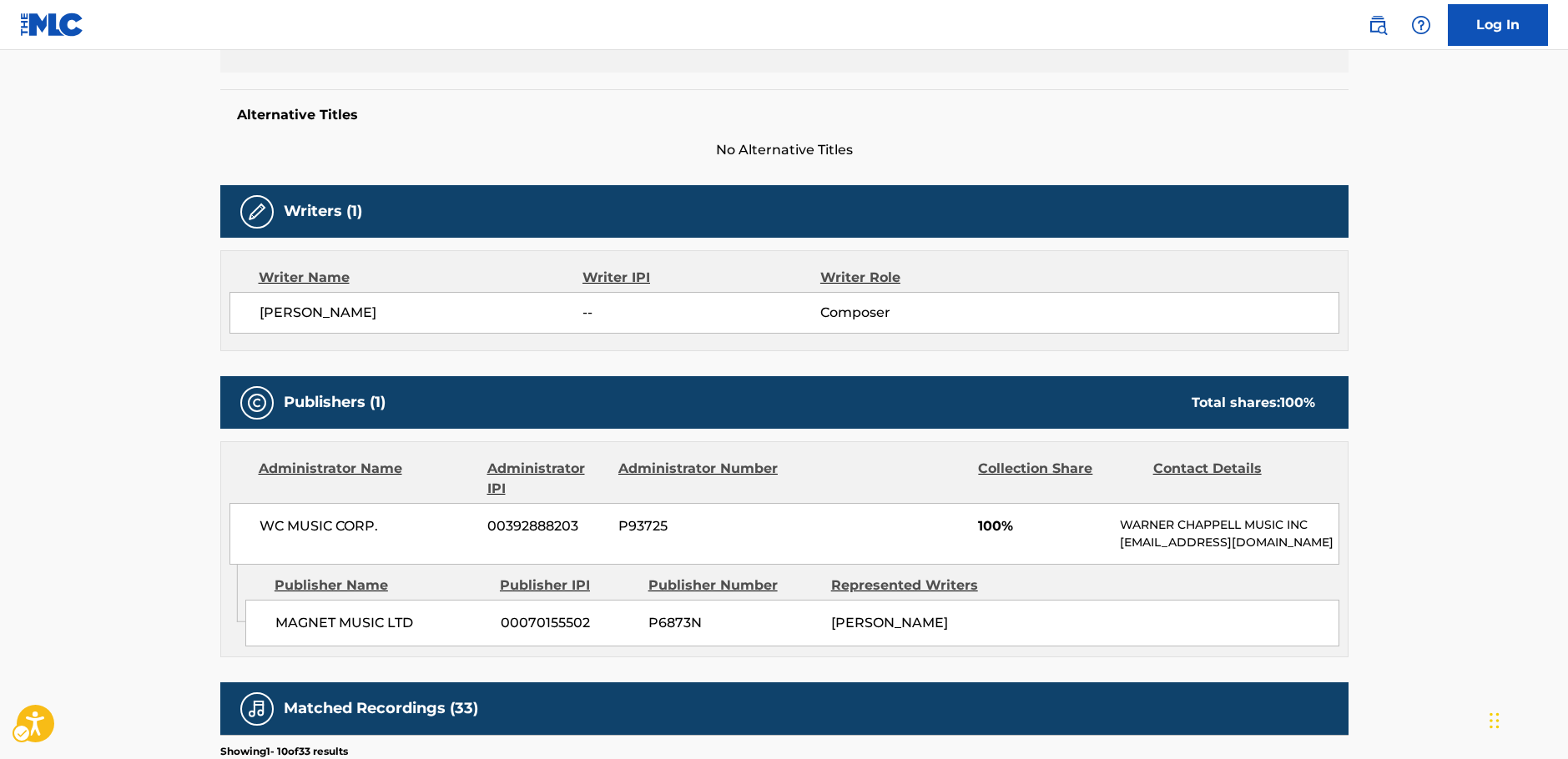
scroll to position [501, 0]
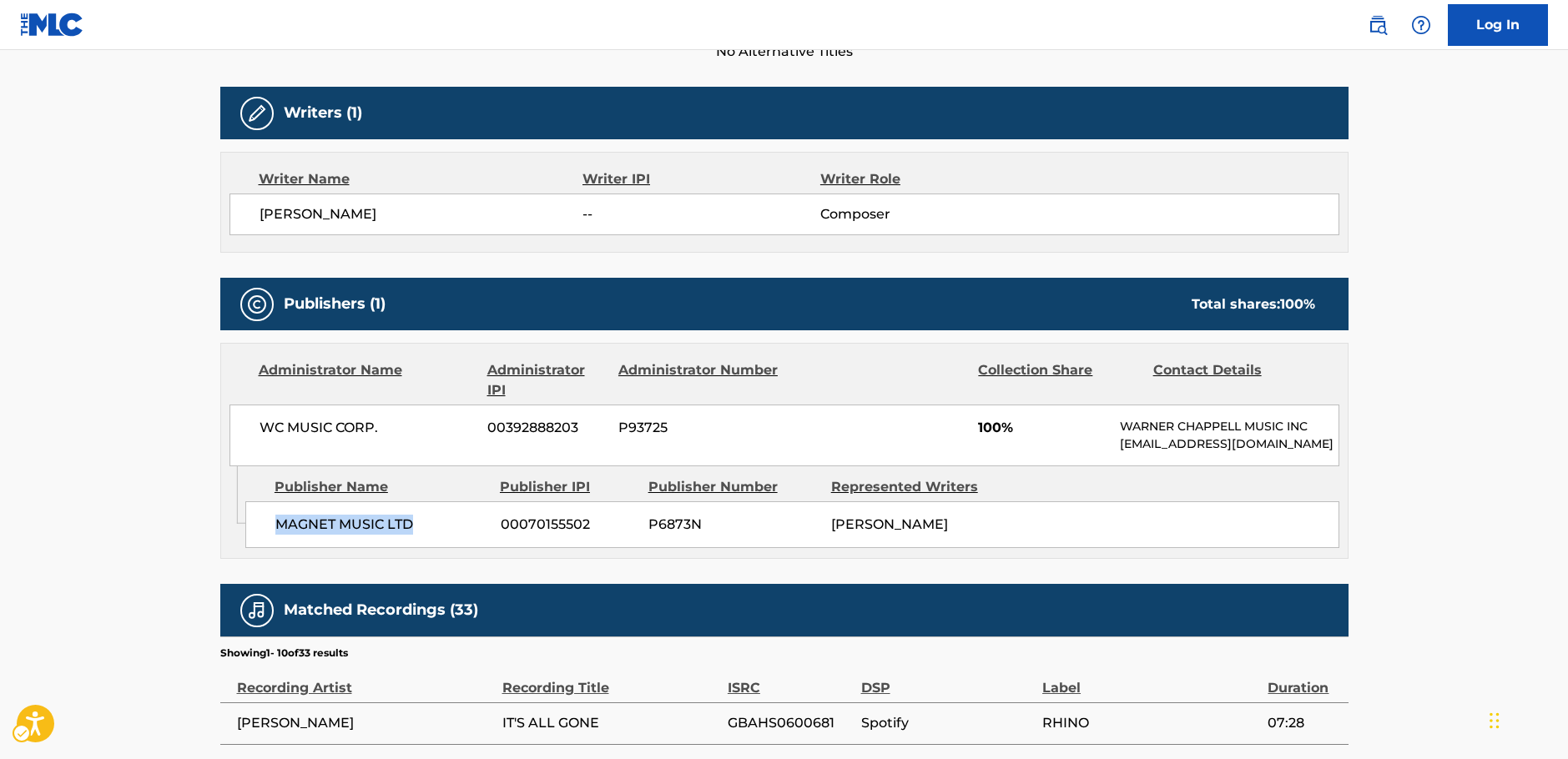
drag, startPoint x: 415, startPoint y: 534, endPoint x: 265, endPoint y: 532, distance: 150.0
click at [265, 532] on div "MAGNET MUSIC LTD 00070155502 P6873N [PERSON_NAME]" at bounding box center [792, 525] width 1094 height 47
copy span "MAGNET MUSIC LTD"
drag, startPoint x: 426, startPoint y: 438, endPoint x: 10, endPoint y: 441, distance: 416.0
click at [260, 425] on div "WC MUSIC CORP. 00392888203 P93725 100% WARNER CHAPPELL MUSIC INC [EMAIL_ADDRESS…" at bounding box center [784, 435] width 1109 height 62
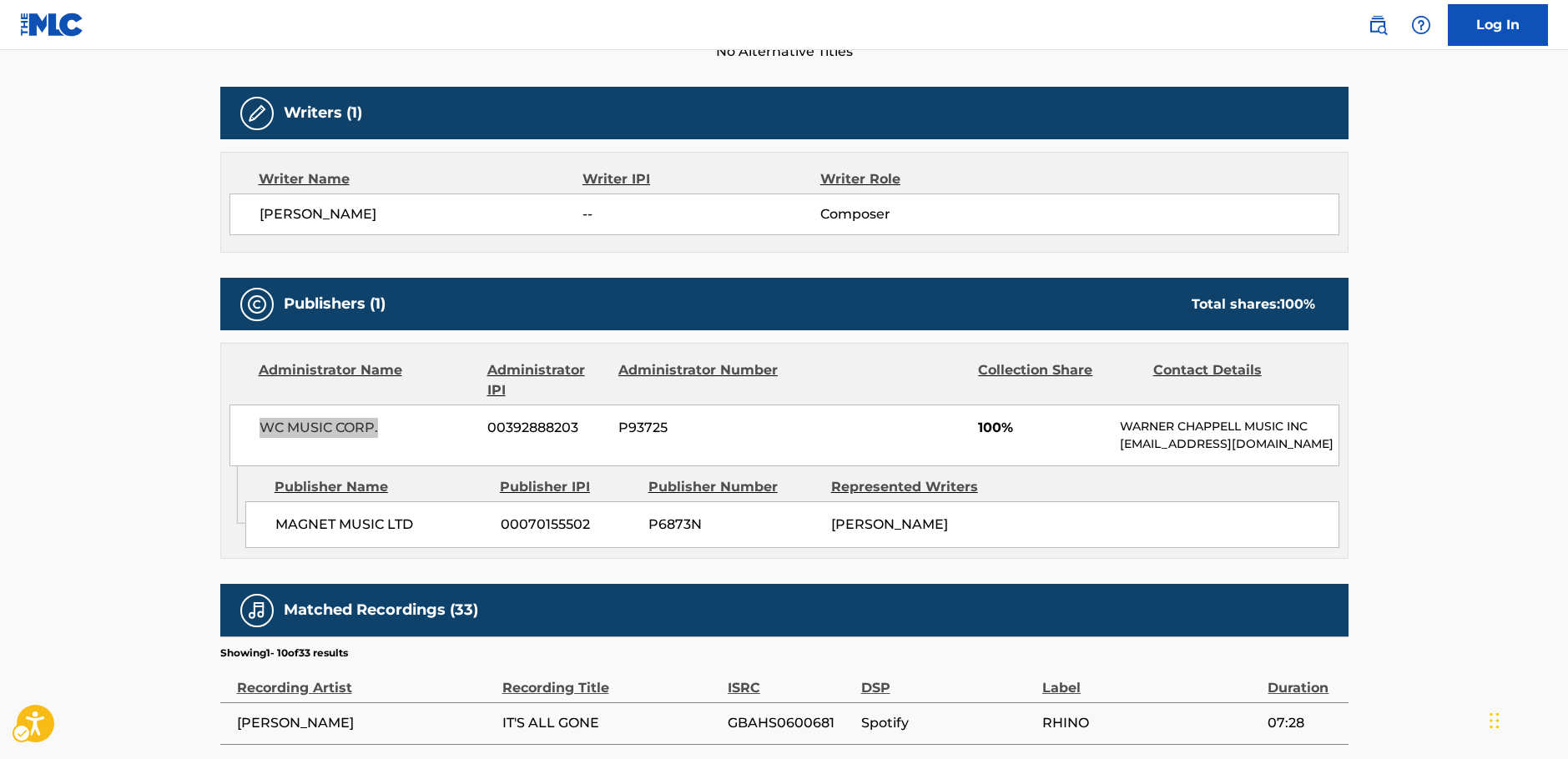
scroll to position [0, 0]
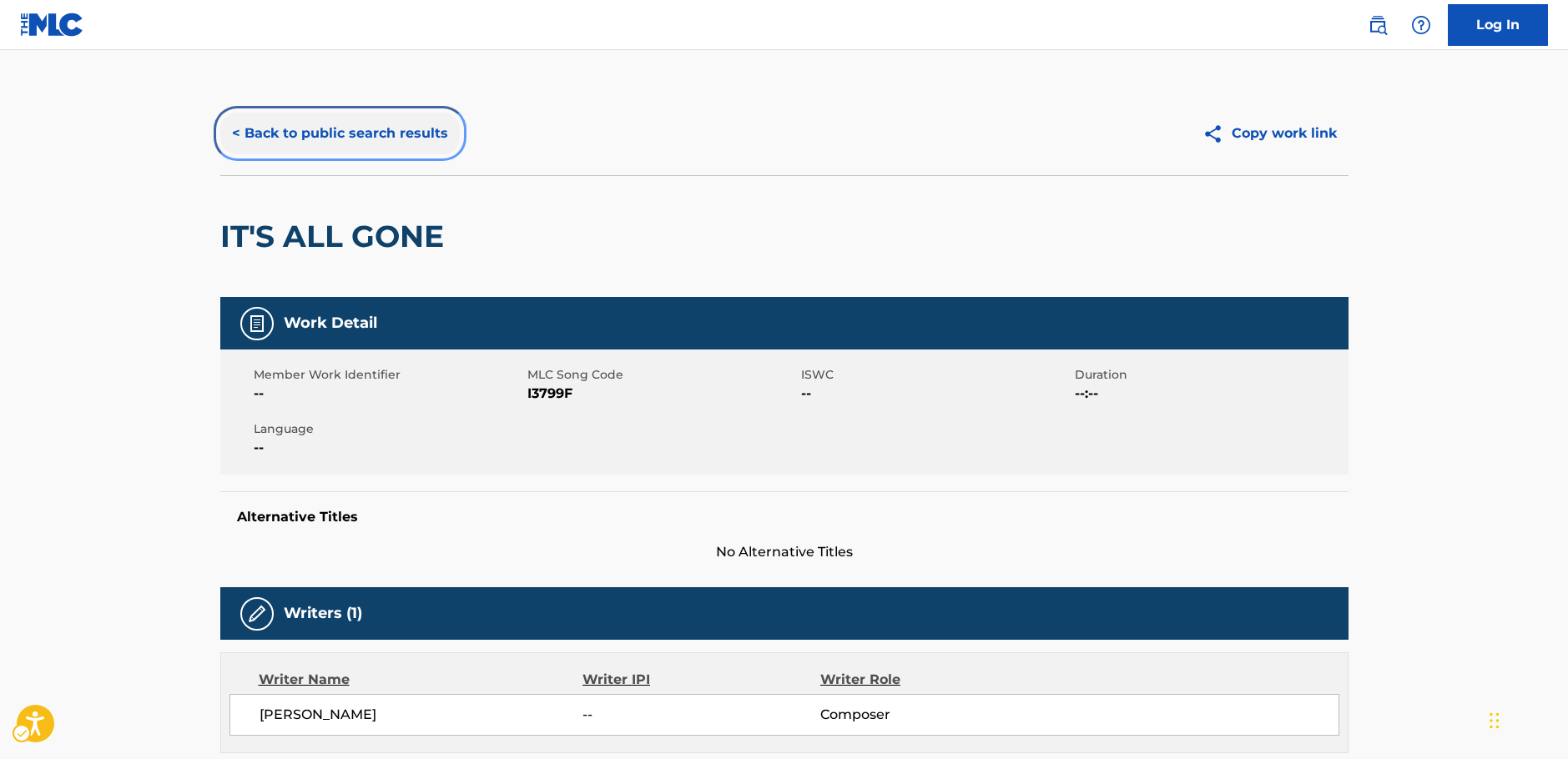
click at [385, 131] on button "< Back to public search results" at bounding box center [340, 133] width 239 height 42
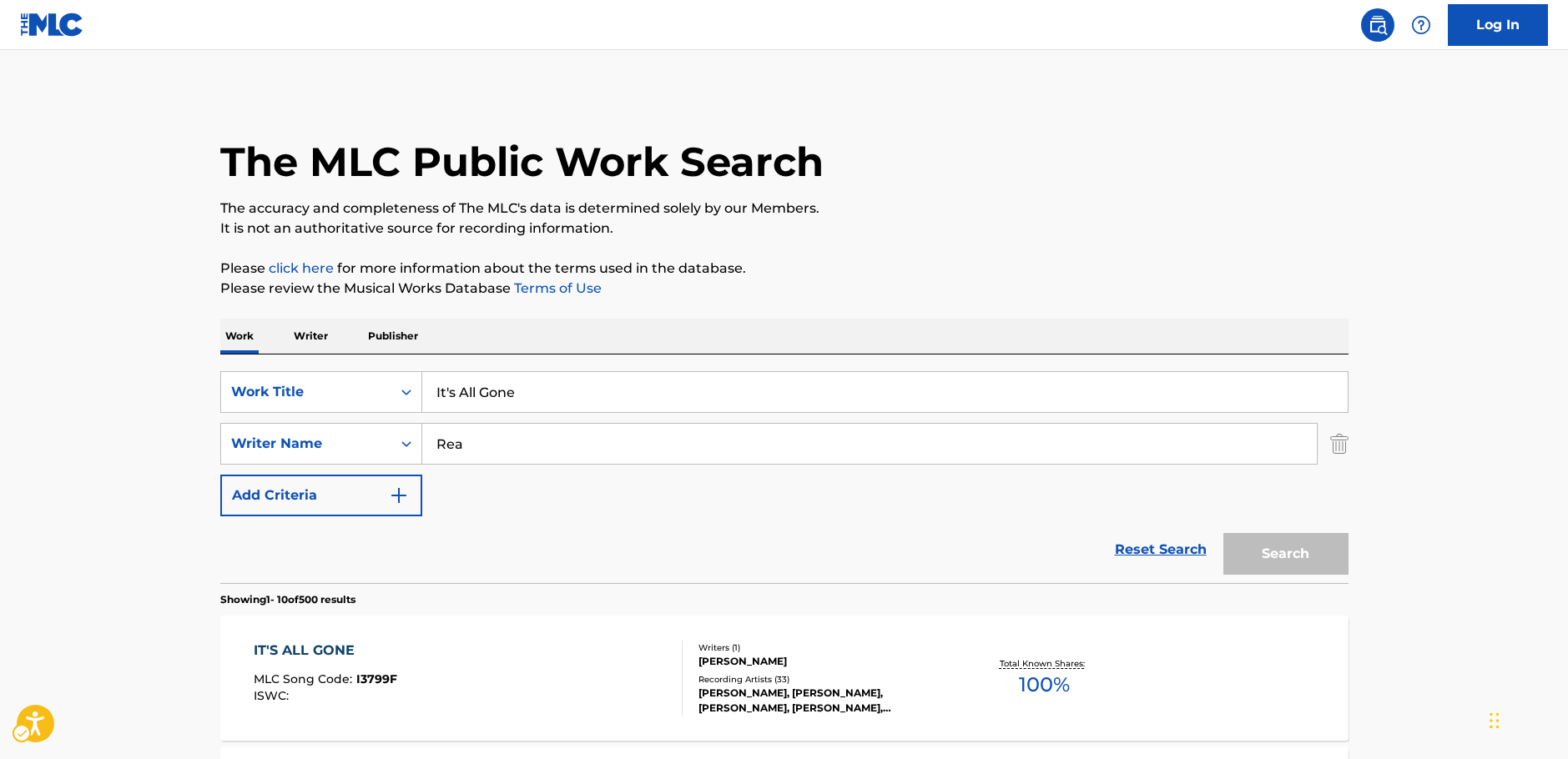
scroll to position [82, 0]
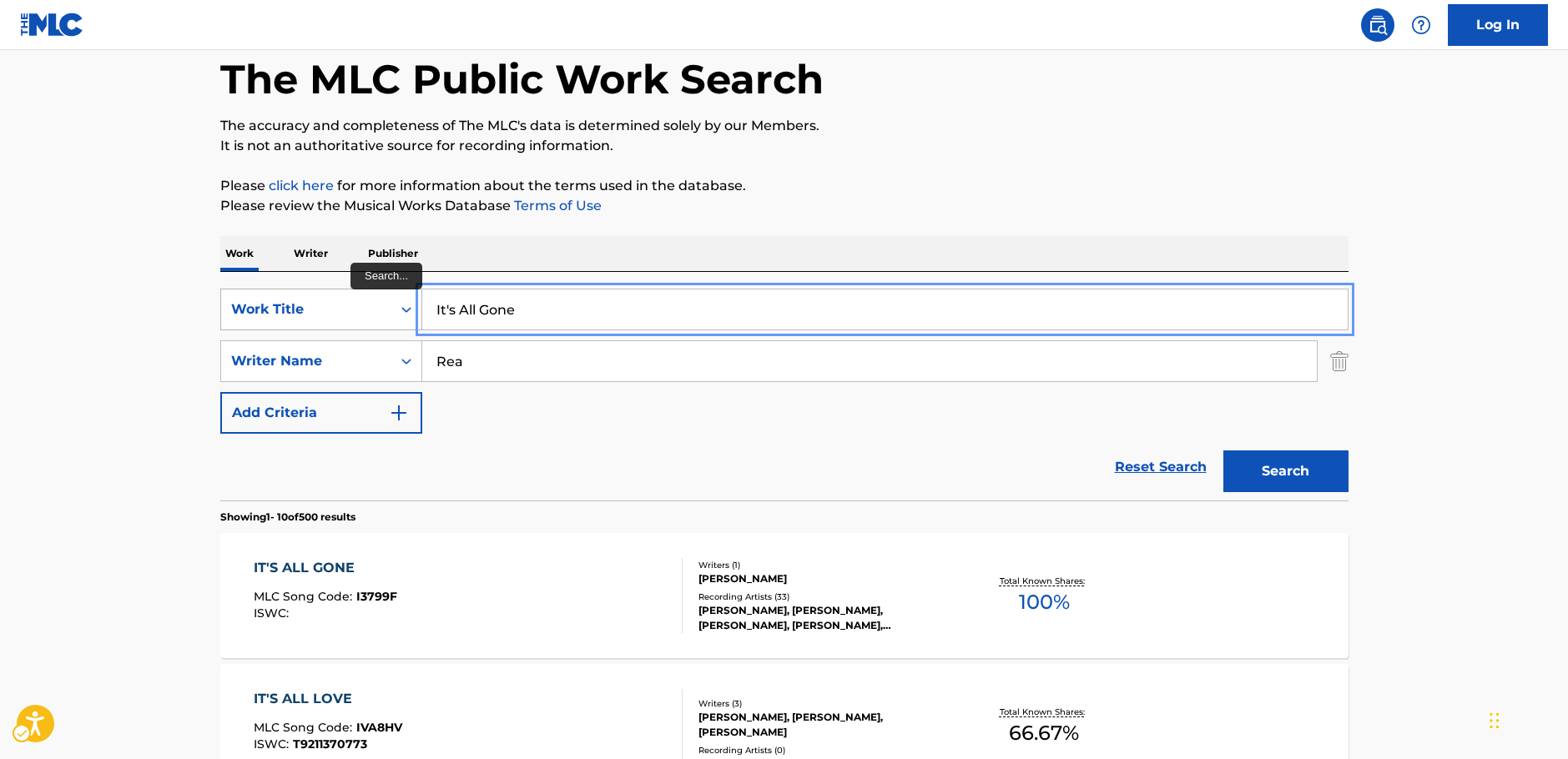
drag, startPoint x: 504, startPoint y: 306, endPoint x: 234, endPoint y: 294, distance: 270.3
click at [234, 294] on div "SearchWithCriteriae4d6fa11-7aae-4aa4-9046-ec03ddab2e32 Work Title It's All Gone" at bounding box center [784, 309] width 1129 height 42
paste input "Te Xiu Si De [PERSON_NAME]"
type input "Te Xiu Si De [PERSON_NAME]"
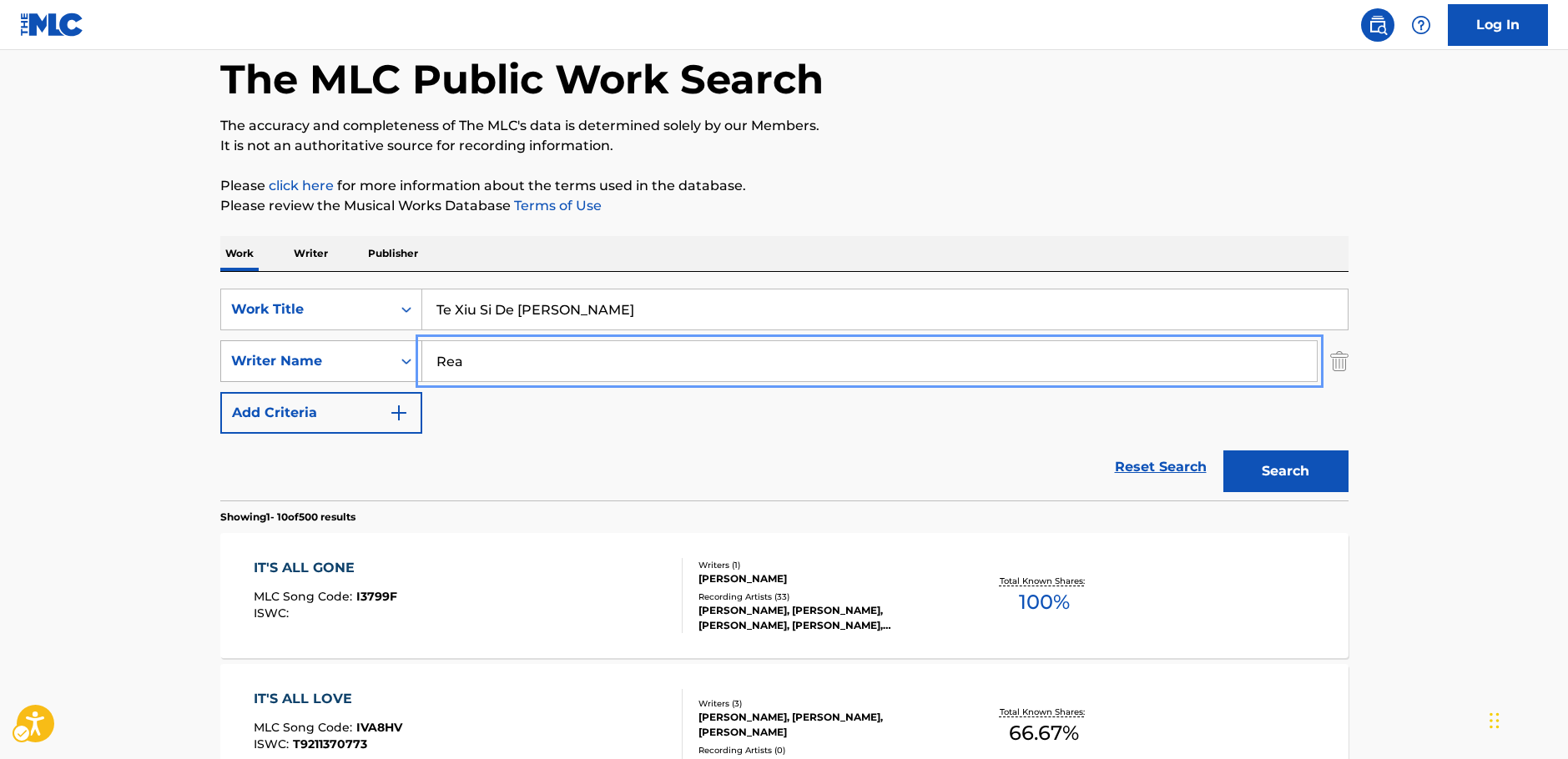
drag, startPoint x: 442, startPoint y: 362, endPoint x: 389, endPoint y: 365, distance: 53.1
click at [389, 365] on div "SearchWithCriteria92bb6508-15c6-4ecb-ac52-8c7f5a9267be Writer Name Rea" at bounding box center [784, 361] width 1129 height 42
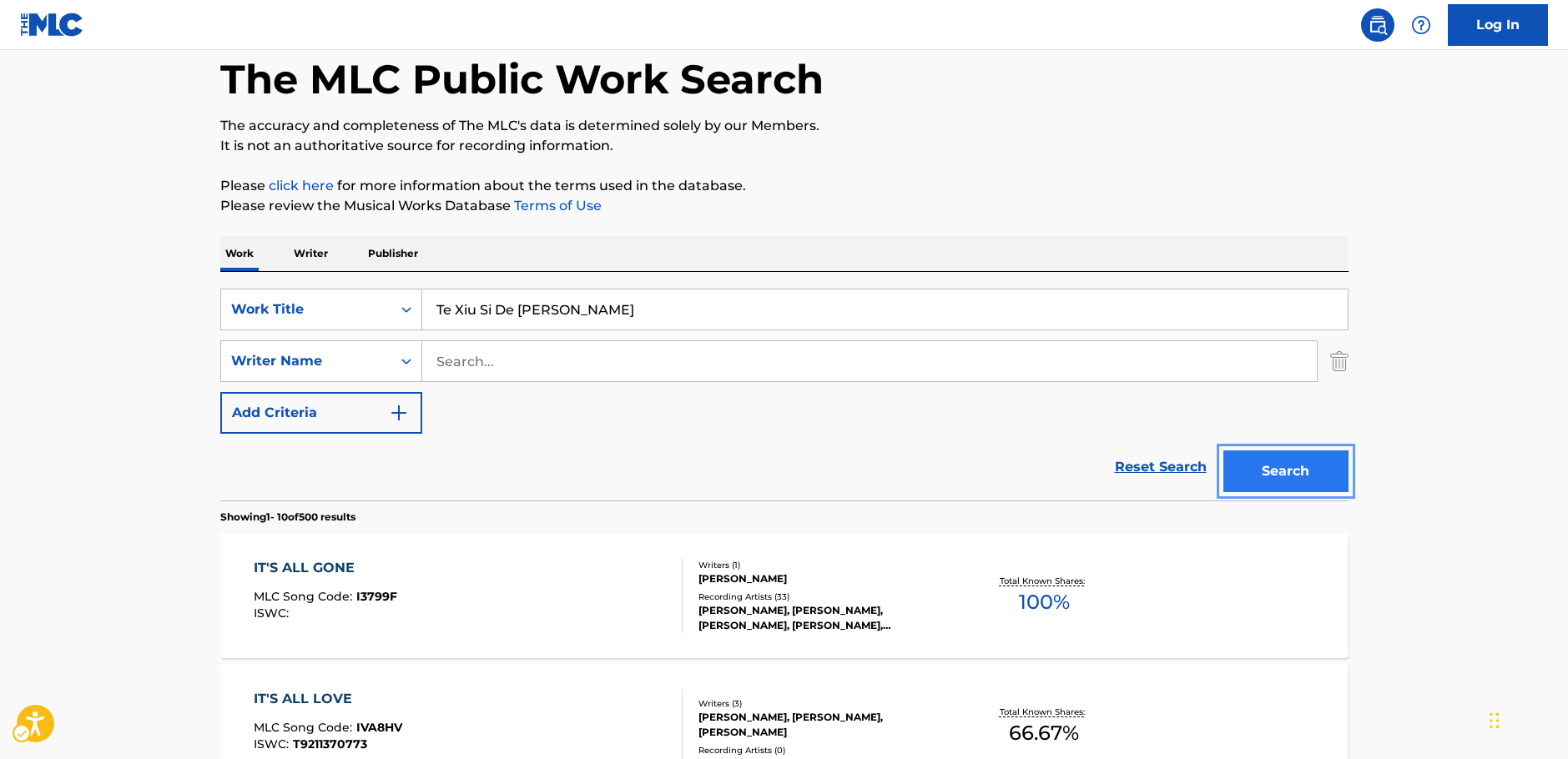
click at [1316, 463] on button "Search" at bounding box center [1285, 471] width 125 height 42
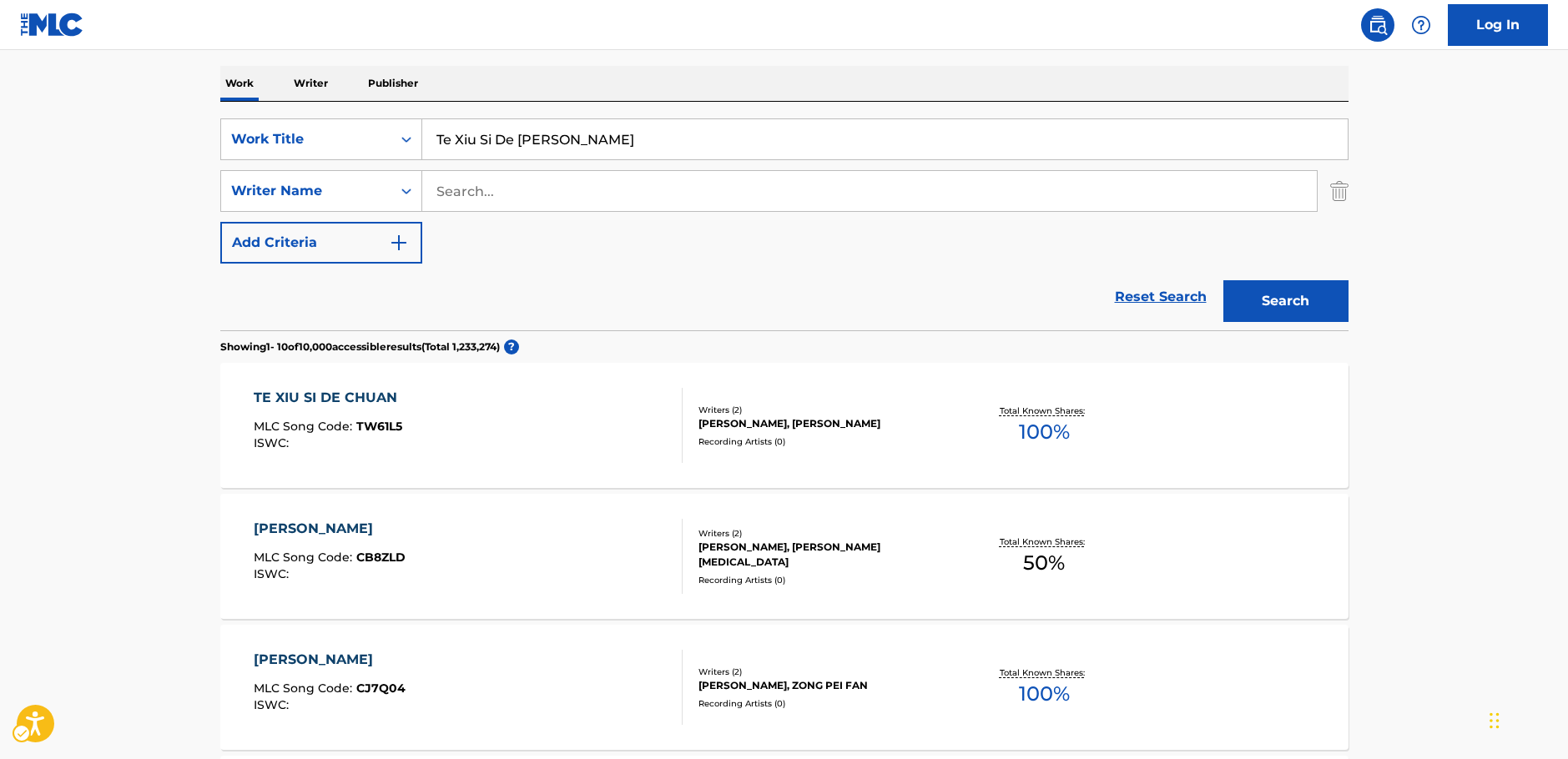
scroll to position [188, 0]
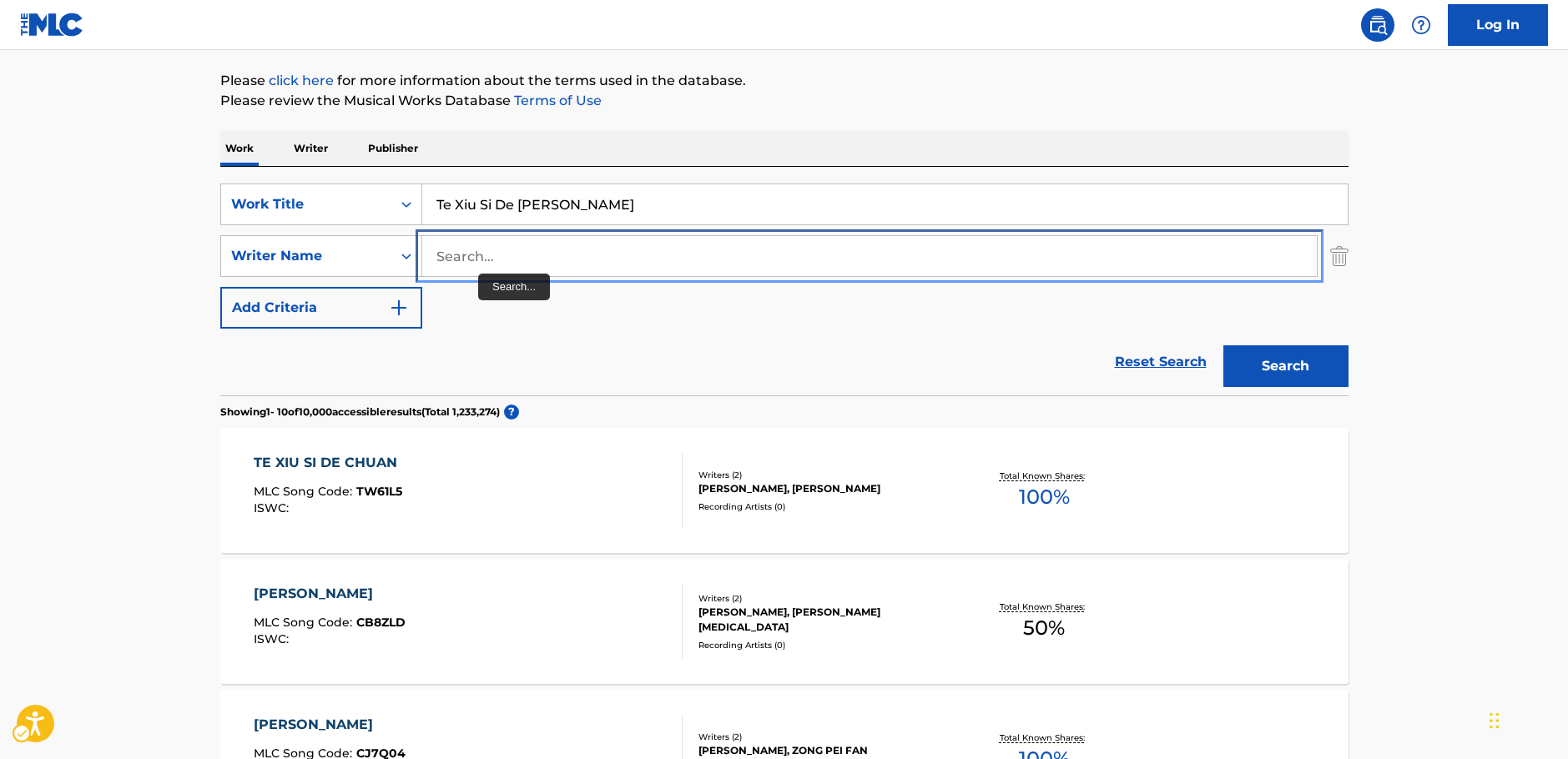
click at [479, 259] on input "Search..." at bounding box center [869, 256] width 895 height 40
paste input "Bocazzi"
type input "Bocazzi"
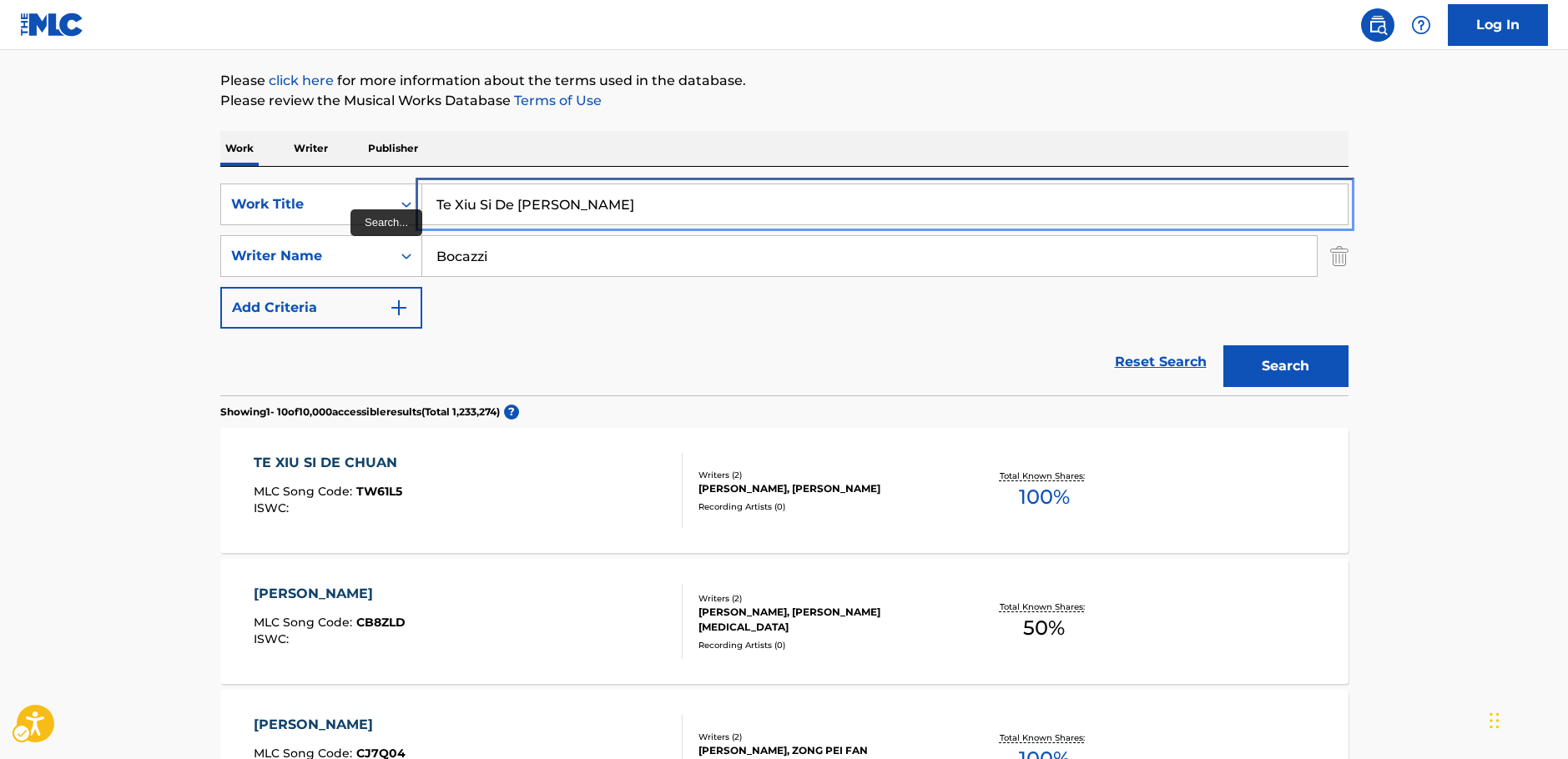
drag, startPoint x: 522, startPoint y: 212, endPoint x: 193, endPoint y: 215, distance: 329.0
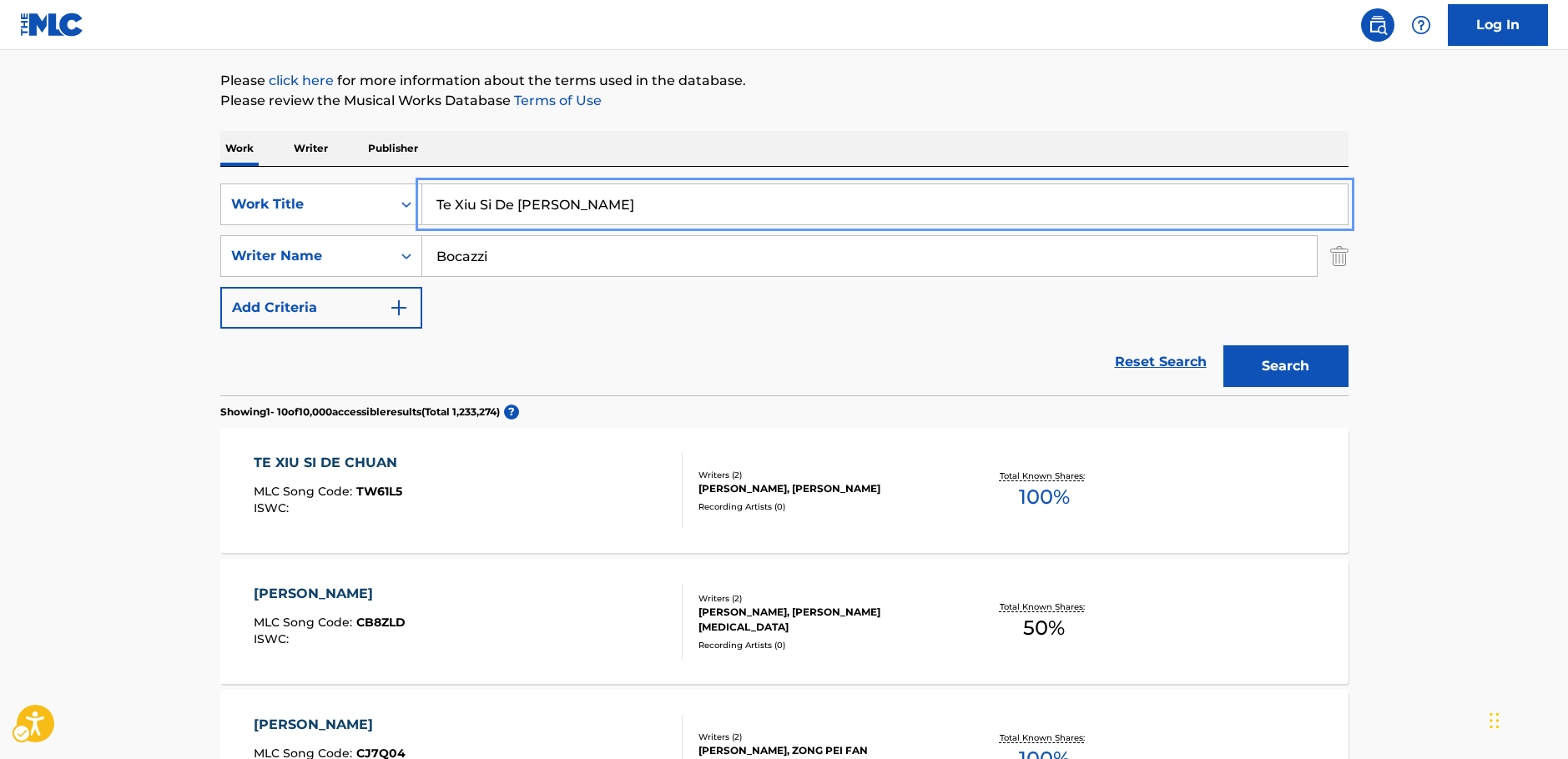
paste input "Baldosa floja"
type input "Baldosa floja"
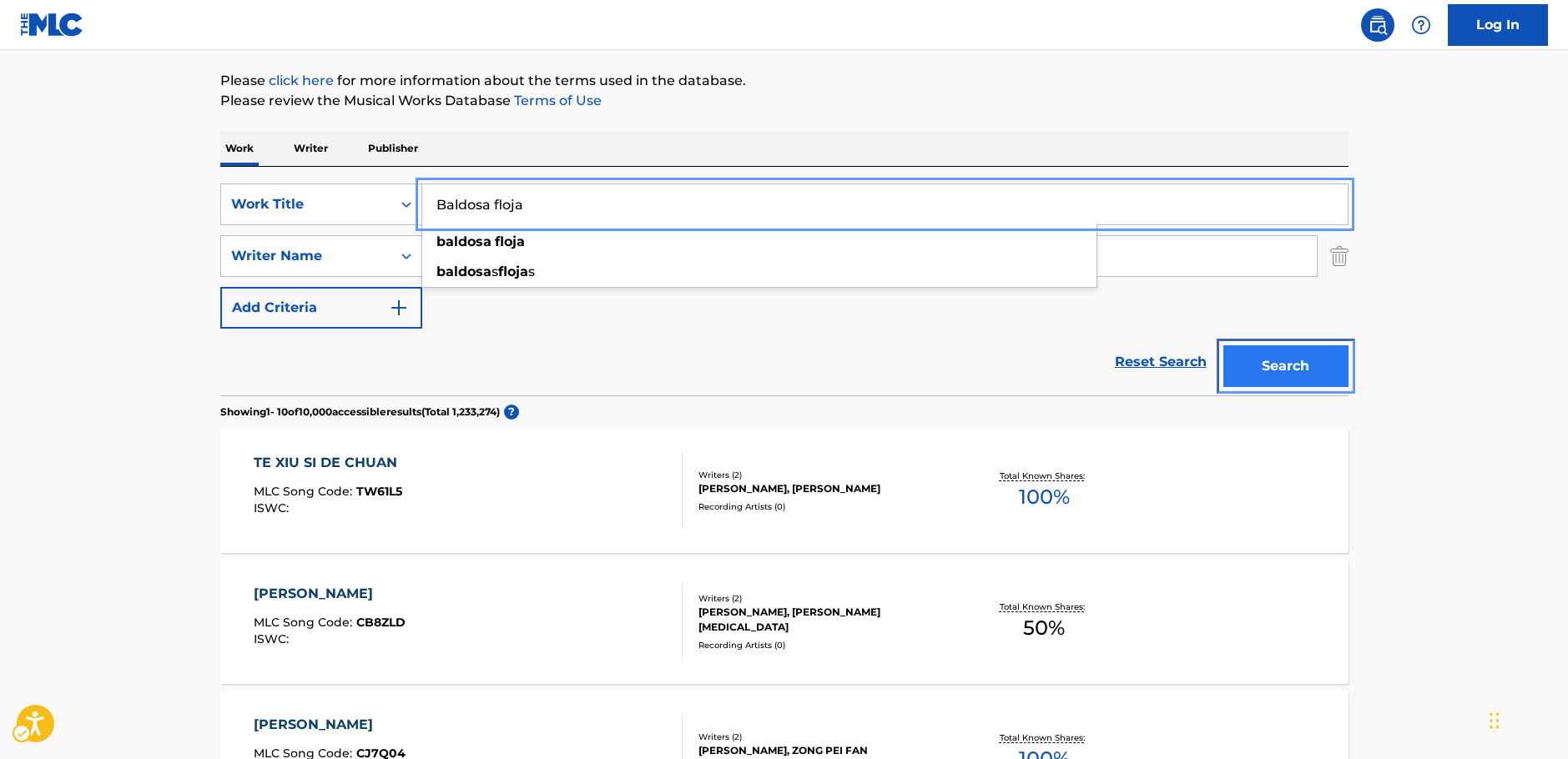
click at [1302, 375] on button "Search" at bounding box center [1285, 367] width 125 height 42
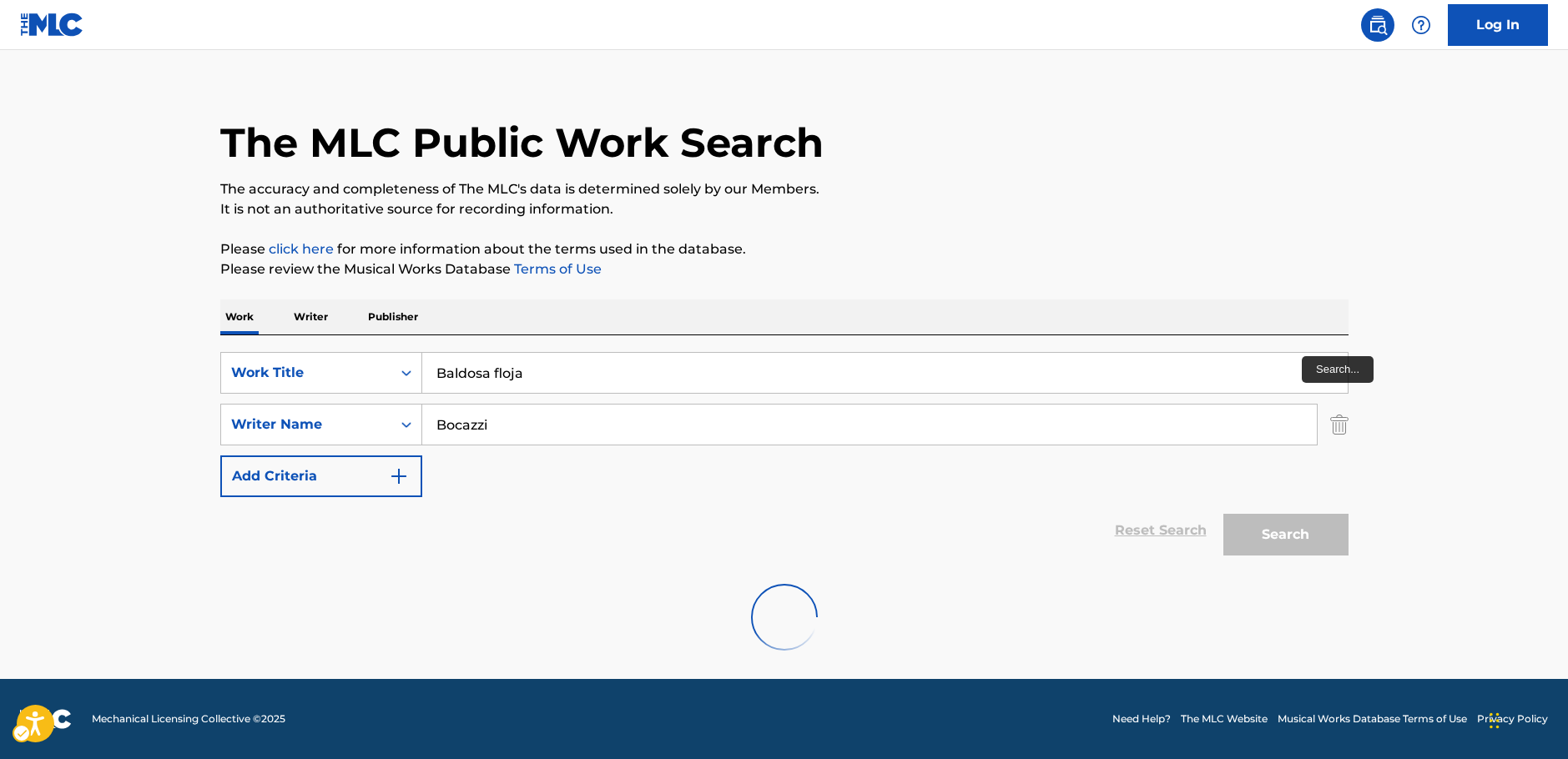
scroll to position [0, 0]
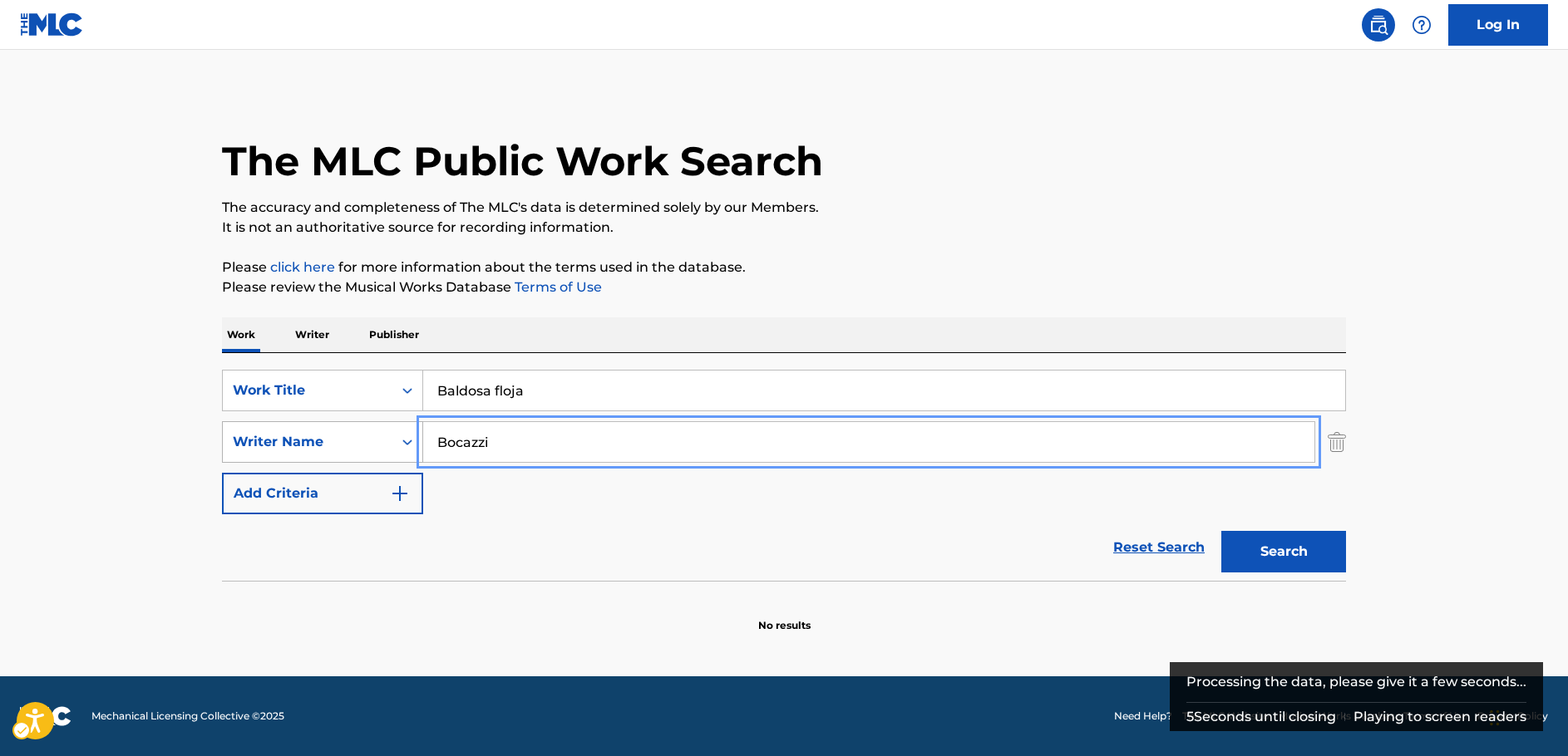
drag, startPoint x: 510, startPoint y: 432, endPoint x: 294, endPoint y: 432, distance: 216.0
click at [295, 438] on div "SearchWithCriteria92bb6508-15c6-4ecb-ac52-8c7f5a9267be Writer Name [PERSON_NAME]" at bounding box center [784, 442] width 1124 height 41
click at [1221, 531] on button "Search" at bounding box center [1283, 551] width 124 height 41
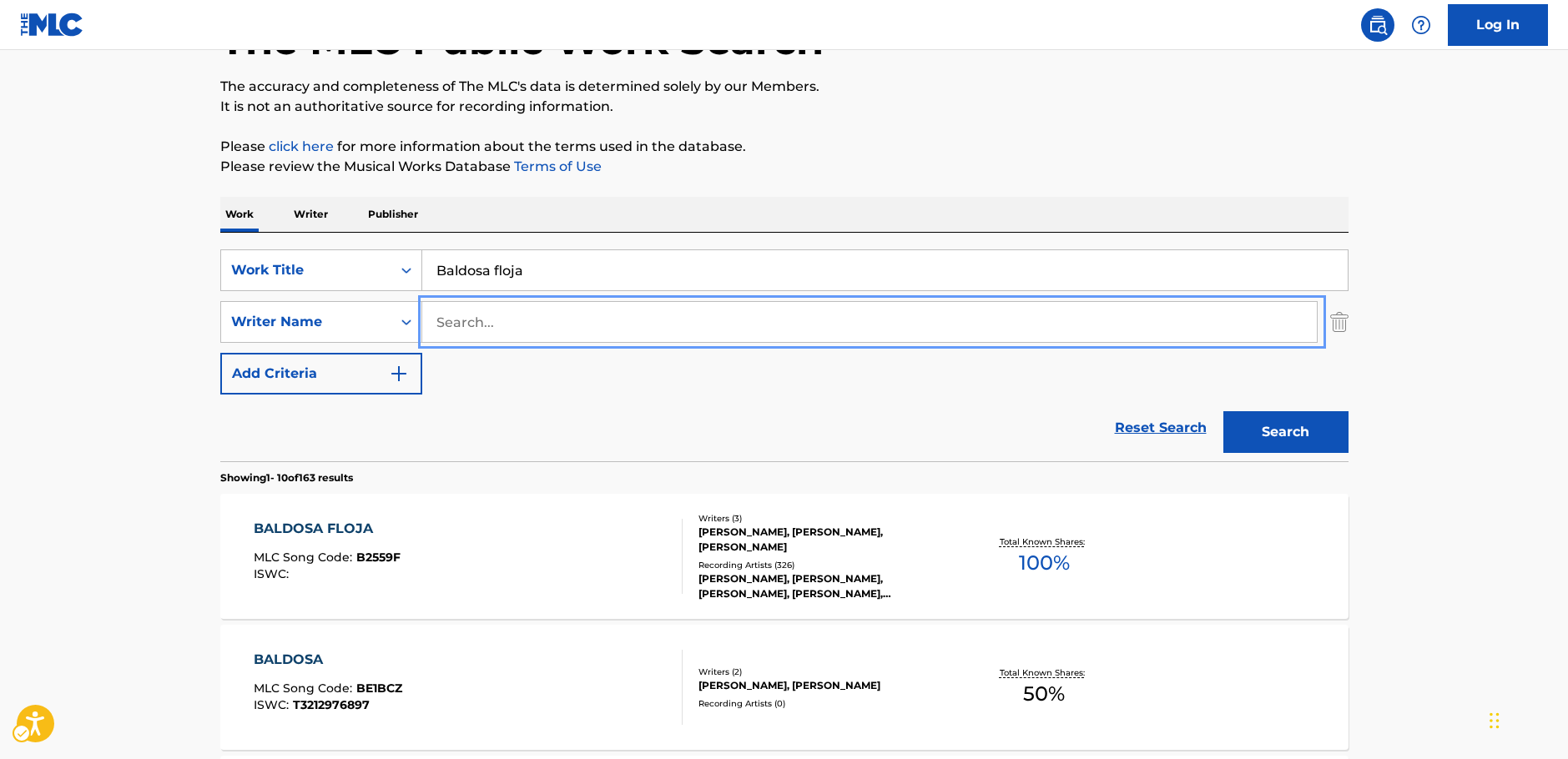
scroll to position [250, 0]
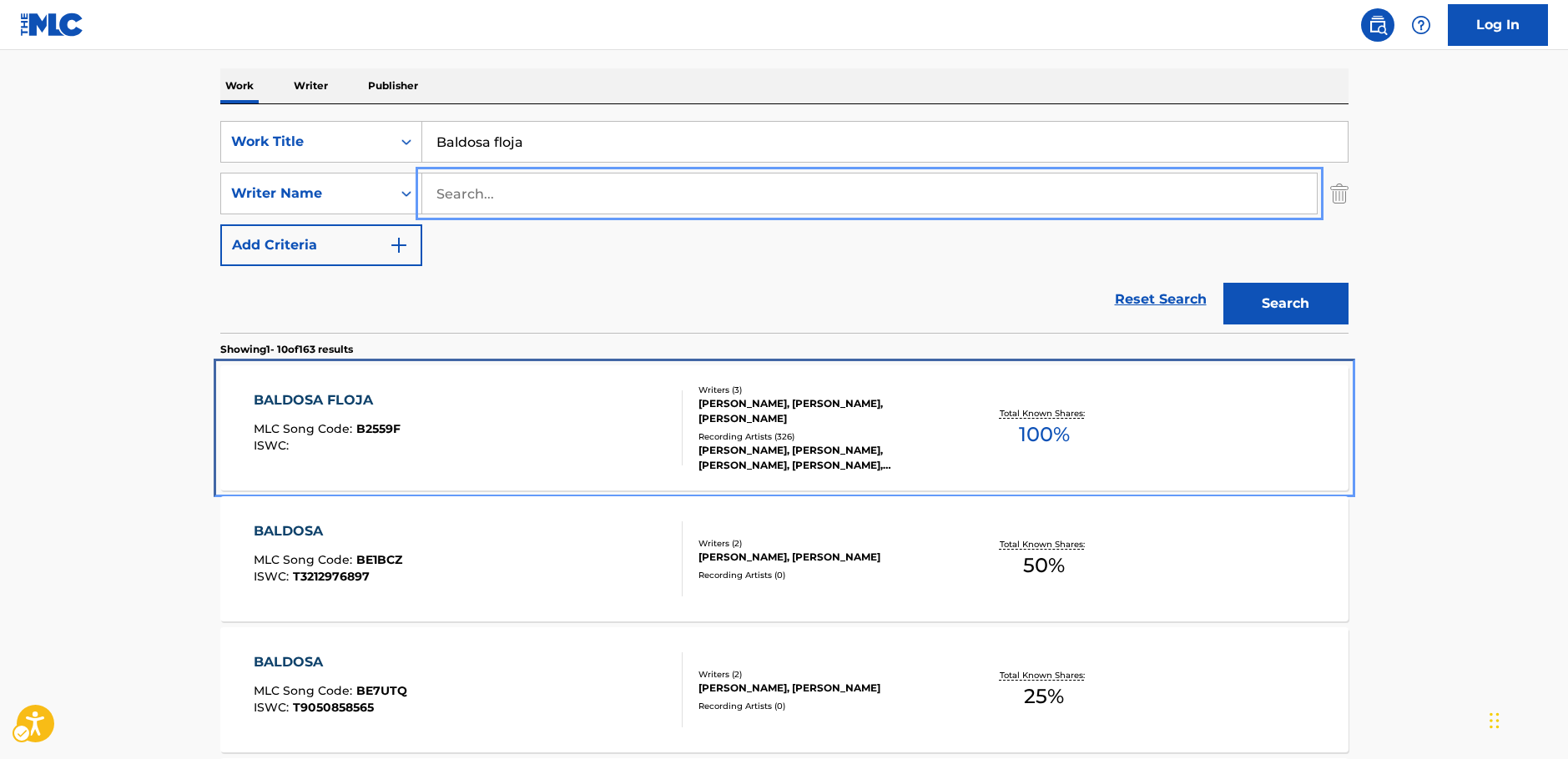
click at [624, 416] on div "BALDOSA FLOJA MLC Song Code : B2559F ISWC :" at bounding box center [468, 428] width 429 height 75
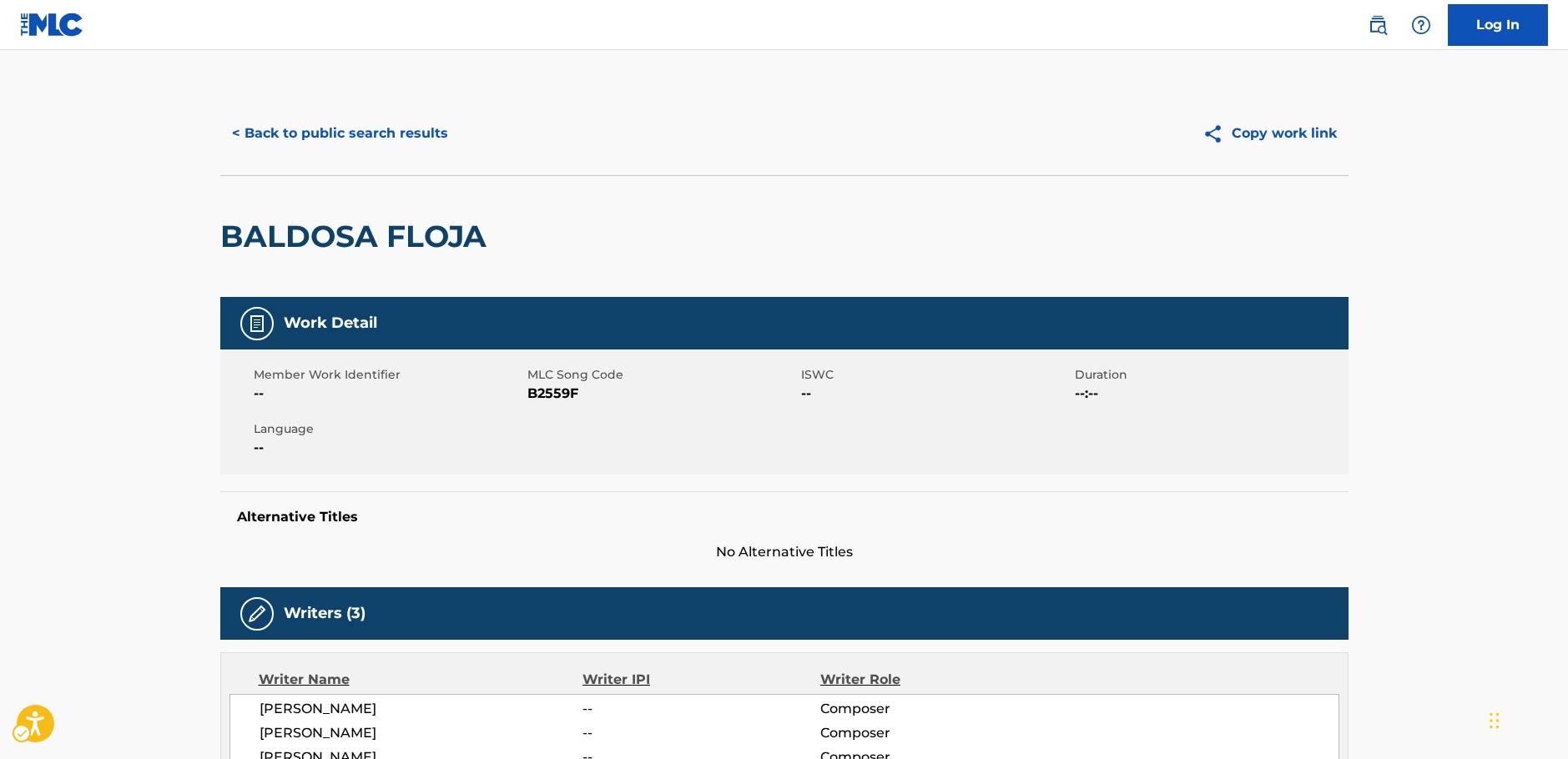
scroll to position [167, 0]
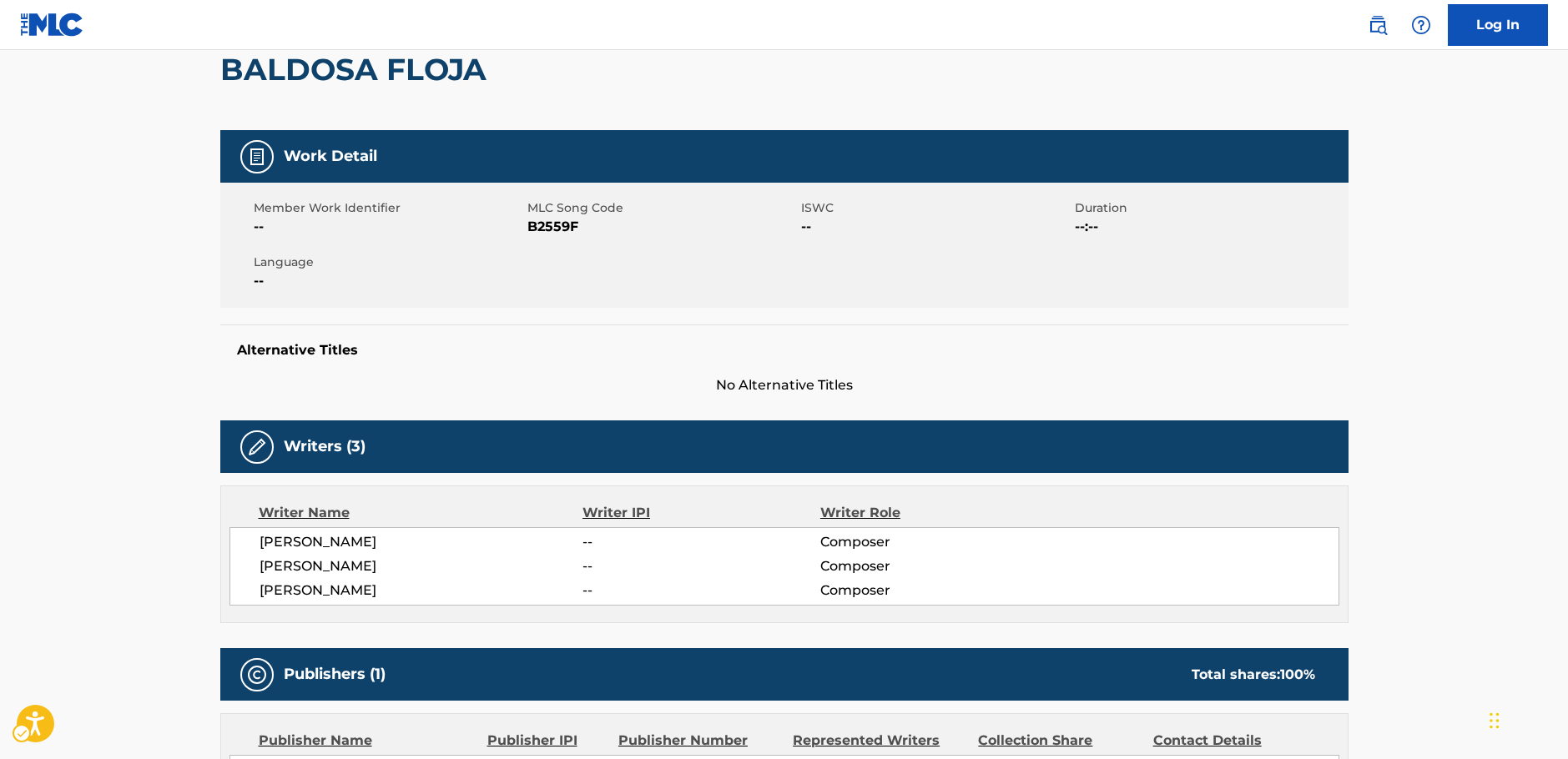
click at [536, 230] on span "MLC Song Code - B2559F" at bounding box center [661, 226] width 270 height 20
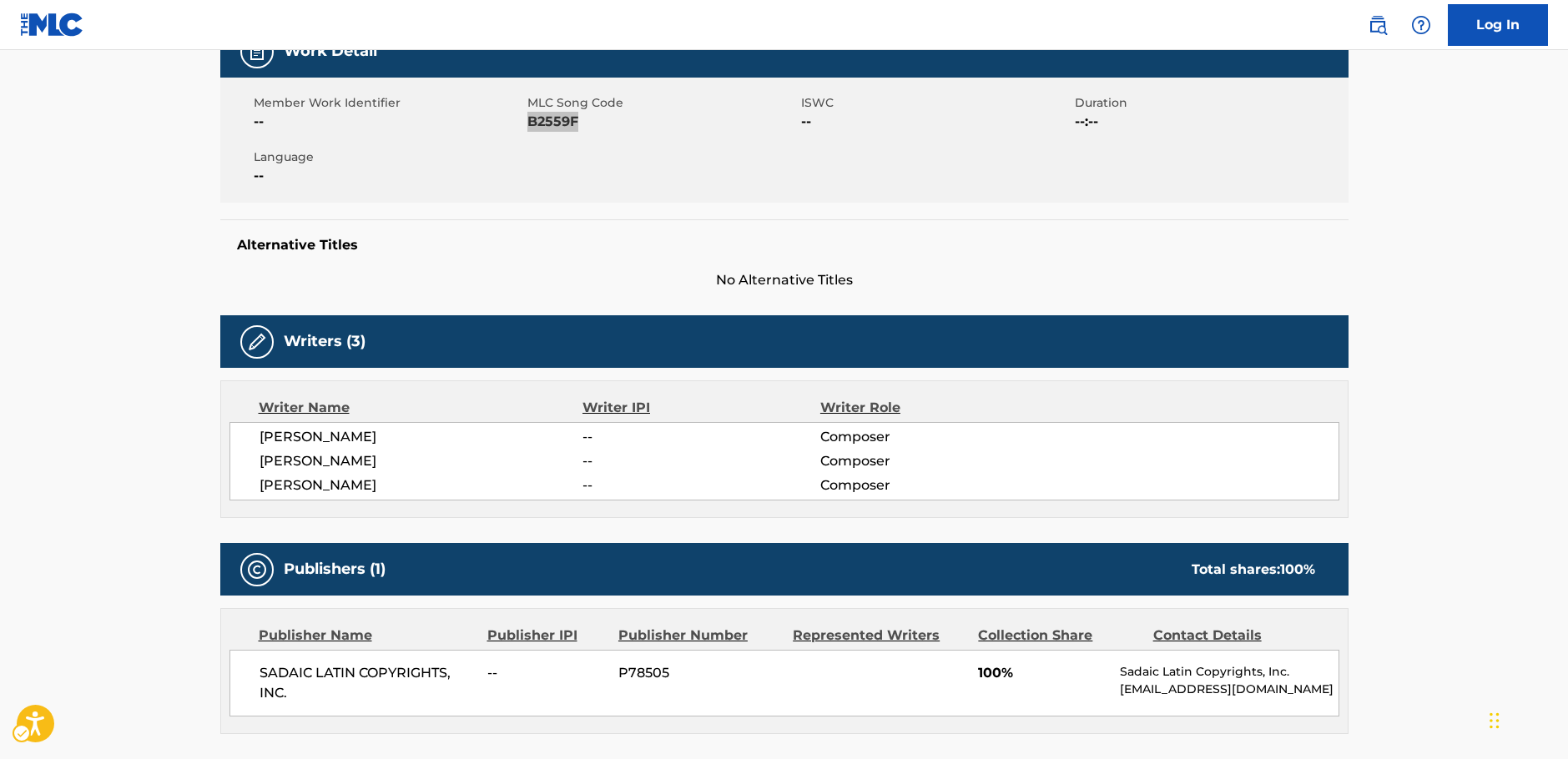
scroll to position [417, 0]
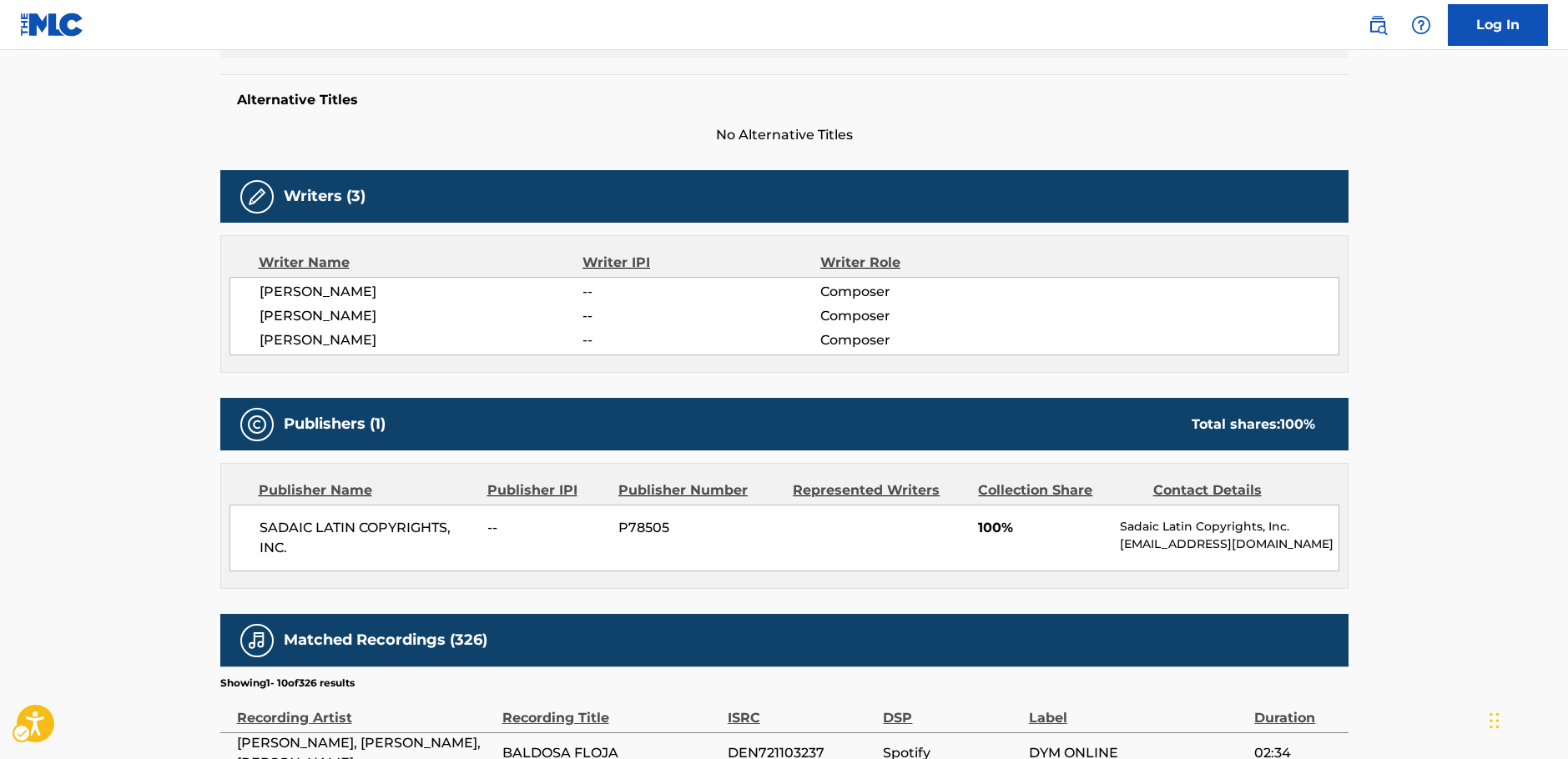
drag, startPoint x: 488, startPoint y: 339, endPoint x: 251, endPoint y: 292, distance: 241.6
click at [251, 292] on div "[PERSON_NAME] -- Composer [PERSON_NAME] -- Composer [PERSON_NAME] -- Composer" at bounding box center [784, 316] width 1109 height 78
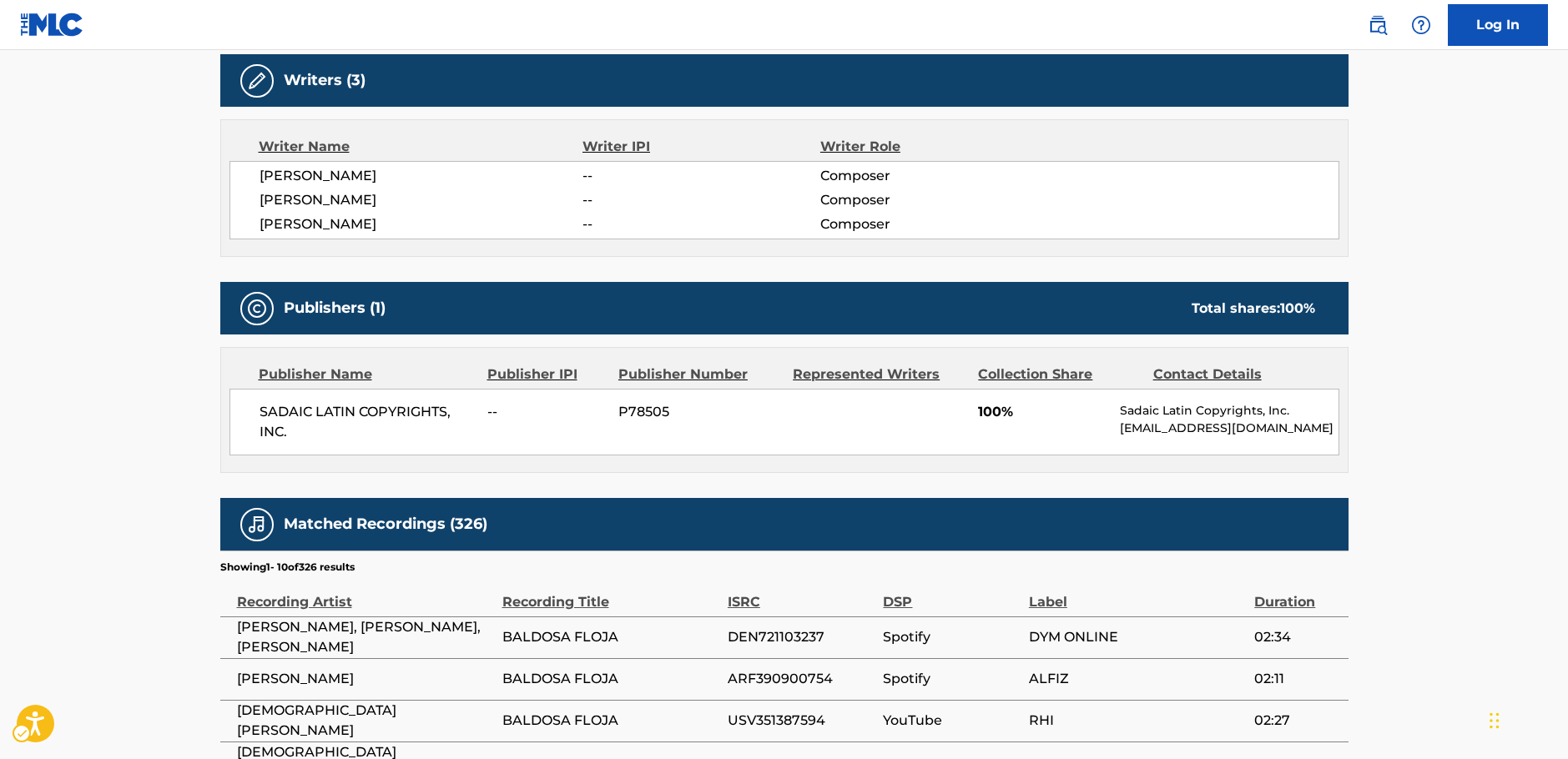
scroll to position [750, 0]
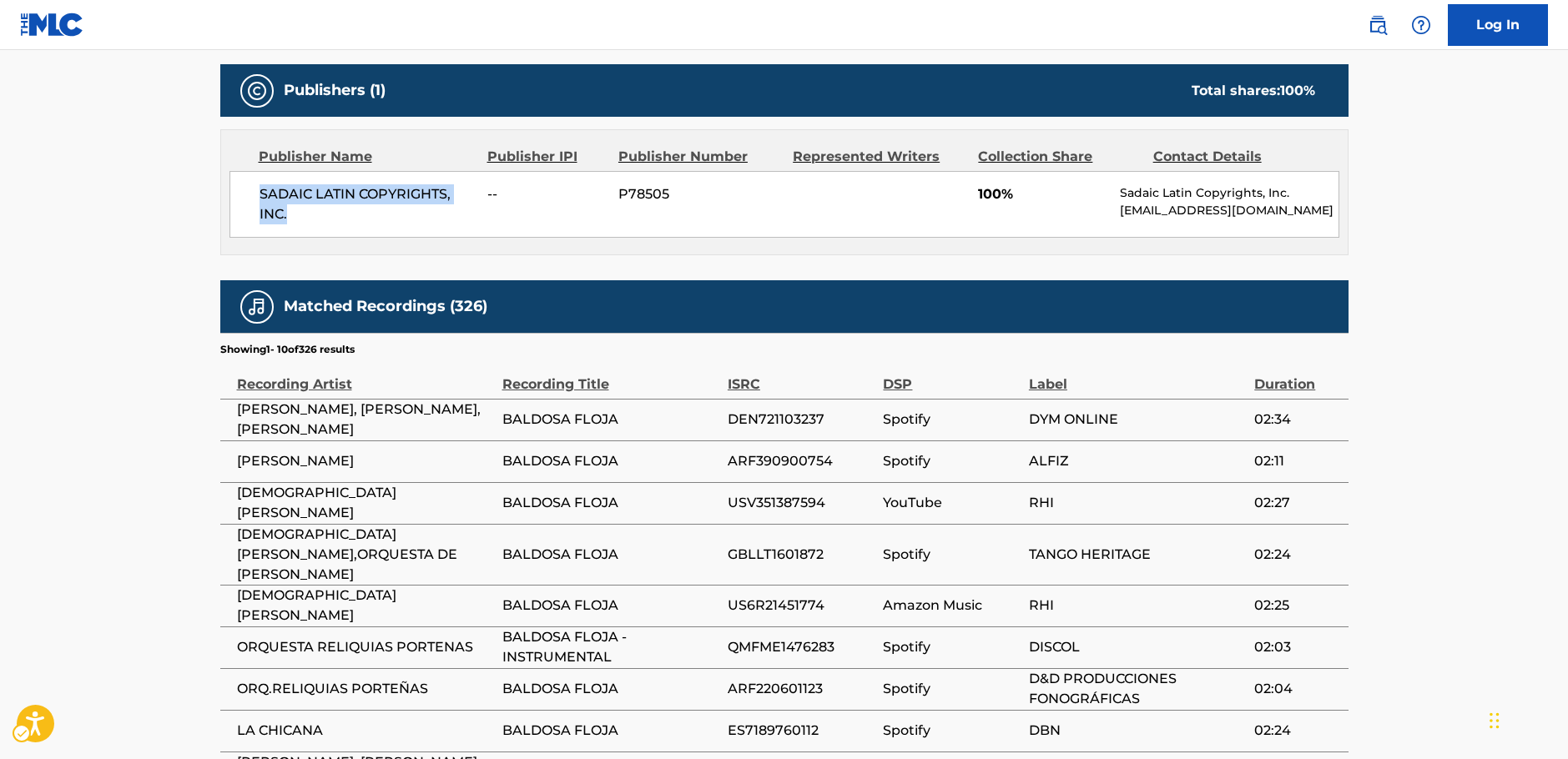
drag, startPoint x: 304, startPoint y: 212, endPoint x: 256, endPoint y: 193, distance: 51.6
click at [256, 193] on div "SADAIC LATIN COPYRIGHTS, INC. -- P78505 100% Sadaic Latin Copyrights, Inc. [EMA…" at bounding box center [784, 204] width 1109 height 67
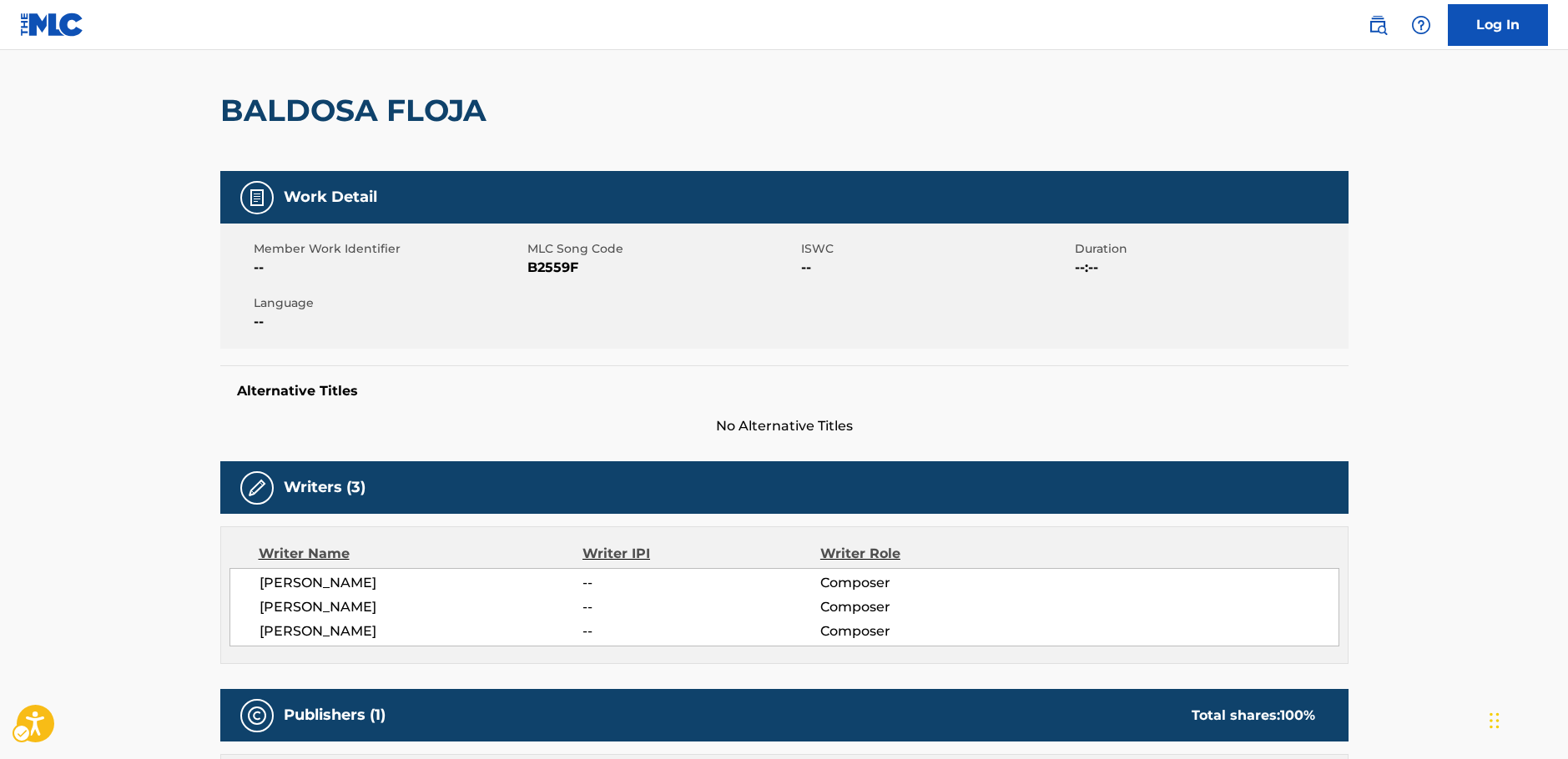
scroll to position [0, 0]
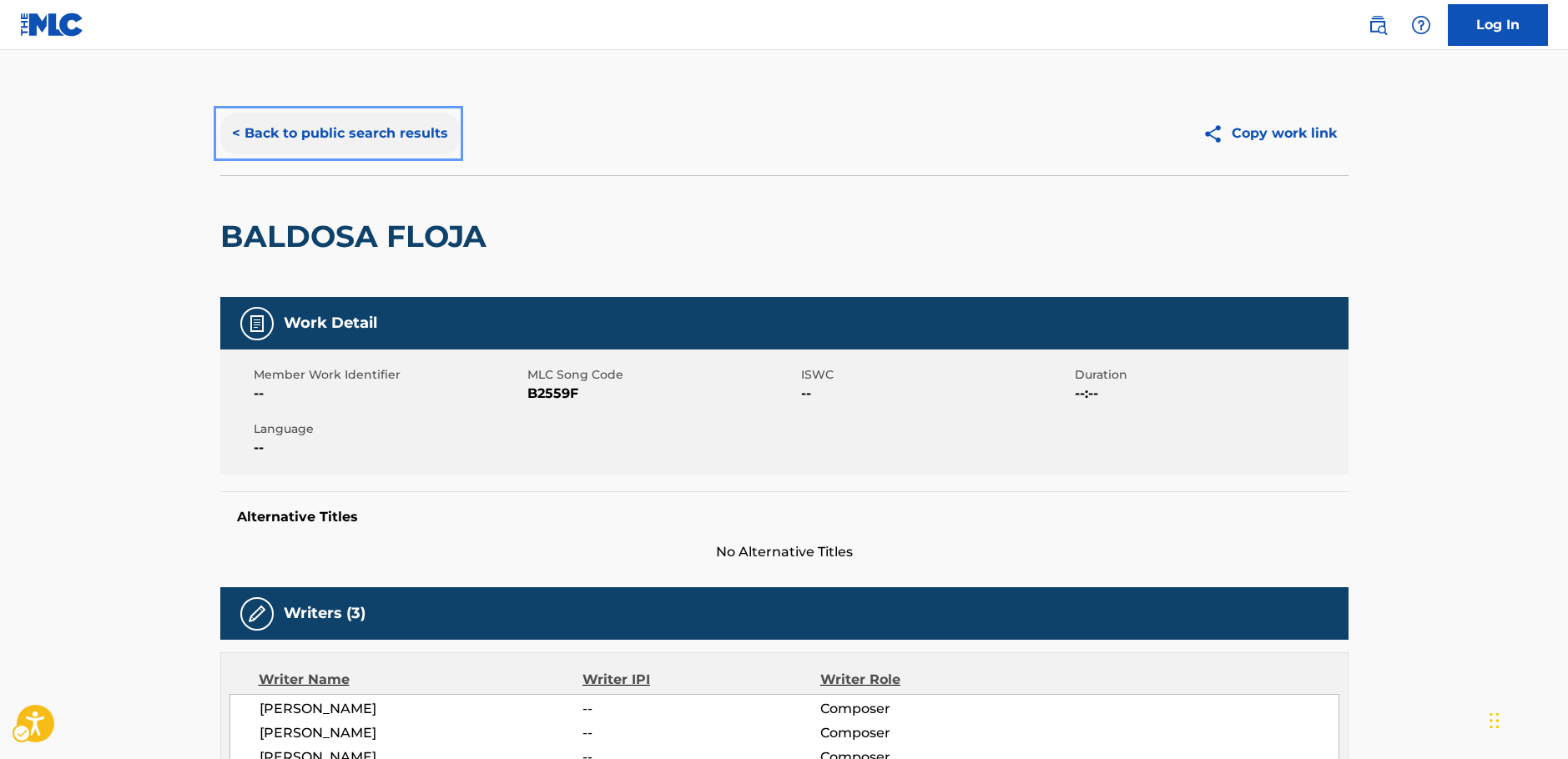
click at [324, 136] on button "< Back to public search results" at bounding box center [340, 133] width 239 height 42
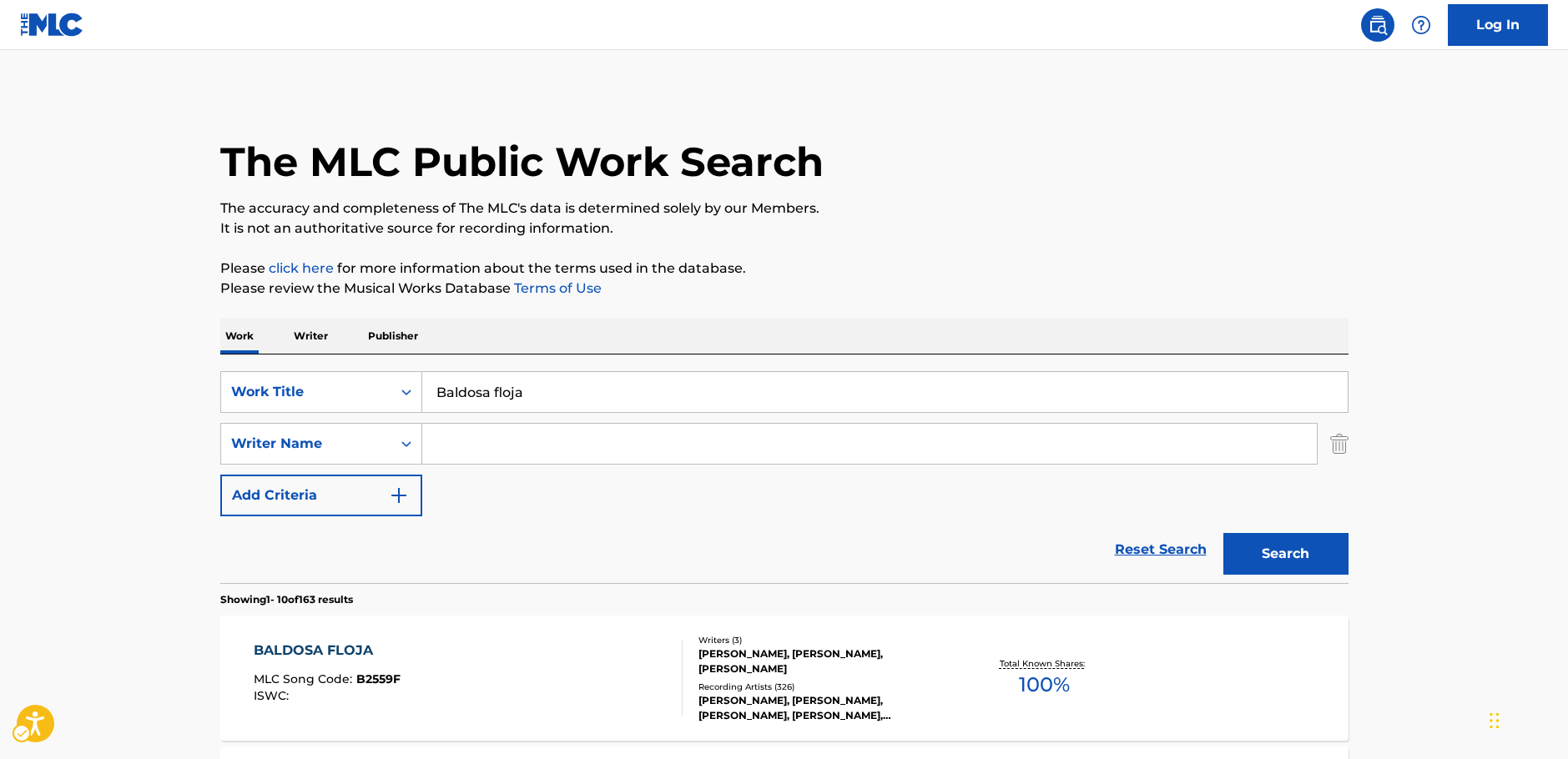
scroll to position [250, 0]
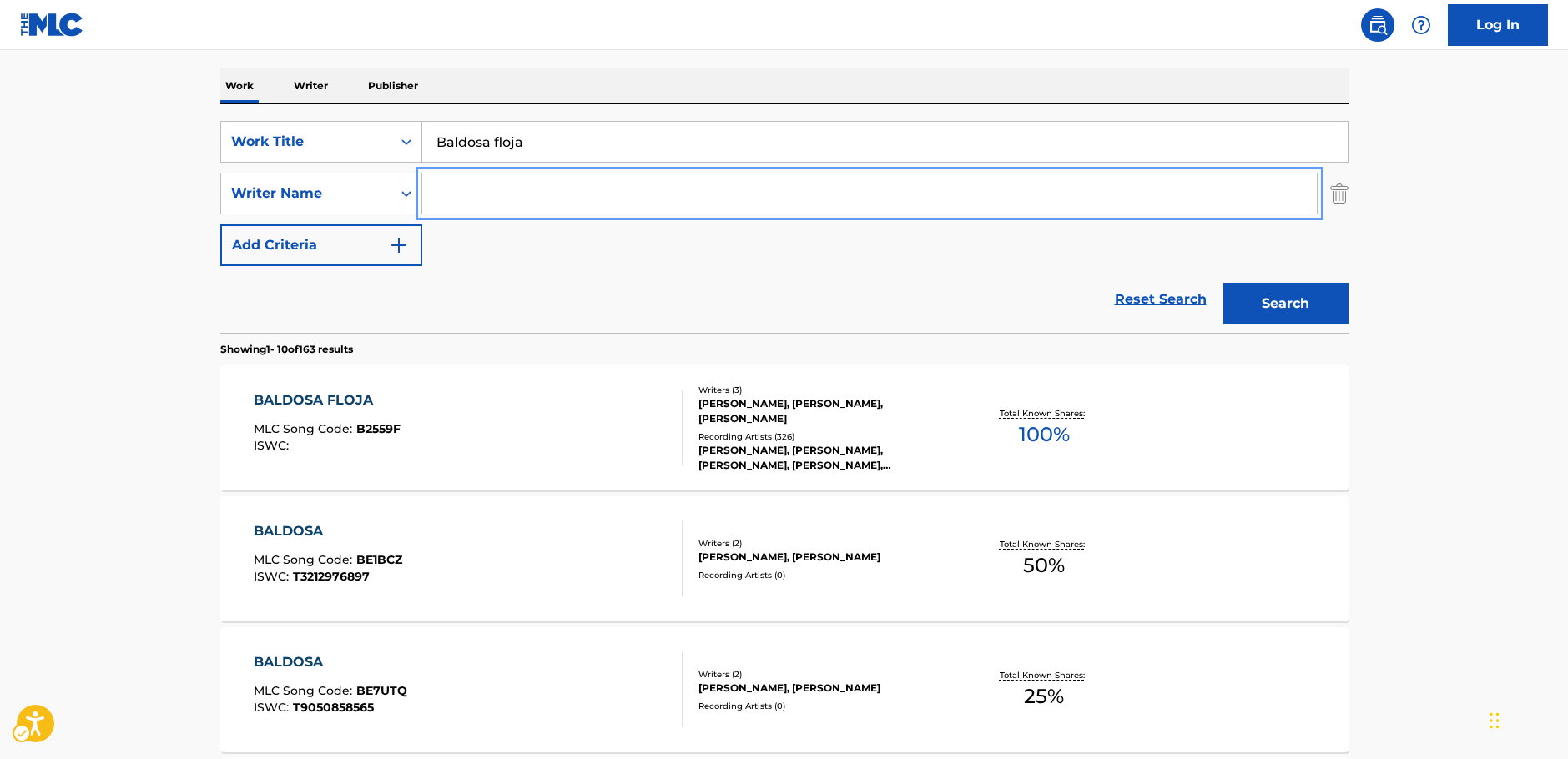
click at [451, 203] on input "Search Form" at bounding box center [869, 193] width 895 height 40
paste input "[PERSON_NAME]"
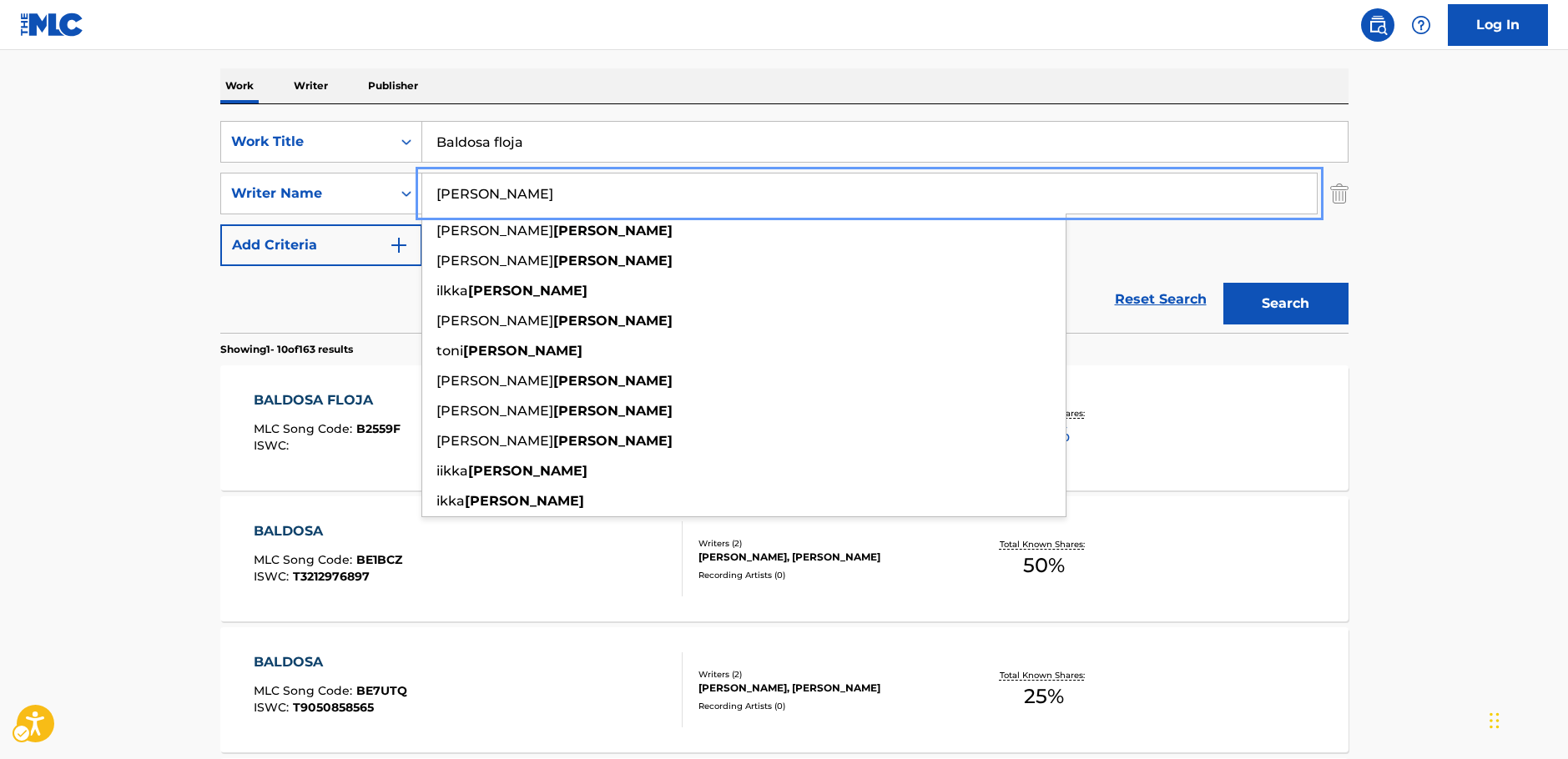
type input "[PERSON_NAME]"
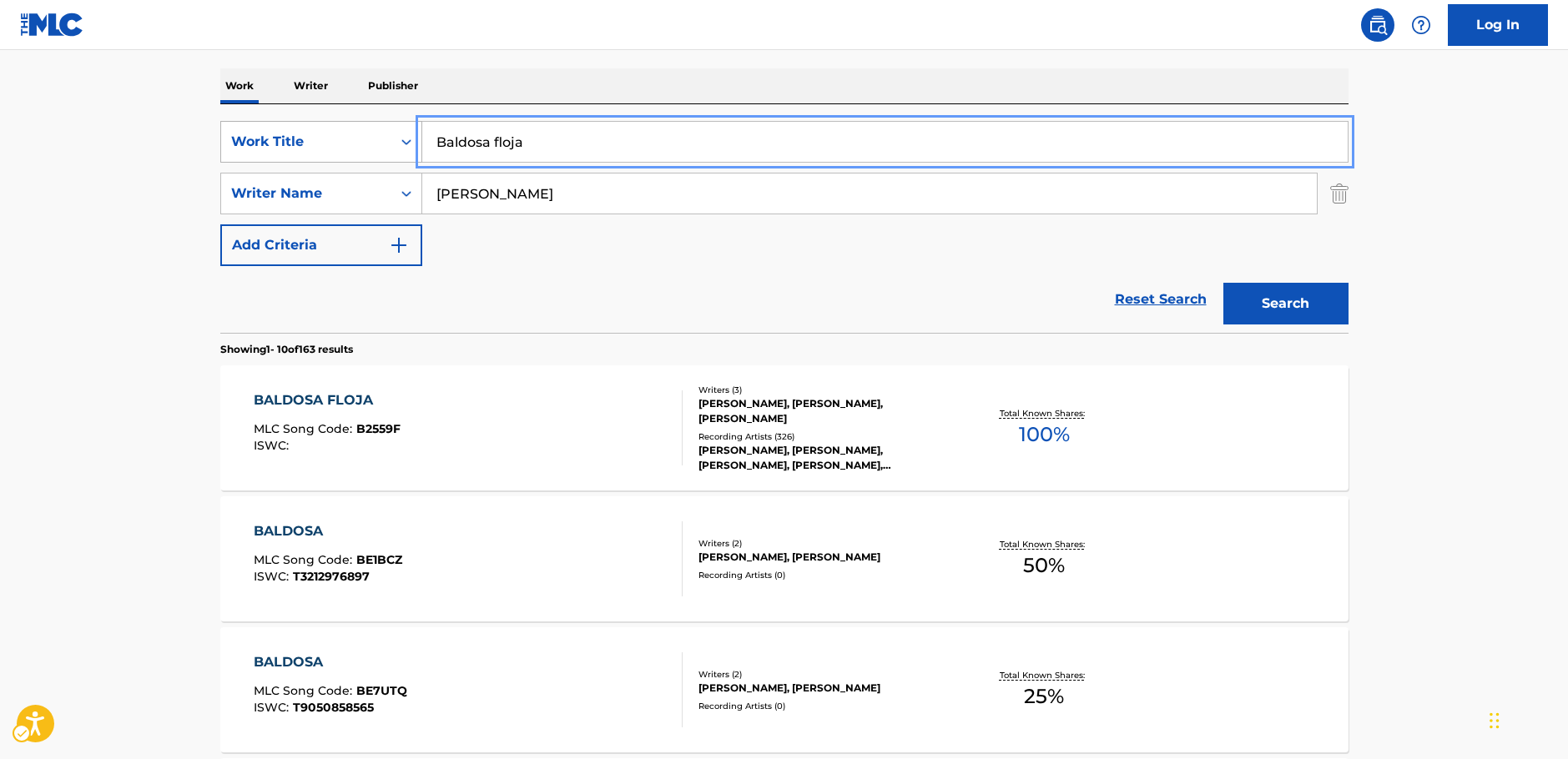
drag, startPoint x: 365, startPoint y: 145, endPoint x: 354, endPoint y: 148, distance: 11.4
click at [352, 146] on div "SearchWithCriteriae4d6fa11-7aae-4aa4-9046-ec03ddab2e32 Work Title Baldosa floja" at bounding box center [784, 142] width 1129 height 42
paste input "Mato"
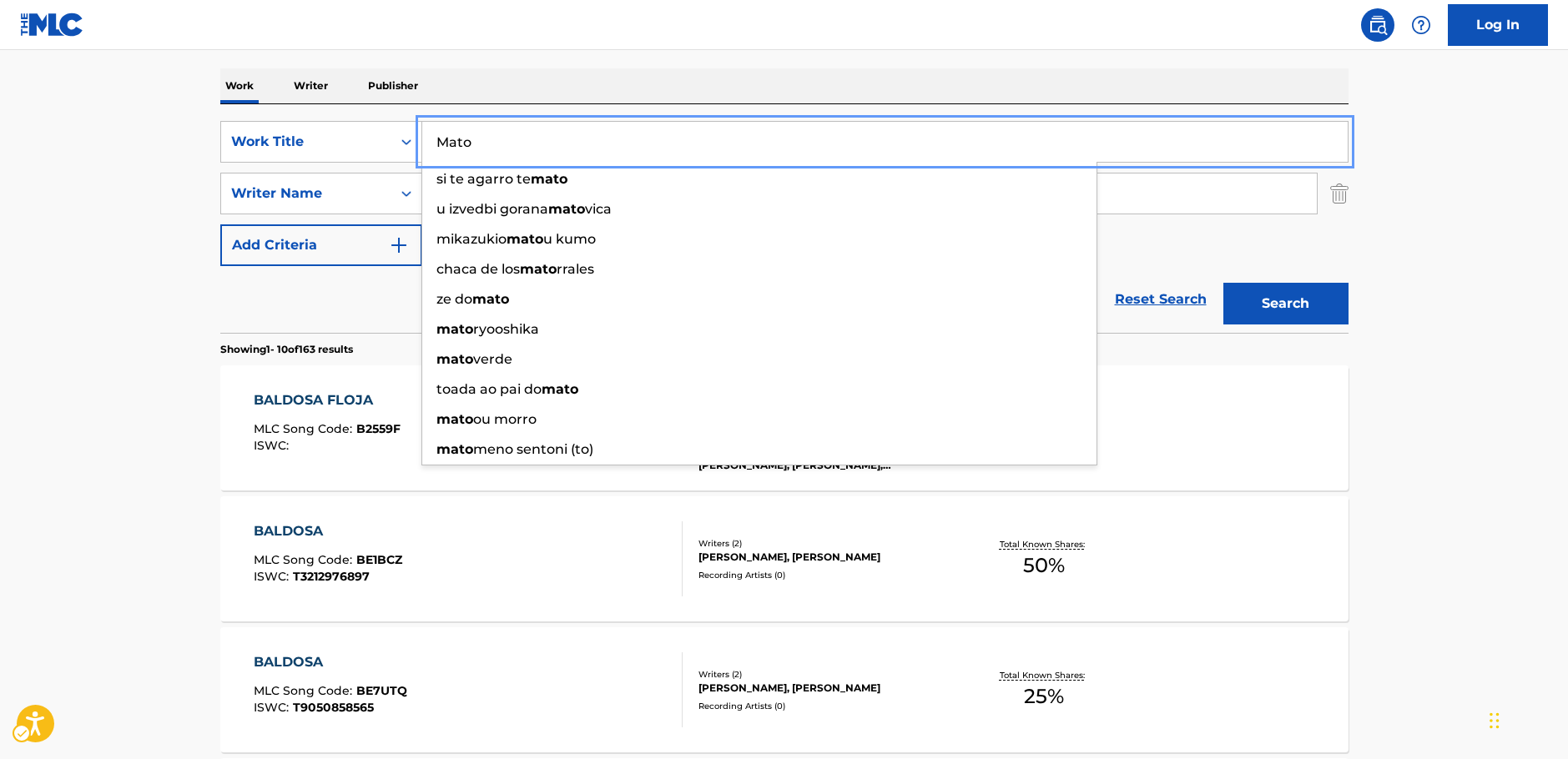
type input "Mato"
click at [1325, 302] on button "Search" at bounding box center [1285, 303] width 125 height 42
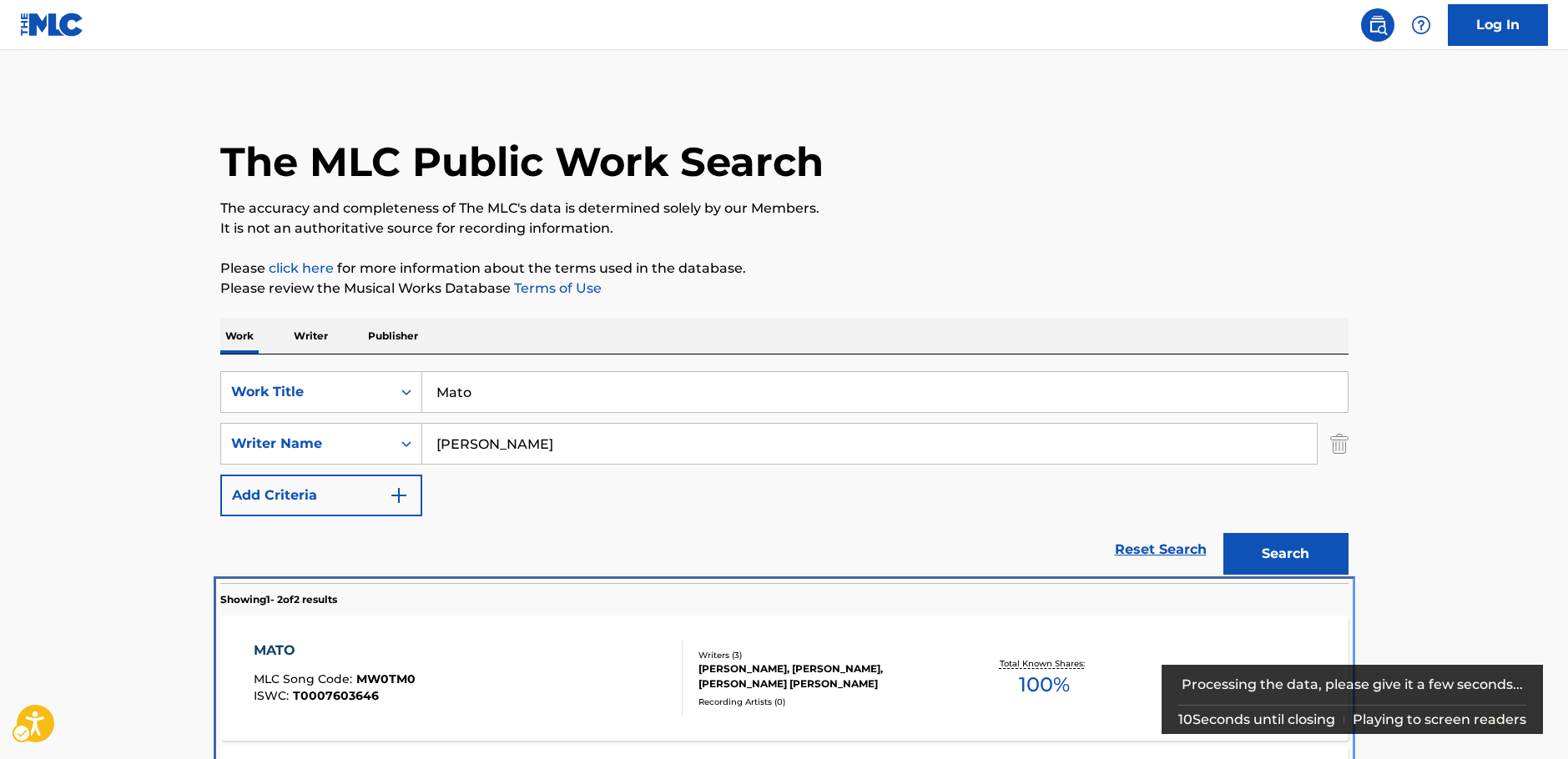
scroll to position [191, 0]
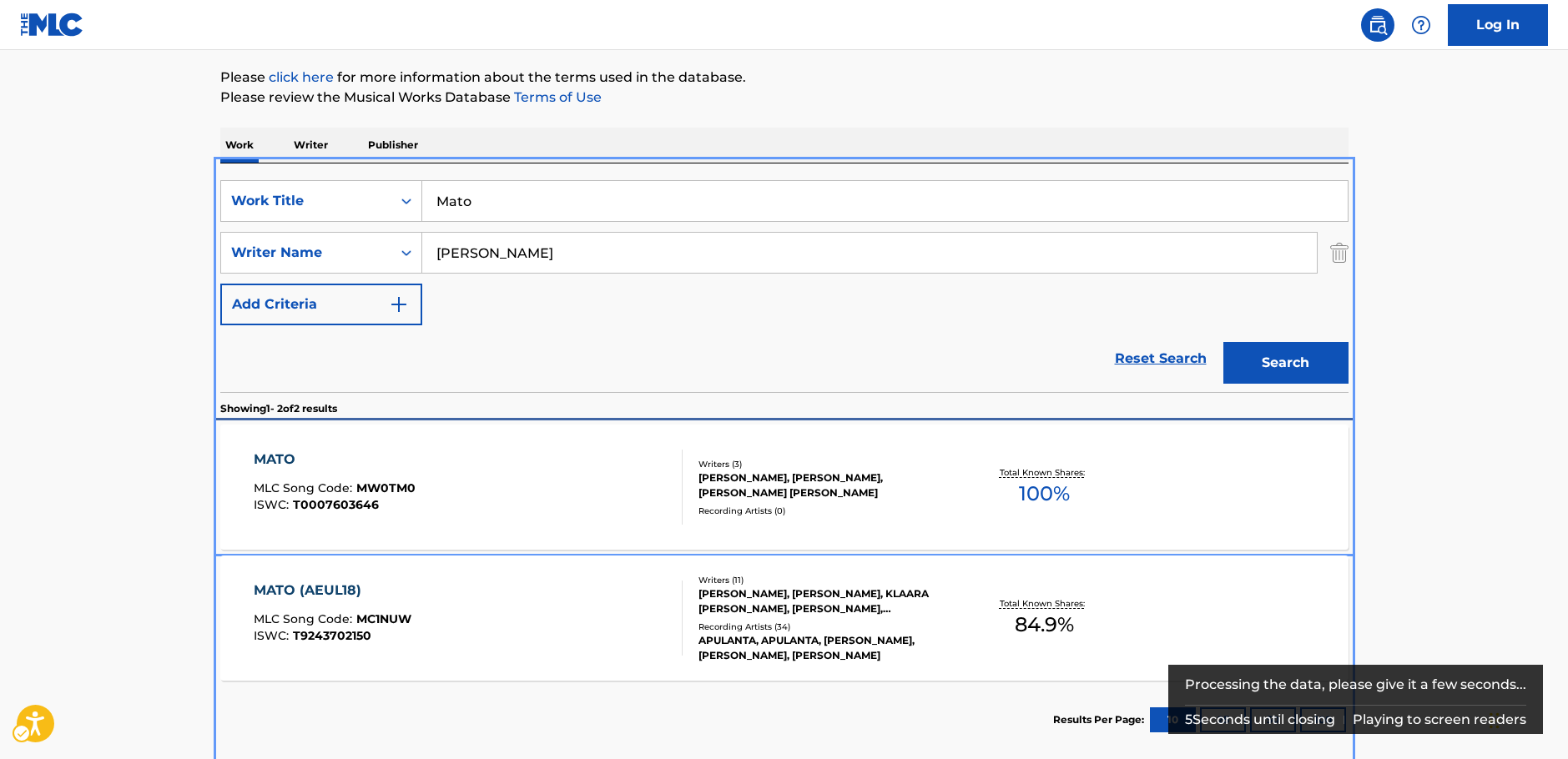
click at [531, 484] on div "MATO MLC Song Code : MW0TM0 ISWC : T0007603646" at bounding box center [468, 487] width 429 height 75
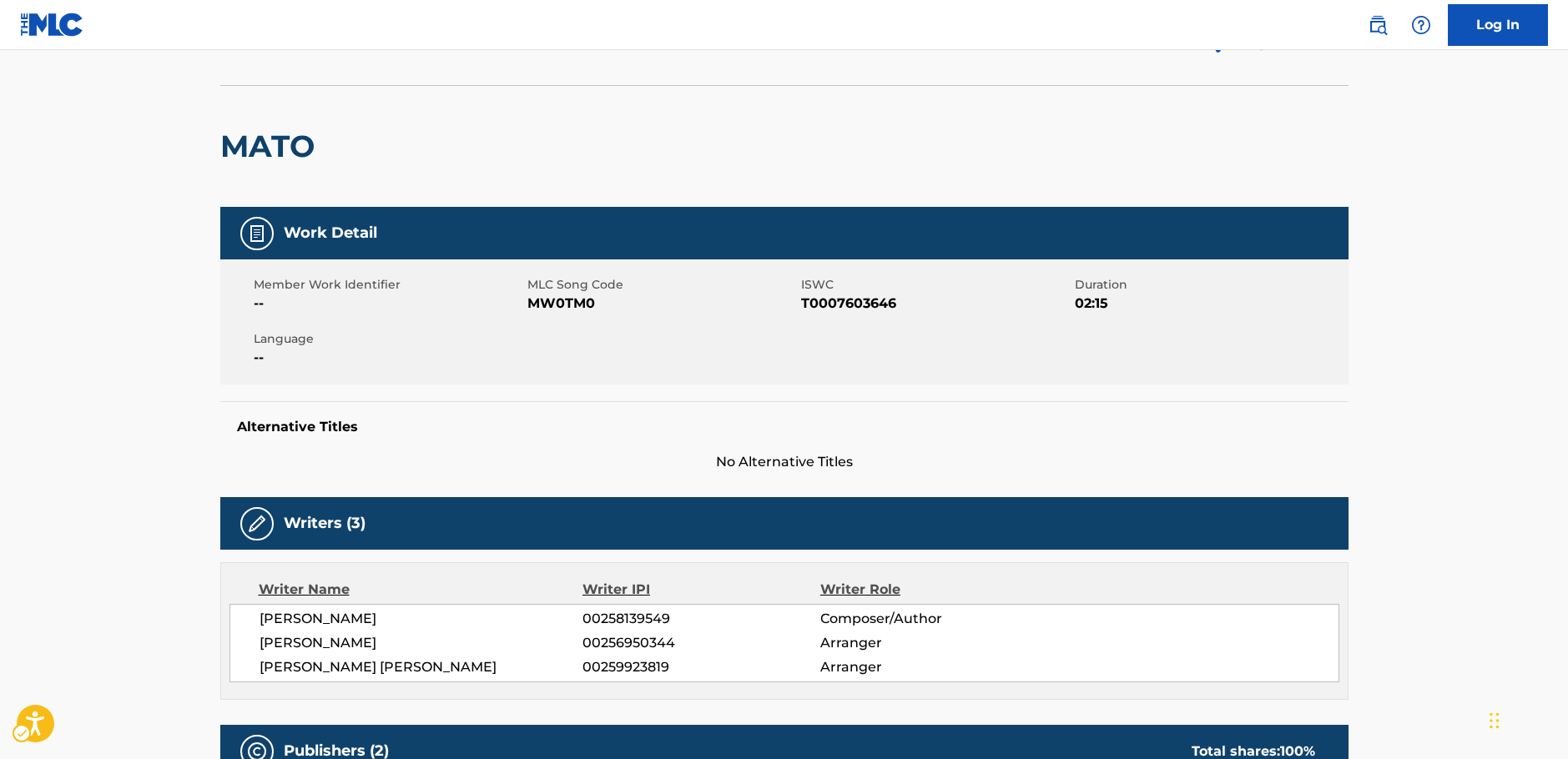
scroll to position [64, 0]
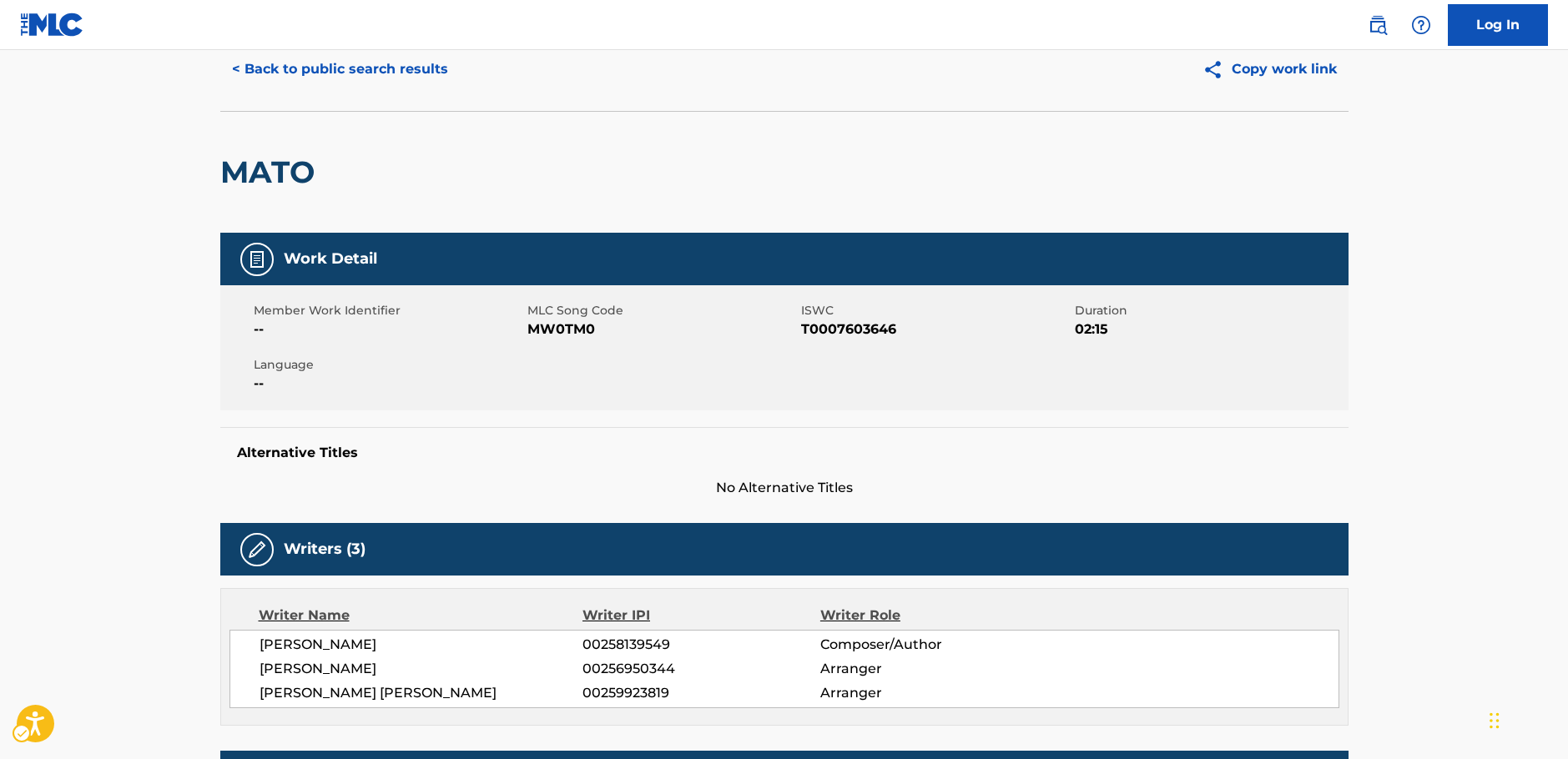
click at [560, 321] on span "MLC Song Code - MW0TM0" at bounding box center [661, 329] width 270 height 20
click at [839, 332] on span "ISWC - T0007603646" at bounding box center [935, 329] width 270 height 20
drag, startPoint x: 498, startPoint y: 691, endPoint x: 257, endPoint y: 647, distance: 245.0
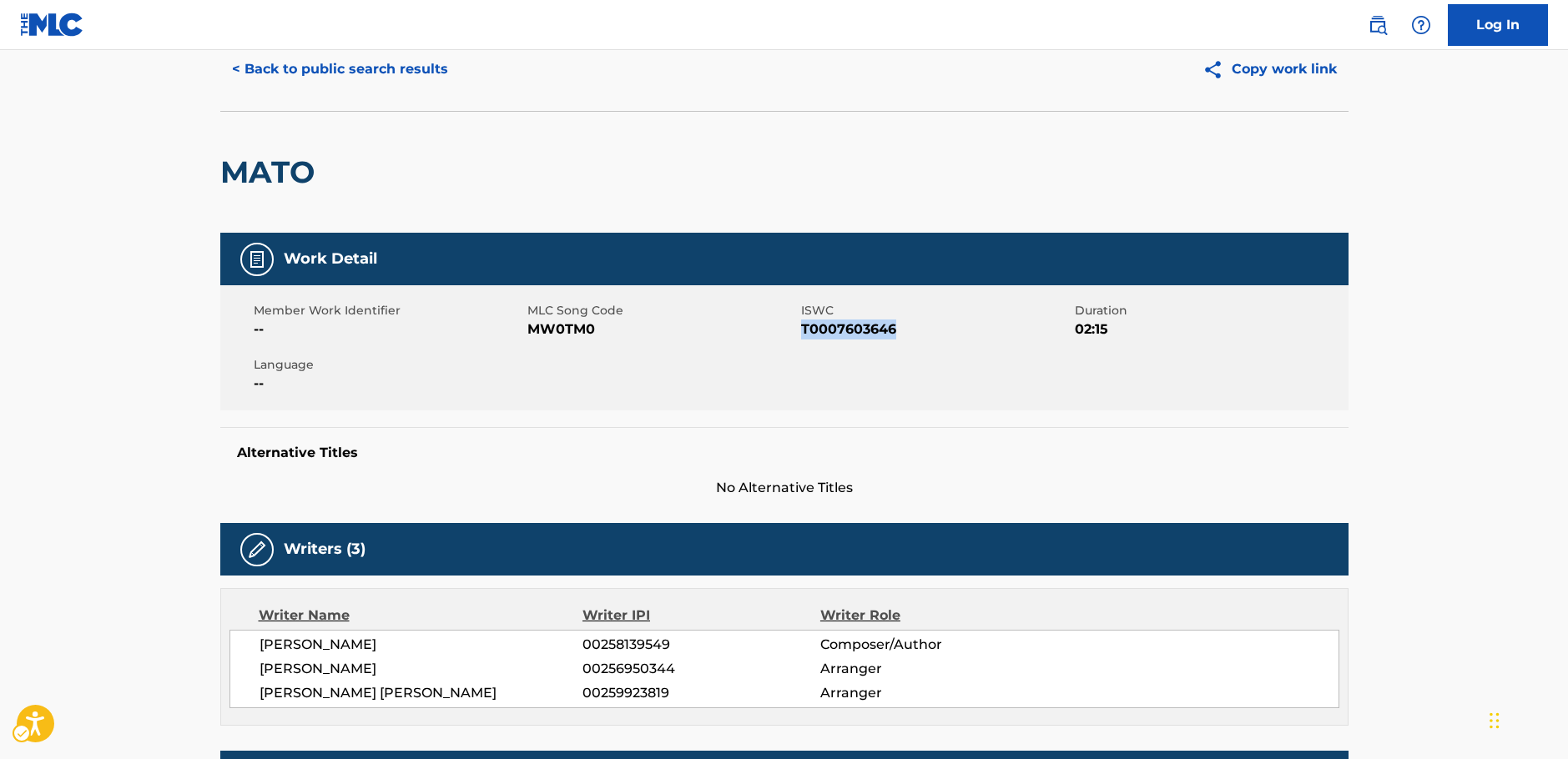
click at [257, 647] on div "[PERSON_NAME] 00258139549 Composer/Author [PERSON_NAME] 00256950344 Arranger [P…" at bounding box center [784, 669] width 1109 height 78
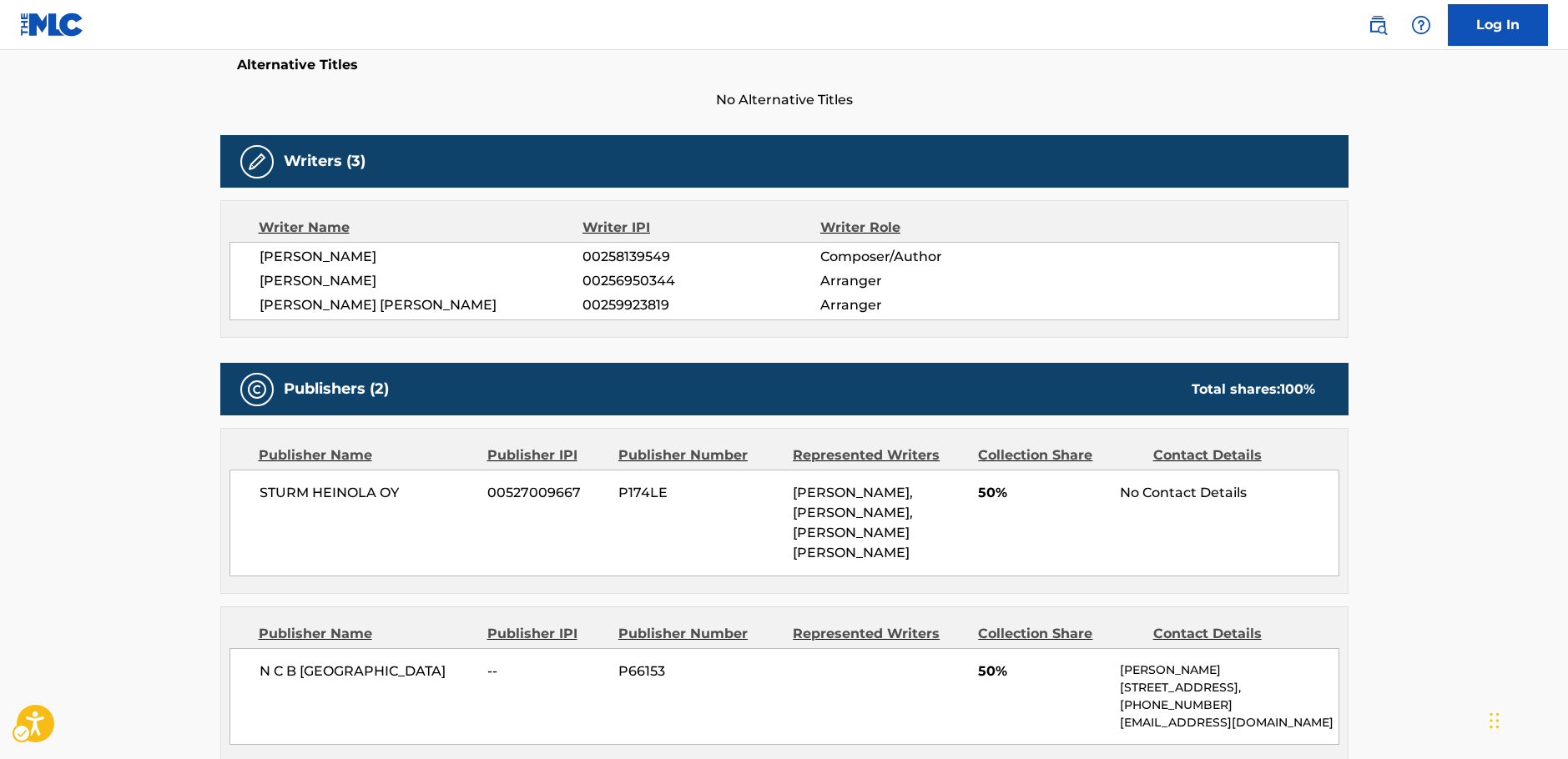
scroll to position [565, 0]
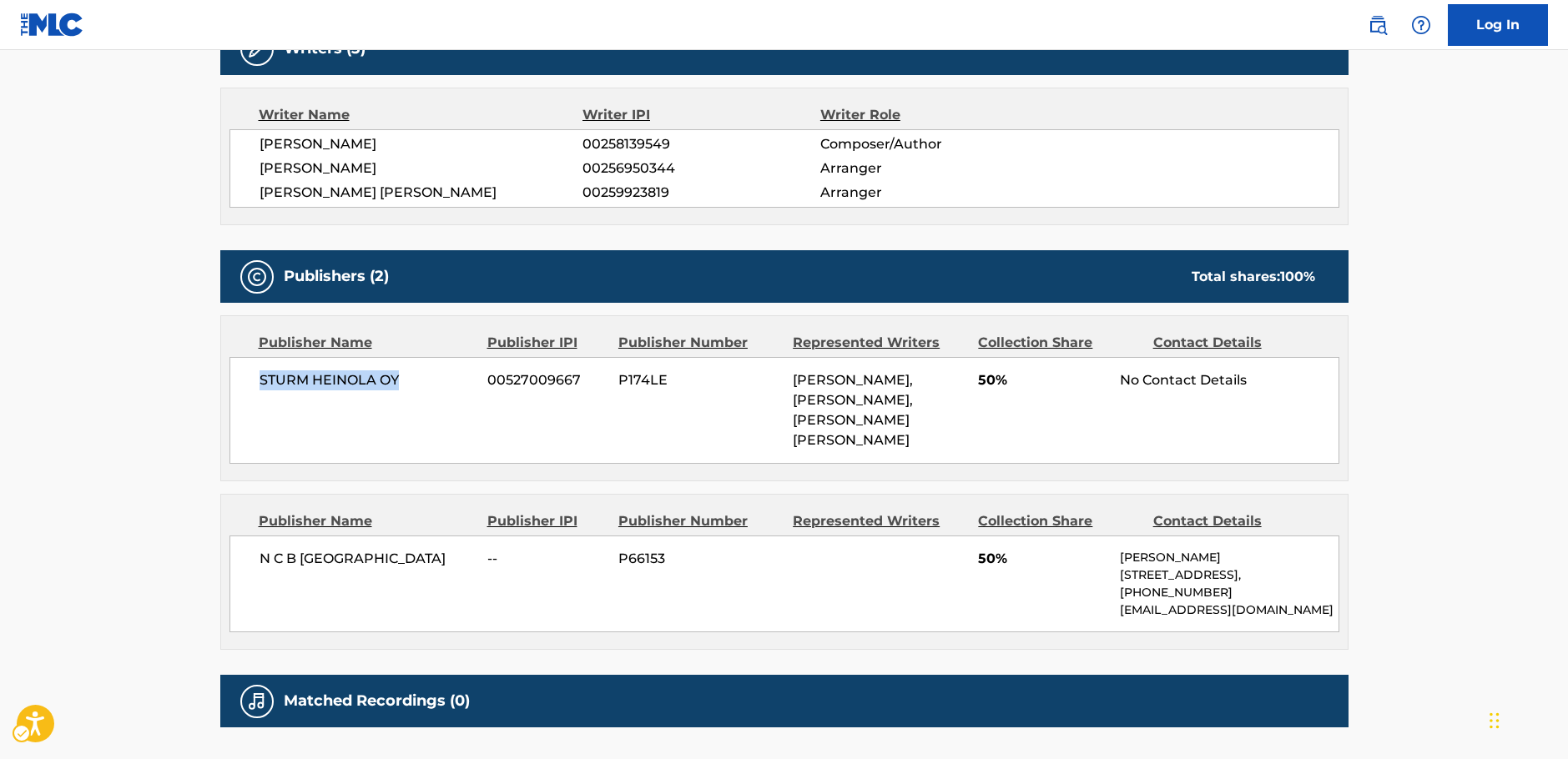
drag, startPoint x: 413, startPoint y: 388, endPoint x: 237, endPoint y: 391, distance: 176.0
click at [237, 391] on div "STURM HEINOLA OY 00527009667 P174LE [PERSON_NAME], [PERSON_NAME], [PERSON_NAME]…" at bounding box center [784, 410] width 1109 height 107
drag, startPoint x: 410, startPoint y: 607, endPoint x: 234, endPoint y: 604, distance: 176.0
click at [234, 604] on div "N C B SCANDINAVIA -- P66153 50% Henriette Helman Kristensen [STREET_ADDRESS], […" at bounding box center [784, 584] width 1109 height 97
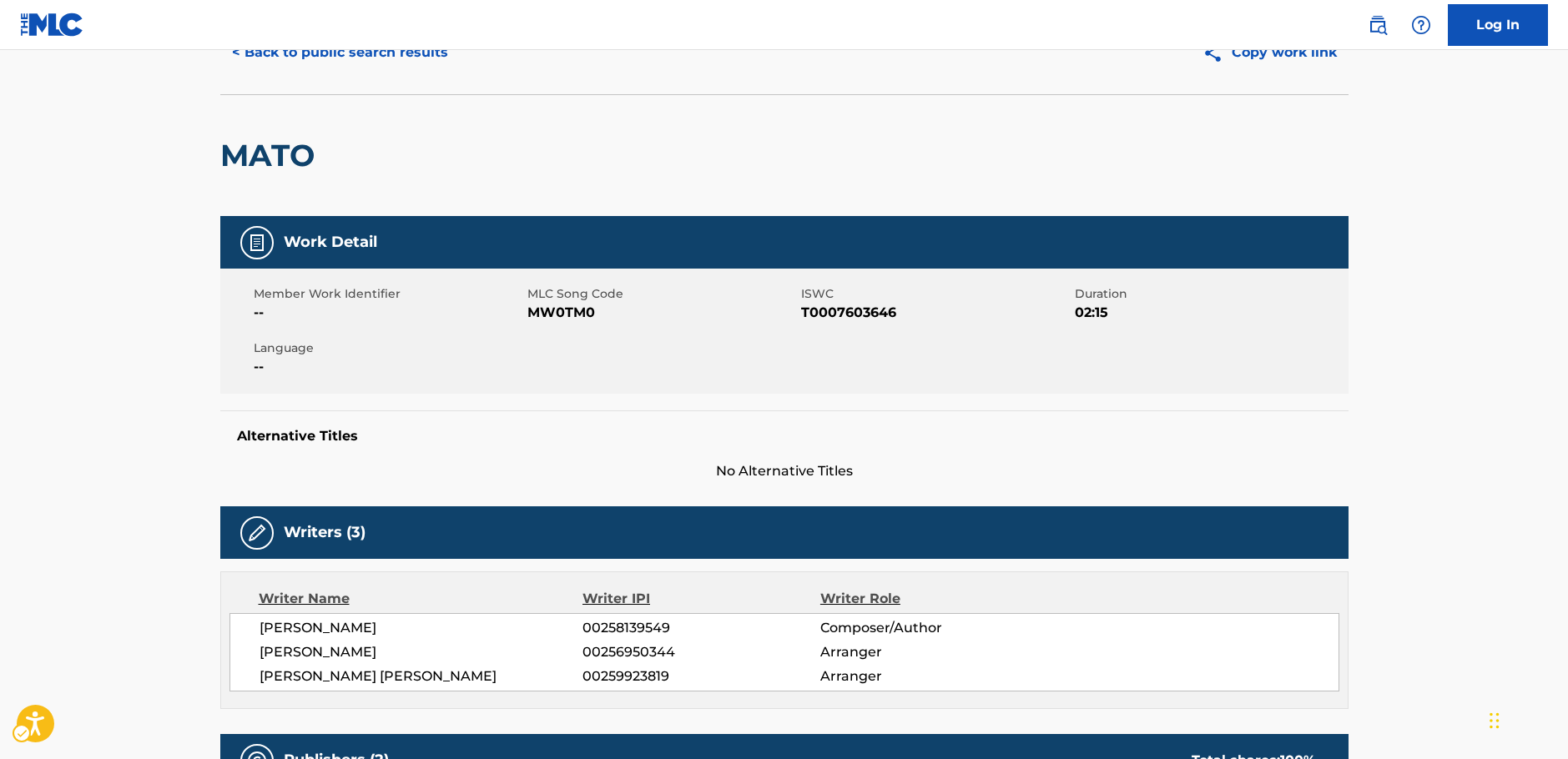
scroll to position [0, 0]
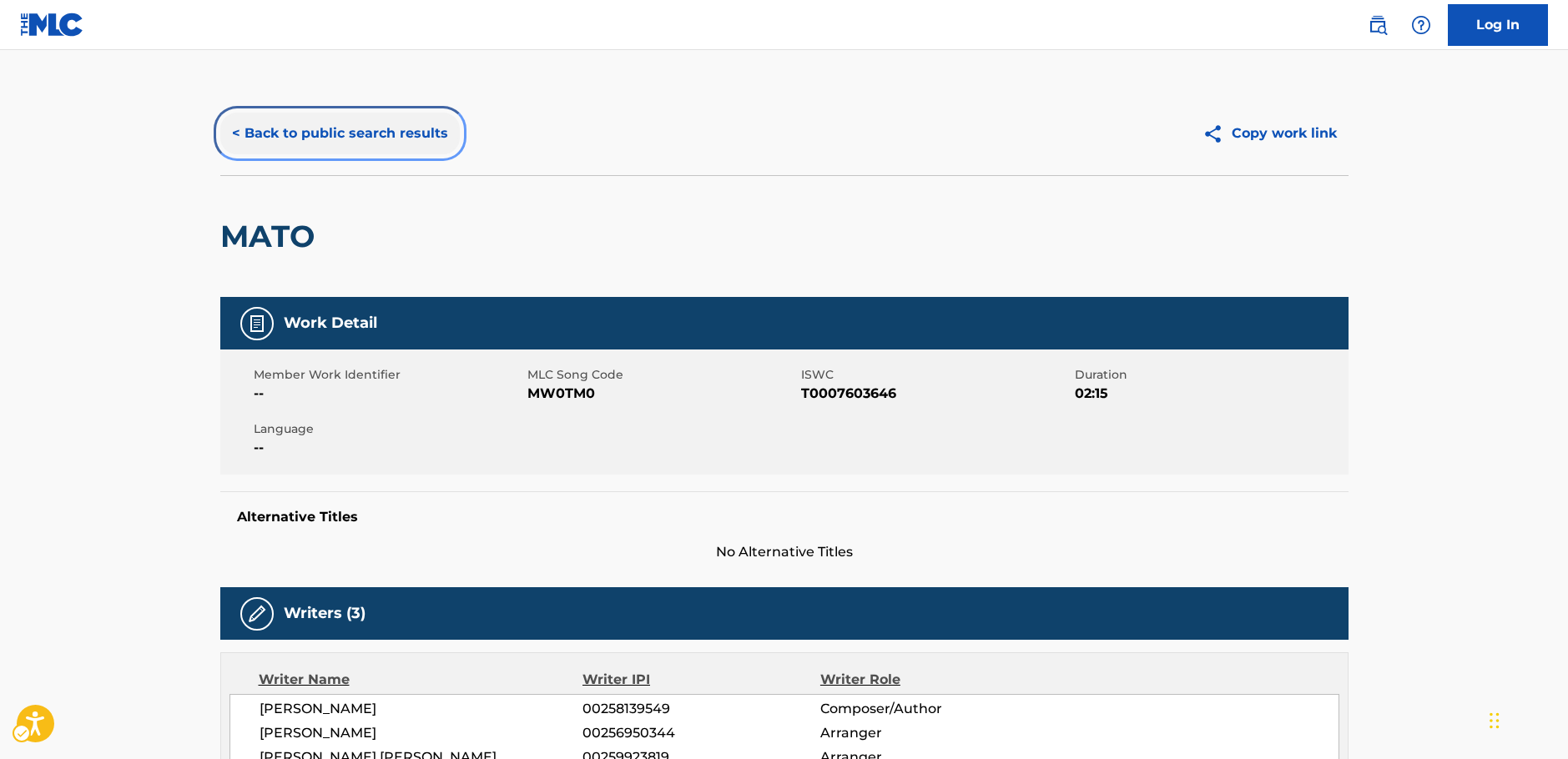
click at [334, 124] on button "< Back to public search results" at bounding box center [340, 133] width 239 height 42
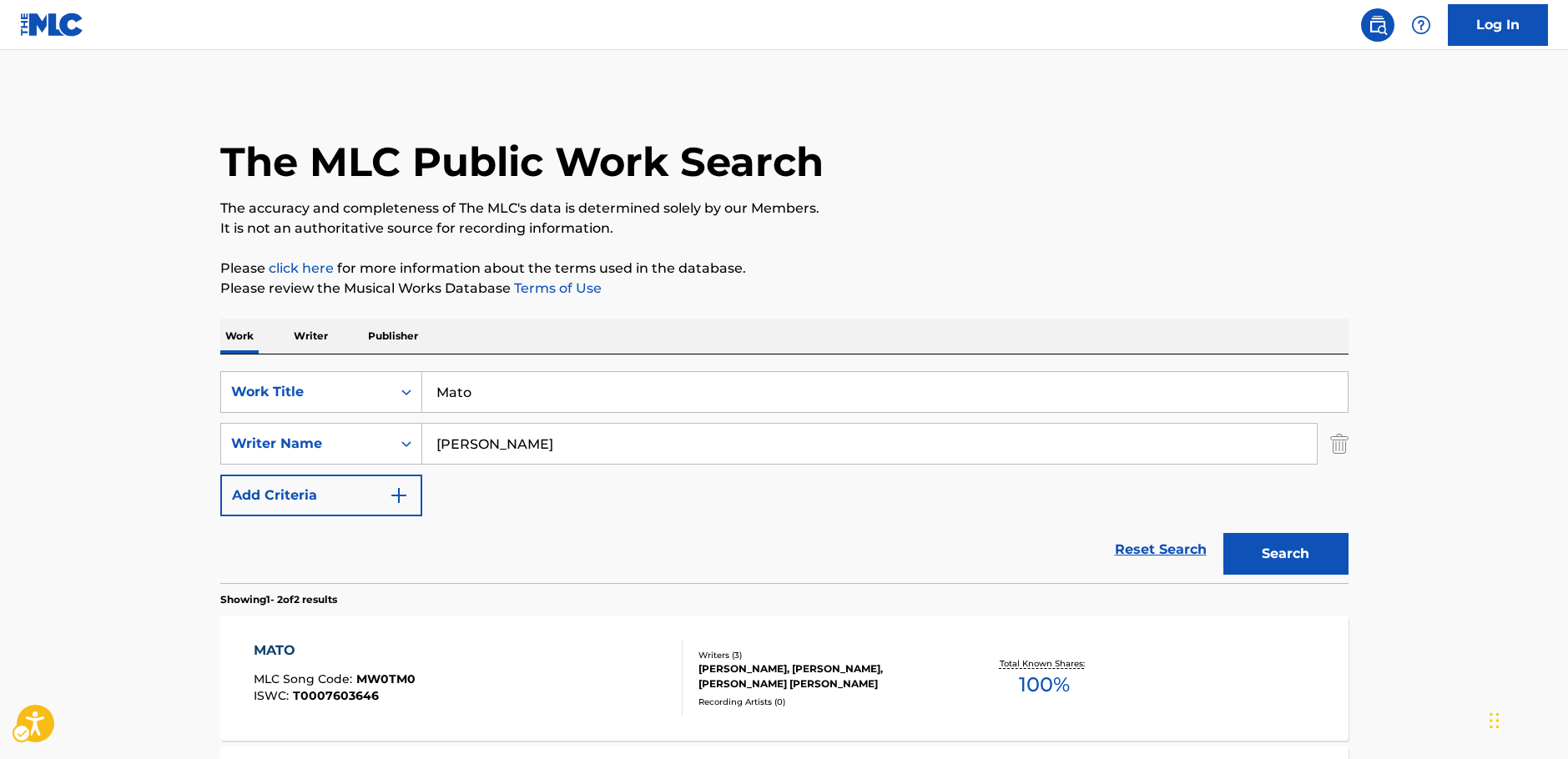
scroll to position [185, 0]
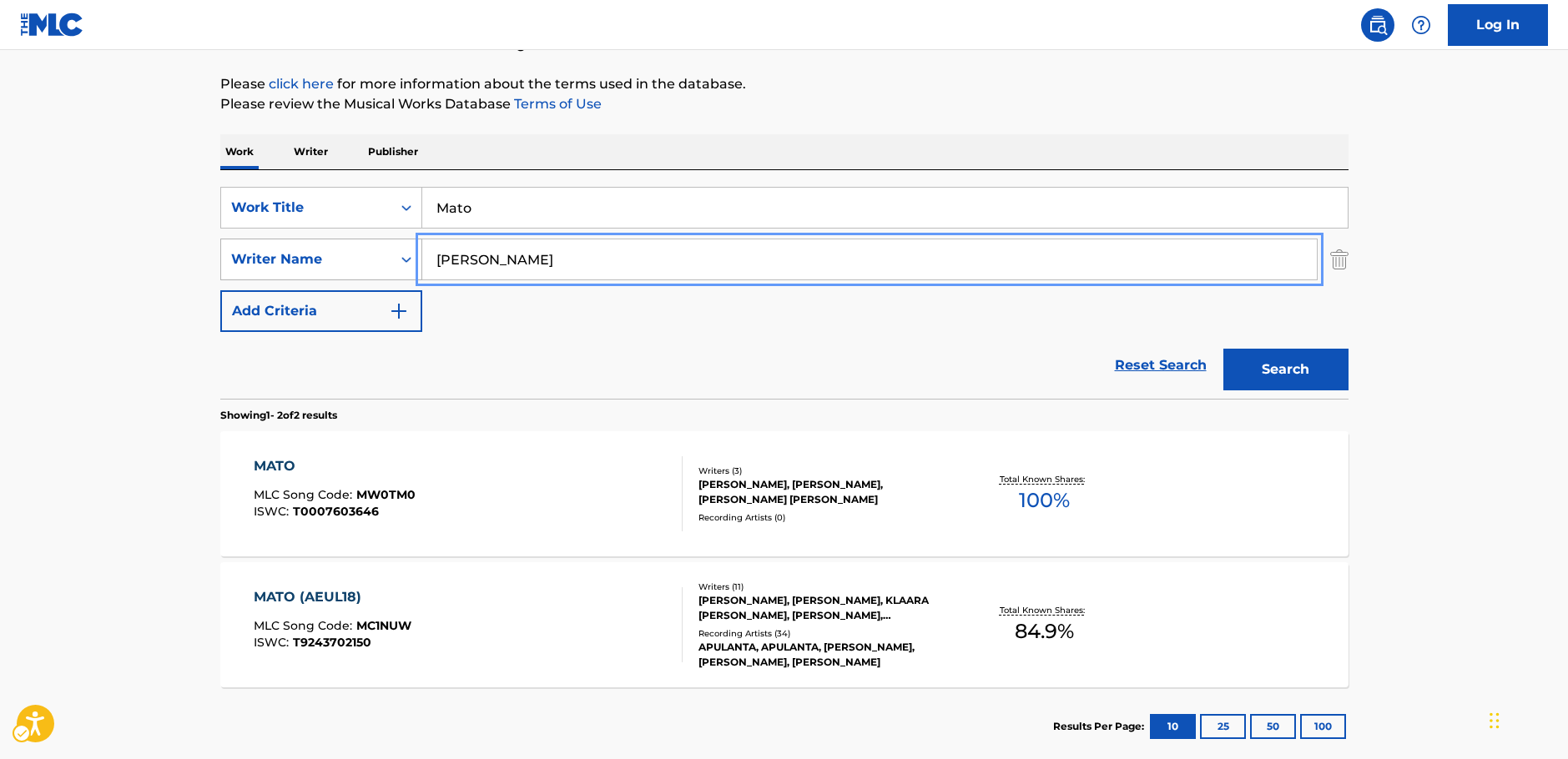
drag, startPoint x: 518, startPoint y: 262, endPoint x: 352, endPoint y: 257, distance: 166.1
click at [352, 257] on div "SearchWithCriteria92bb6508-15c6-4ecb-ac52-8c7f5a9267be Writer Name [PERSON_NAME]" at bounding box center [784, 259] width 1129 height 42
paste input "[PERSON_NAME]"
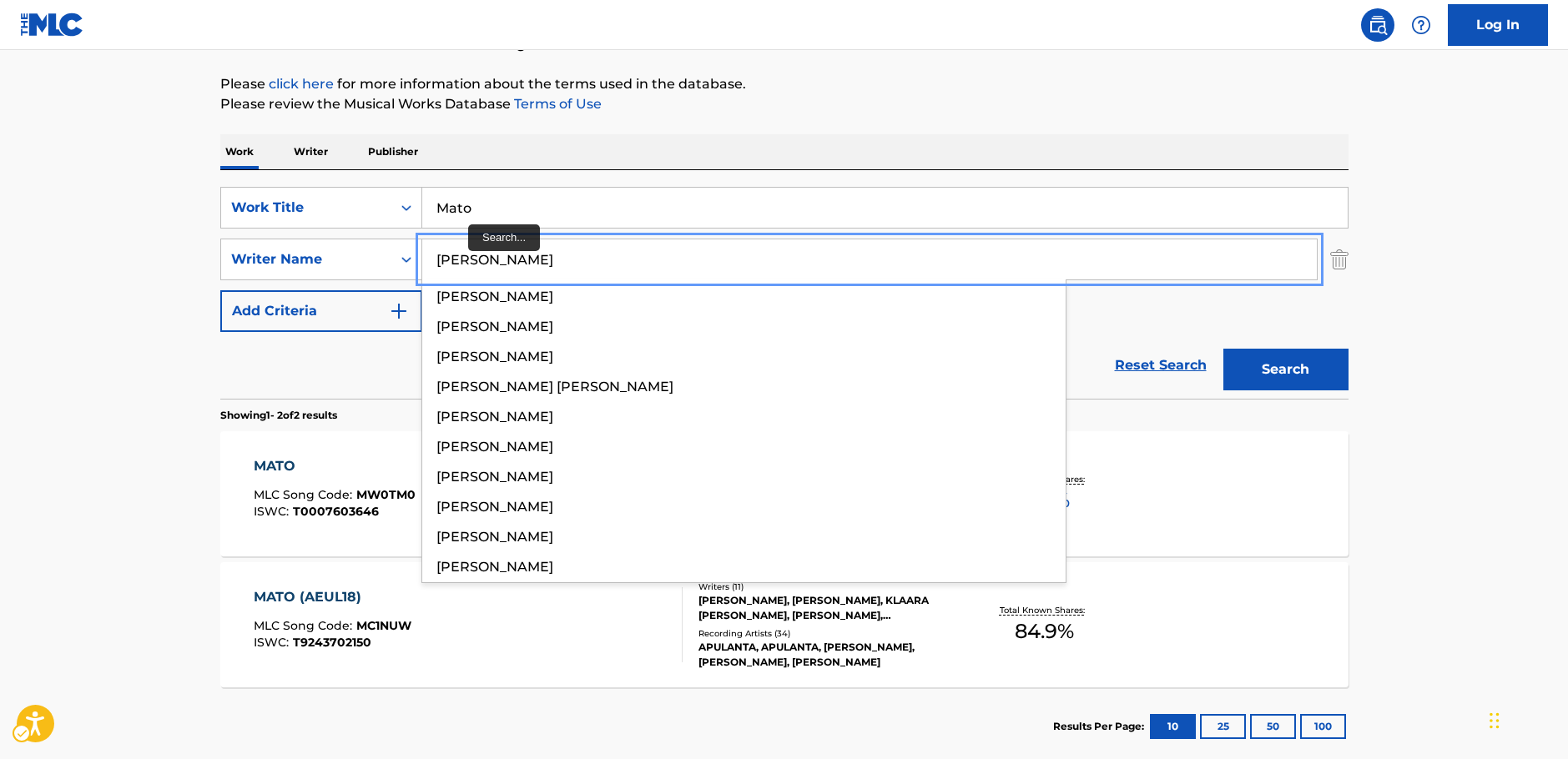
type input "[PERSON_NAME]"
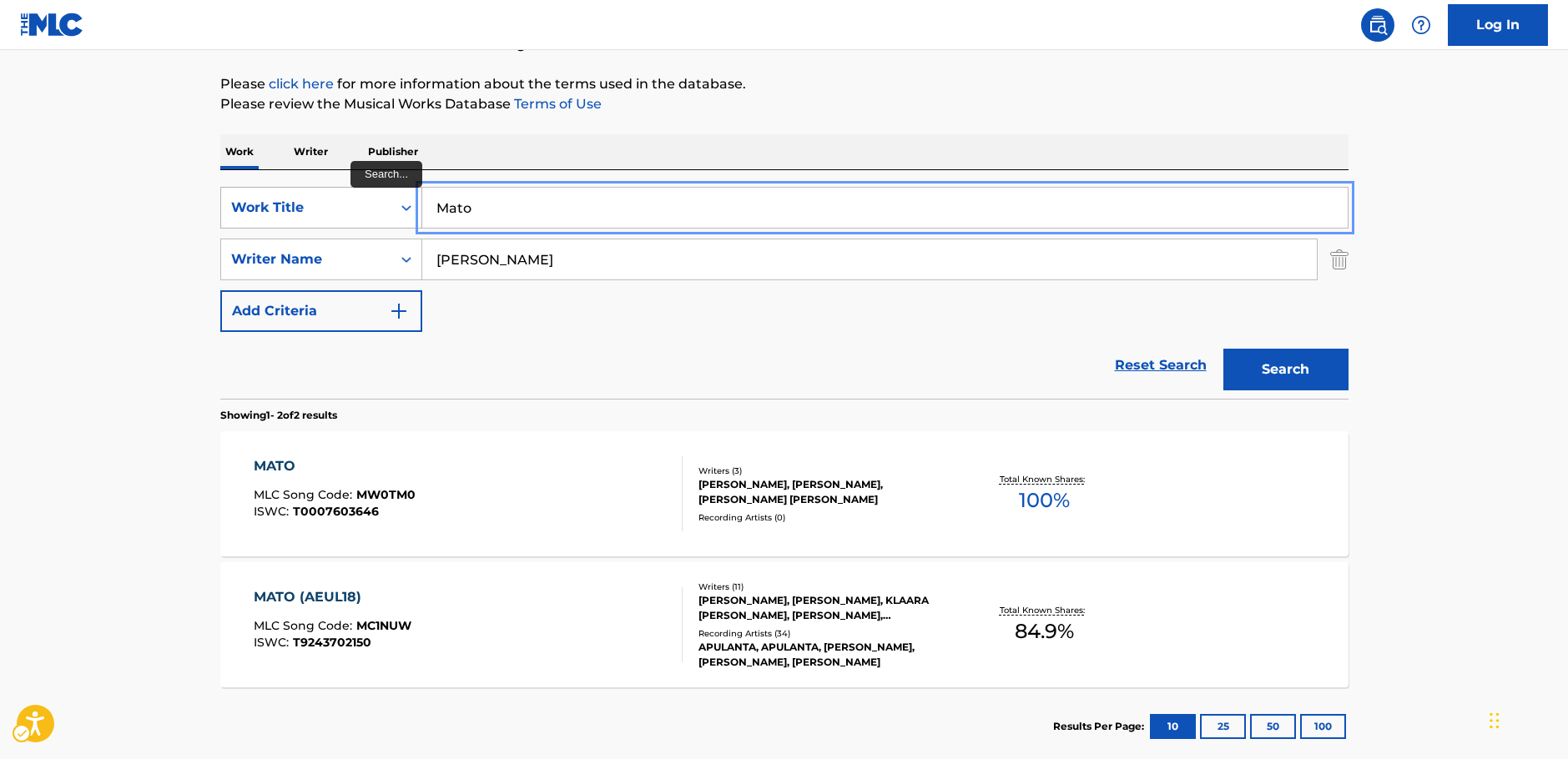
drag, startPoint x: 459, startPoint y: 207, endPoint x: 345, endPoint y: 210, distance: 114.0
click at [345, 210] on div "SearchWithCriteriae4d6fa11-7aae-4aa4-9046-ec03ddab2e32 Work Title [PERSON_NAME]" at bounding box center [784, 208] width 1129 height 42
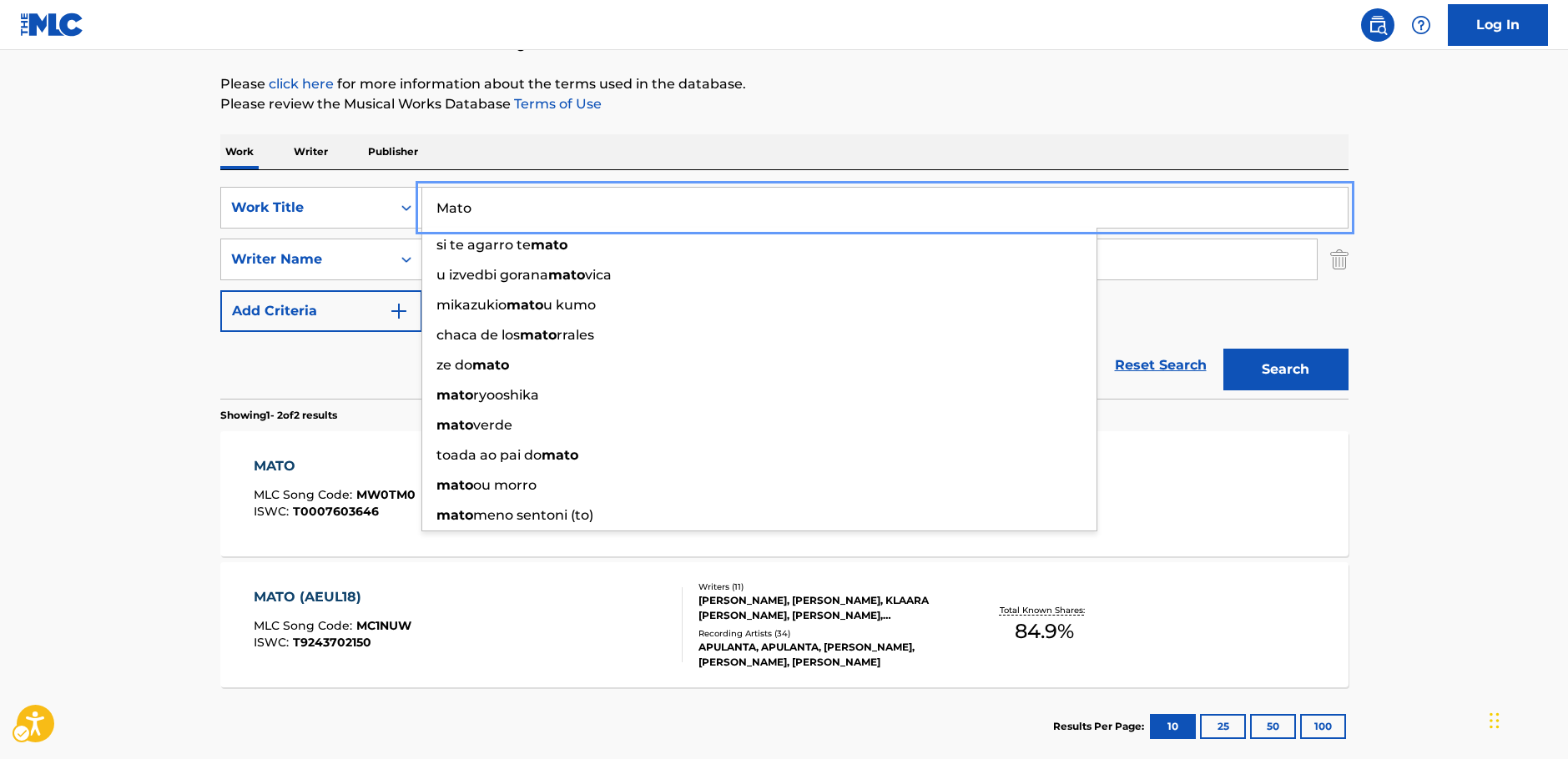
paste input "Imaginary Playerz"
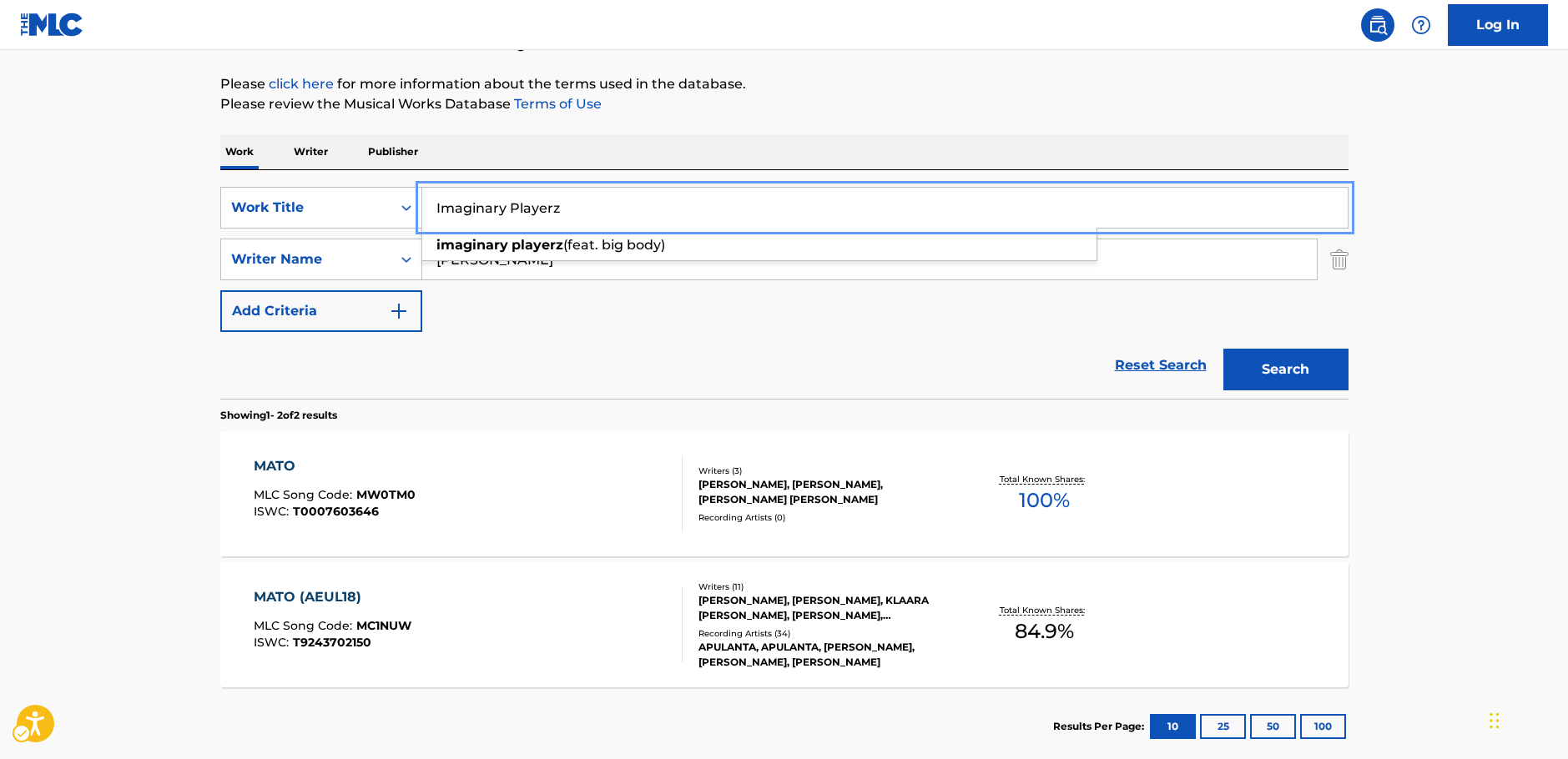
type input "Imaginary Playerz"
click at [46, 258] on main "The MLC Public Work Search The accuracy and completeness of The MLC's data is d…" at bounding box center [784, 320] width 1568 height 908
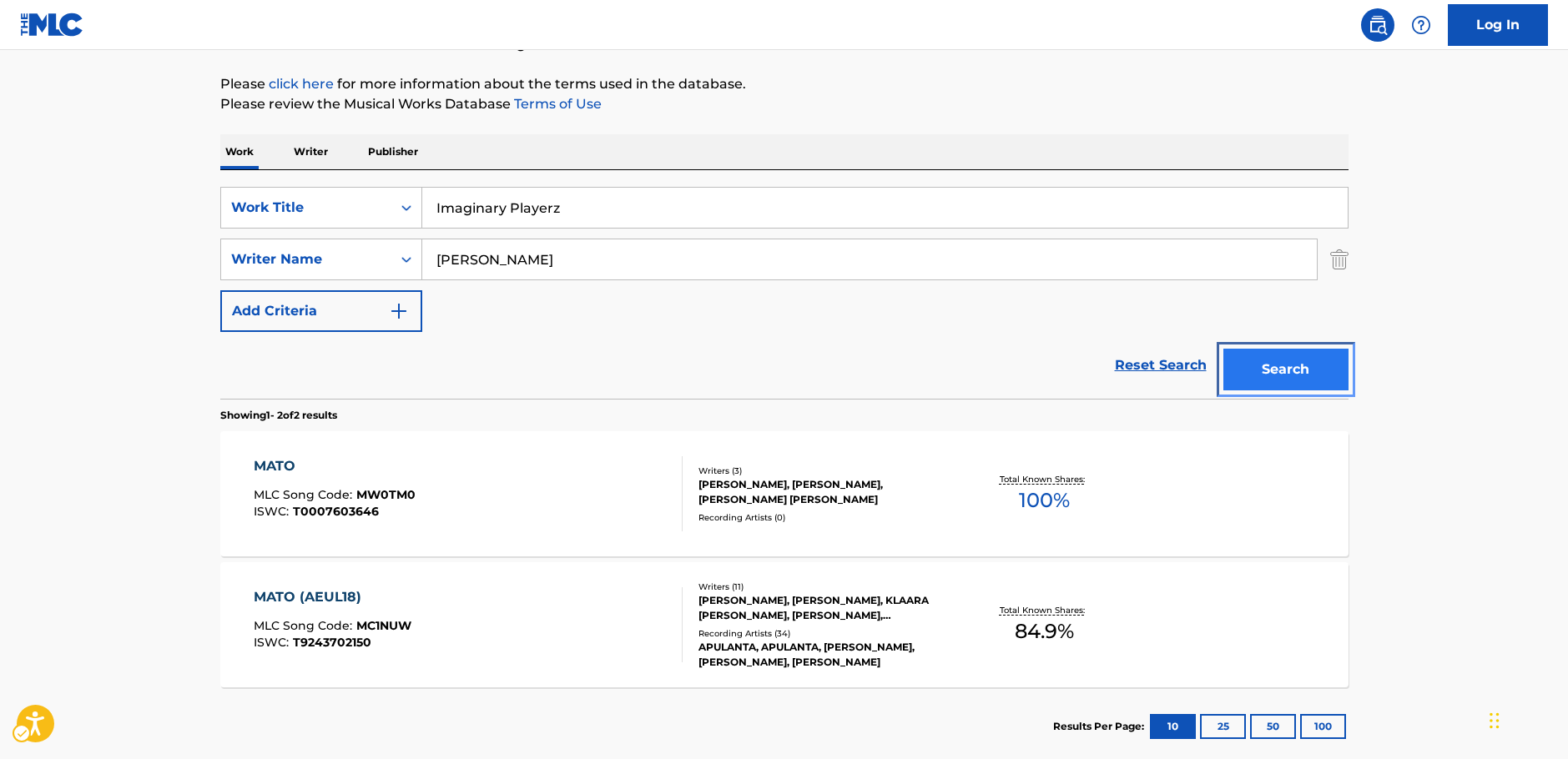
click at [1326, 368] on button "Search" at bounding box center [1285, 369] width 125 height 42
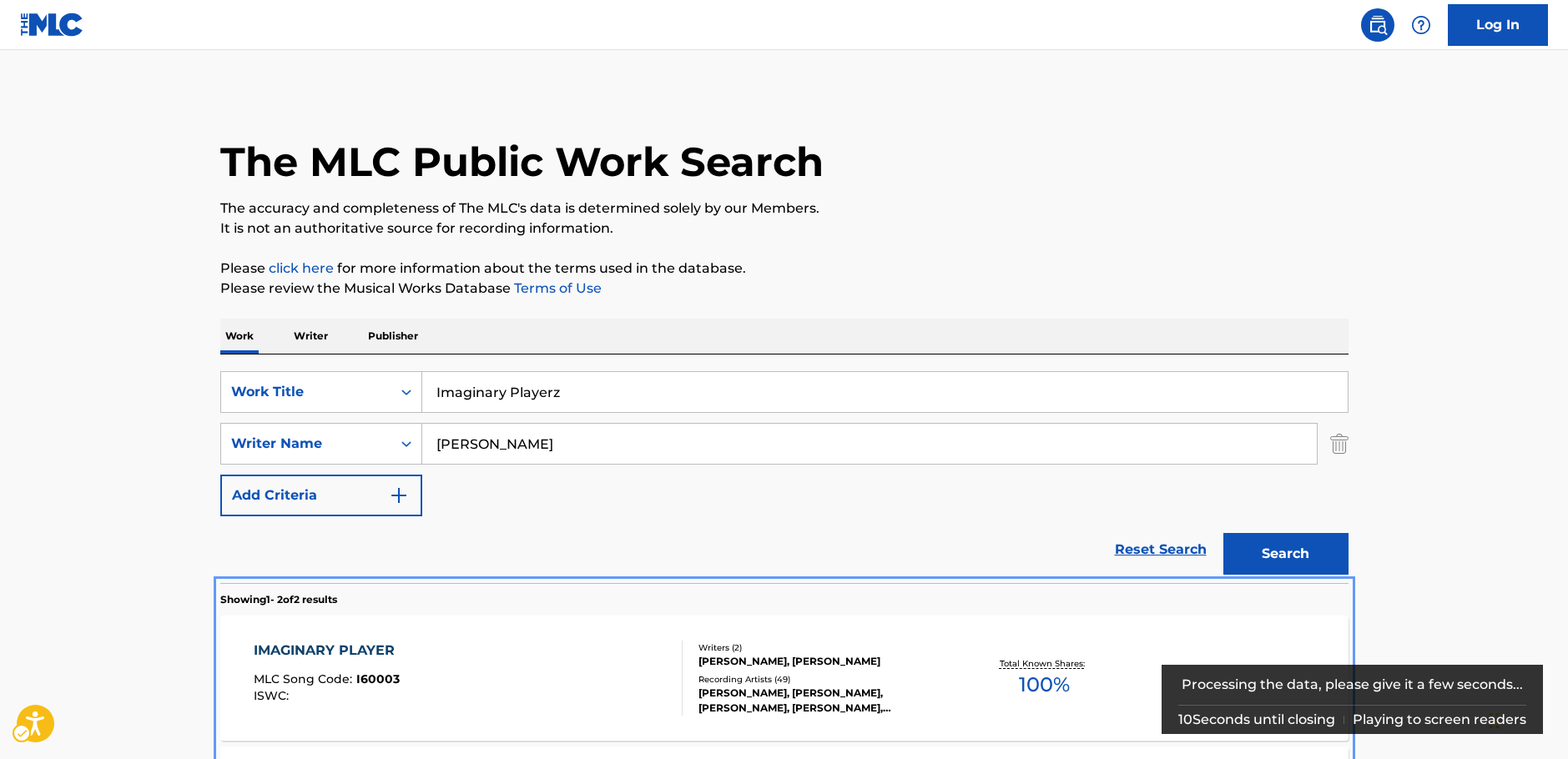
scroll to position [191, 0]
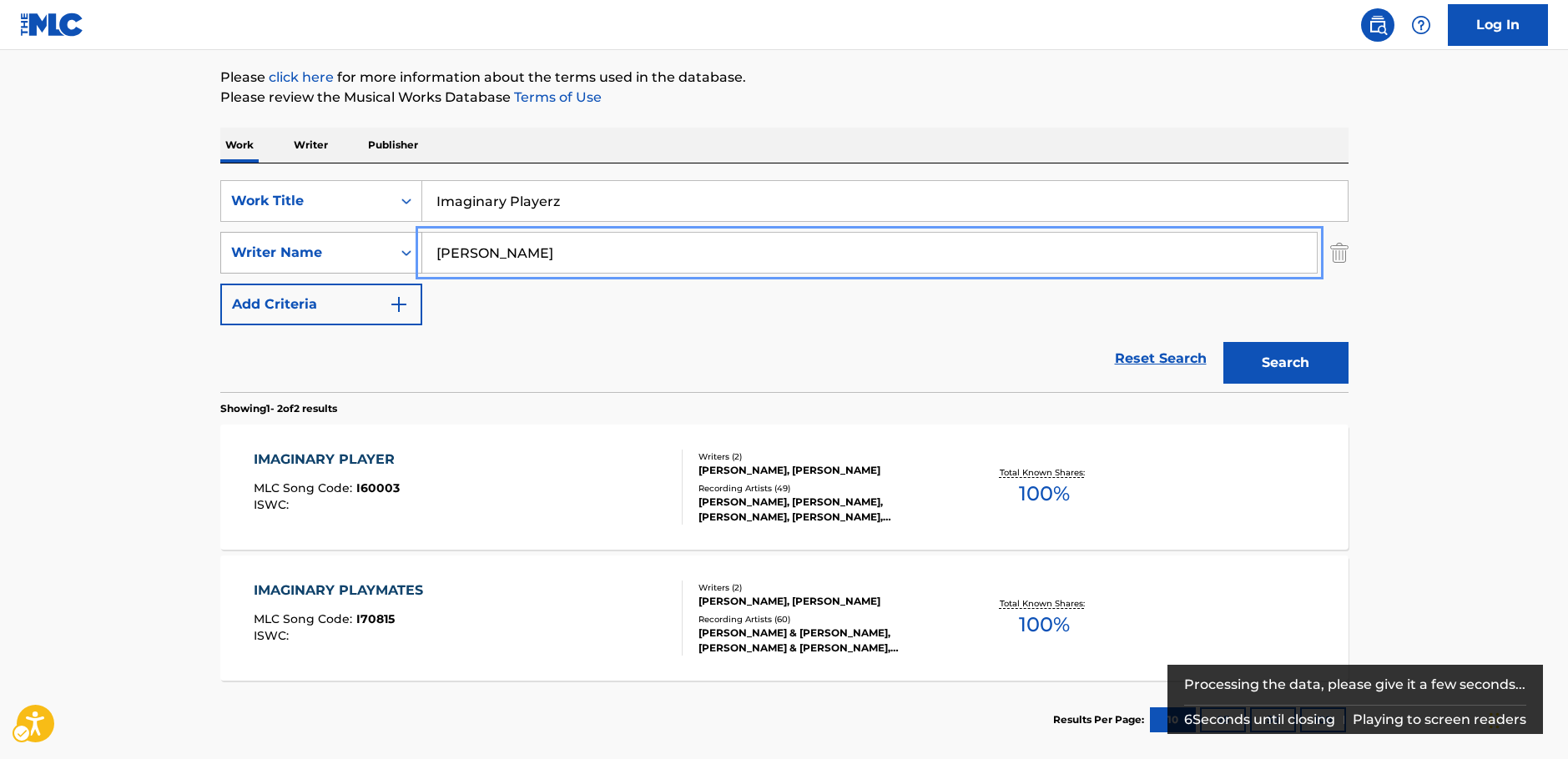
drag, startPoint x: 491, startPoint y: 255, endPoint x: 377, endPoint y: 251, distance: 114.1
click at [377, 251] on div "SearchWithCriteria92bb6508-15c6-4ecb-ac52-8c7f5a9267be Writer Name [PERSON_NAME]" at bounding box center [784, 253] width 1129 height 42
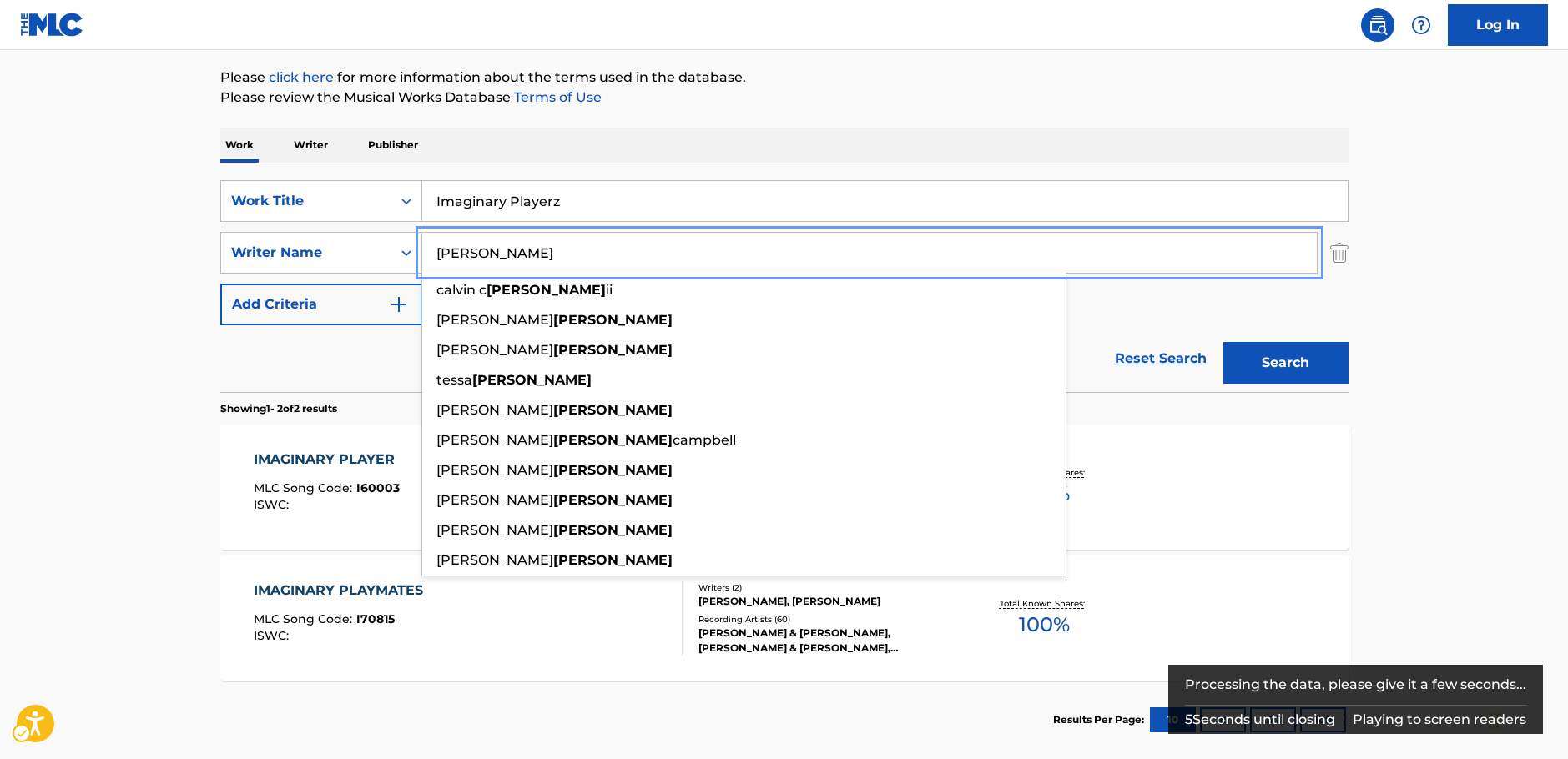
type input "[PERSON_NAME]"
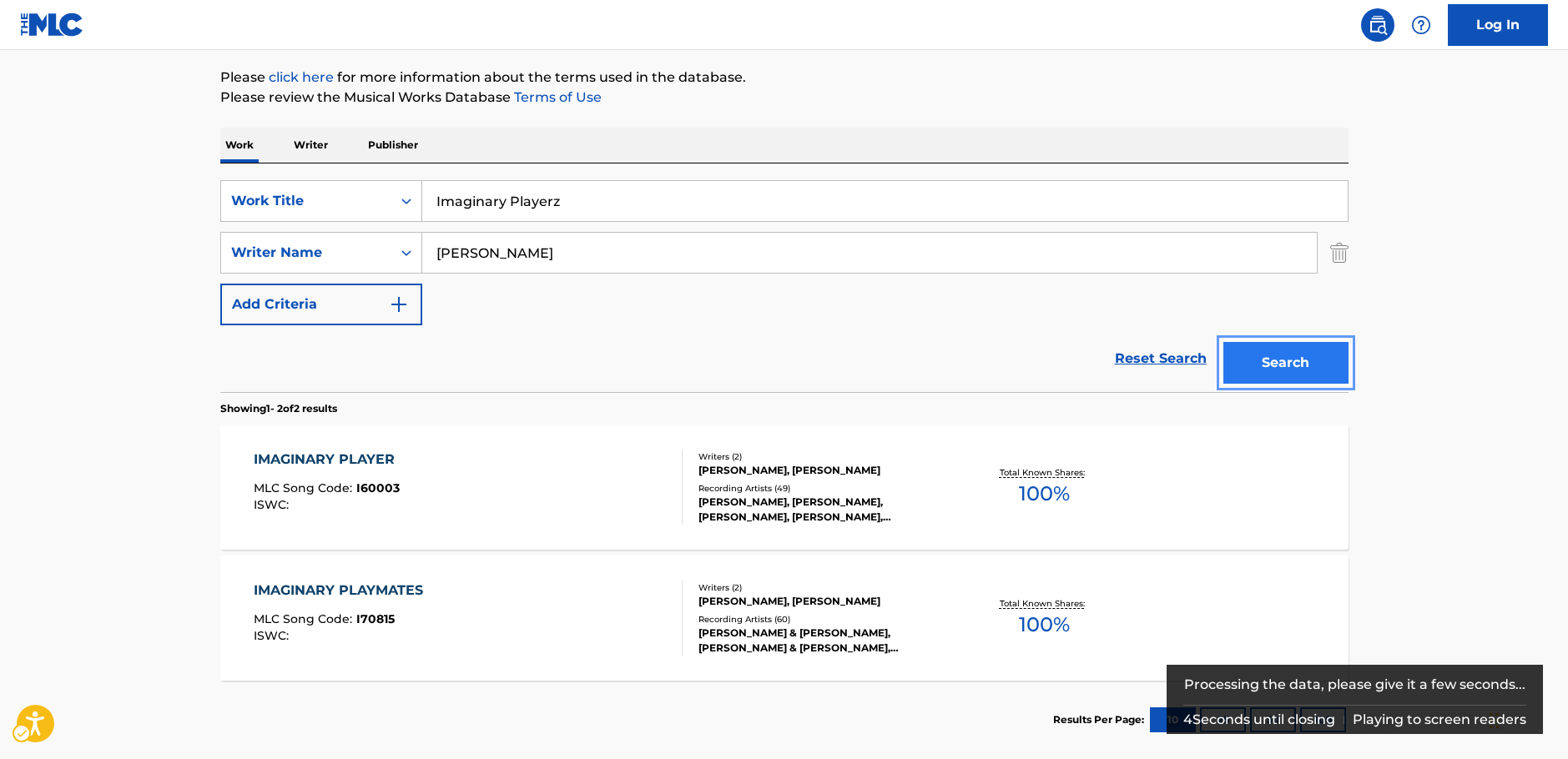
click at [1300, 363] on button "Search" at bounding box center [1285, 363] width 125 height 42
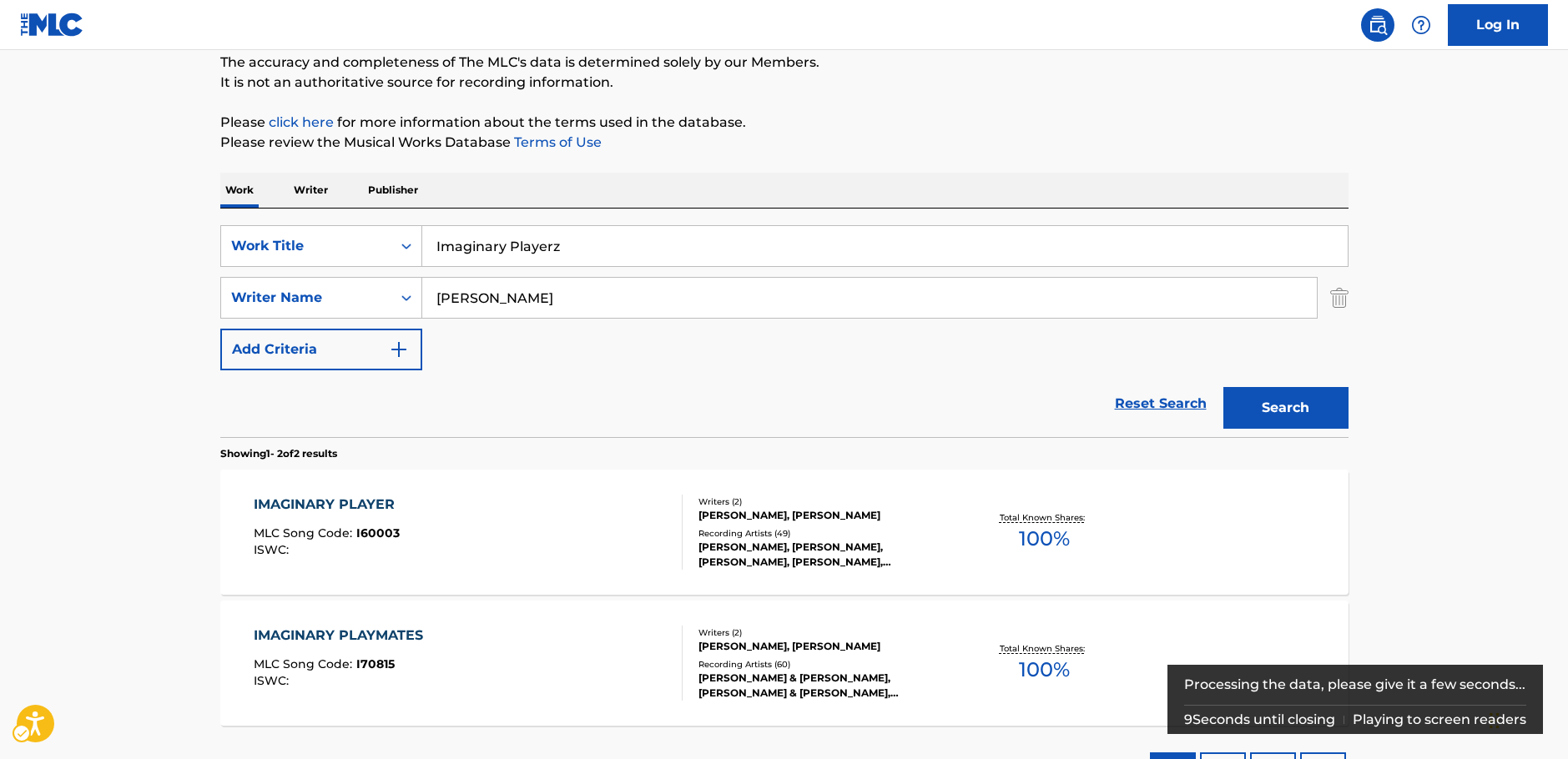
scroll to position [280, 0]
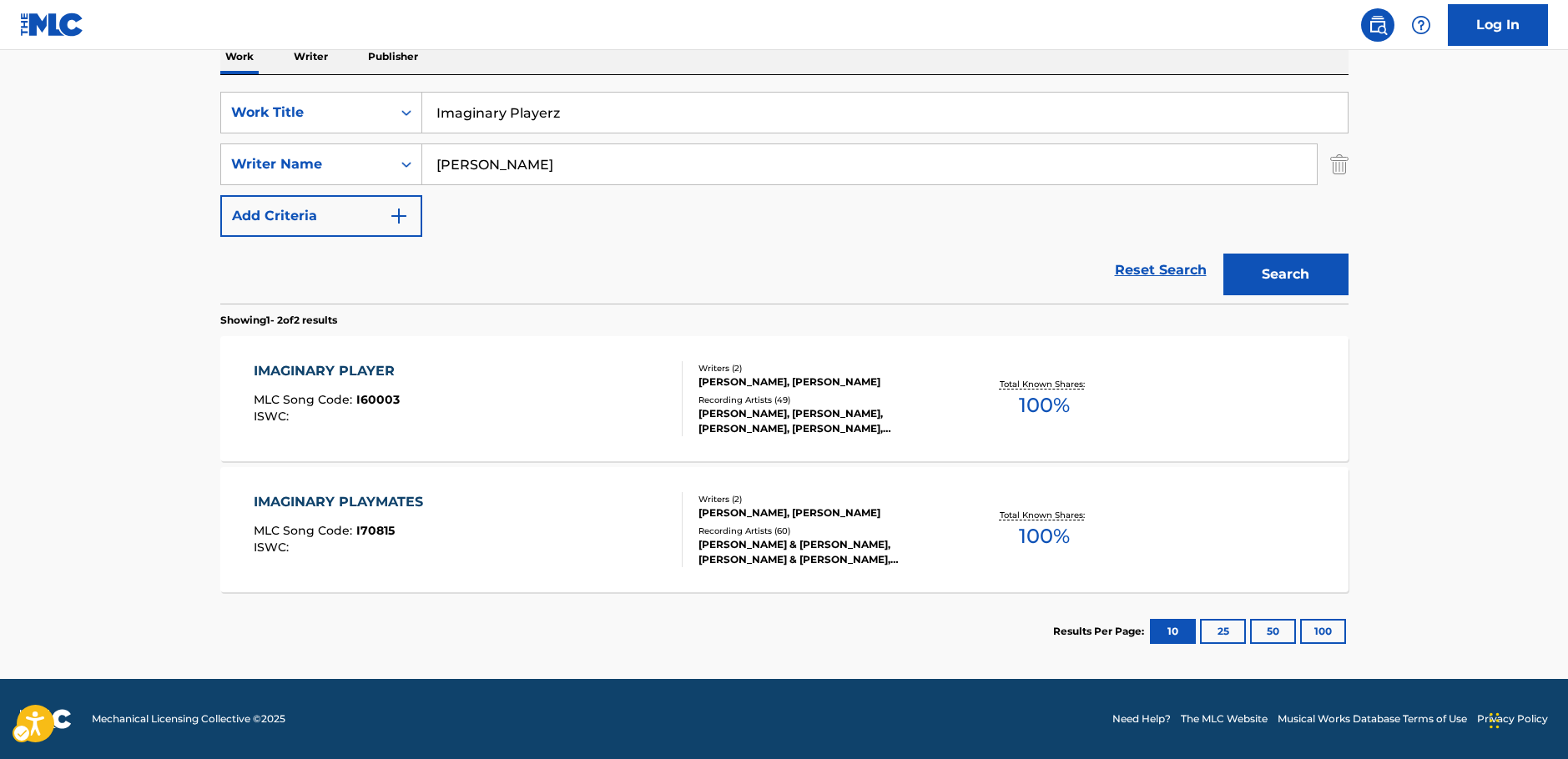
drag, startPoint x: 533, startPoint y: 123, endPoint x: 175, endPoint y: 169, distance: 360.9
click at [415, 114] on div "SearchWithCriteriae4d6fa11-7aae-4aa4-9046-ec03ddab2e32 Work Title Imaginary Pla…" at bounding box center [784, 113] width 1129 height 42
click at [77, 204] on main "The MLC Public Work Search The accuracy and completeness of The MLC's data is d…" at bounding box center [784, 224] width 1568 height 908
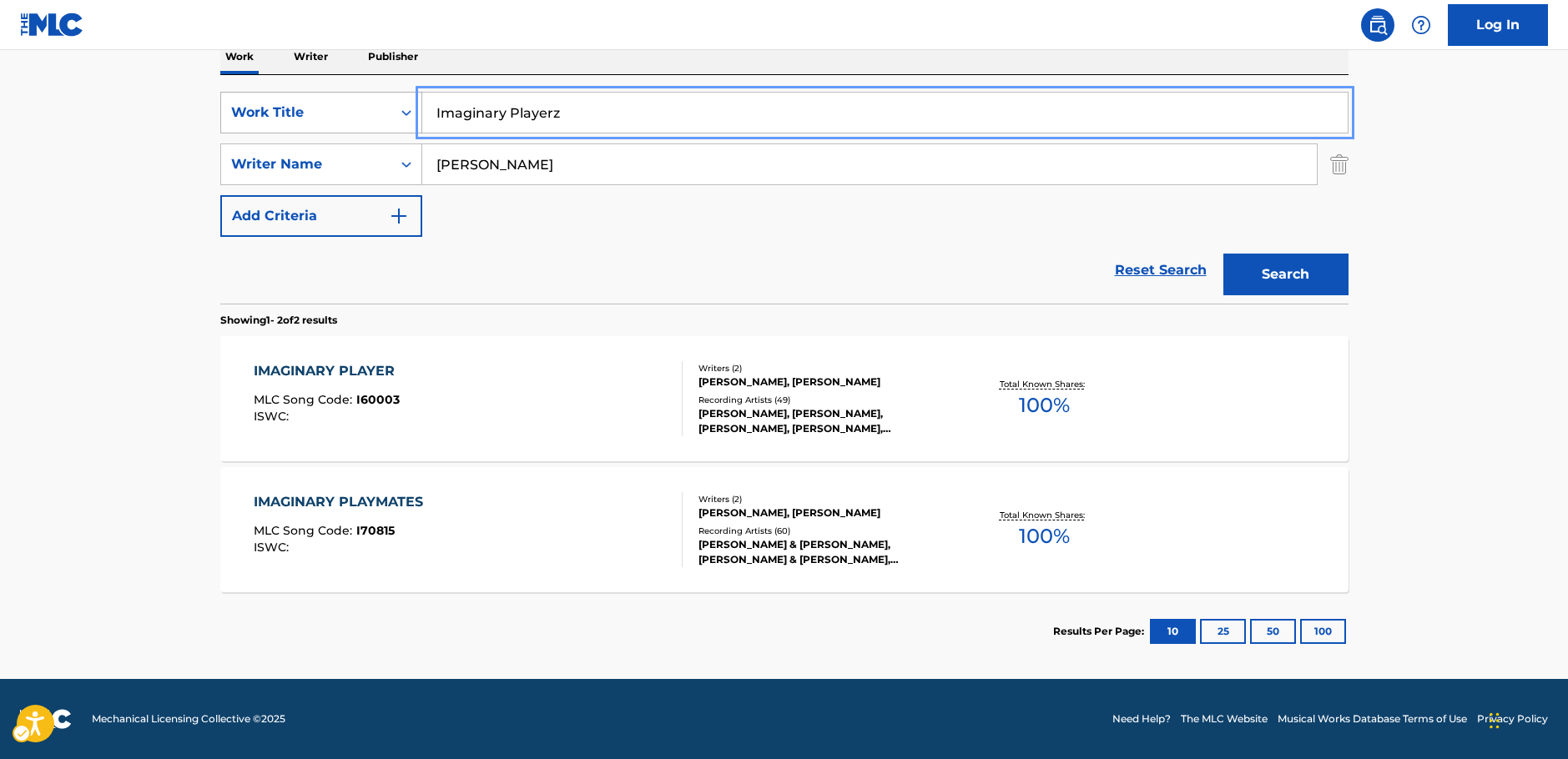
drag, startPoint x: 592, startPoint y: 103, endPoint x: 350, endPoint y: 121, distance: 242.7
click at [381, 117] on div "SearchWithCriteriae4d6fa11-7aae-4aa4-9046-ec03ddab2e32 Work Title Imaginary Pla…" at bounding box center [784, 113] width 1129 height 42
paste input "LOVING YOU"
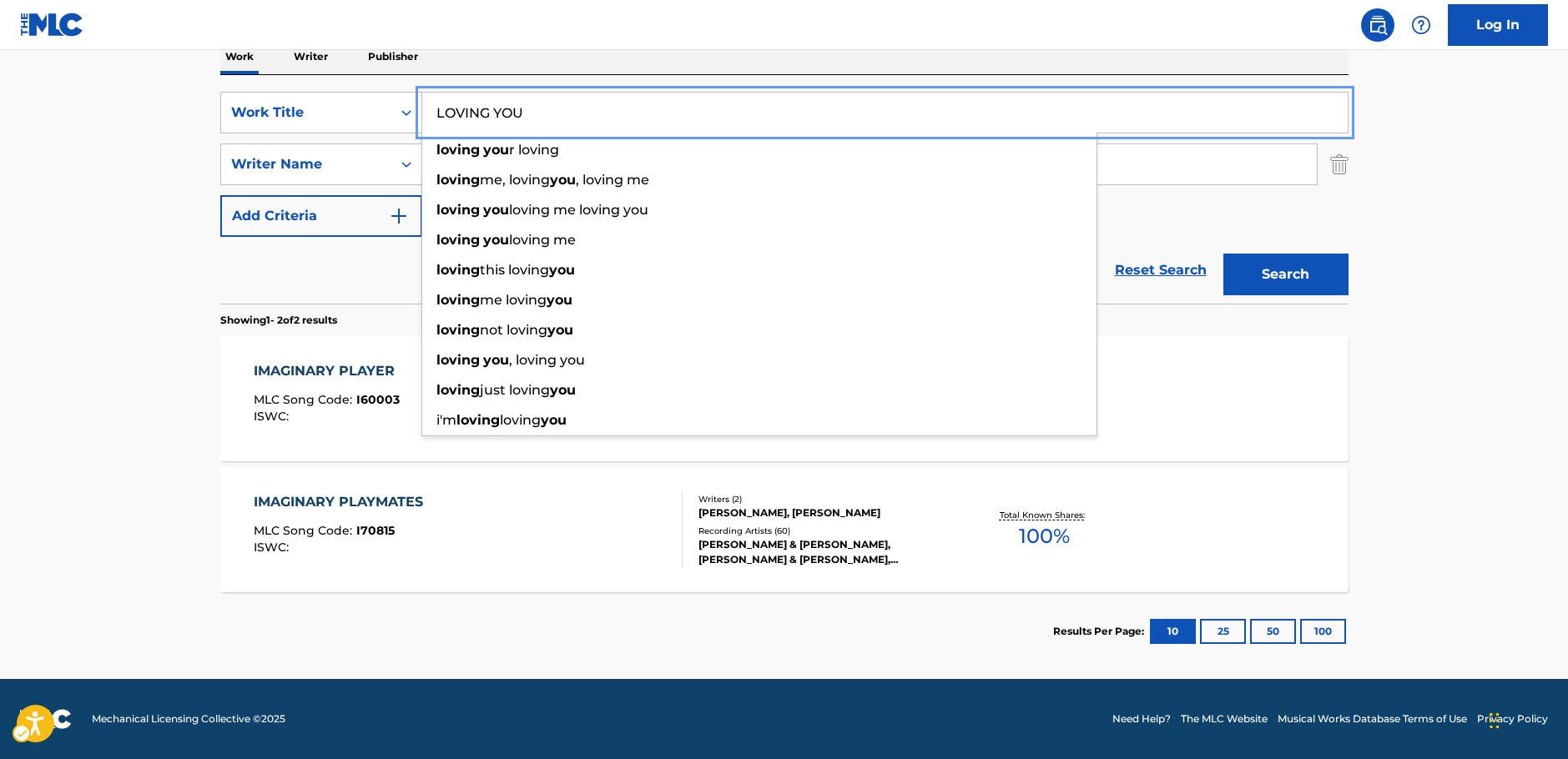
type input "LOVING YOU"
click at [145, 188] on main "The MLC Public Work Search The accuracy and completeness of The MLC's data is d…" at bounding box center [784, 224] width 1568 height 908
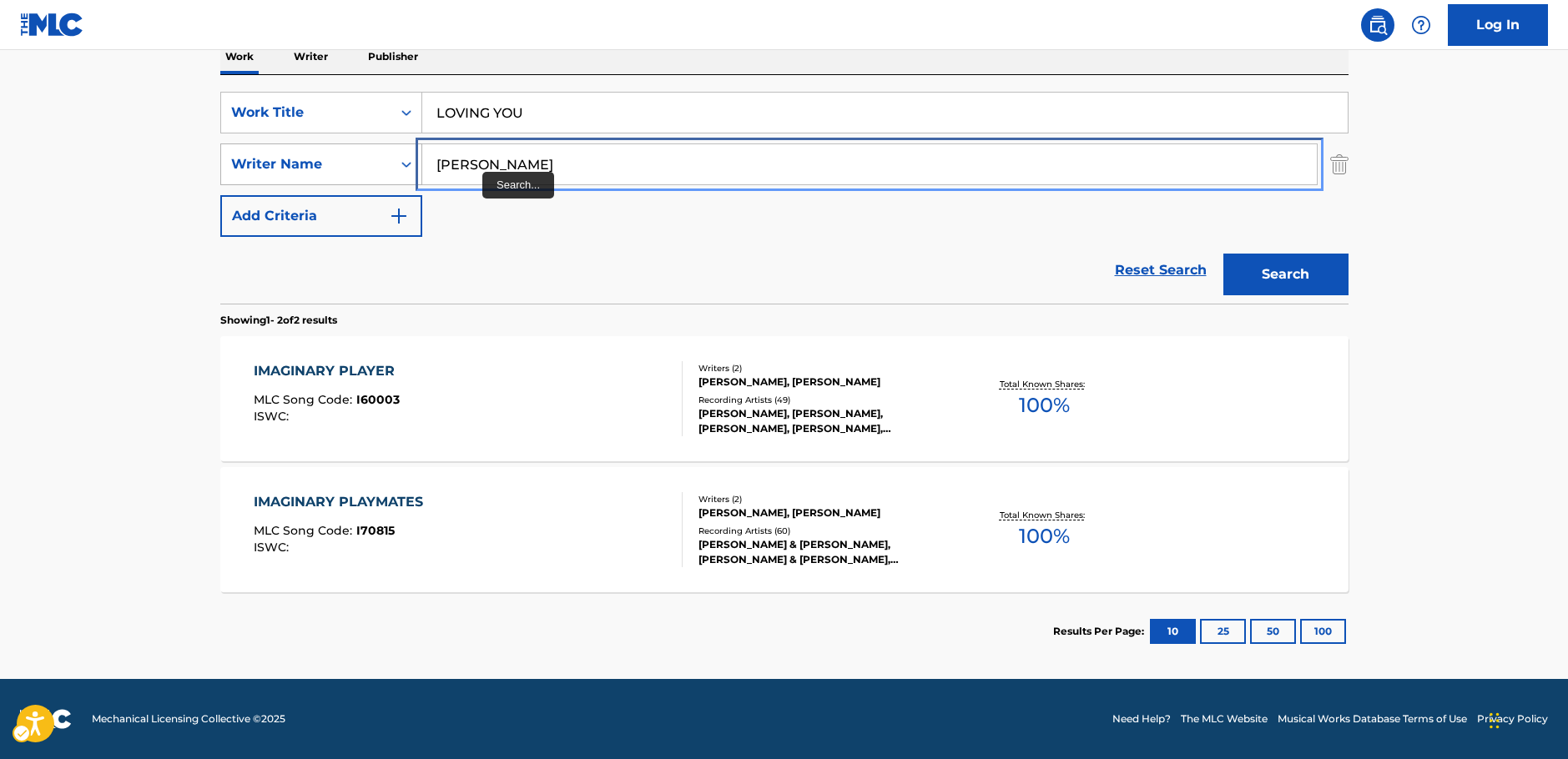
drag, startPoint x: 382, startPoint y: 171, endPoint x: 290, endPoint y: 172, distance: 92.0
click at [290, 172] on div "SearchWithCriteria92bb6508-15c6-4ecb-ac52-8c7f5a9267be Writer Name [PERSON_NAME]" at bounding box center [784, 165] width 1129 height 42
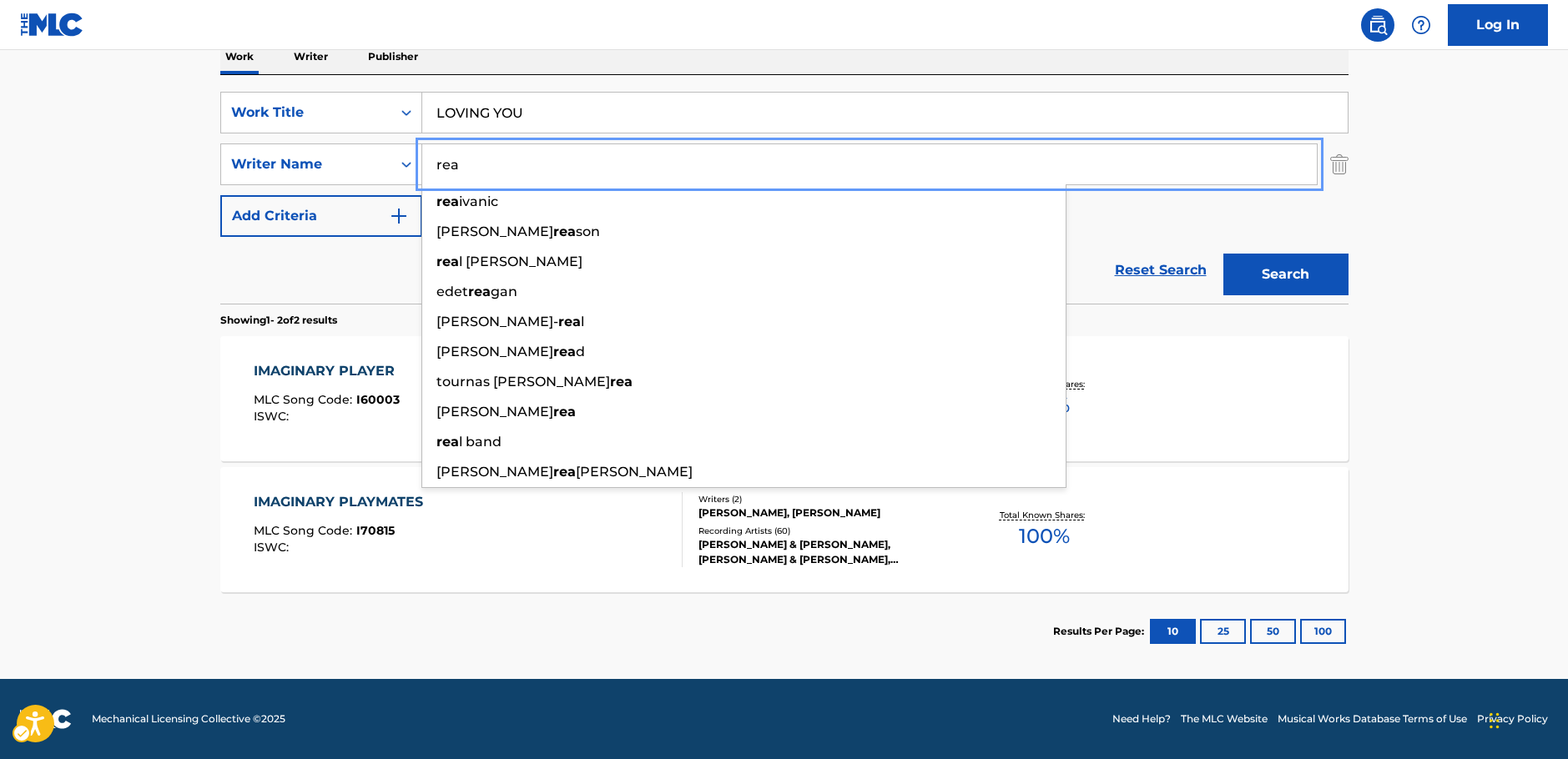
type input "rea"
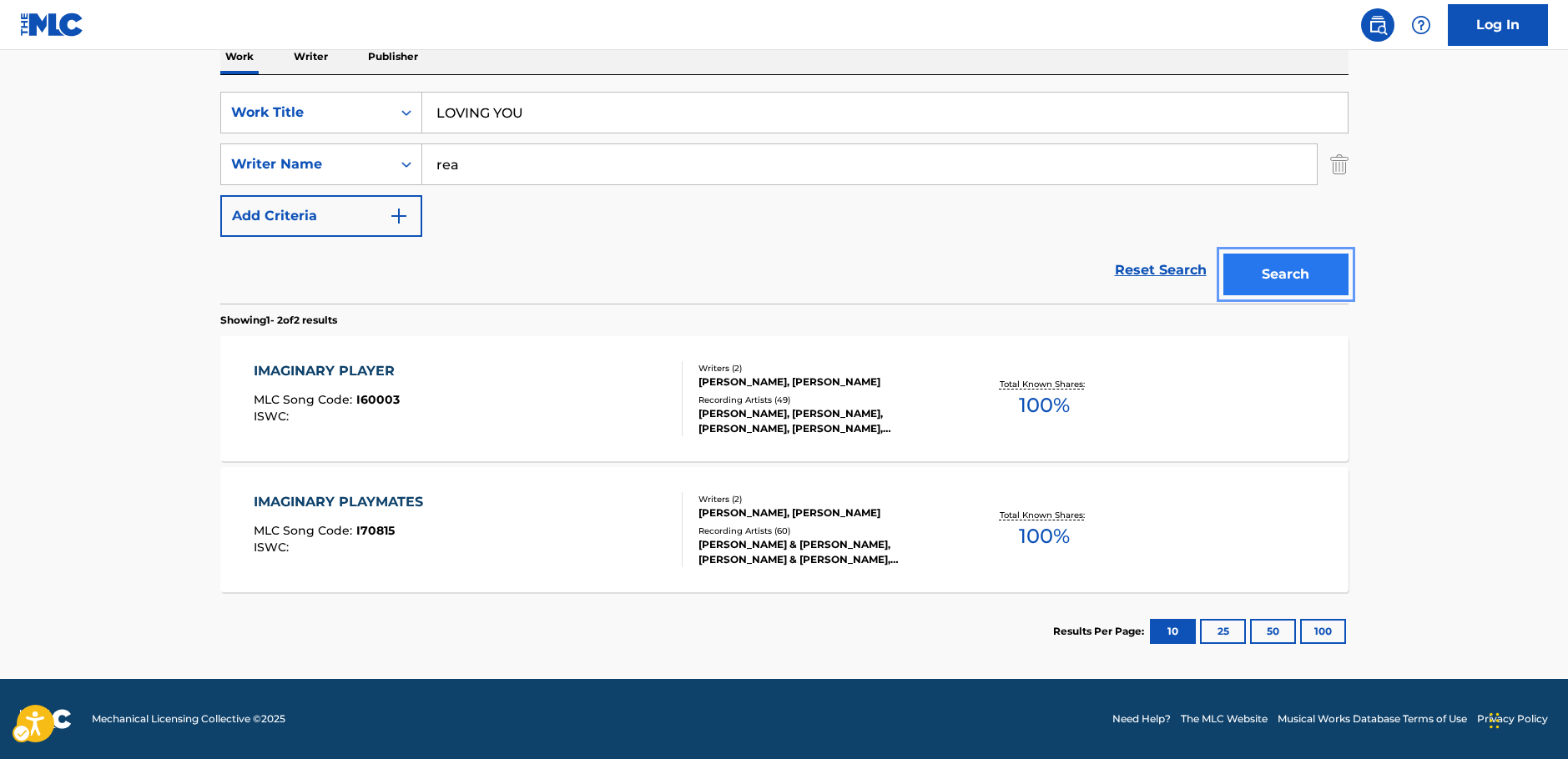
click at [1291, 277] on button "Search" at bounding box center [1285, 275] width 125 height 42
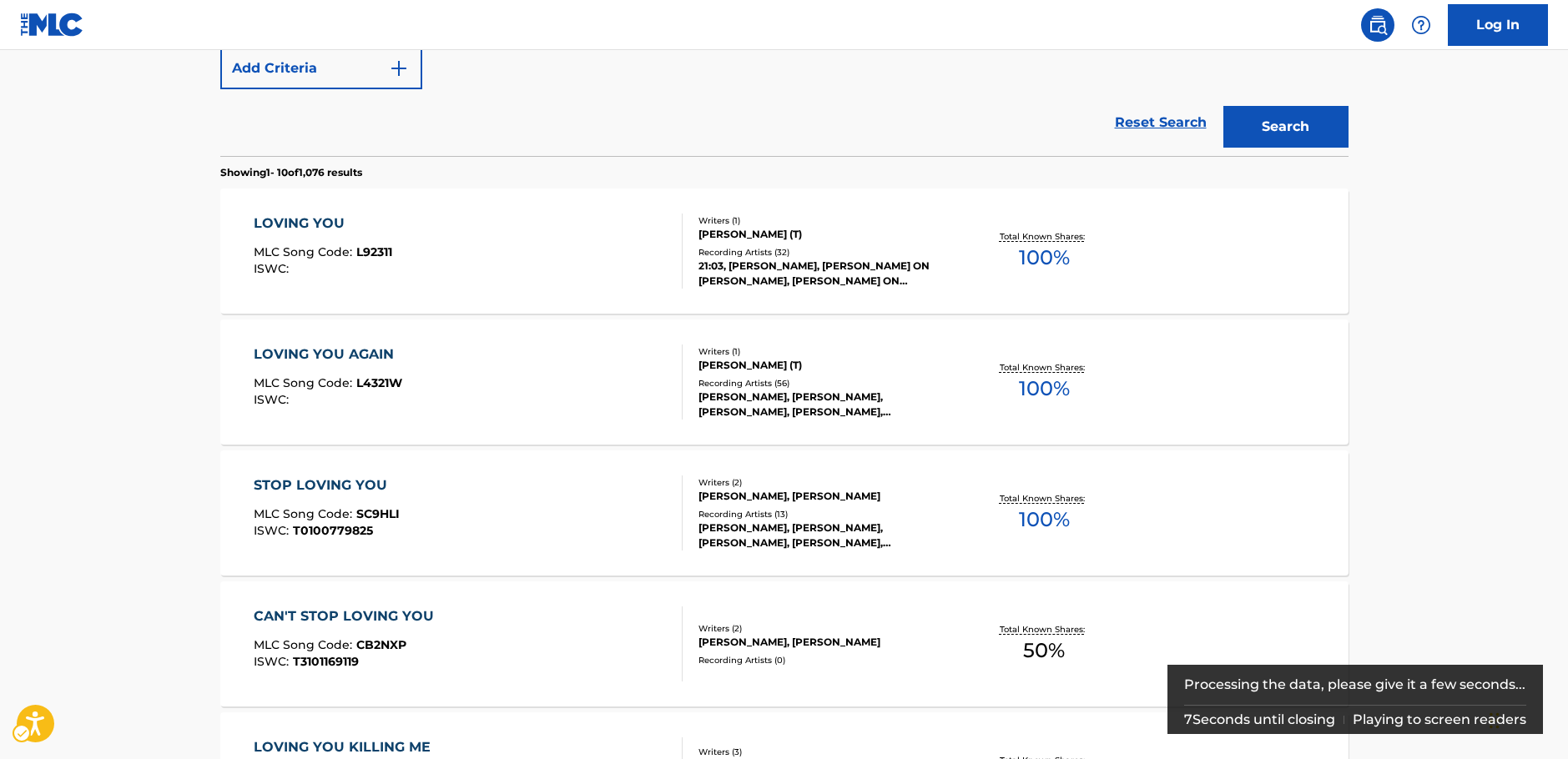
scroll to position [250, 0]
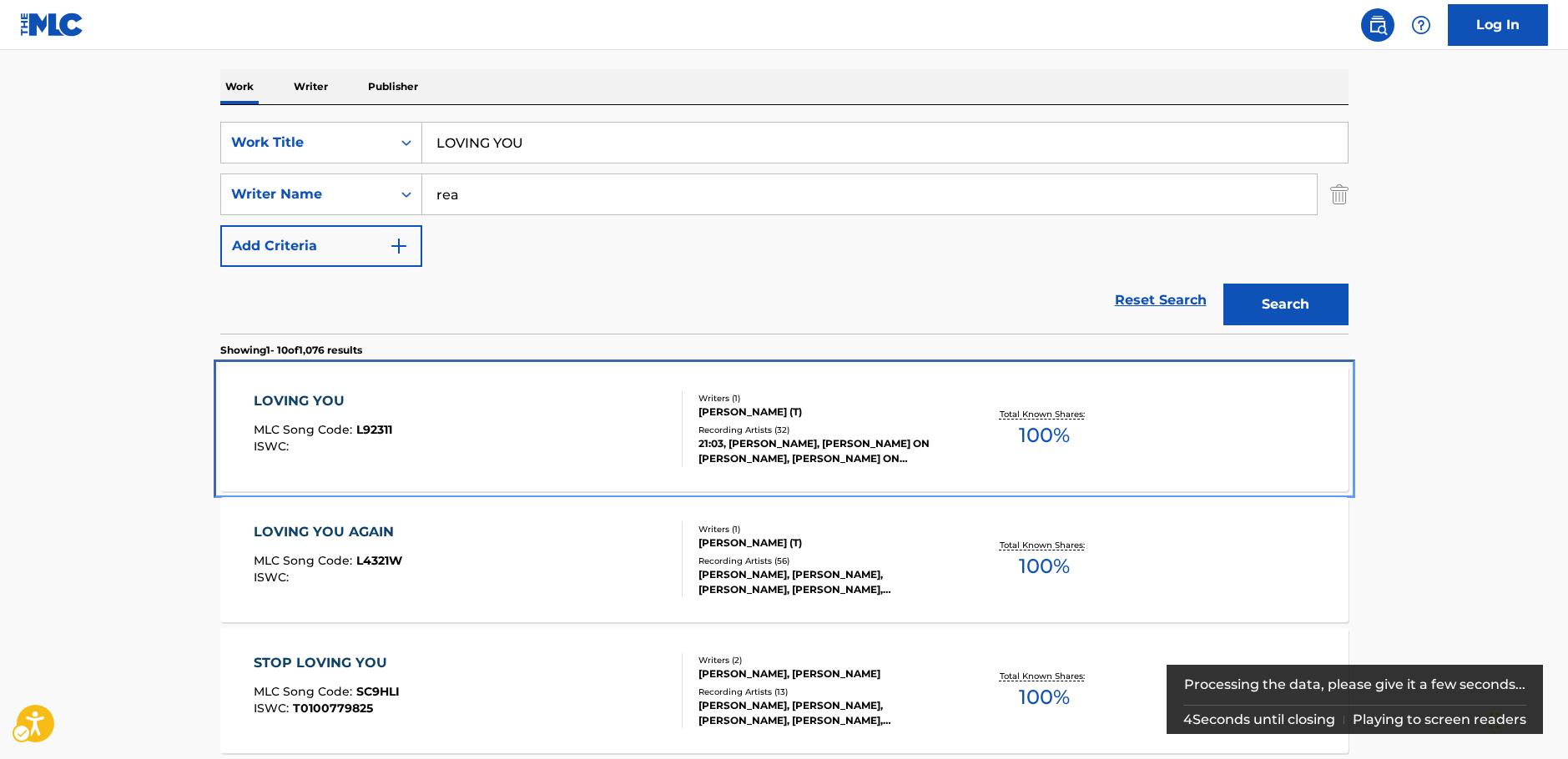
drag, startPoint x: 471, startPoint y: 441, endPoint x: 347, endPoint y: 3, distance: 455.2
click at [471, 441] on div "LOVING YOU MLC Song Code : L92311 ISWC :" at bounding box center [468, 429] width 429 height 75
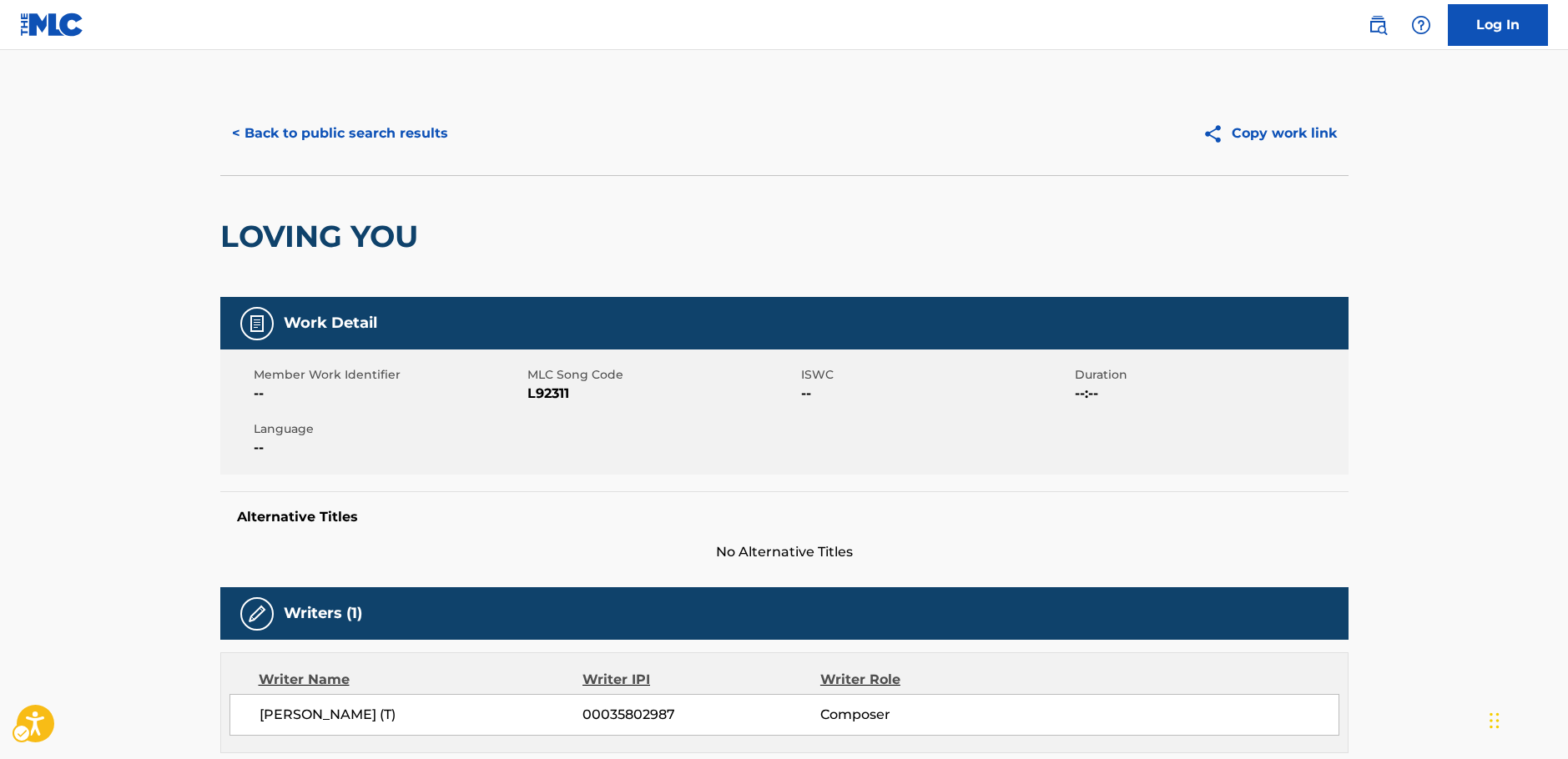
click at [540, 396] on span "MLC Song Code - L92311" at bounding box center [661, 393] width 270 height 20
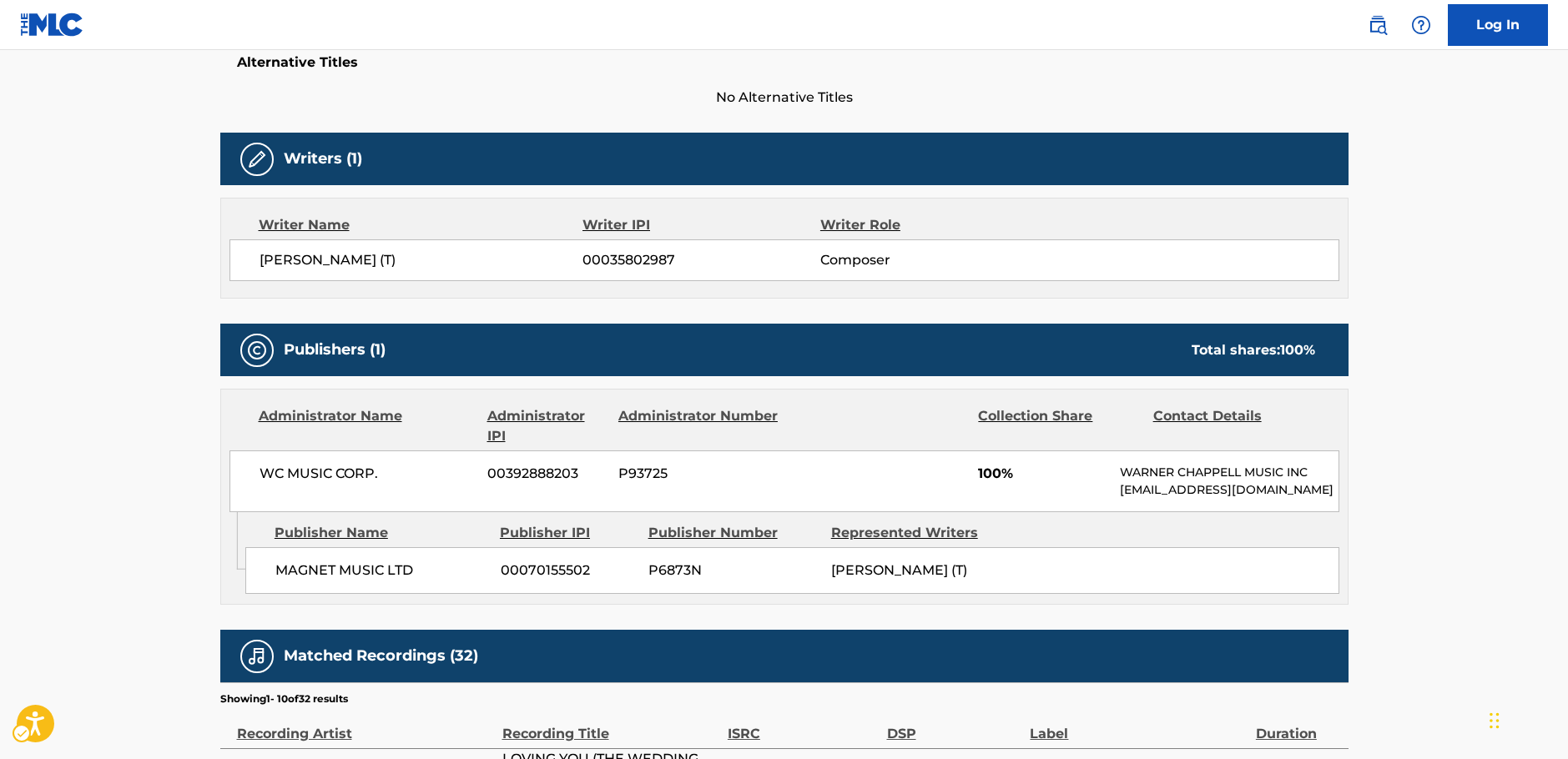
scroll to position [584, 0]
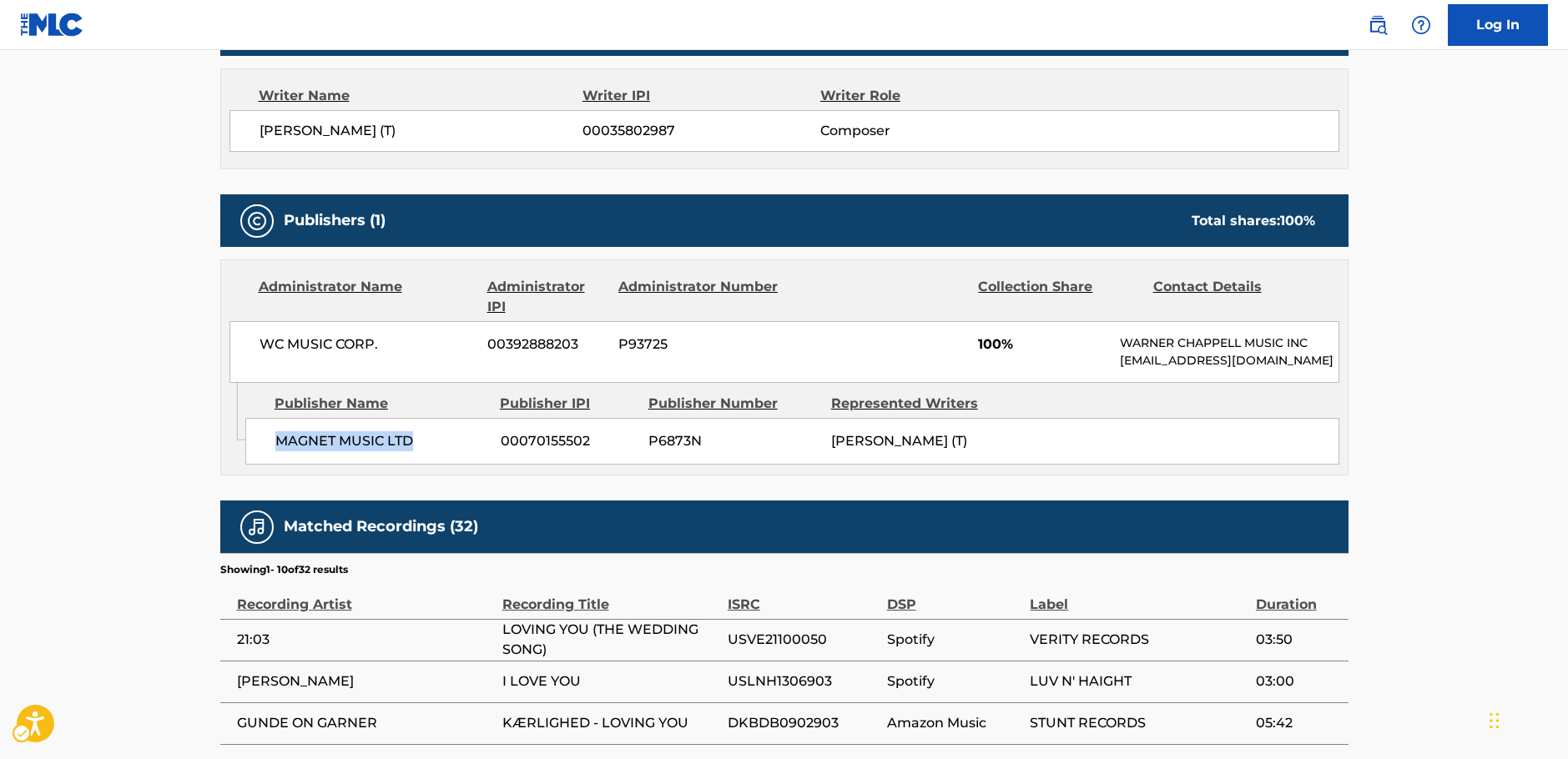
drag, startPoint x: 363, startPoint y: 465, endPoint x: 277, endPoint y: 466, distance: 86.0
click at [278, 464] on div "MAGNET MUSIC LTD 00070155502 P6873N [PERSON_NAME] (T)" at bounding box center [792, 441] width 1094 height 47
drag, startPoint x: 401, startPoint y: 354, endPoint x: 255, endPoint y: 350, distance: 146.1
click at [255, 350] on div "WC MUSIC CORP. 00392888203 P93725 100% WARNER CHAPPELL MUSIC INC [EMAIL_ADDRESS…" at bounding box center [784, 352] width 1109 height 62
